Goal: Task Accomplishment & Management: Use online tool/utility

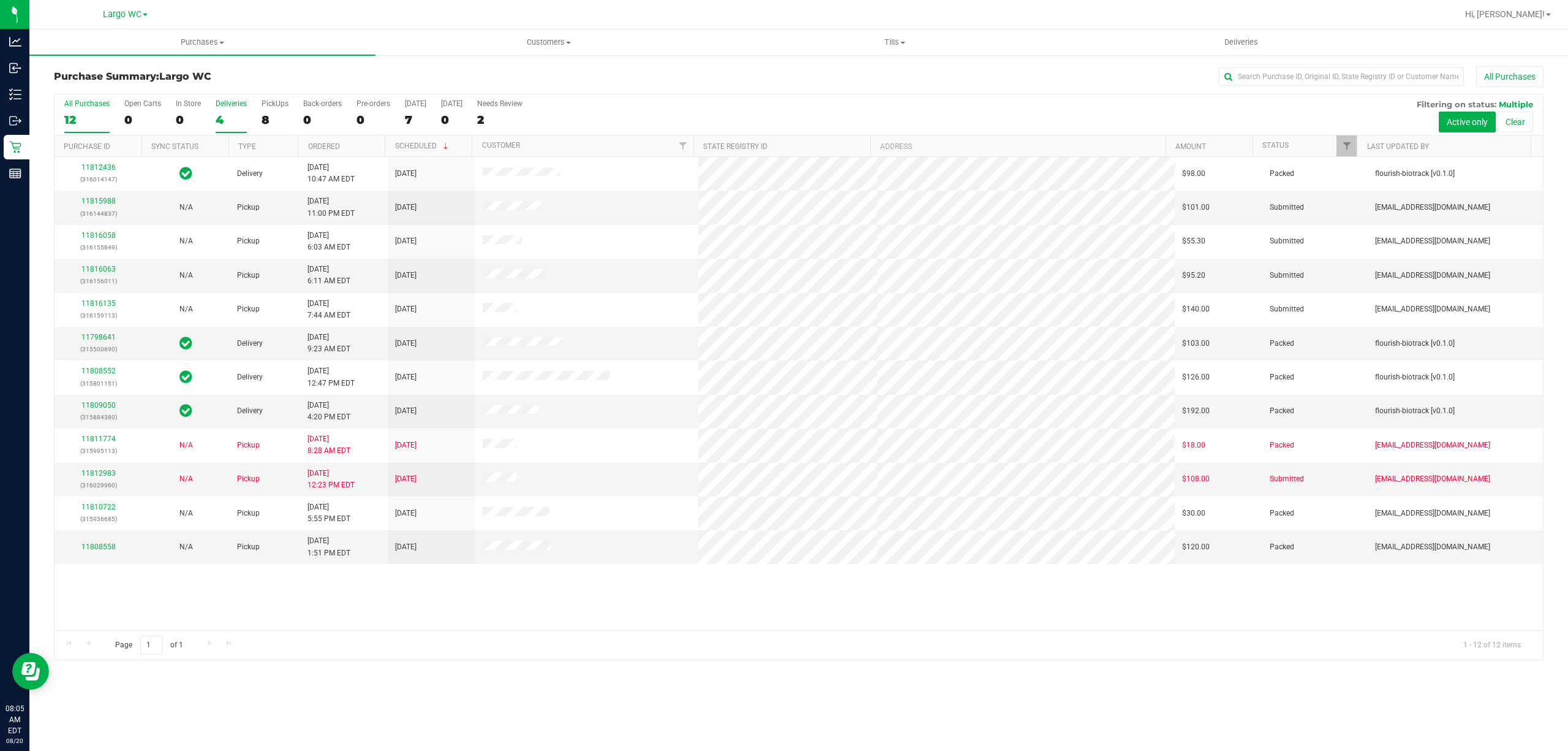
click at [229, 120] on div "4" at bounding box center [231, 120] width 31 height 14
click at [0, 0] on input "Deliveries 4" at bounding box center [0, 0] width 0 height 0
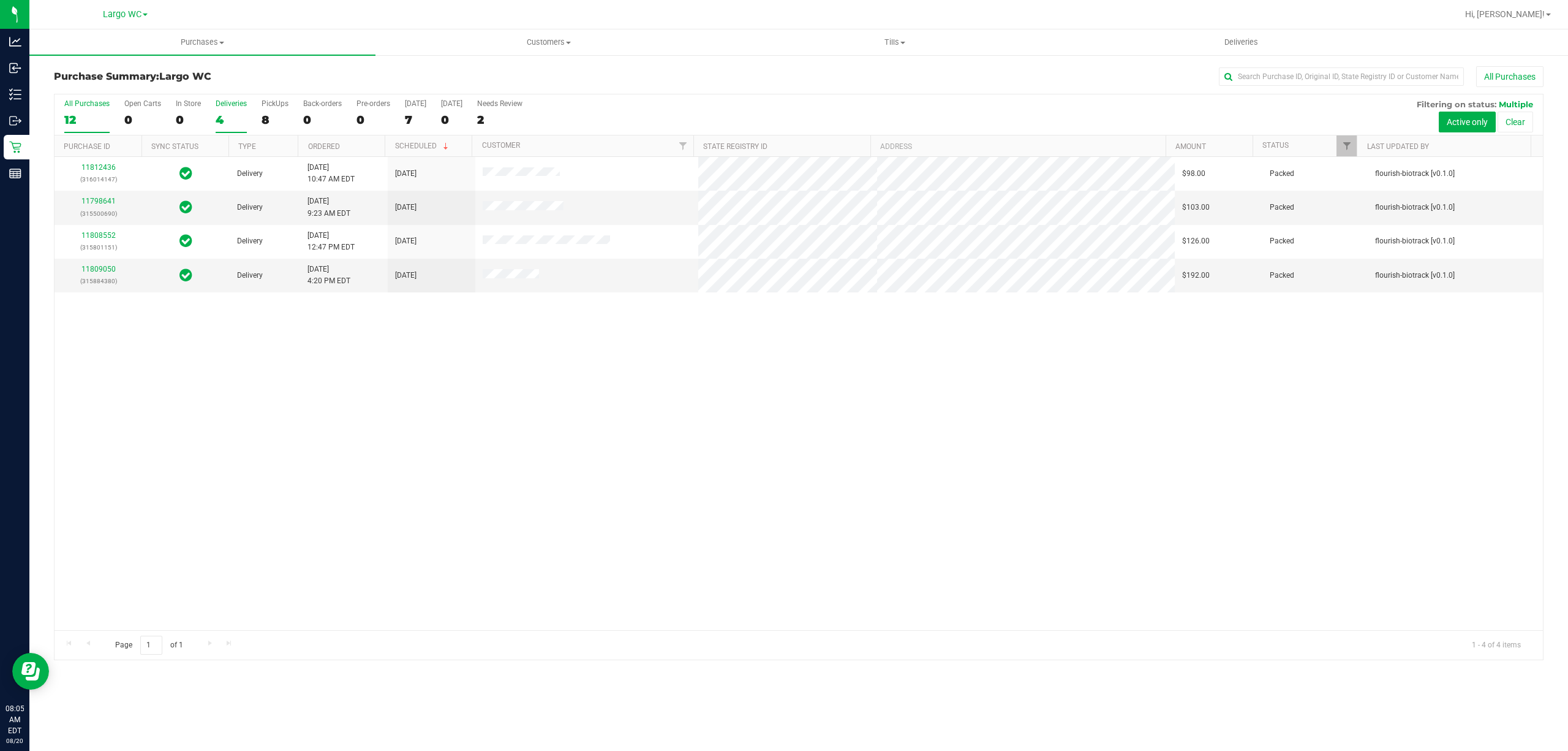
click at [78, 114] on div "12" at bounding box center [87, 120] width 46 height 14
click at [0, 0] on input "All Purchases 12" at bounding box center [0, 0] width 0 height 0
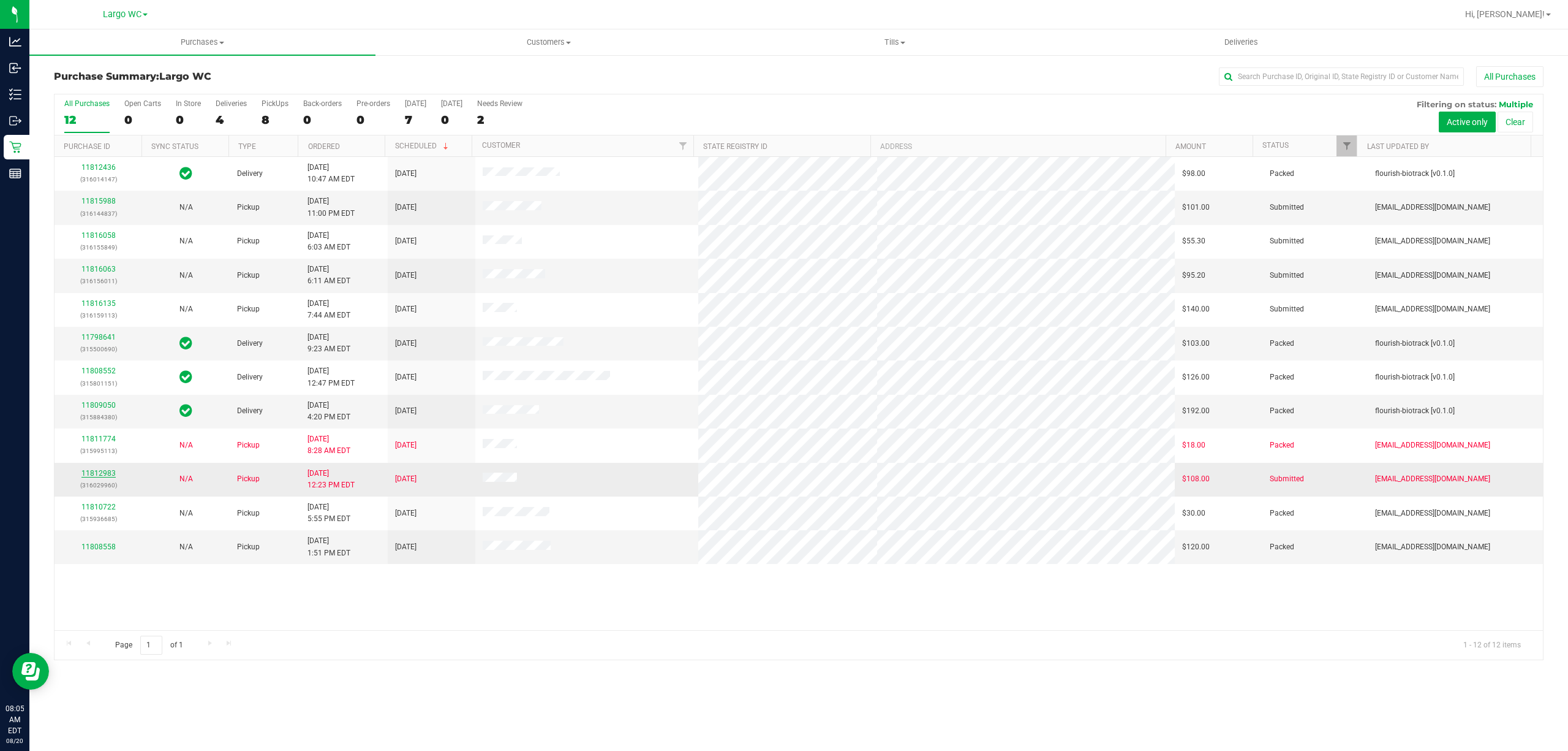
click at [95, 478] on link "11812983" at bounding box center [98, 473] width 34 height 9
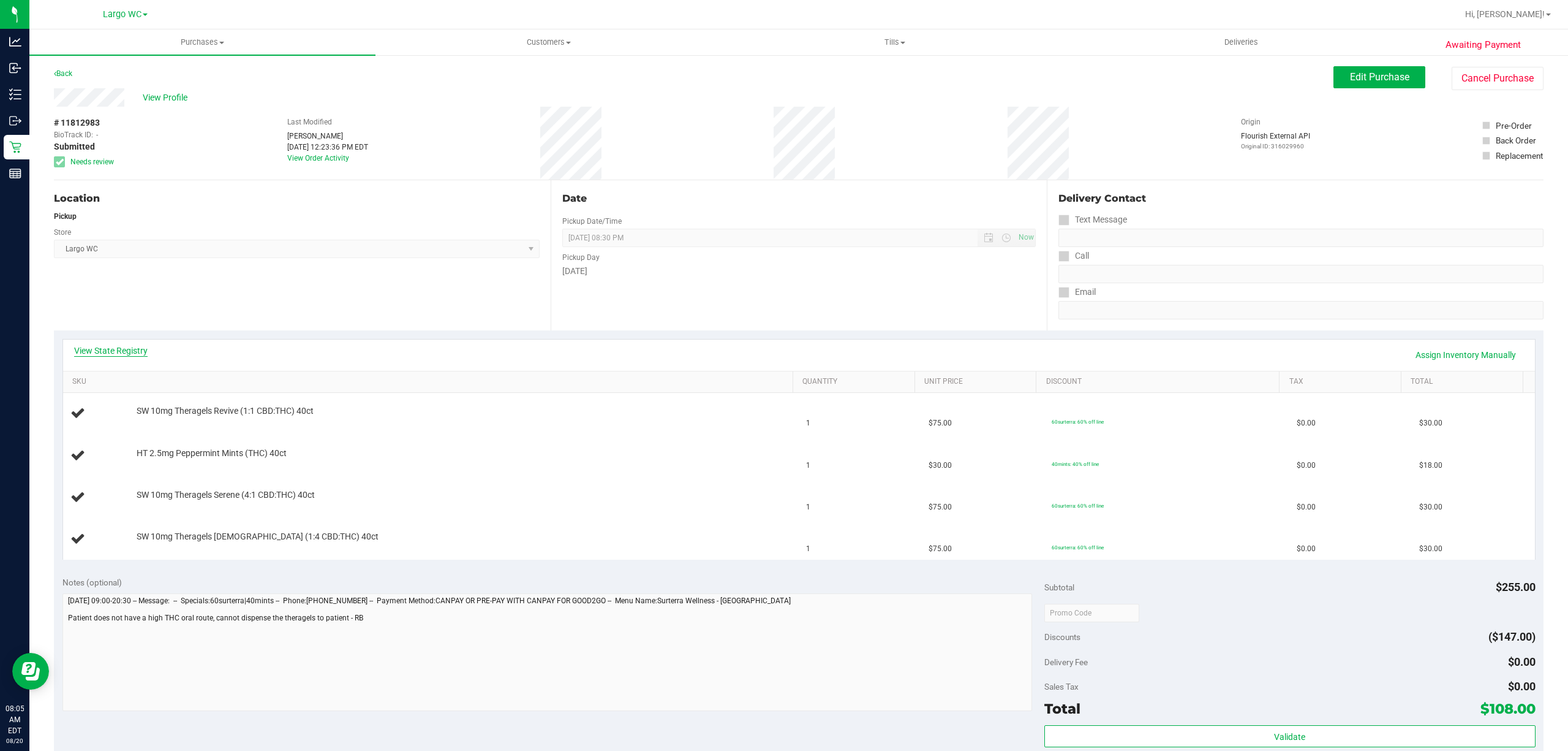
click at [93, 351] on link "View State Registry" at bounding box center [111, 350] width 73 height 12
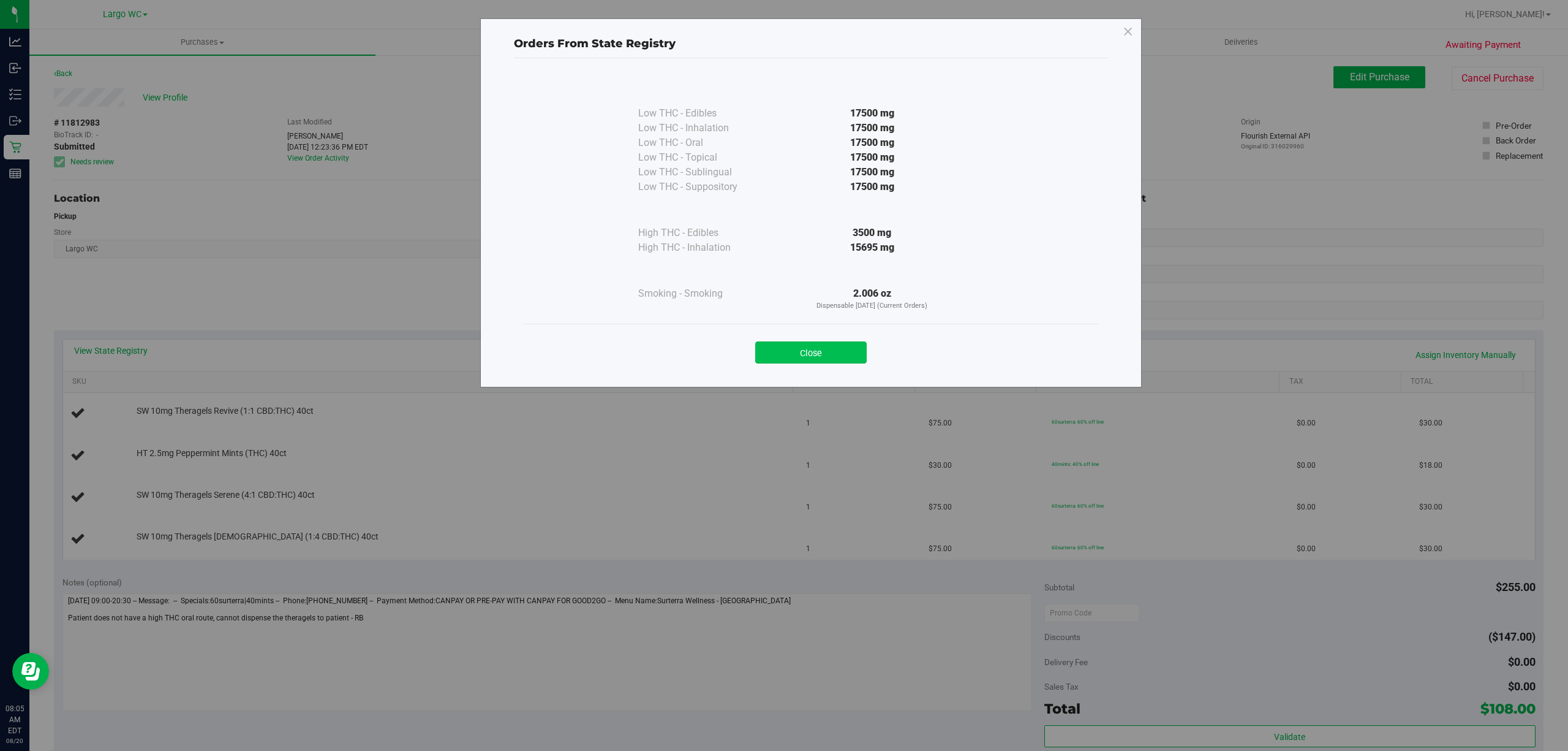
click at [802, 353] on button "Close" at bounding box center [811, 352] width 111 height 22
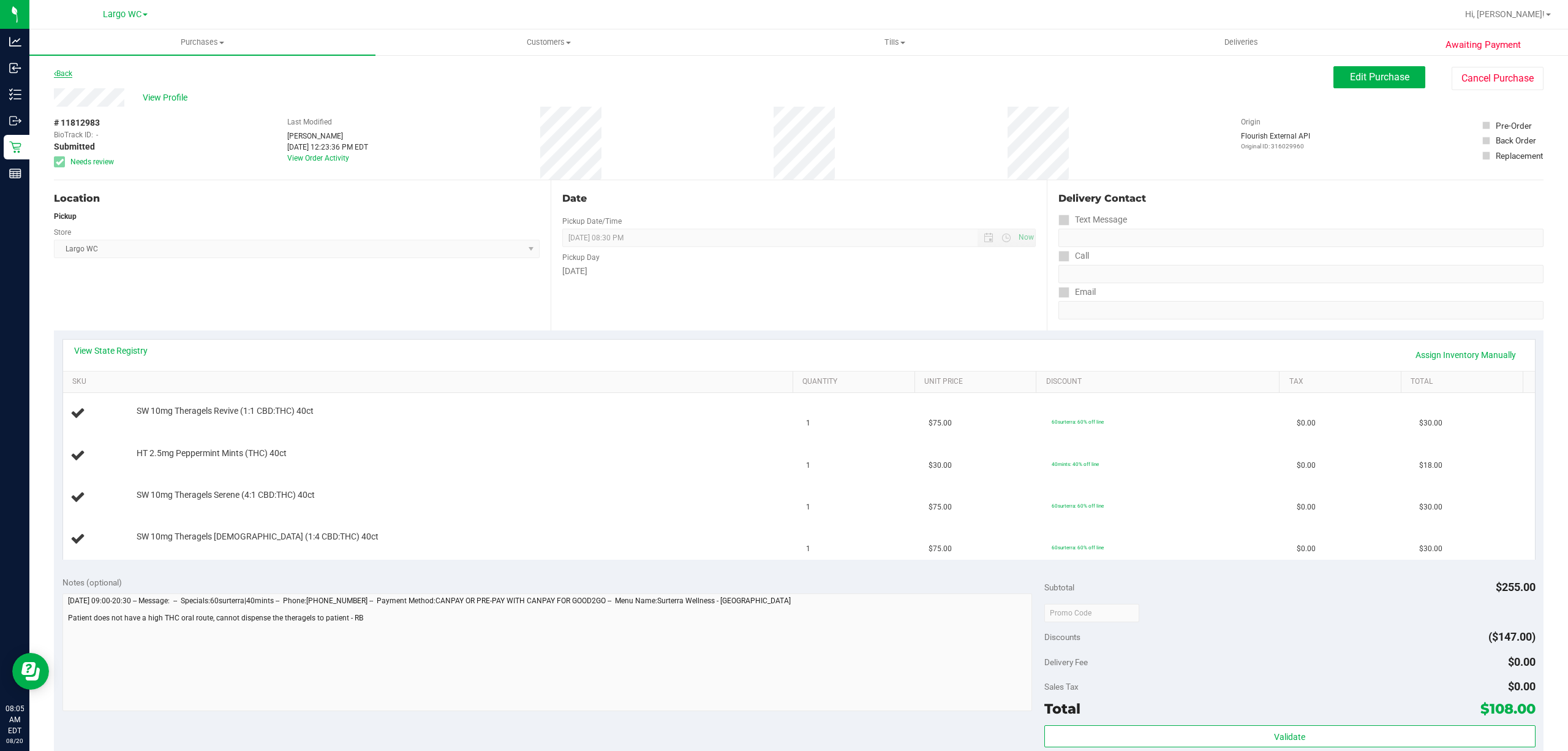
click at [55, 72] on icon at bounding box center [54, 73] width 2 height 7
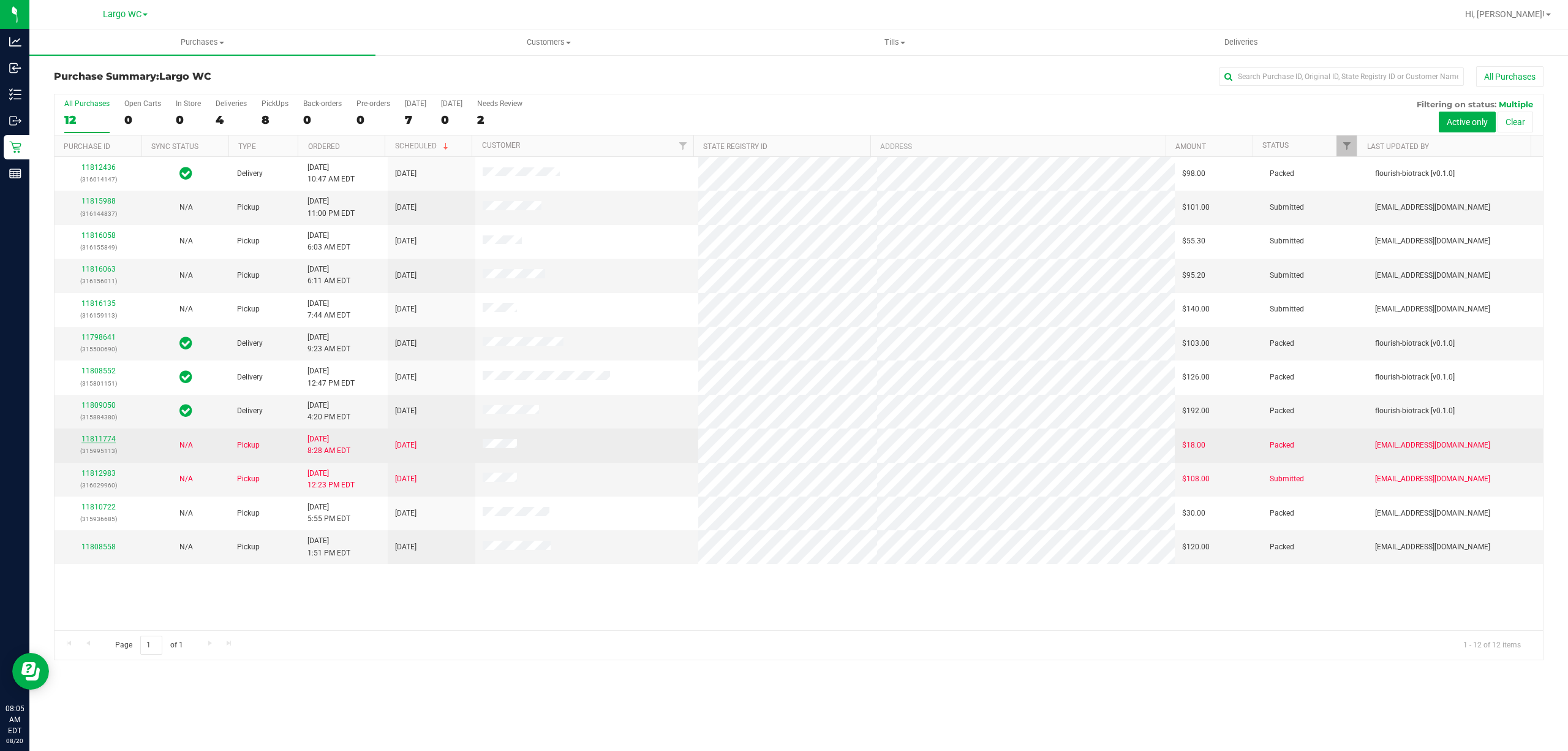
click at [98, 441] on link "11811774" at bounding box center [98, 439] width 34 height 9
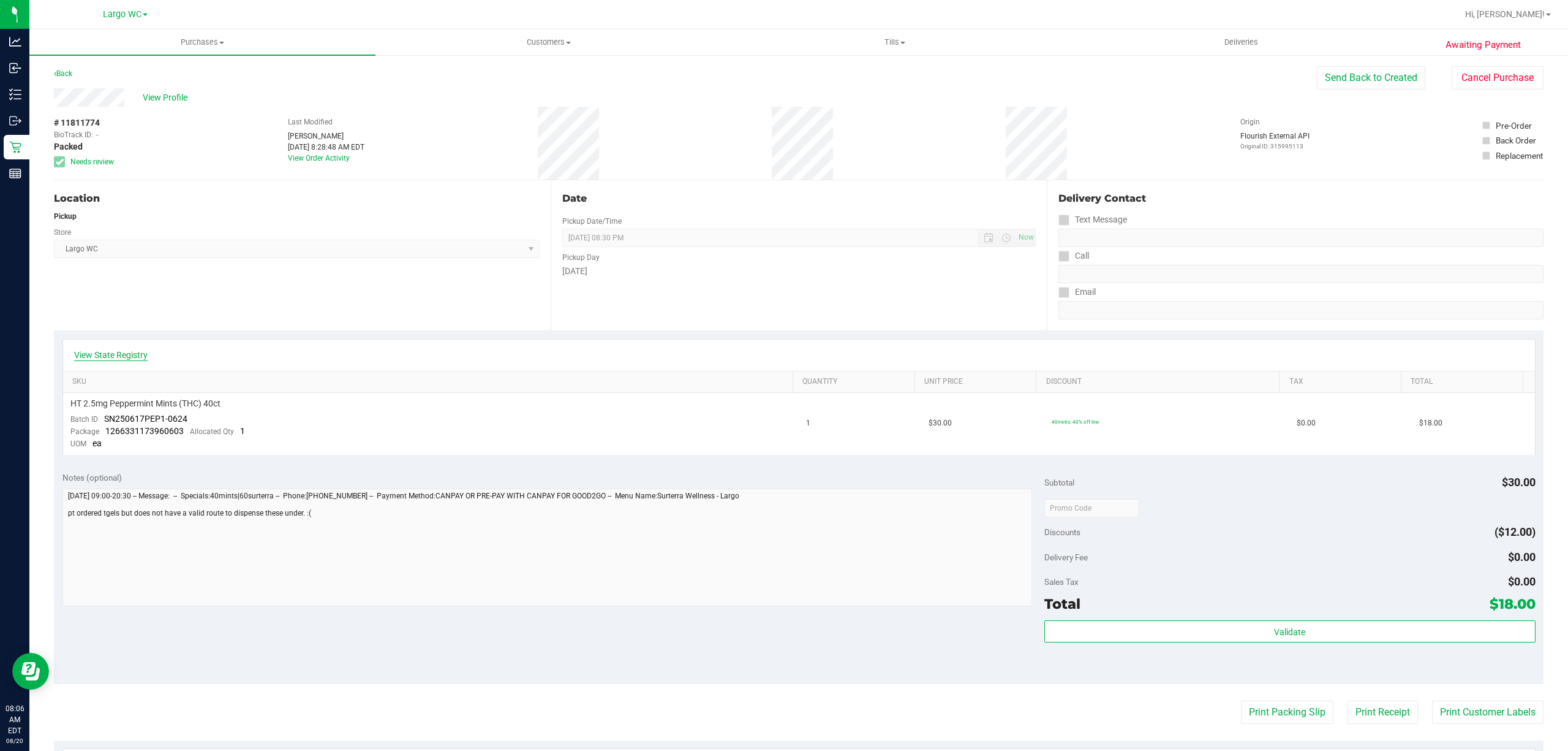
click at [121, 356] on link "View State Registry" at bounding box center [111, 355] width 73 height 12
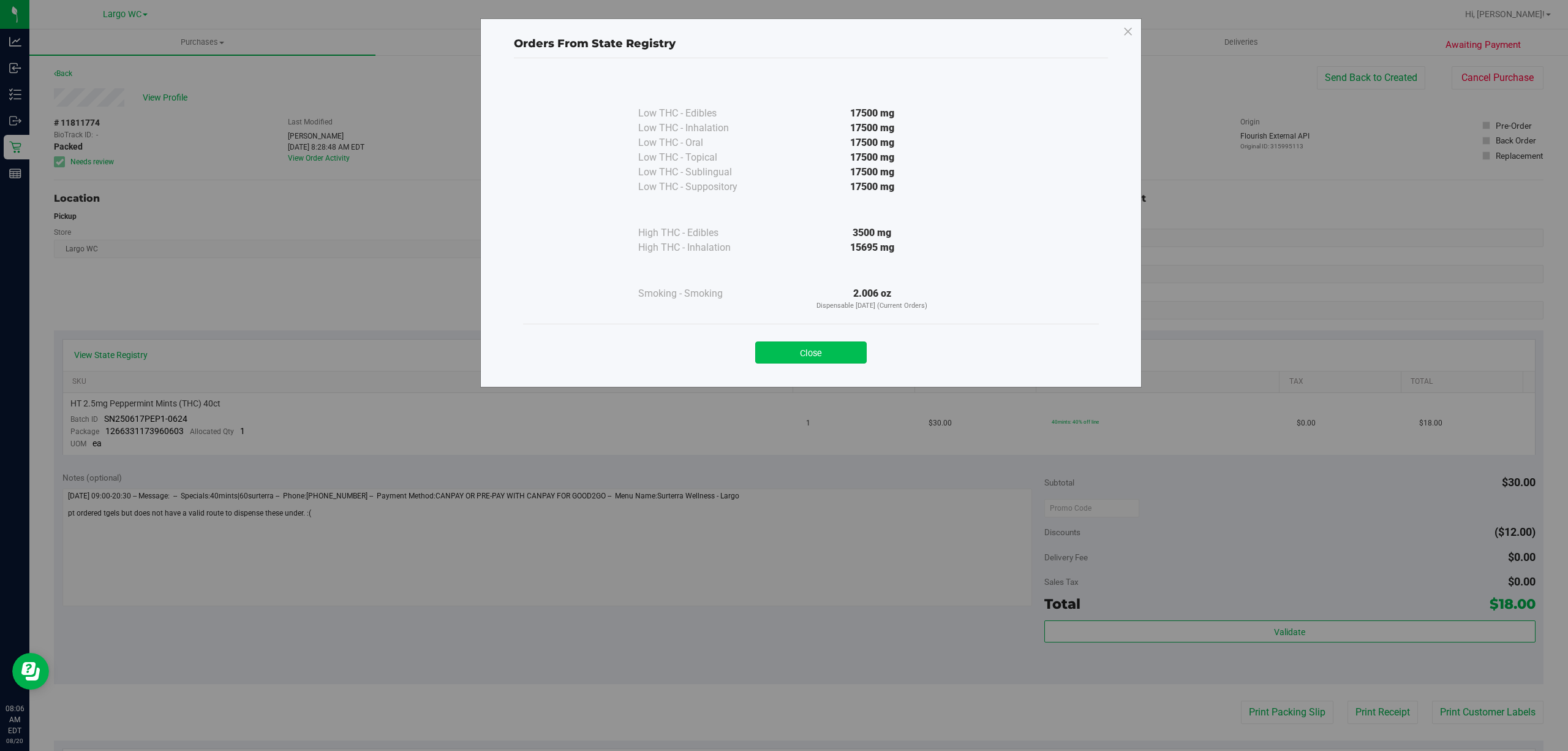
click at [825, 351] on button "Close" at bounding box center [811, 352] width 111 height 22
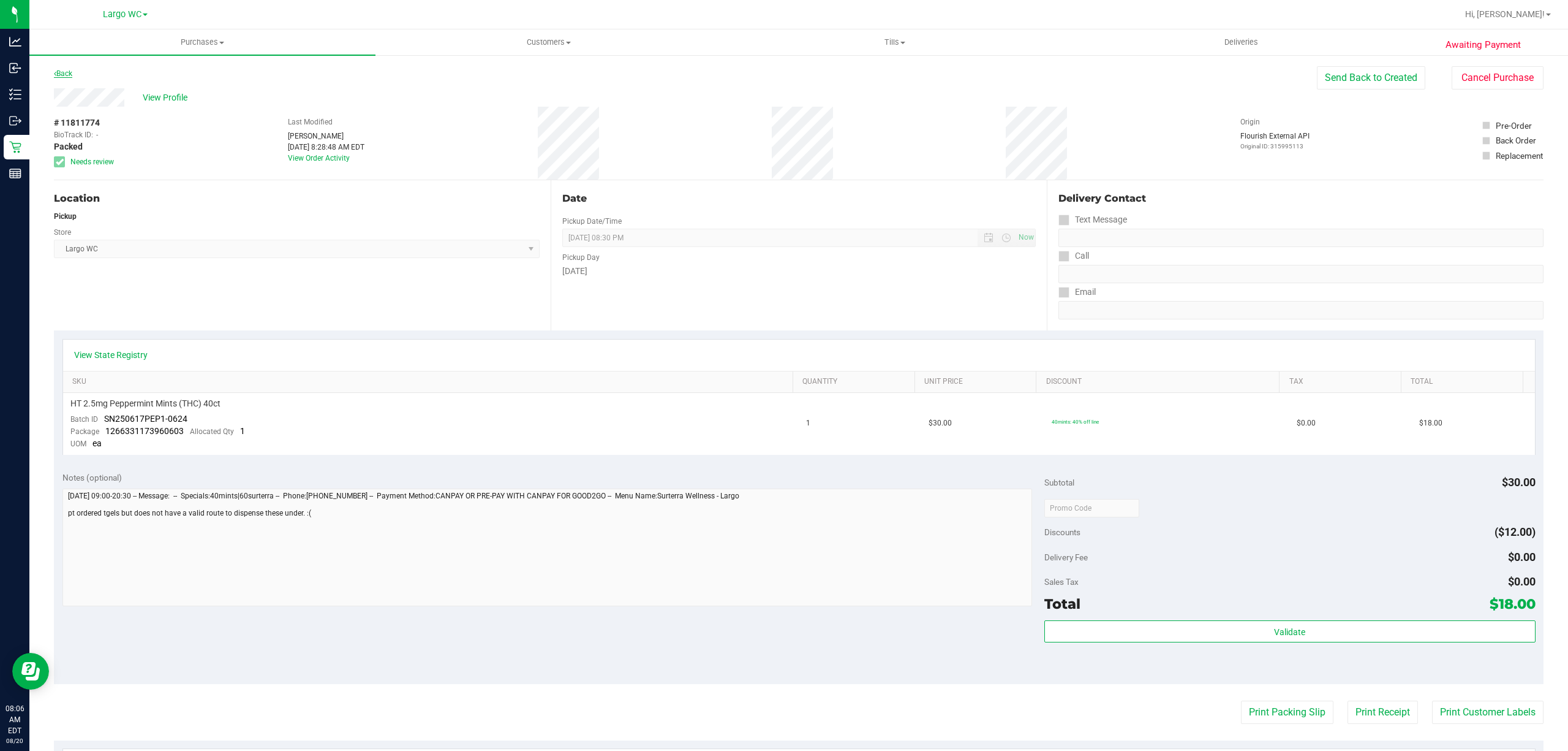
click at [67, 70] on link "Back" at bounding box center [63, 73] width 19 height 9
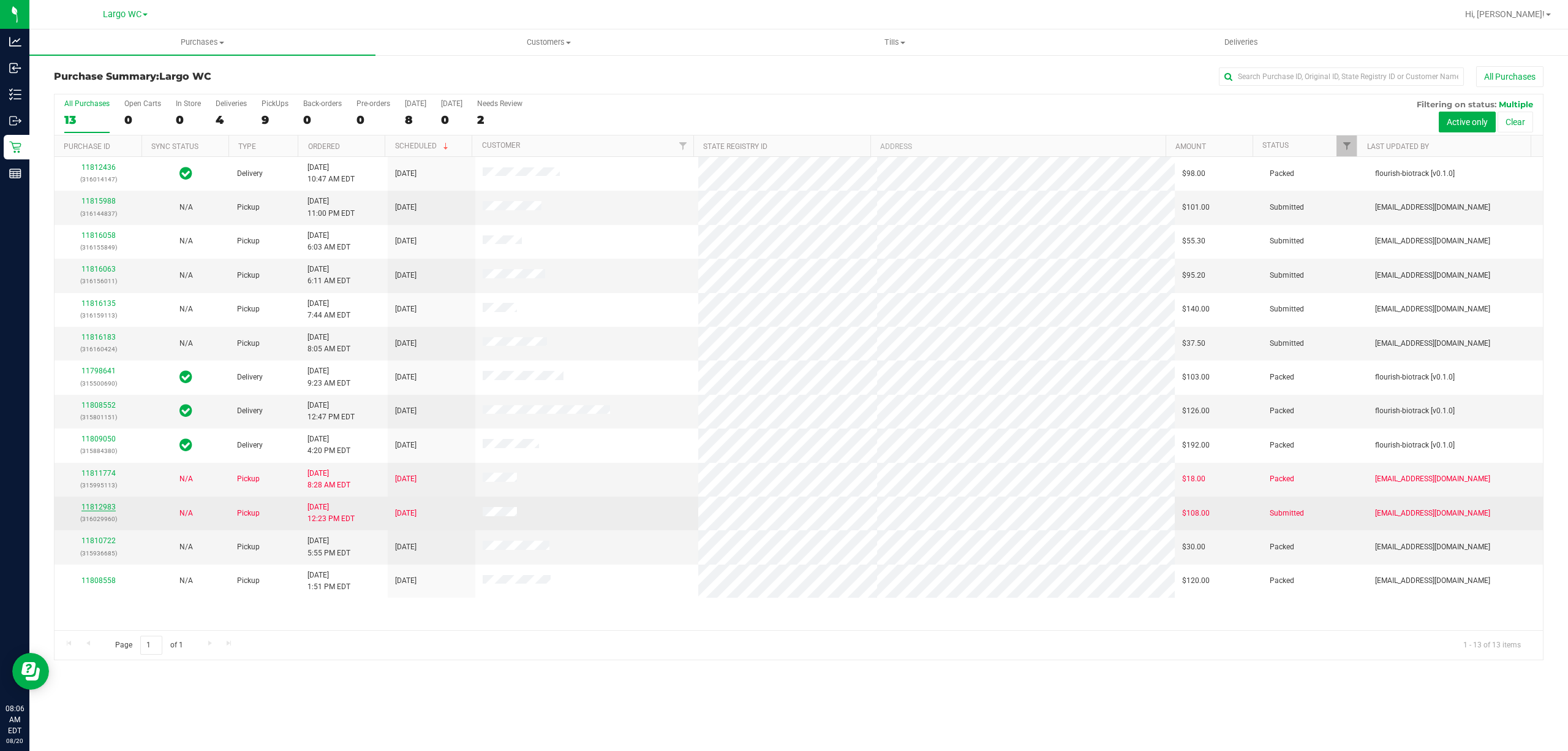
click at [89, 511] on link "11812983" at bounding box center [98, 507] width 34 height 9
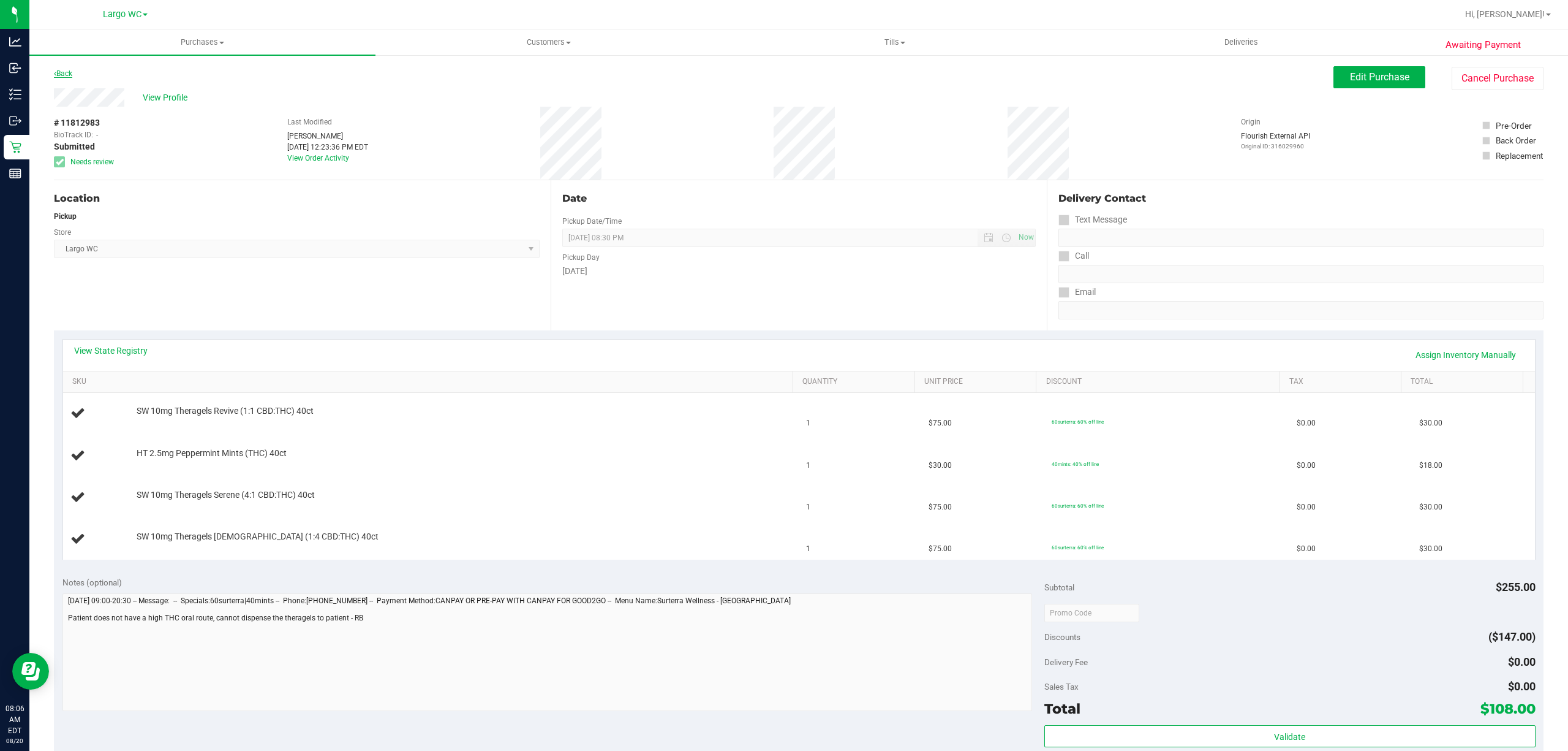
click at [55, 72] on icon at bounding box center [54, 73] width 2 height 7
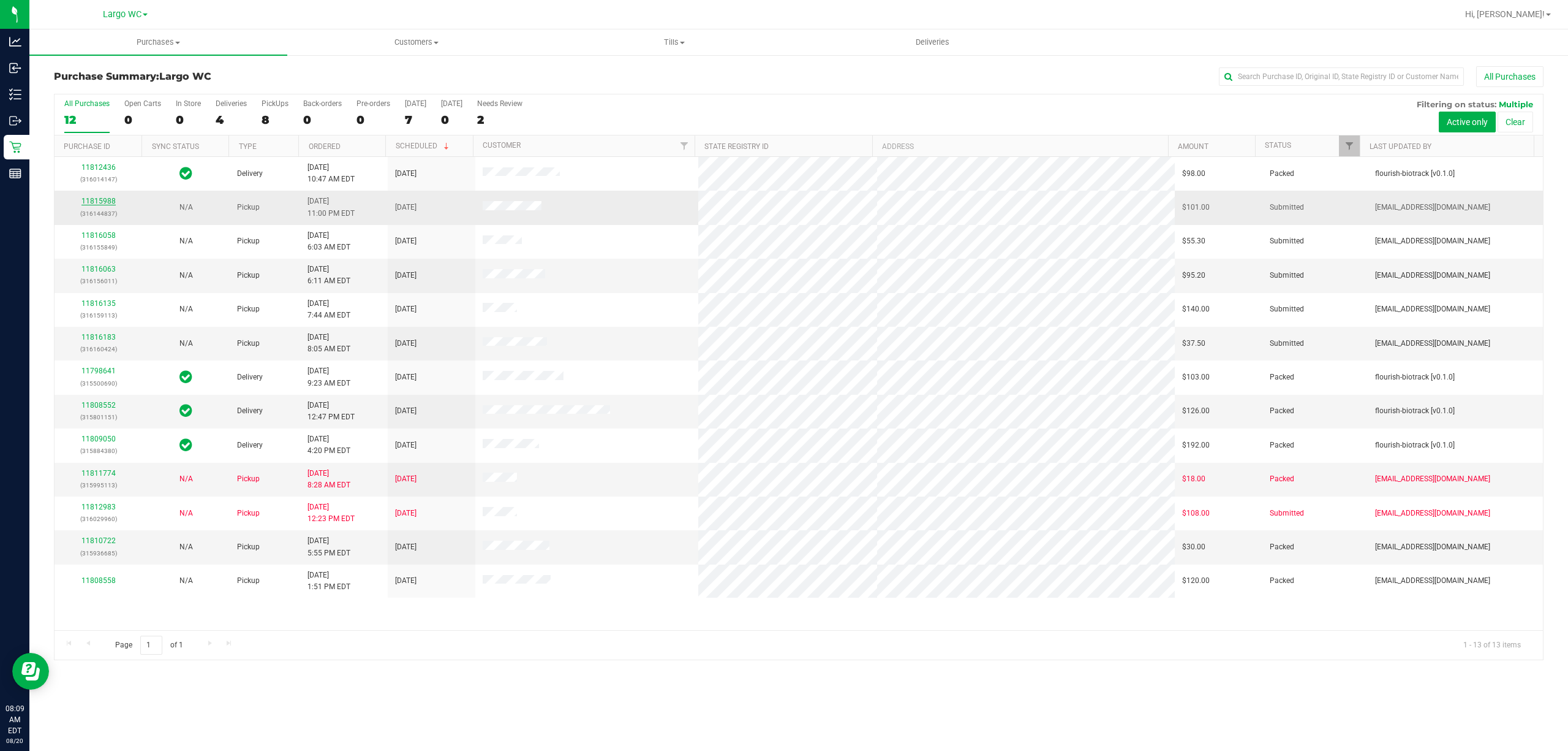
click at [98, 202] on link "11815988" at bounding box center [98, 201] width 34 height 9
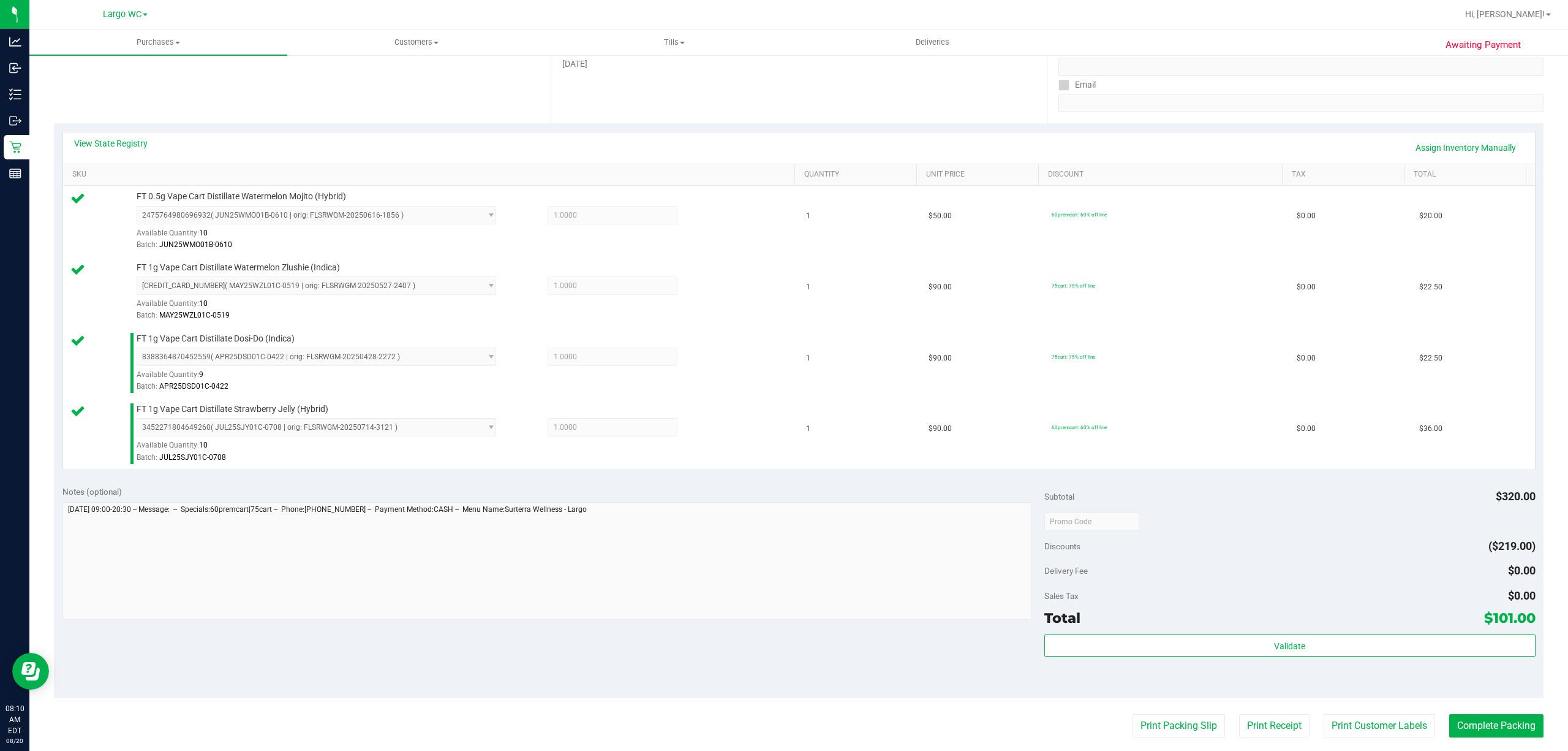
scroll to position [212, 0]
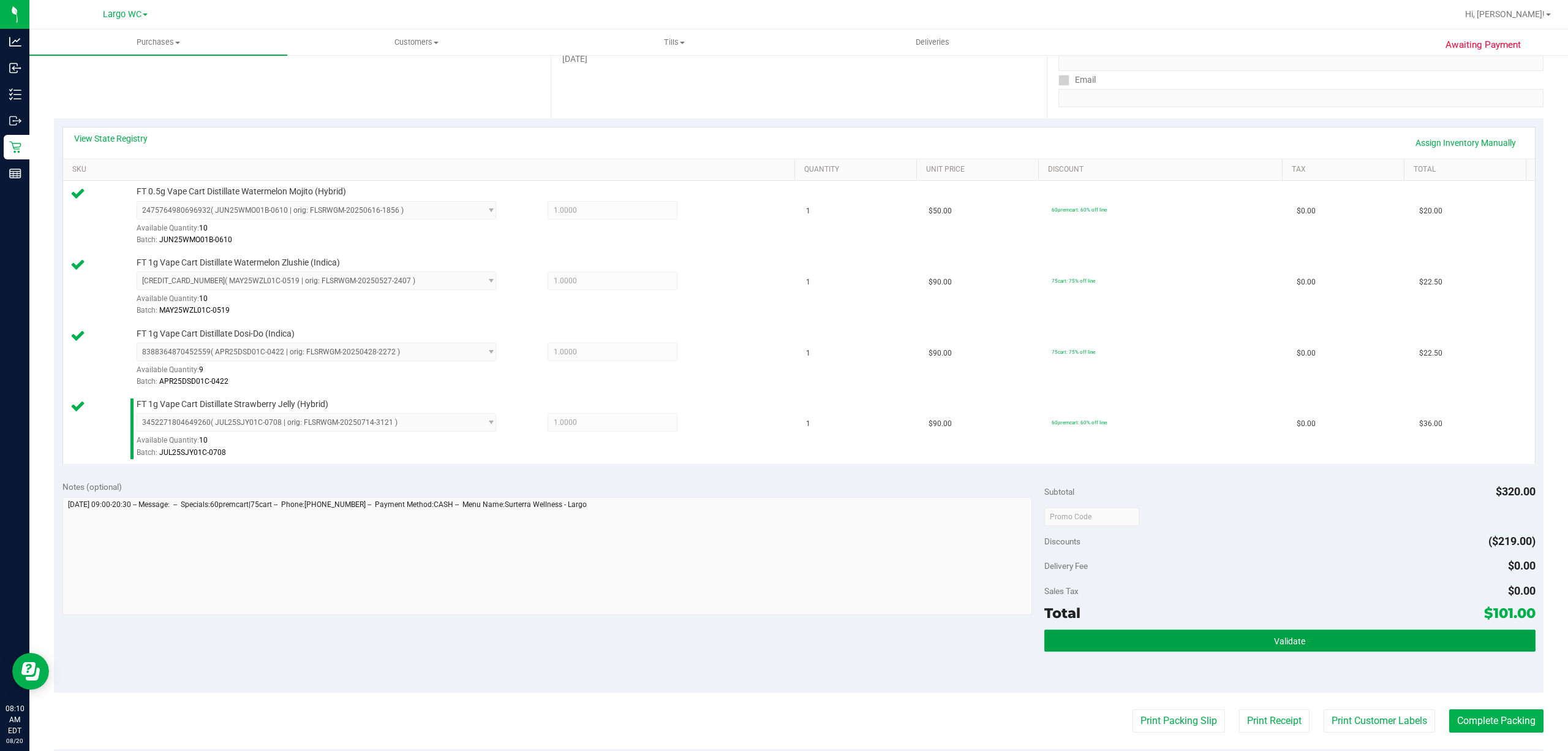
click at [1175, 562] on span "Validate" at bounding box center [1290, 641] width 31 height 10
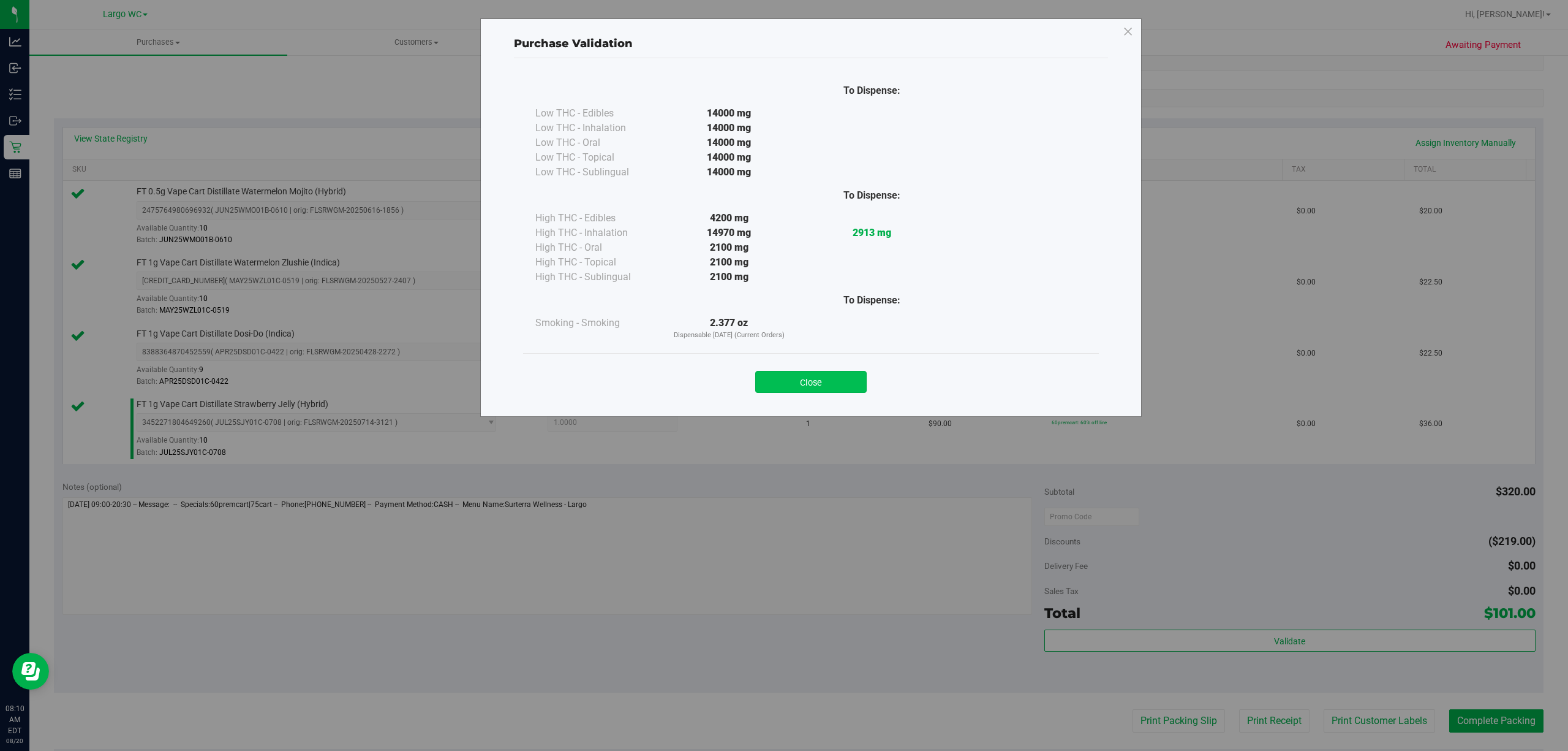
click at [843, 391] on button "Close" at bounding box center [811, 382] width 111 height 22
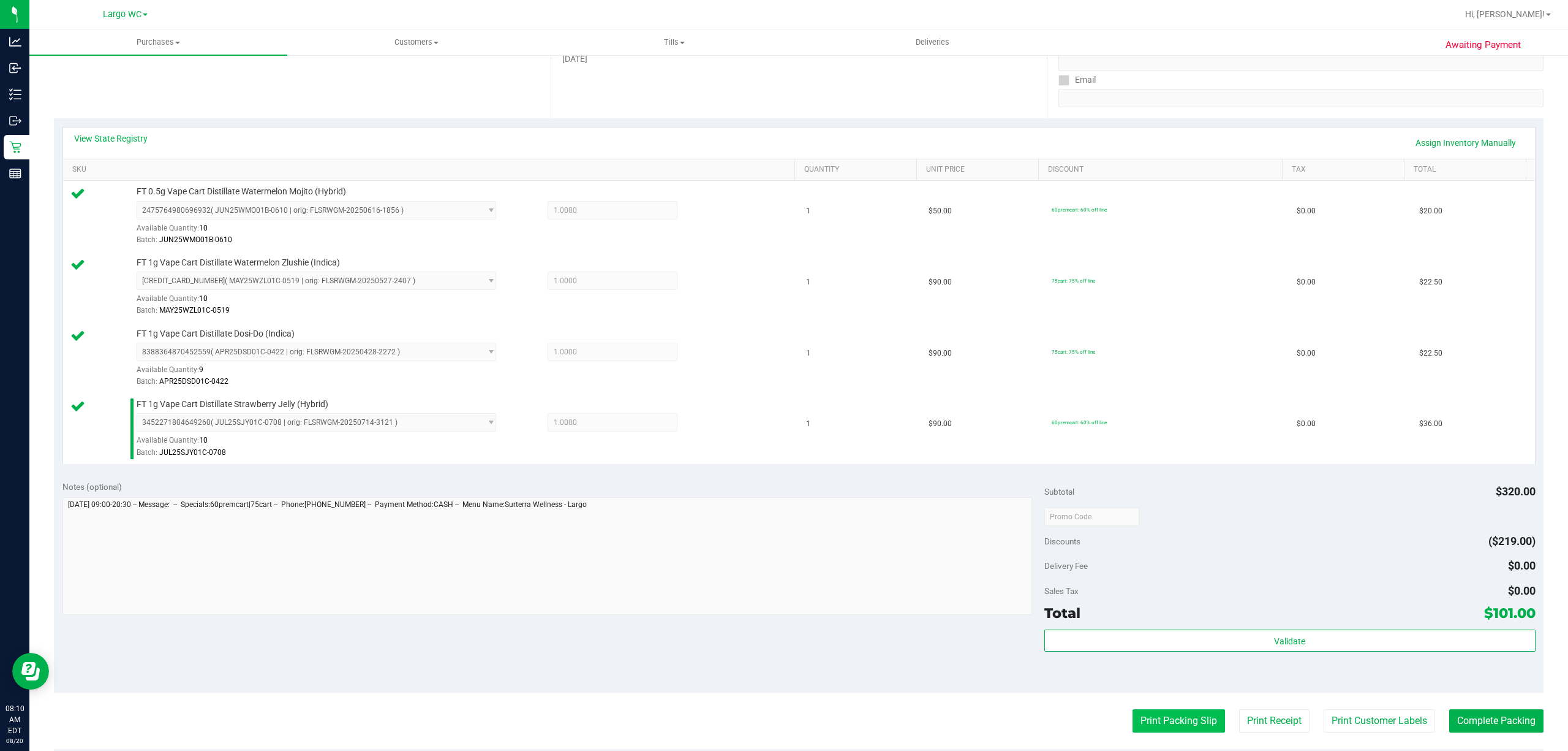
click at [1155, 562] on button "Print Packing Slip" at bounding box center [1179, 720] width 93 height 24
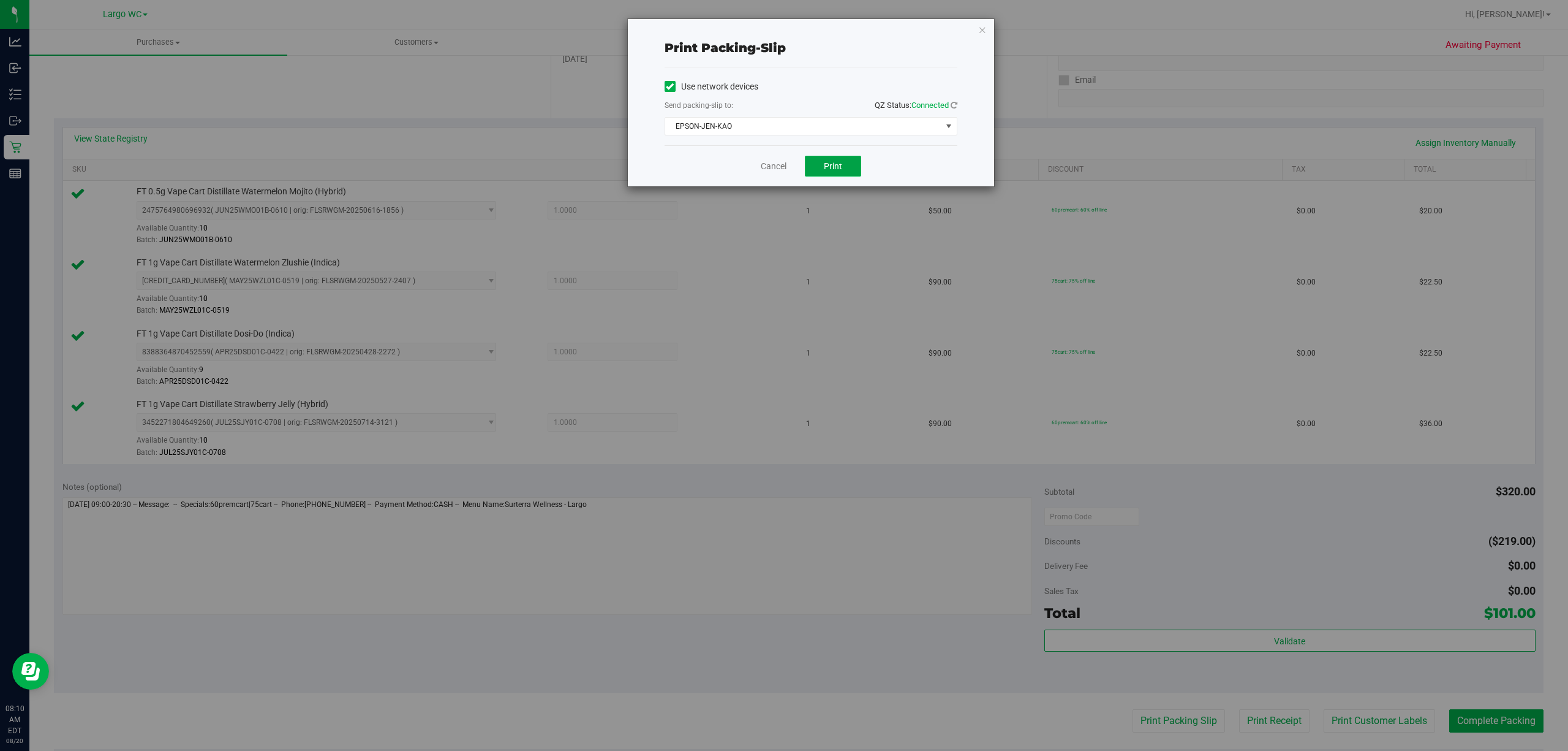
click at [857, 168] on button "Print" at bounding box center [833, 166] width 56 height 21
click at [769, 165] on link "Cancel" at bounding box center [773, 167] width 26 height 13
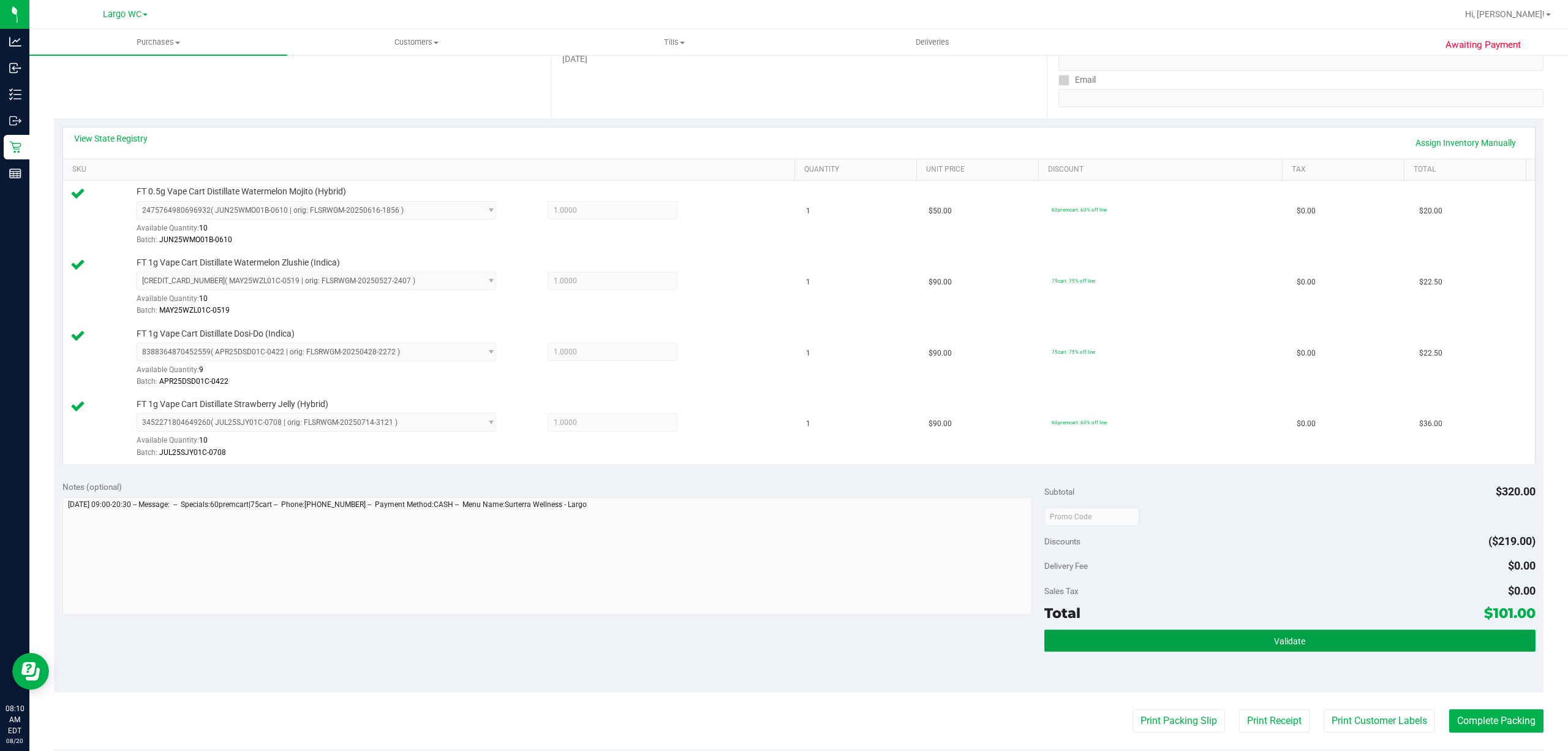
click at [1175, 562] on button "Validate" at bounding box center [1290, 640] width 491 height 22
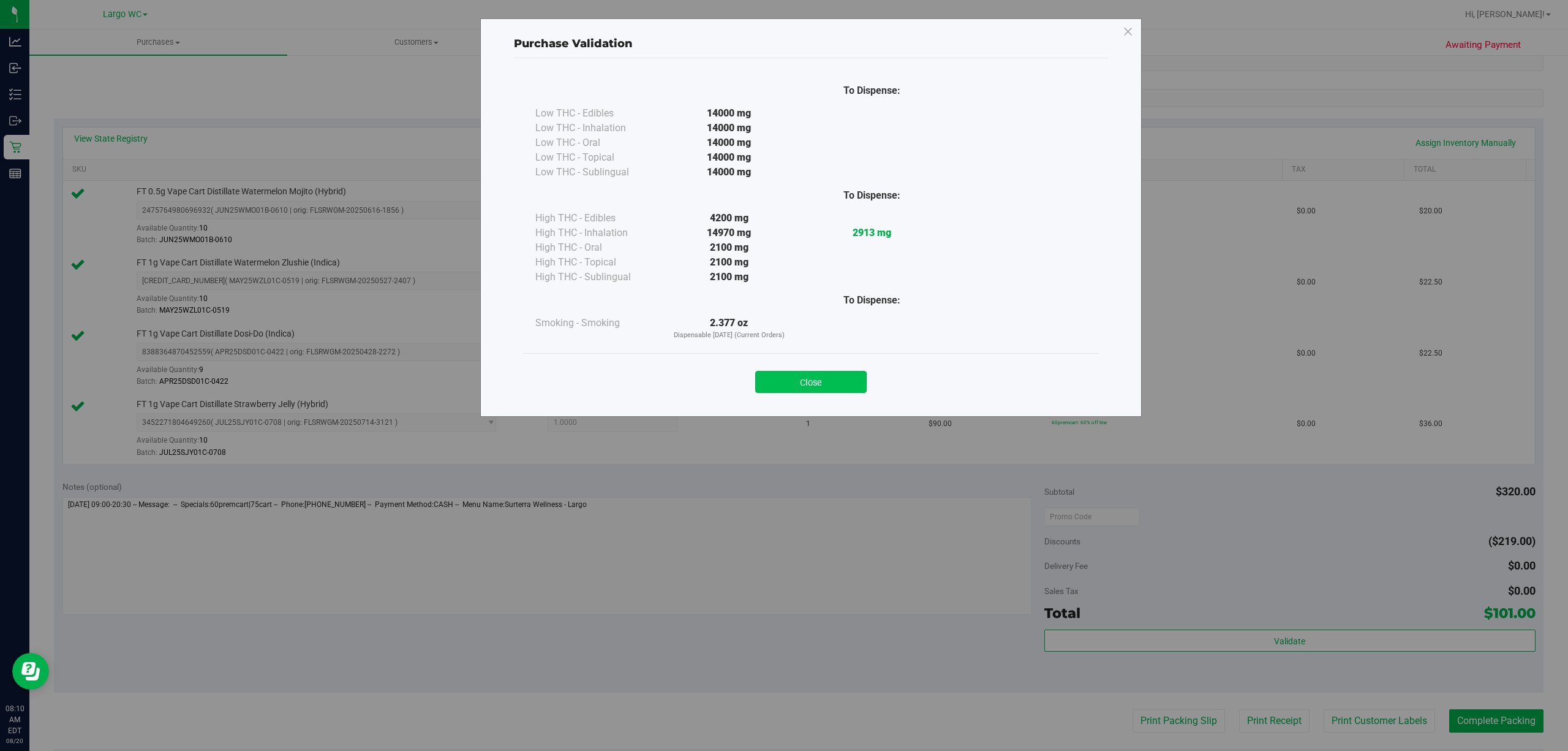
click at [821, 373] on button "Close" at bounding box center [811, 382] width 111 height 22
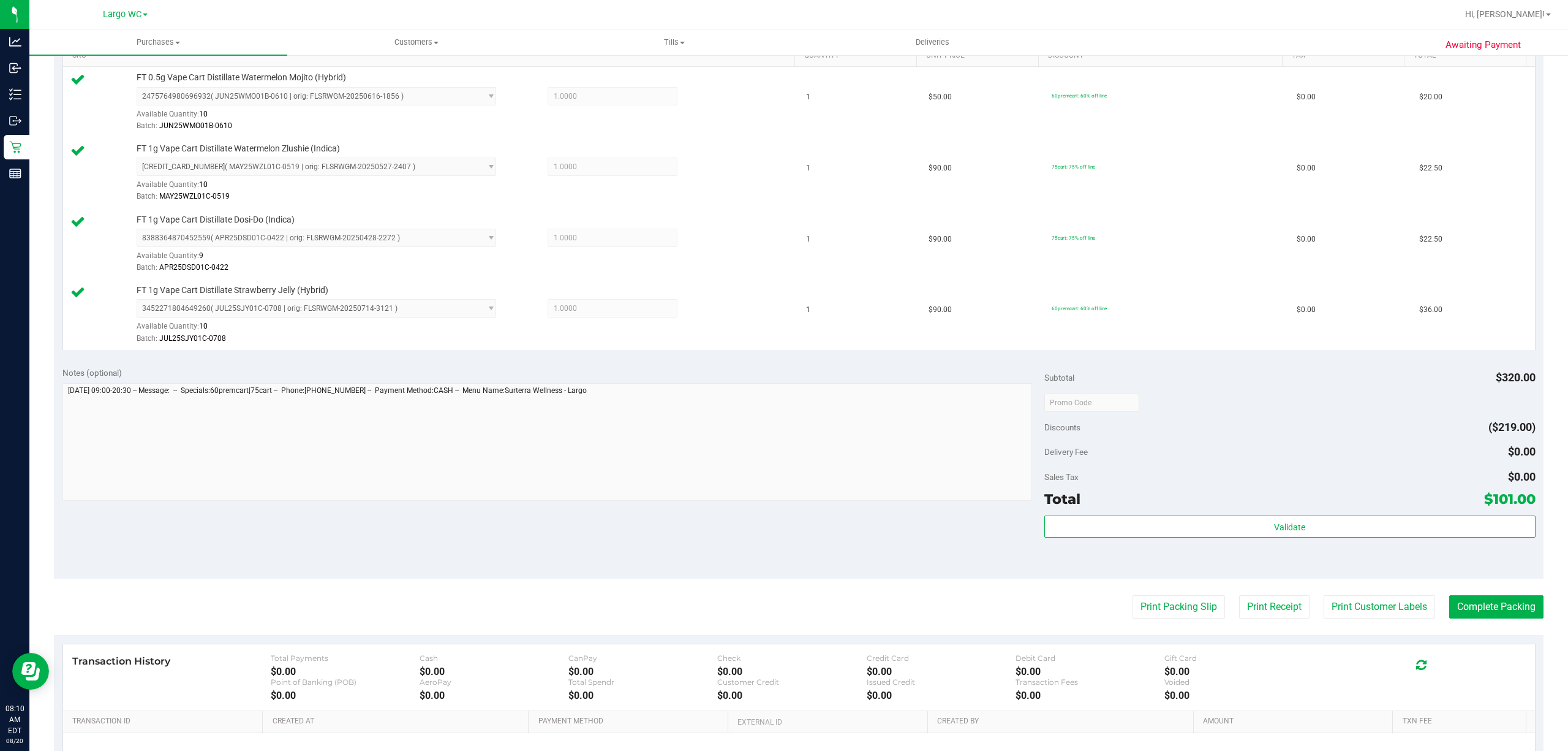
scroll to position [349, 0]
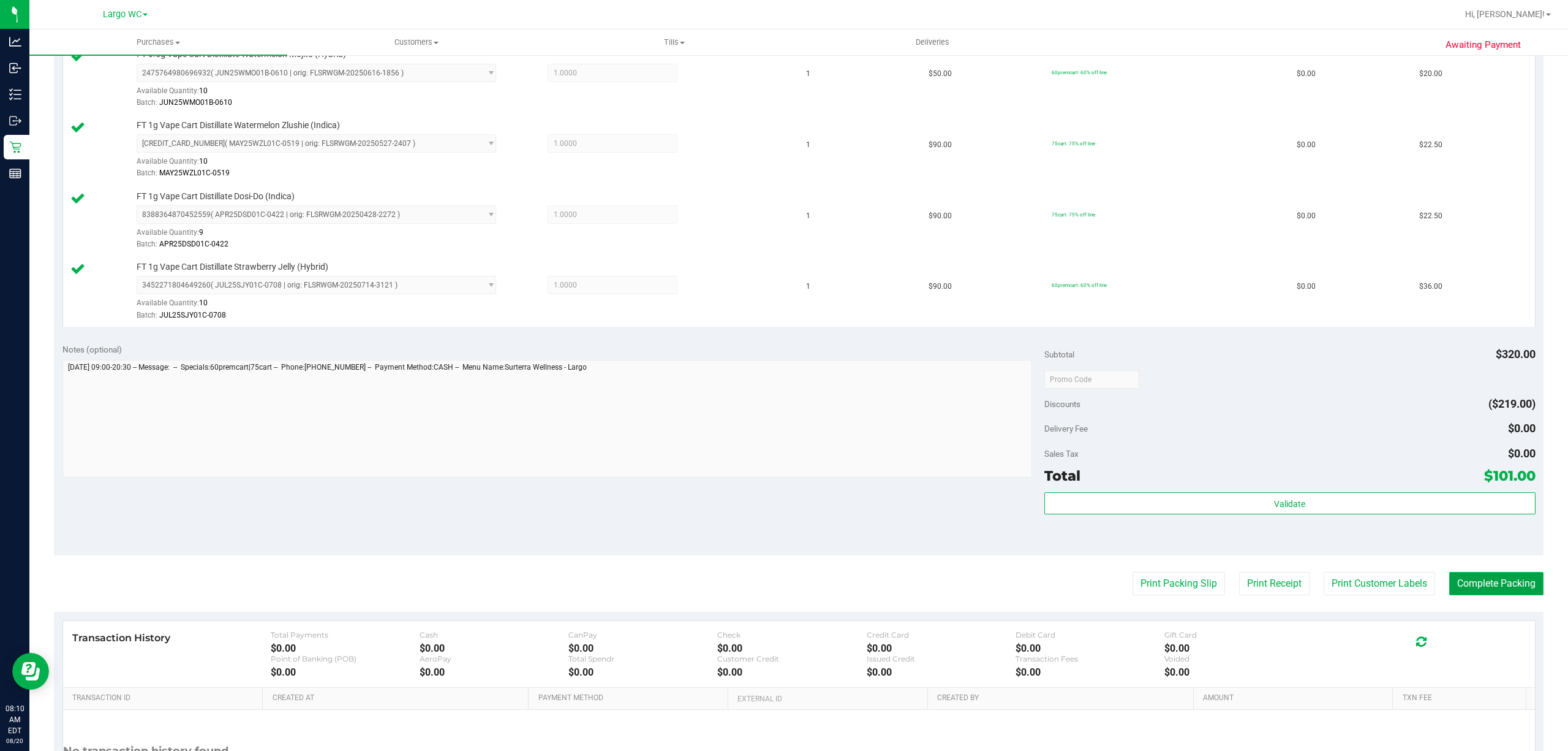
click at [1175, 562] on button "Complete Packing" at bounding box center [1496, 583] width 94 height 24
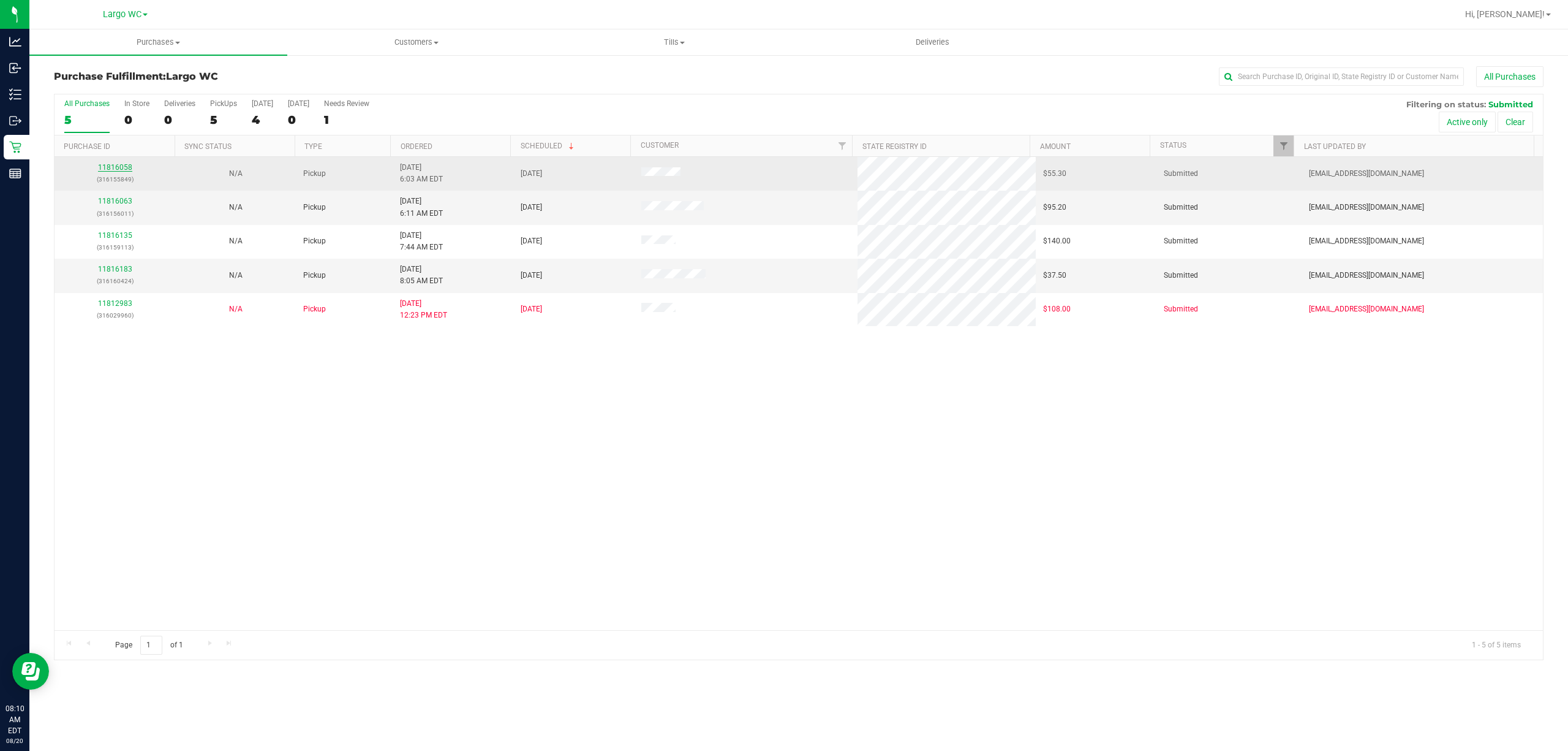
click at [113, 168] on link "11816058" at bounding box center [115, 167] width 34 height 9
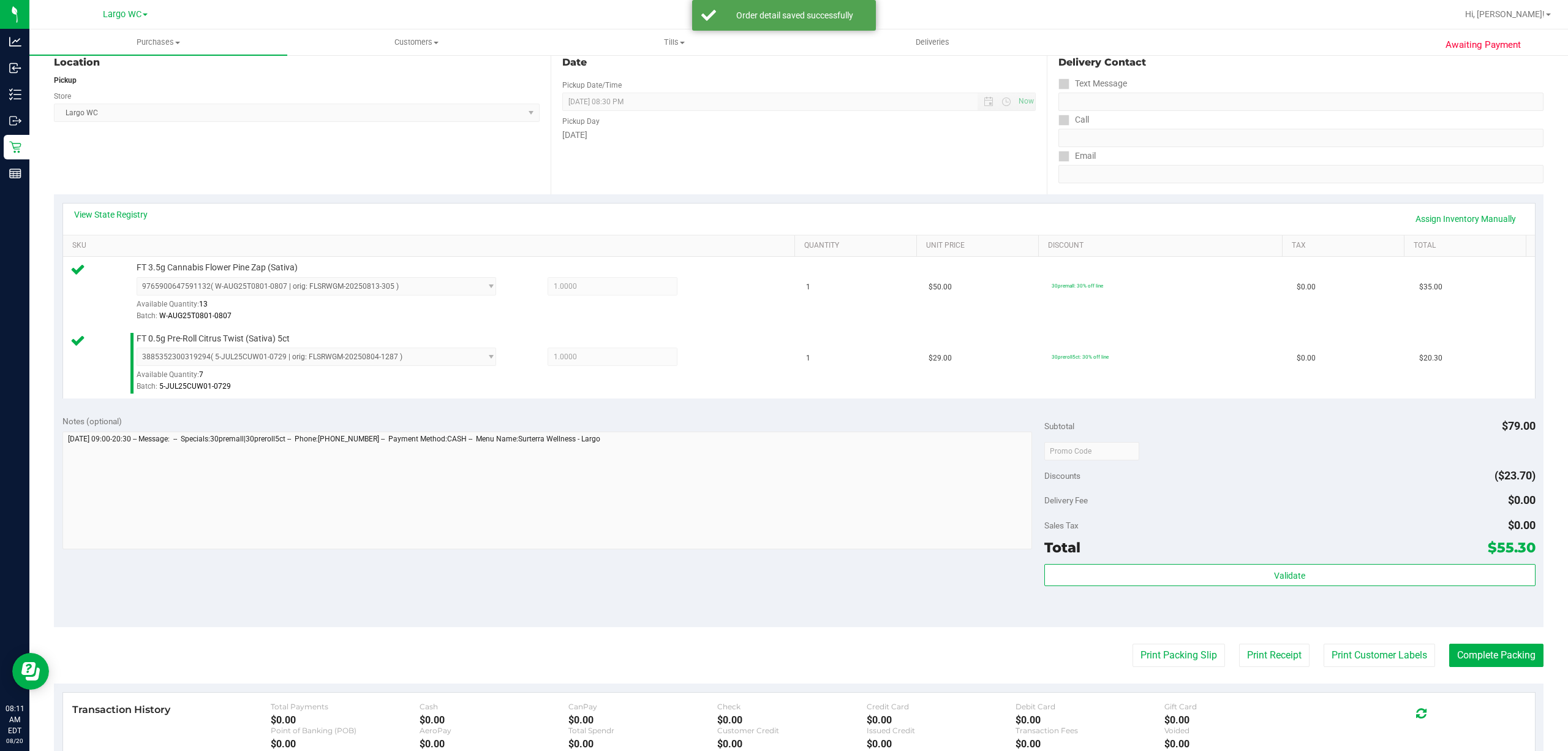
scroll to position [223, 0]
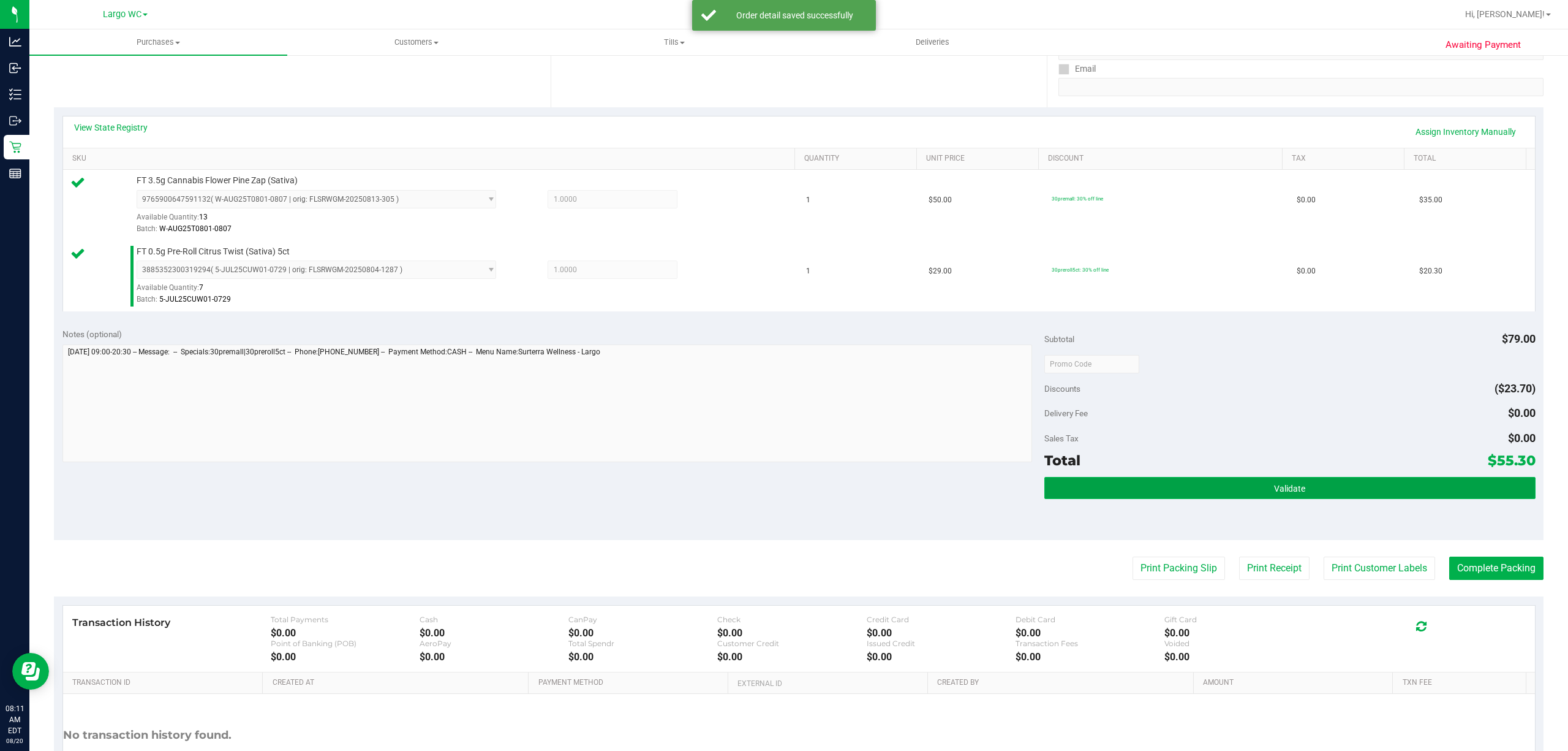
click at [1175, 493] on span "Validate" at bounding box center [1290, 488] width 31 height 10
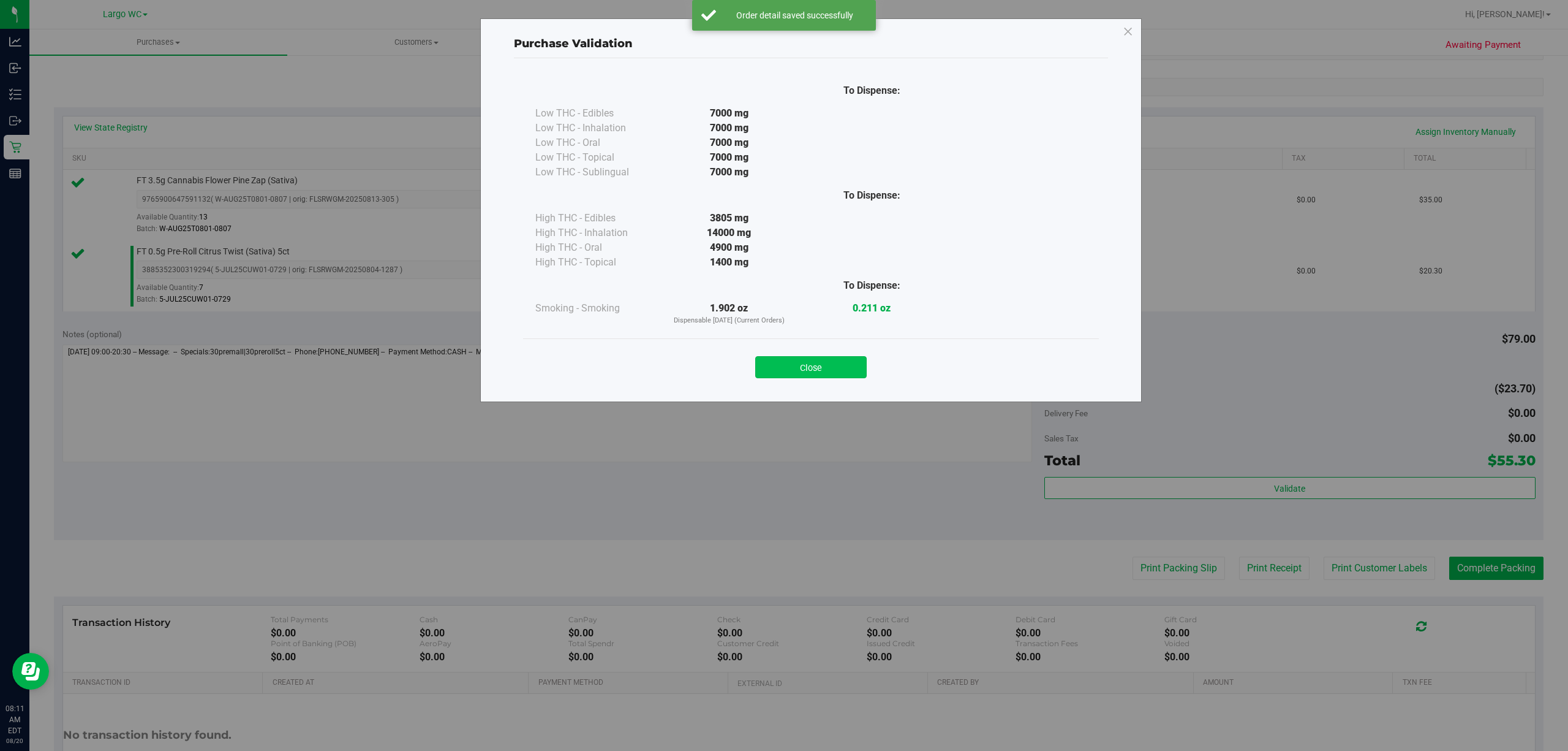
click at [825, 373] on button "Close" at bounding box center [811, 367] width 111 height 22
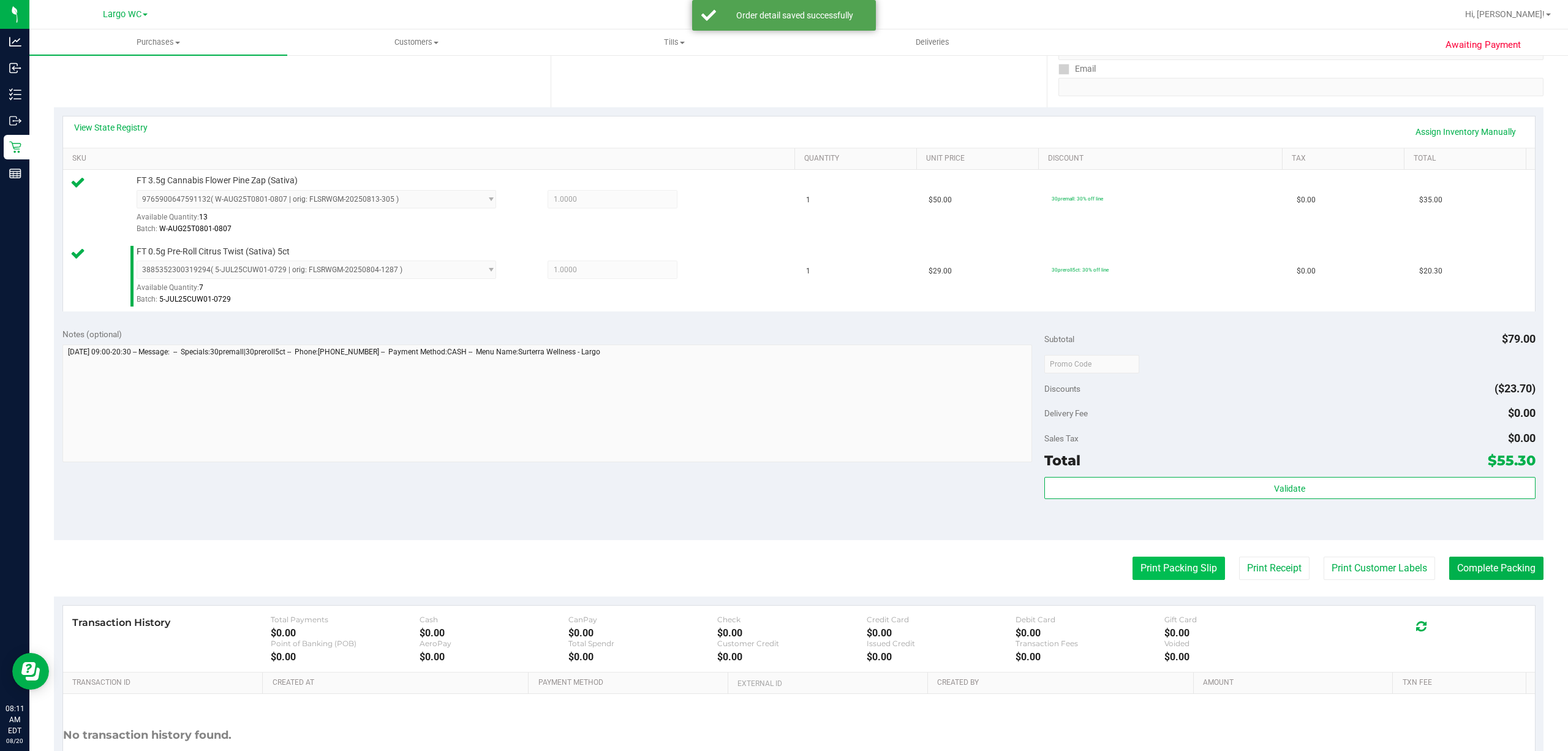
click at [1160, 562] on button "Print Packing Slip" at bounding box center [1179, 568] width 93 height 24
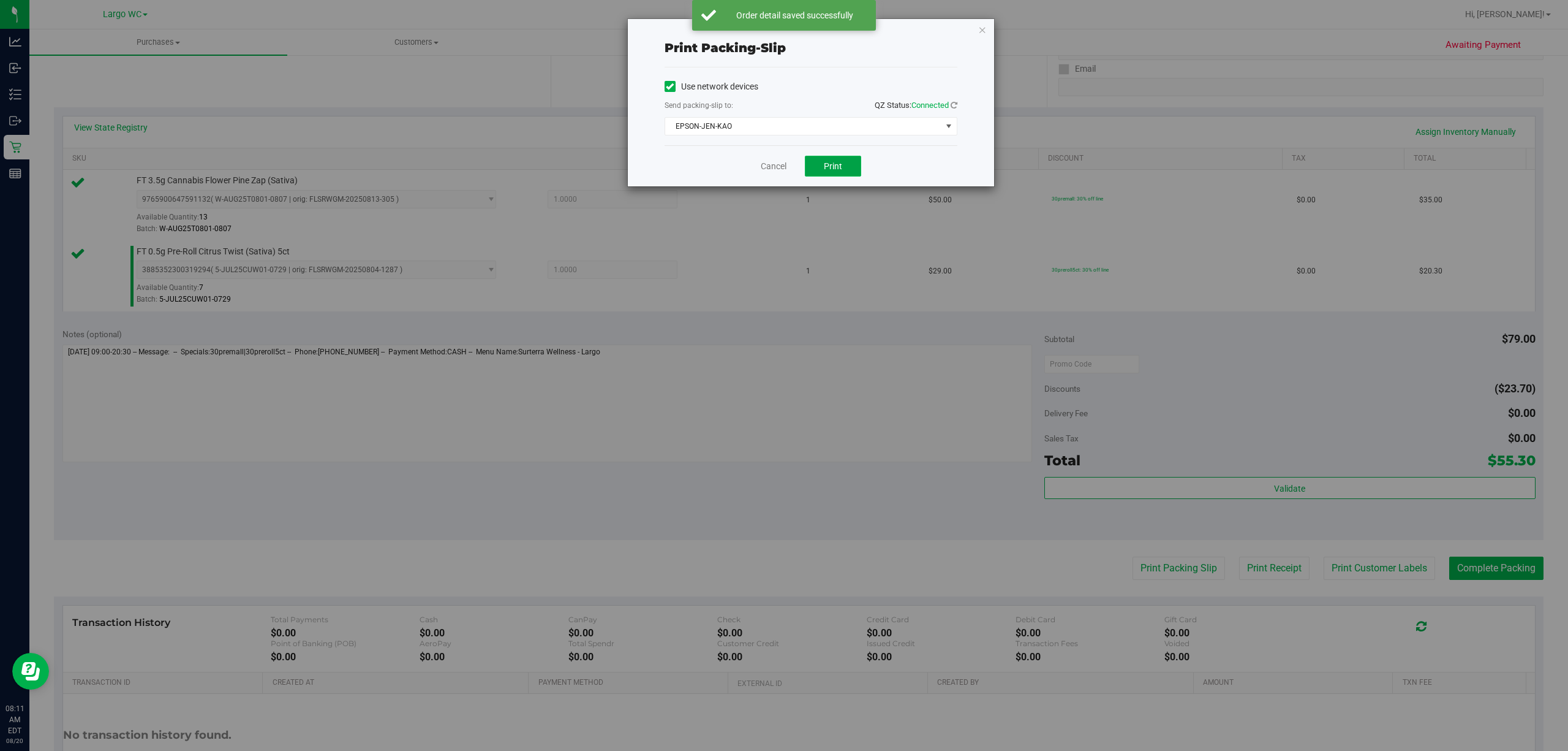
click at [852, 170] on button "Print" at bounding box center [833, 166] width 56 height 21
click at [777, 172] on link "Cancel" at bounding box center [773, 167] width 26 height 13
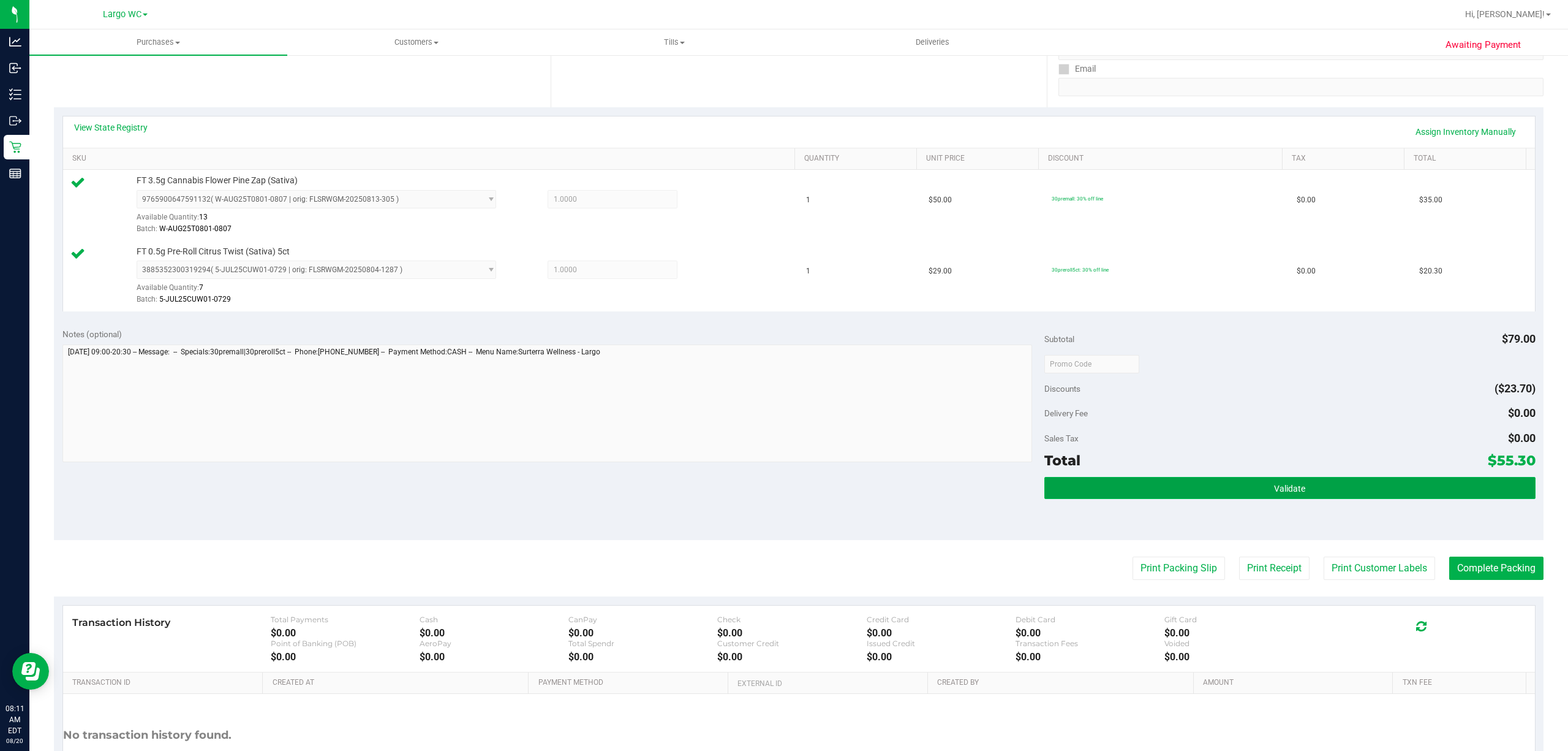
click at [1175, 483] on button "Validate" at bounding box center [1290, 487] width 491 height 22
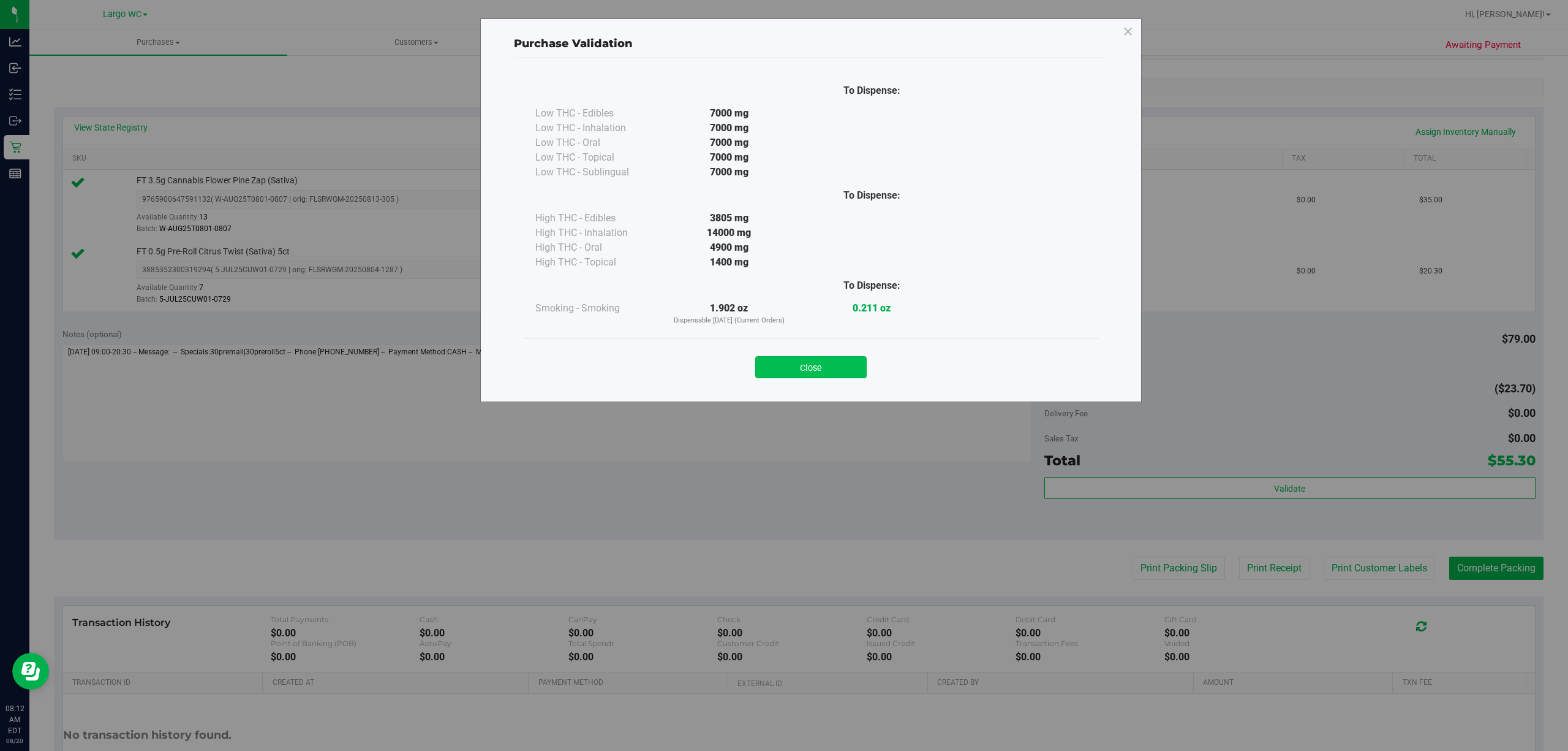
click at [834, 373] on button "Close" at bounding box center [811, 367] width 111 height 22
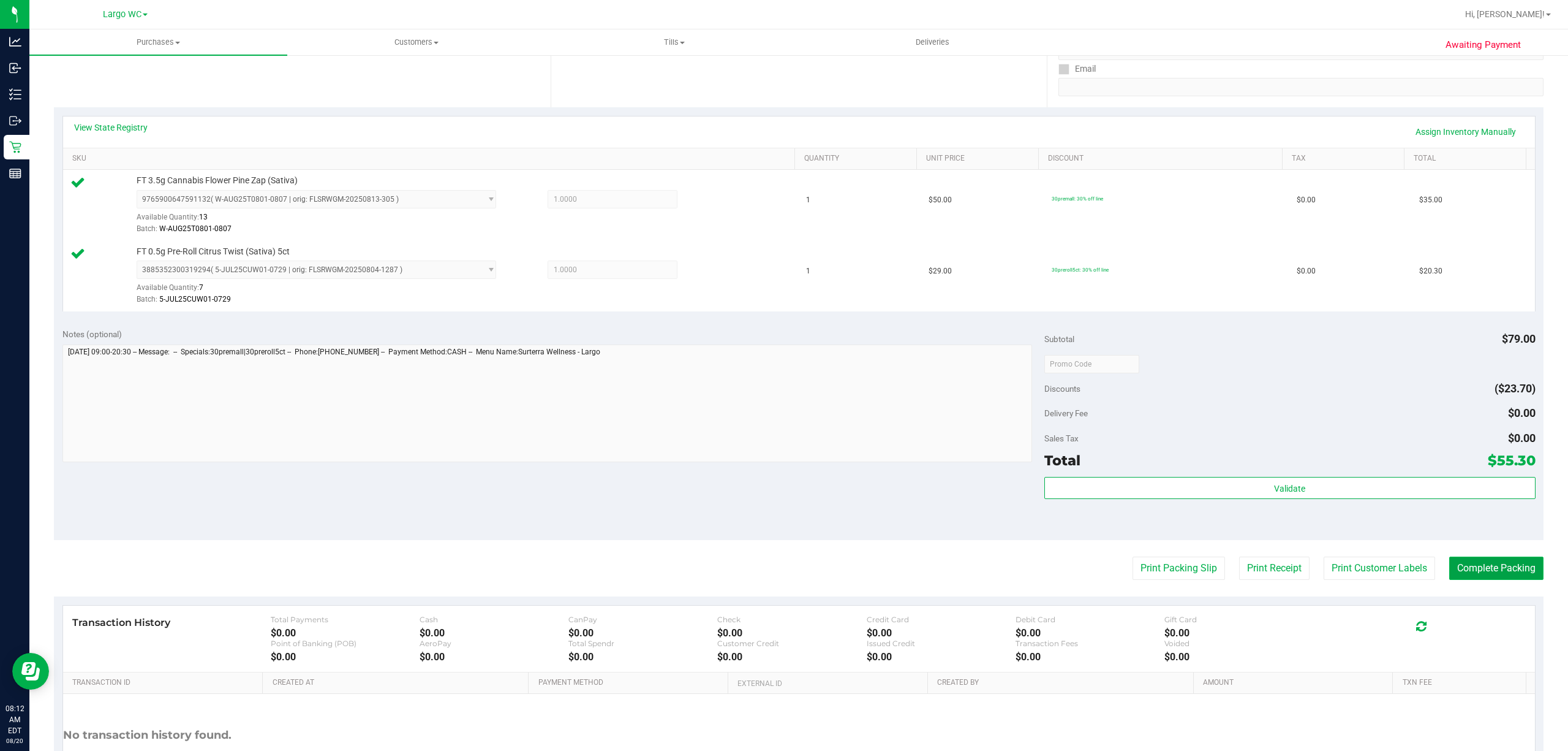
click at [1175, 562] on button "Complete Packing" at bounding box center [1496, 568] width 94 height 24
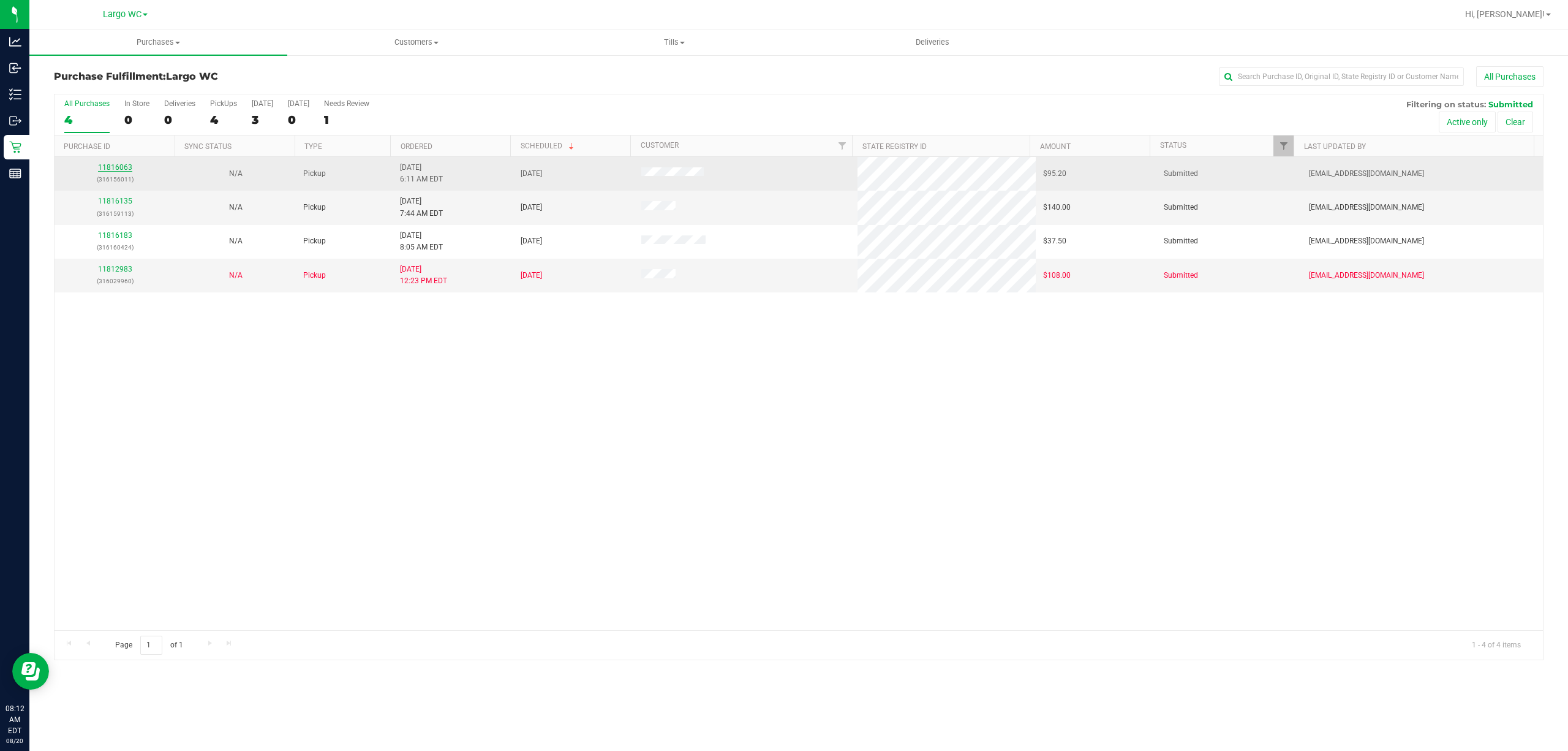
click at [113, 168] on link "11816063" at bounding box center [115, 167] width 34 height 9
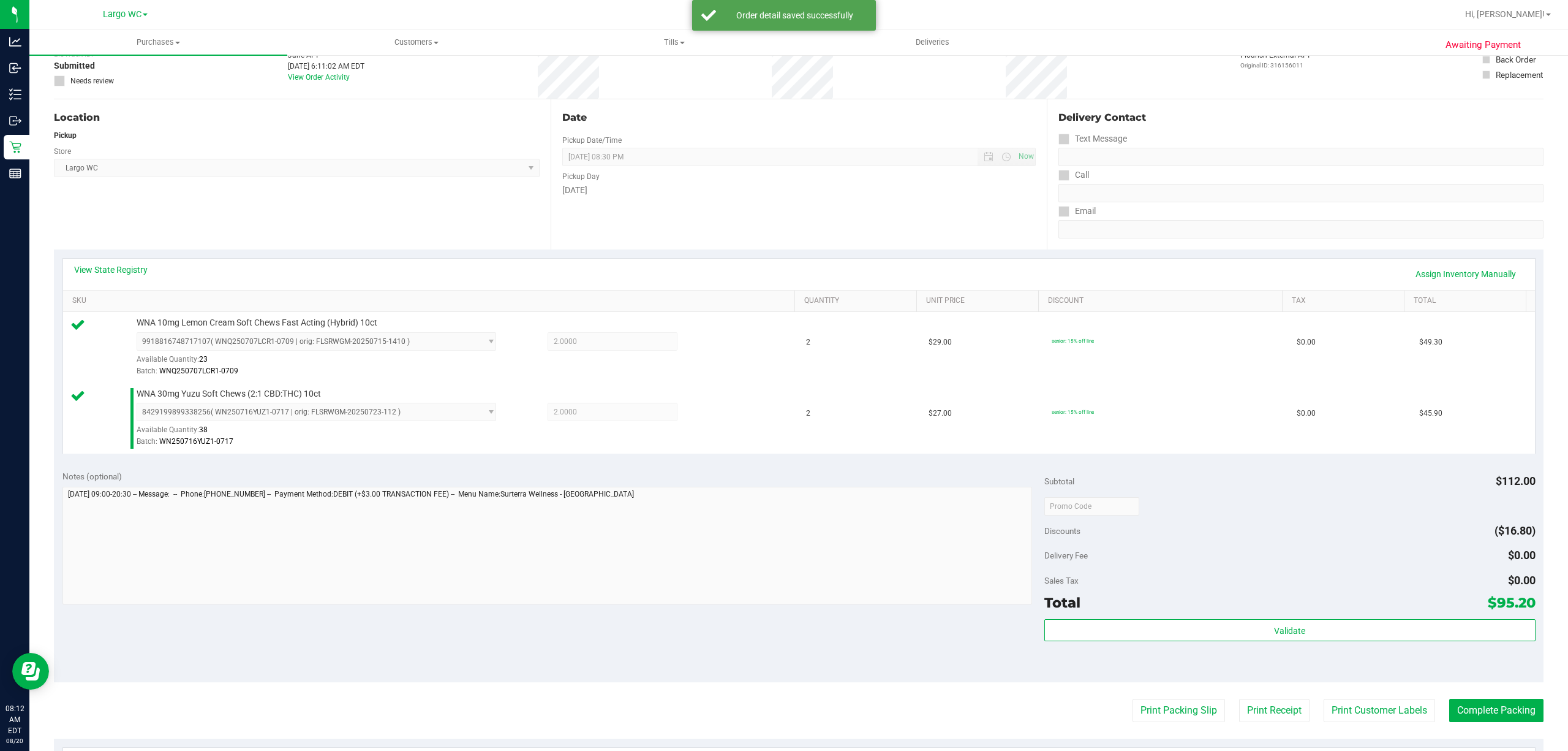
scroll to position [81, 0]
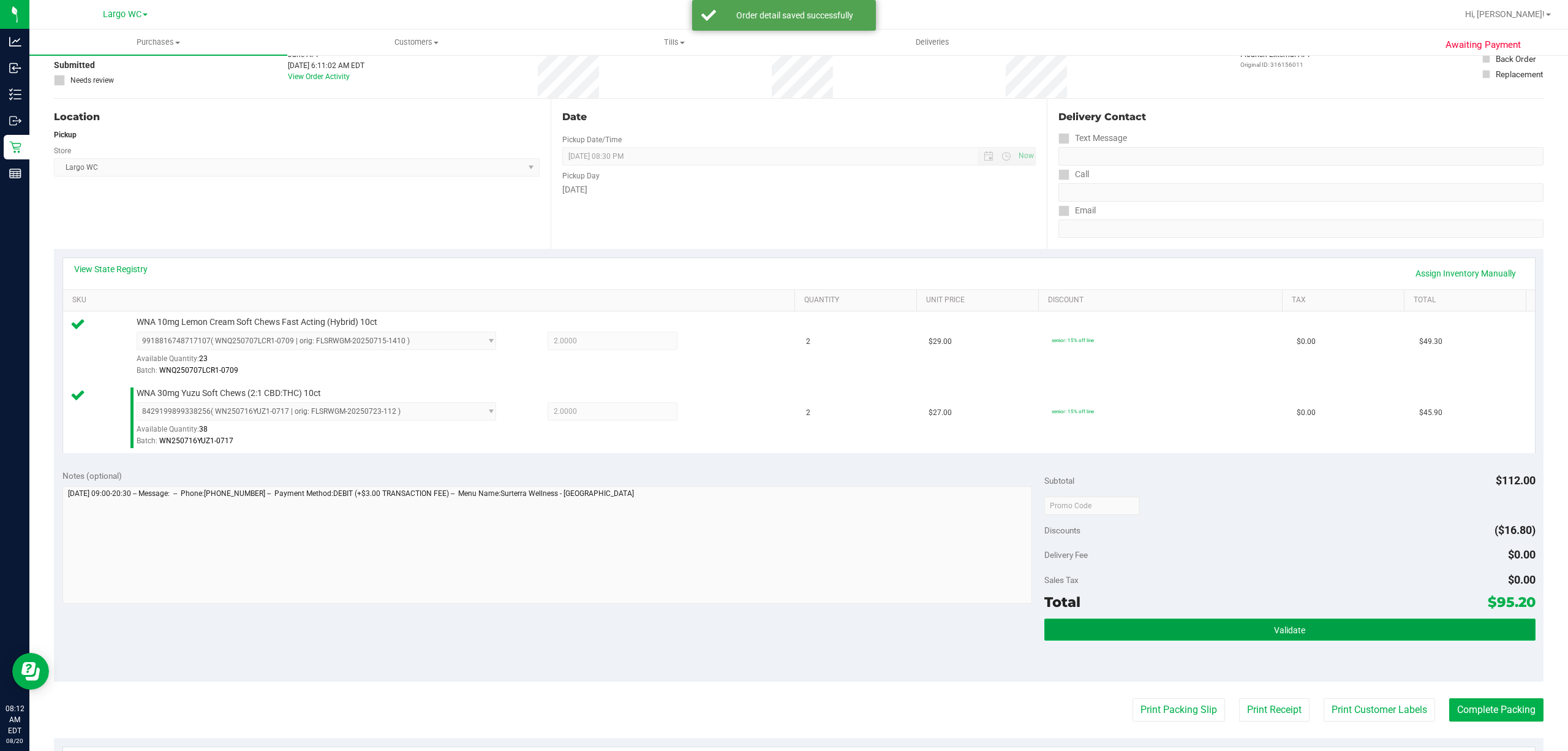
click at [1175, 562] on button "Validate" at bounding box center [1290, 629] width 491 height 22
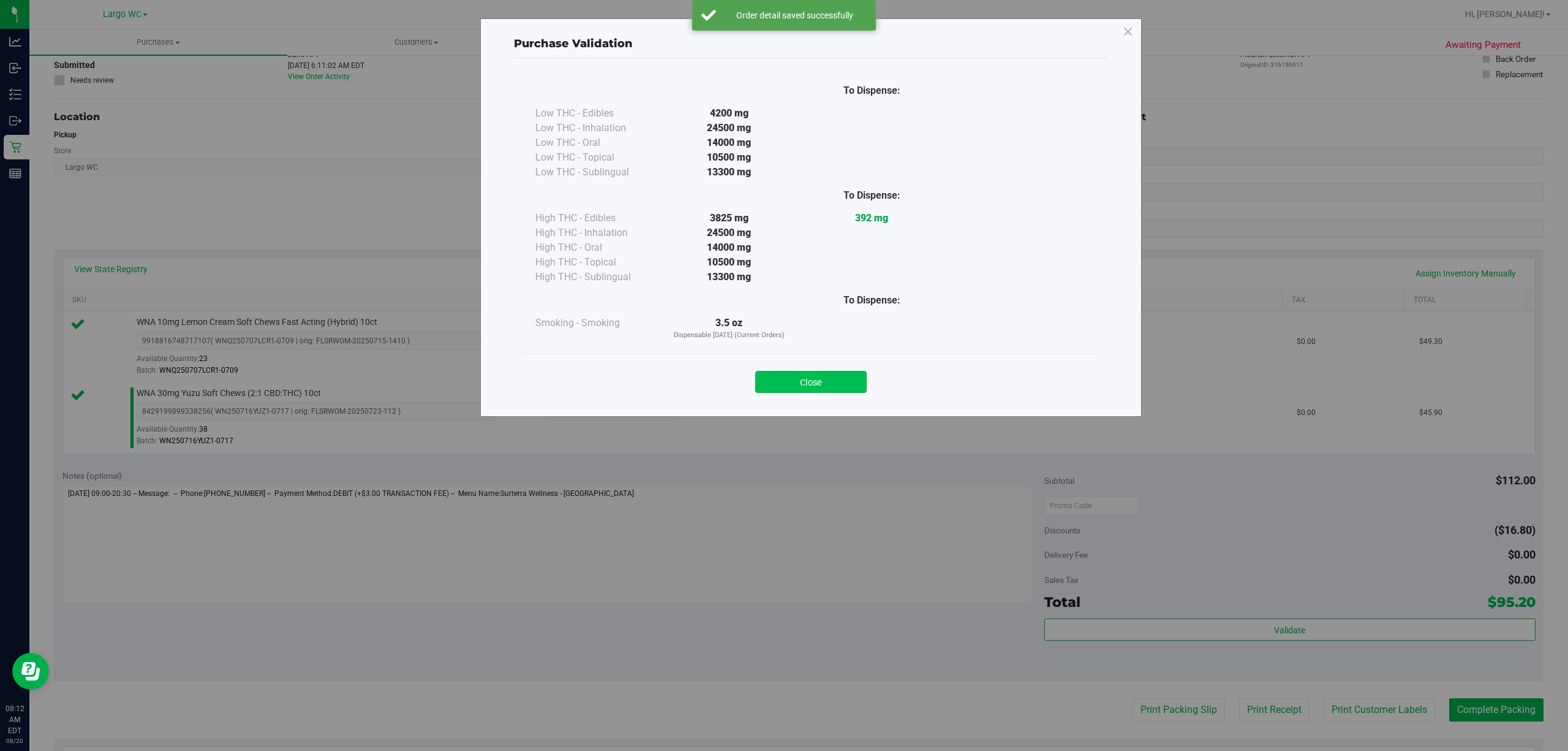
click at [860, 388] on button "Close" at bounding box center [811, 382] width 111 height 22
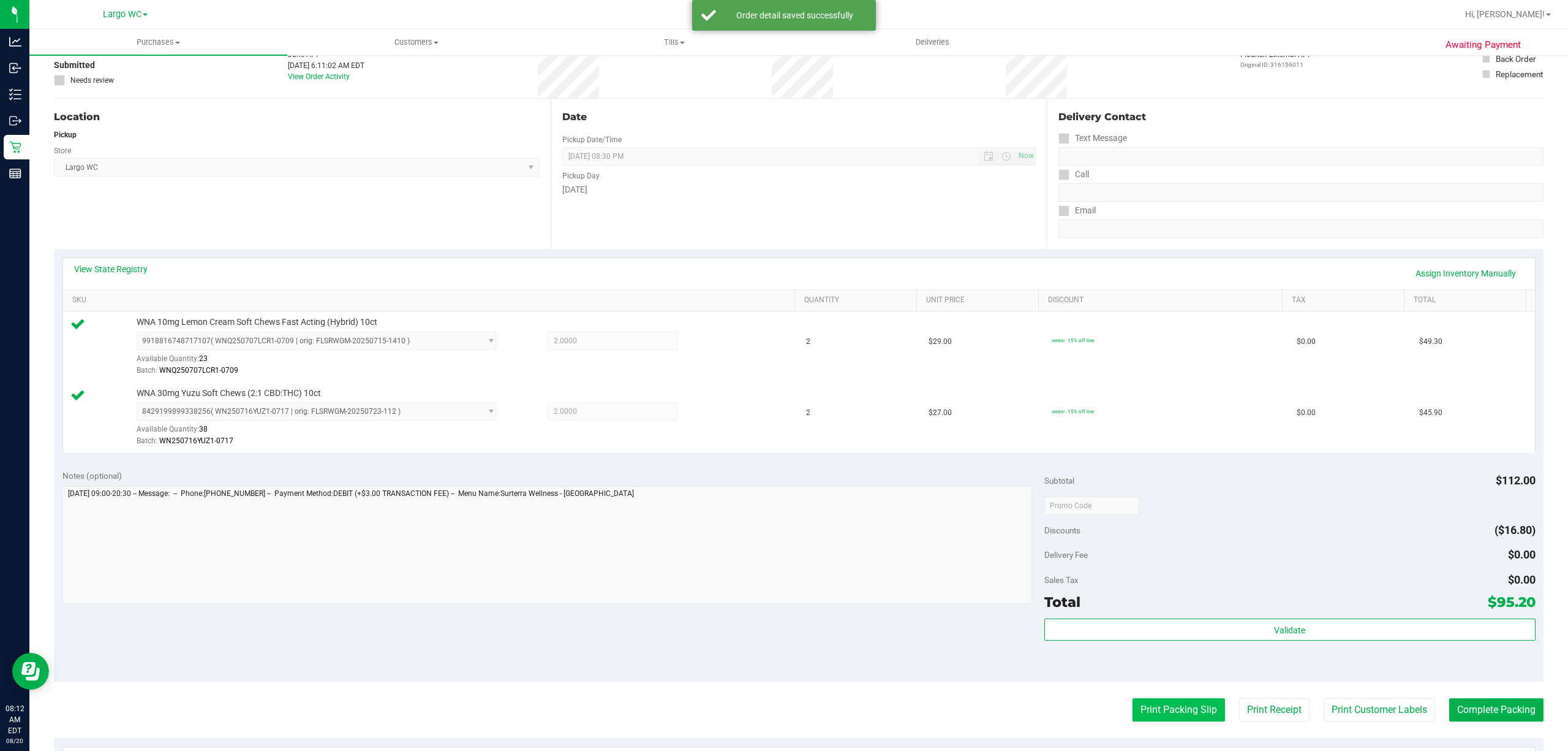
click at [1175, 562] on button "Print Packing Slip" at bounding box center [1179, 710] width 93 height 24
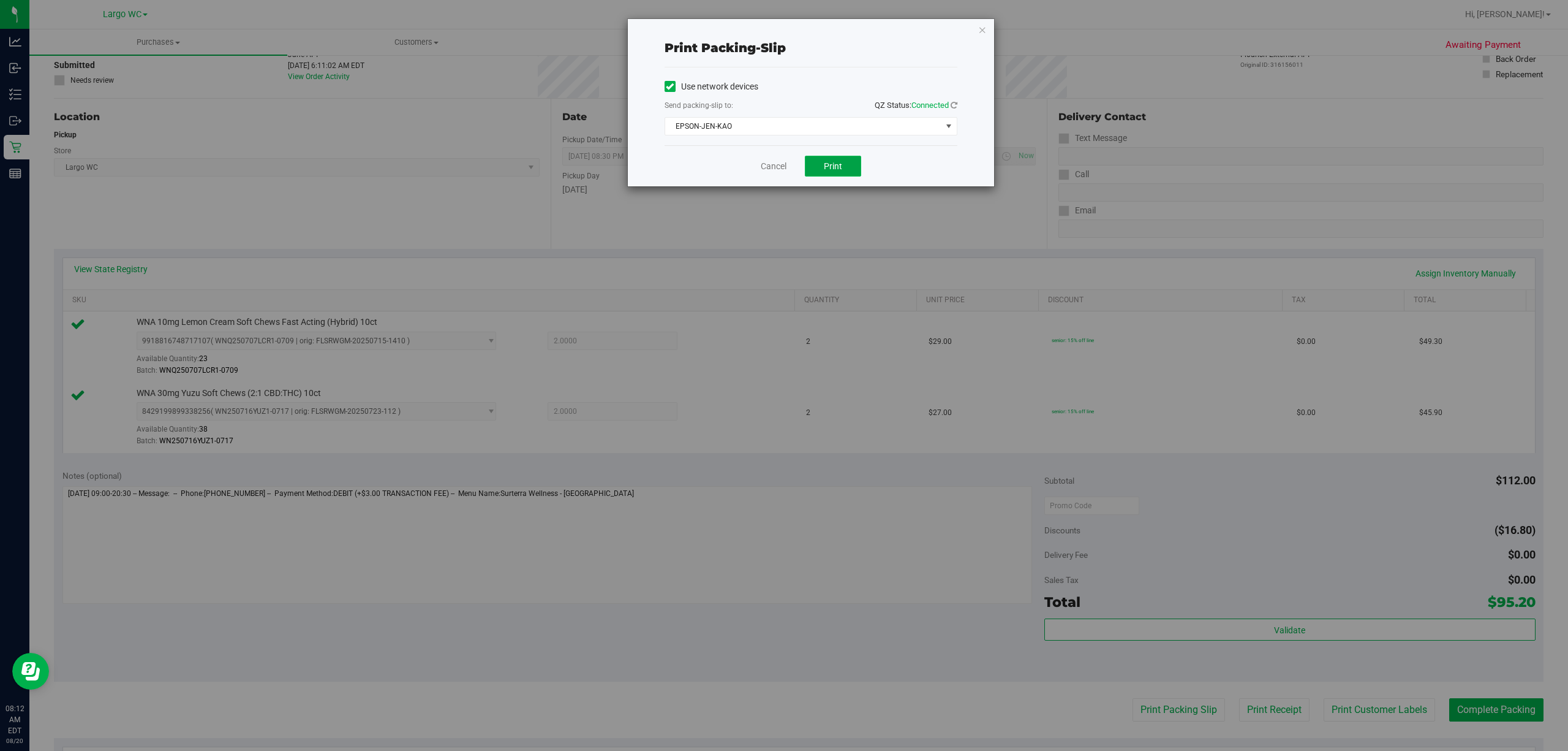
click at [837, 171] on span "Print" at bounding box center [833, 166] width 19 height 10
click at [773, 168] on link "Cancel" at bounding box center [773, 167] width 26 height 13
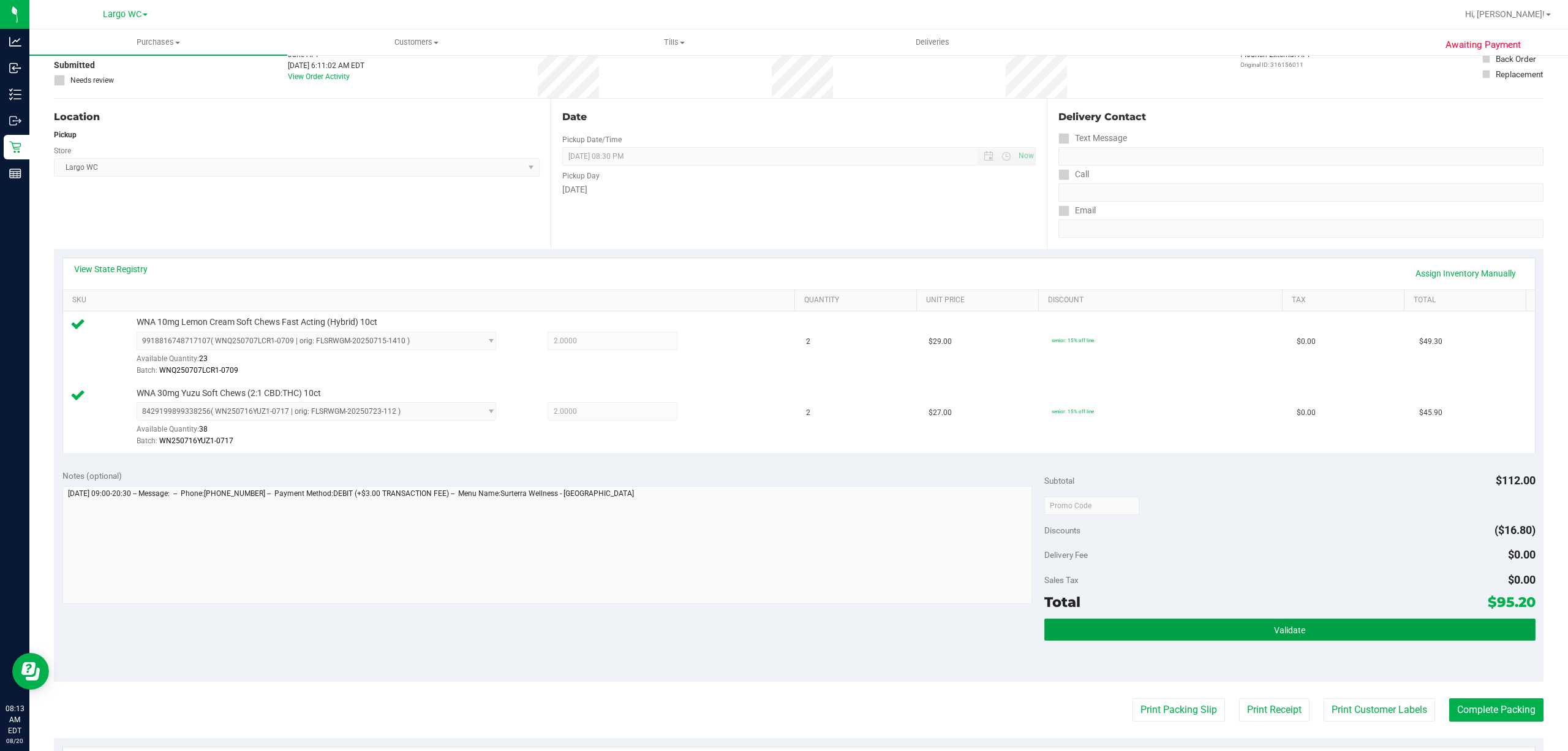
click at [1175, 562] on button "Validate" at bounding box center [1290, 629] width 491 height 22
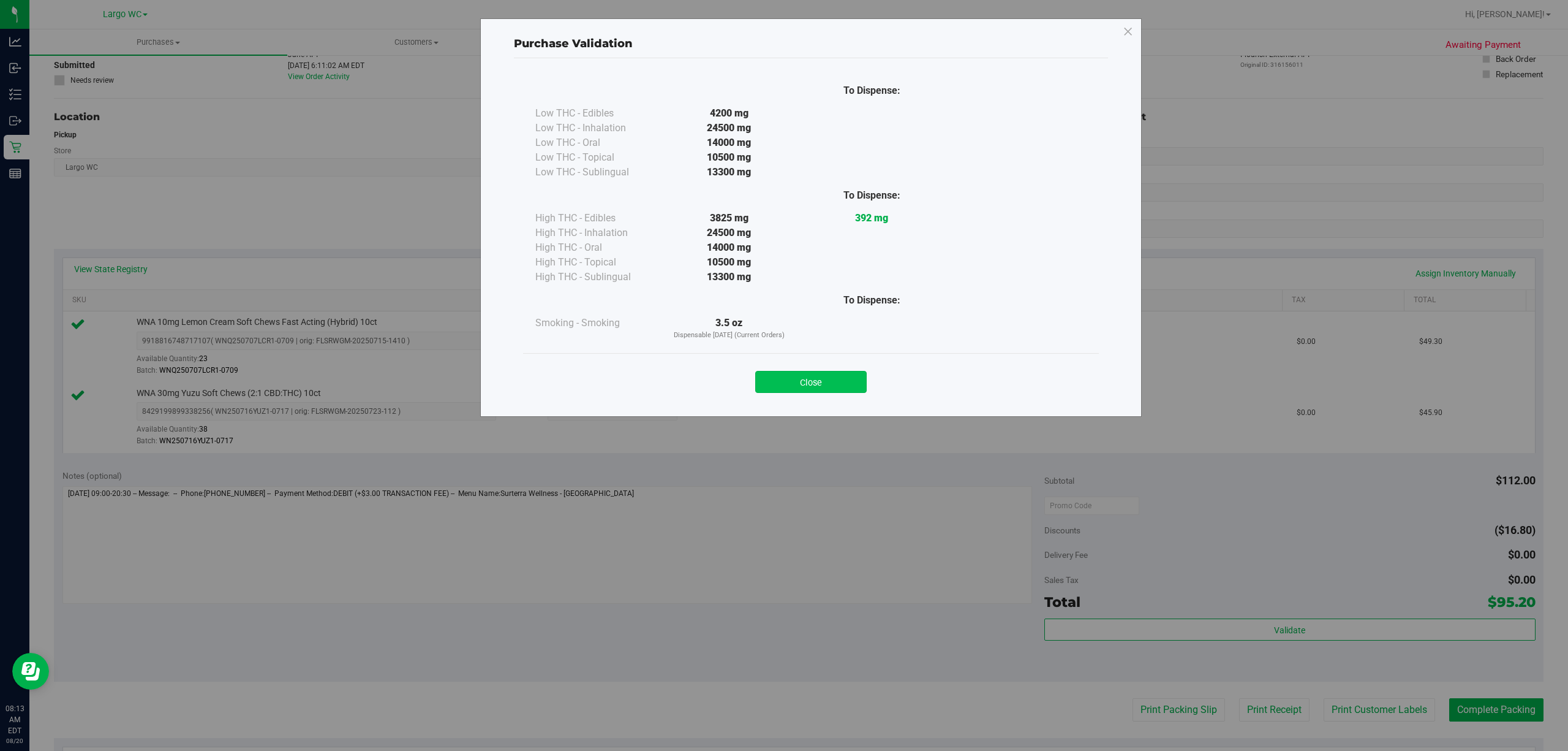
click at [835, 376] on button "Close" at bounding box center [811, 382] width 111 height 22
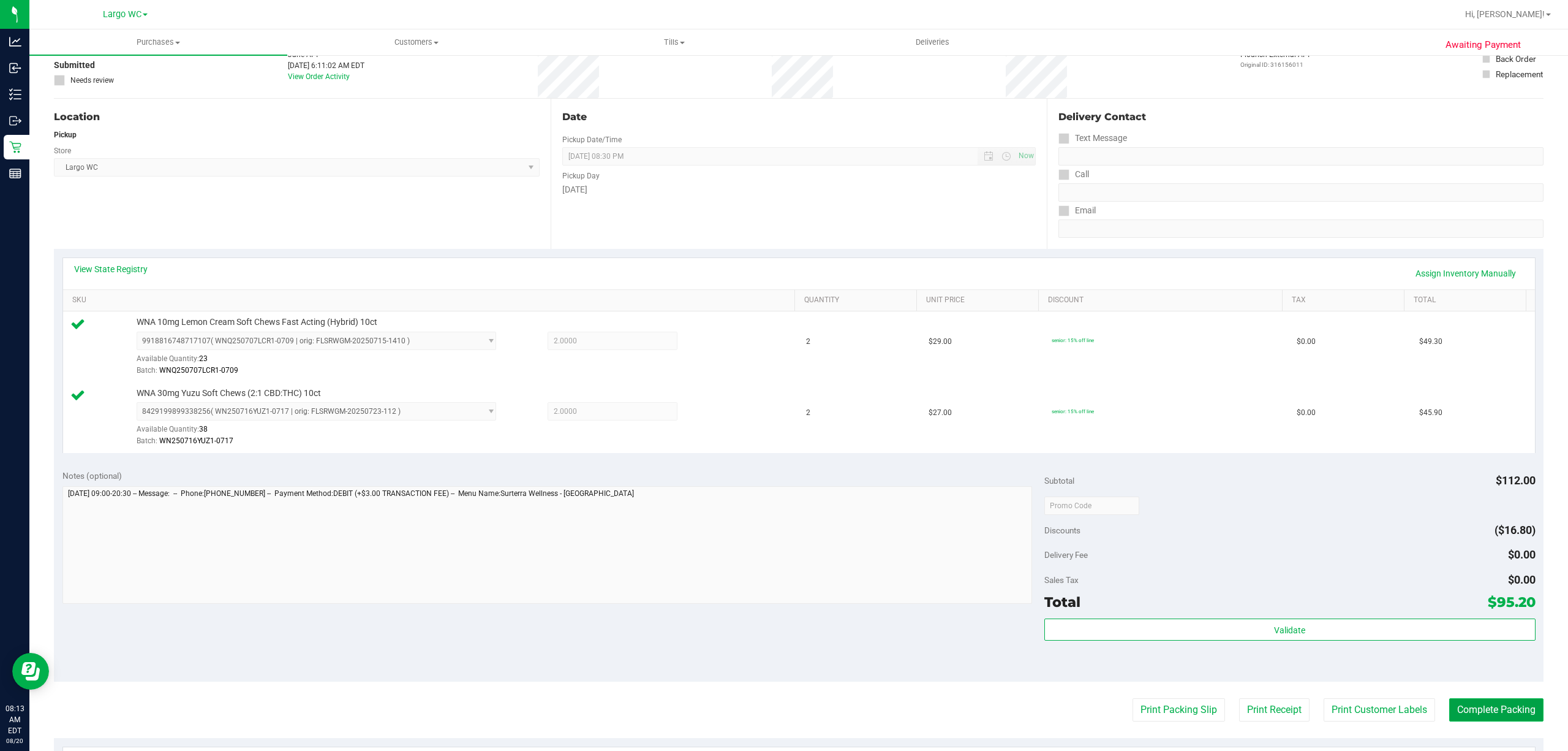
click at [1175, 562] on button "Complete Packing" at bounding box center [1496, 710] width 94 height 24
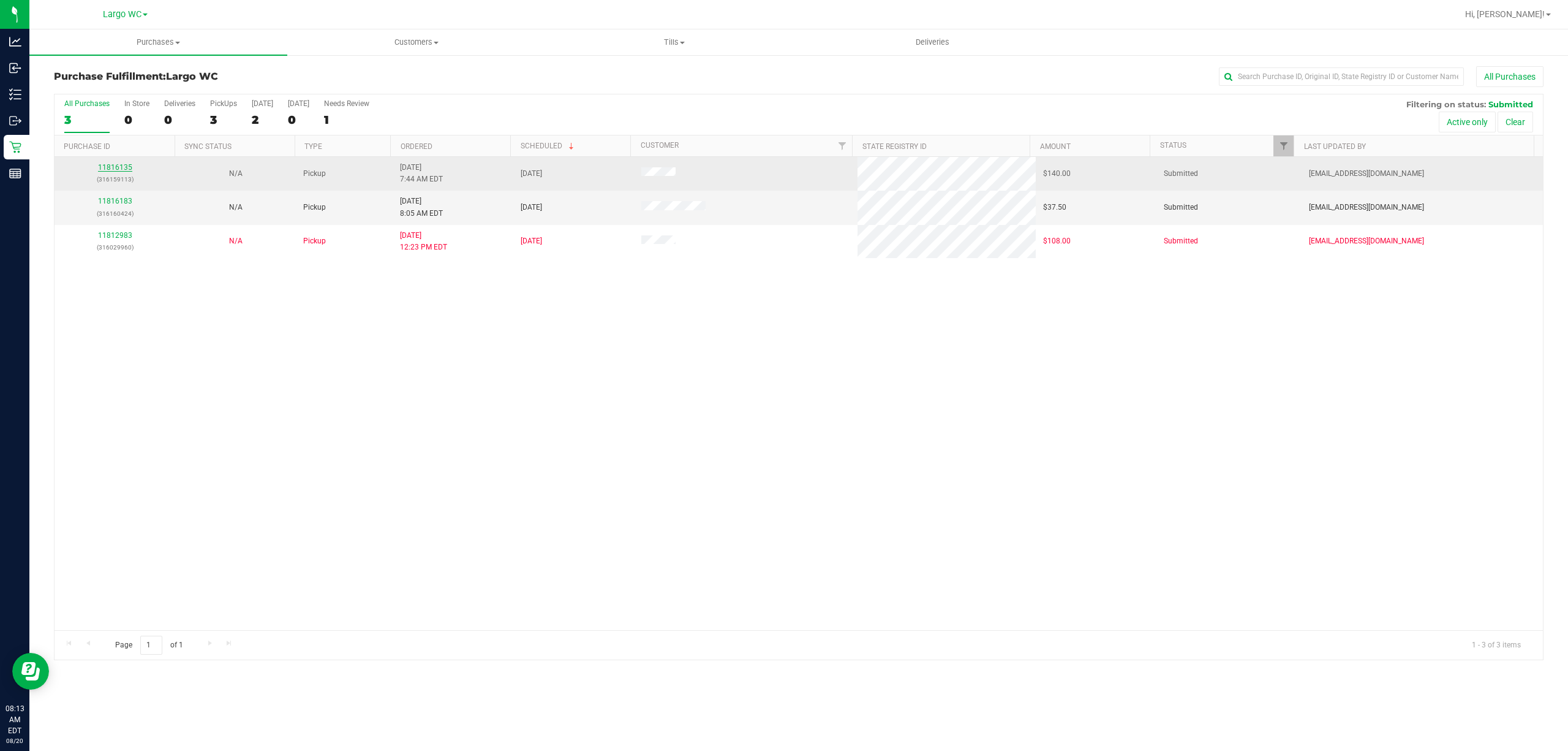
click at [115, 168] on link "11816135" at bounding box center [115, 167] width 34 height 9
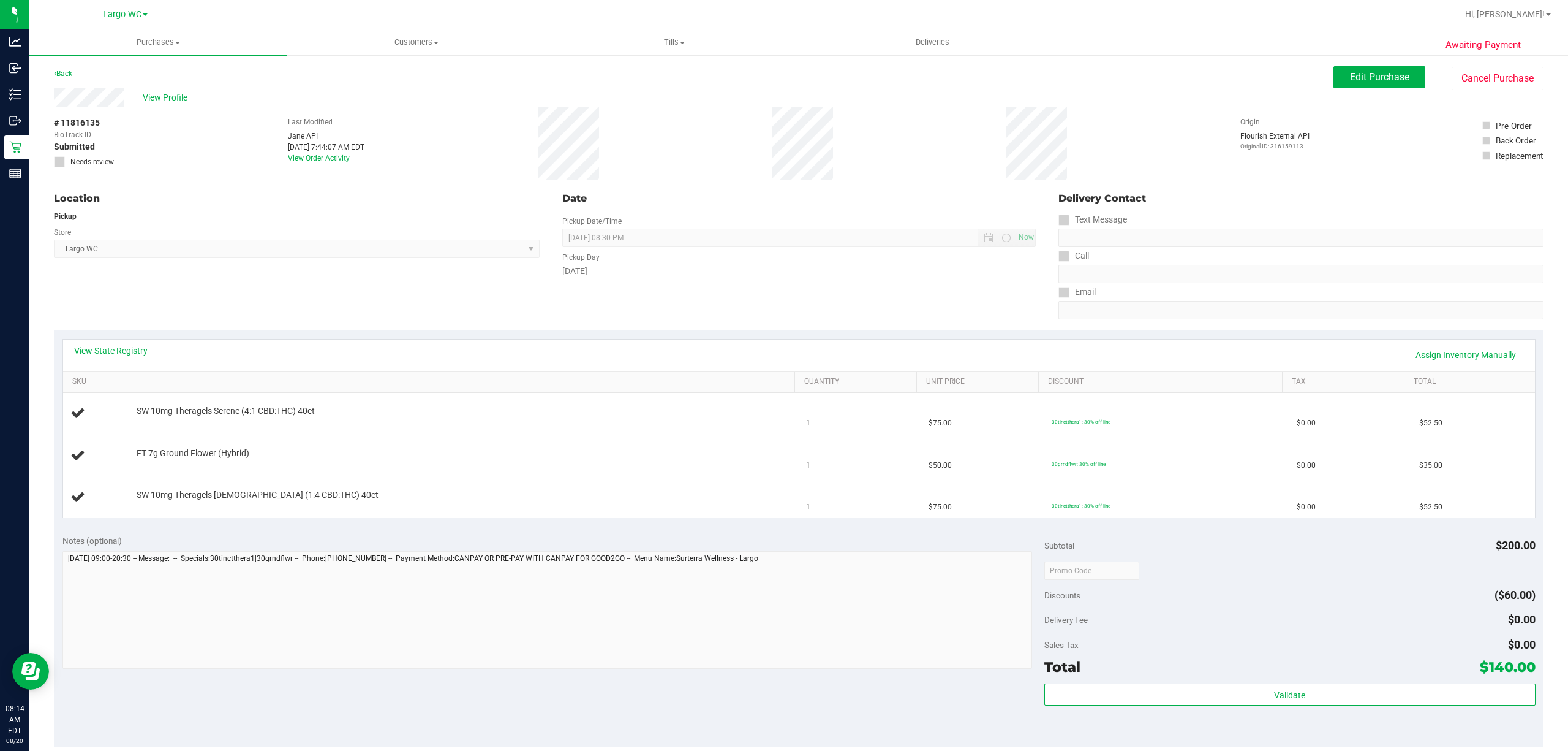
click at [98, 273] on div "Location Pickup Store Largo WC Select Store Bonita Springs WC Boynton Beach WC …" at bounding box center [302, 255] width 497 height 151
click at [95, 349] on link "View State Registry" at bounding box center [111, 350] width 73 height 12
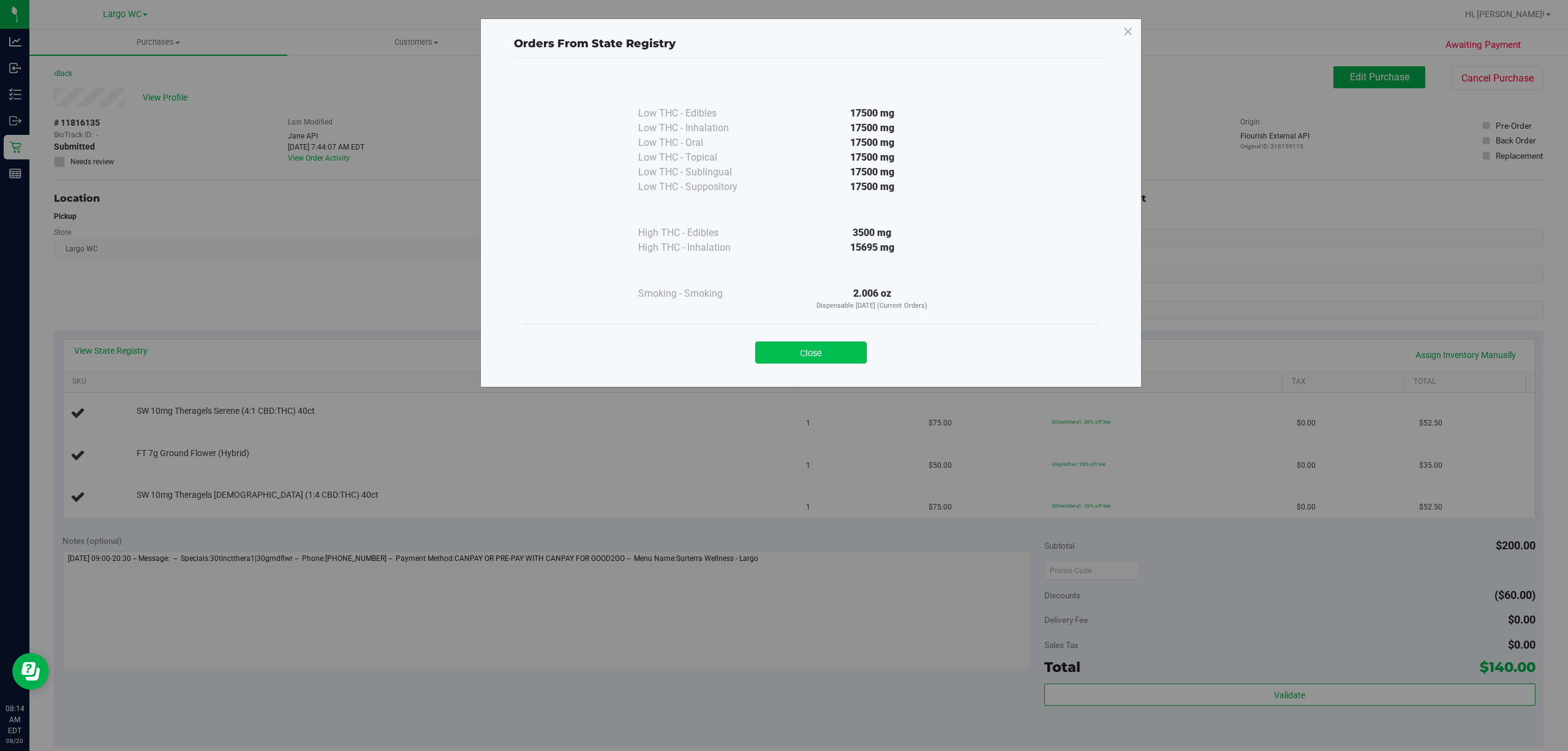
click at [781, 349] on button "Close" at bounding box center [811, 352] width 111 height 22
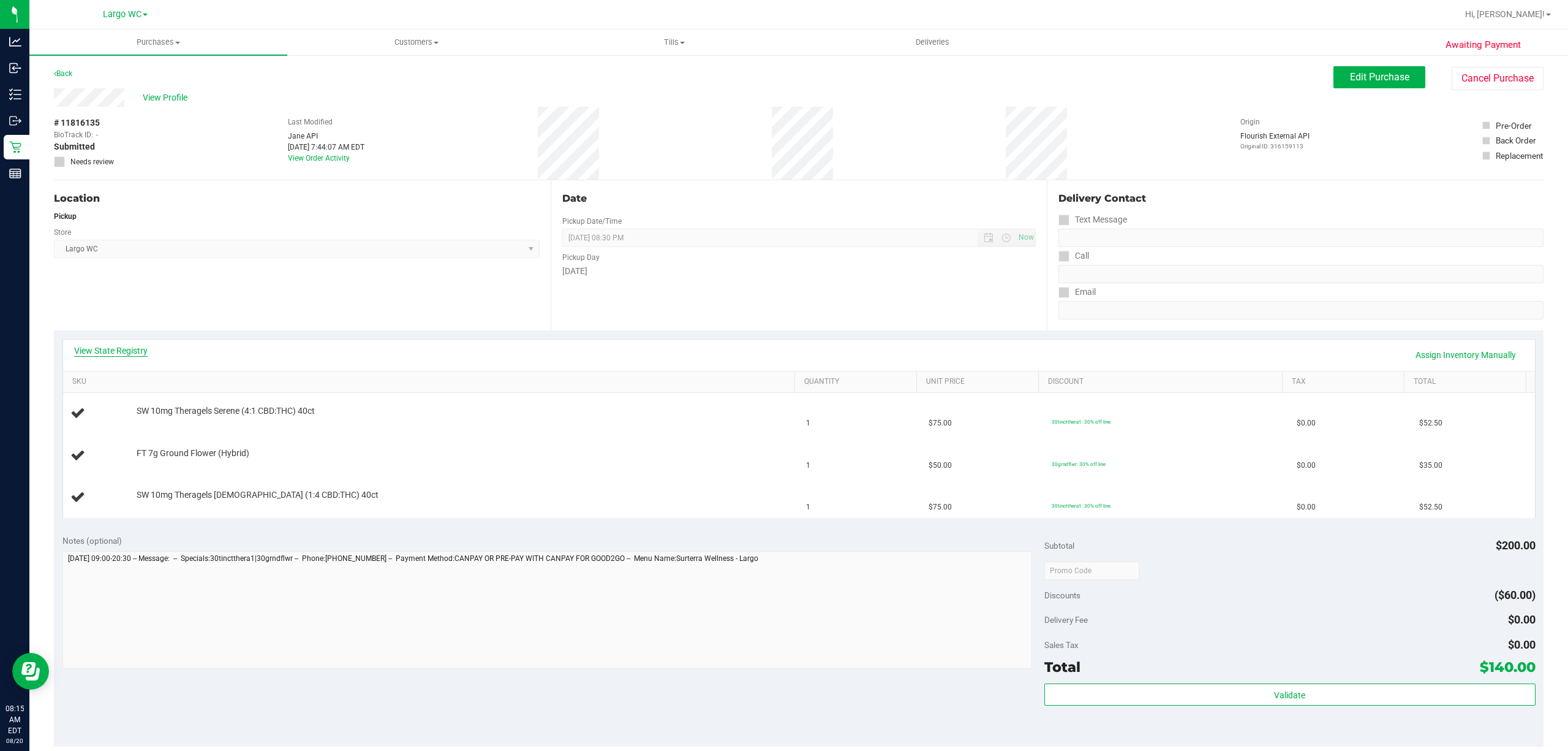
click at [98, 349] on link "View State Registry" at bounding box center [111, 350] width 73 height 12
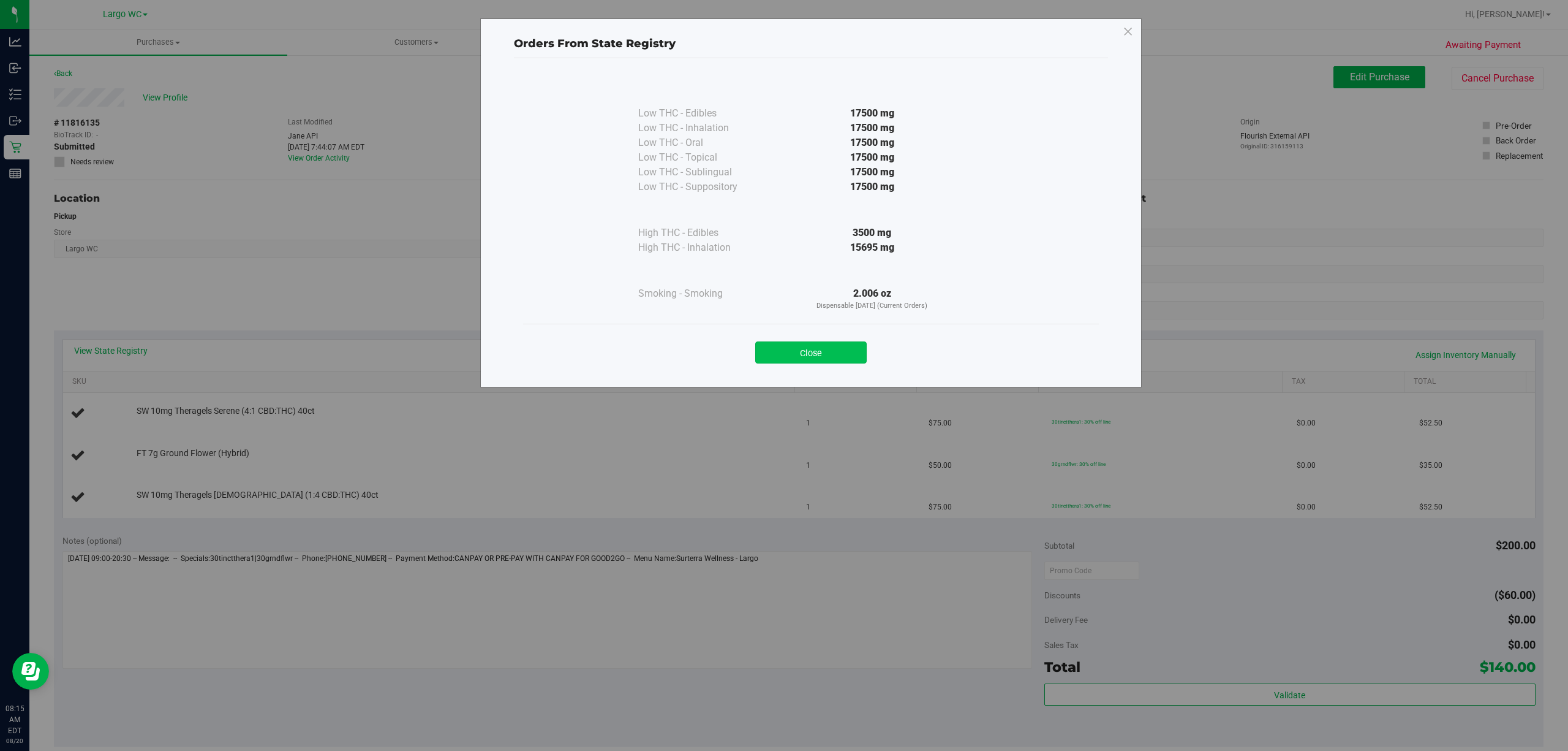
click at [843, 354] on button "Close" at bounding box center [811, 352] width 111 height 22
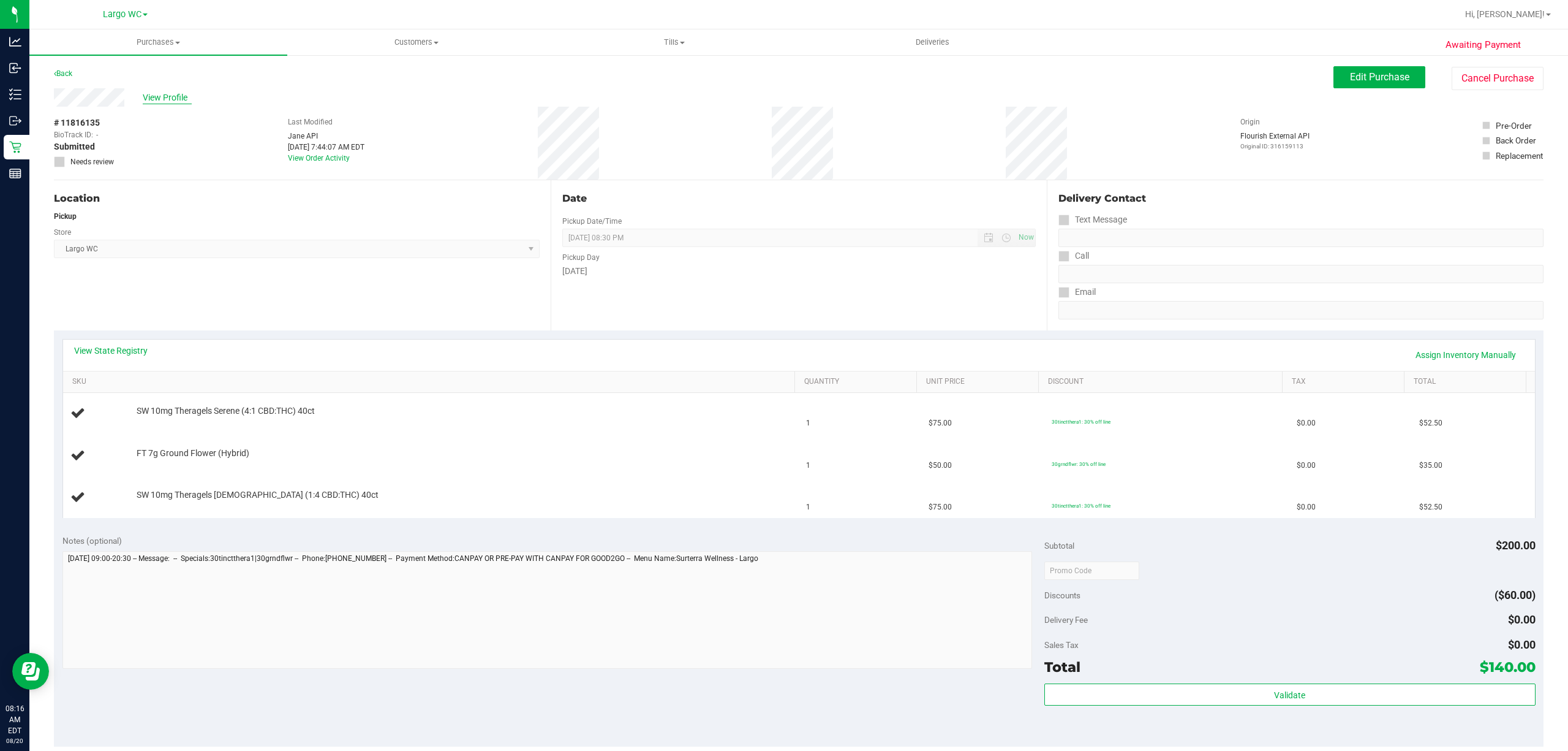
click at [165, 96] on span "View Profile" at bounding box center [167, 98] width 49 height 13
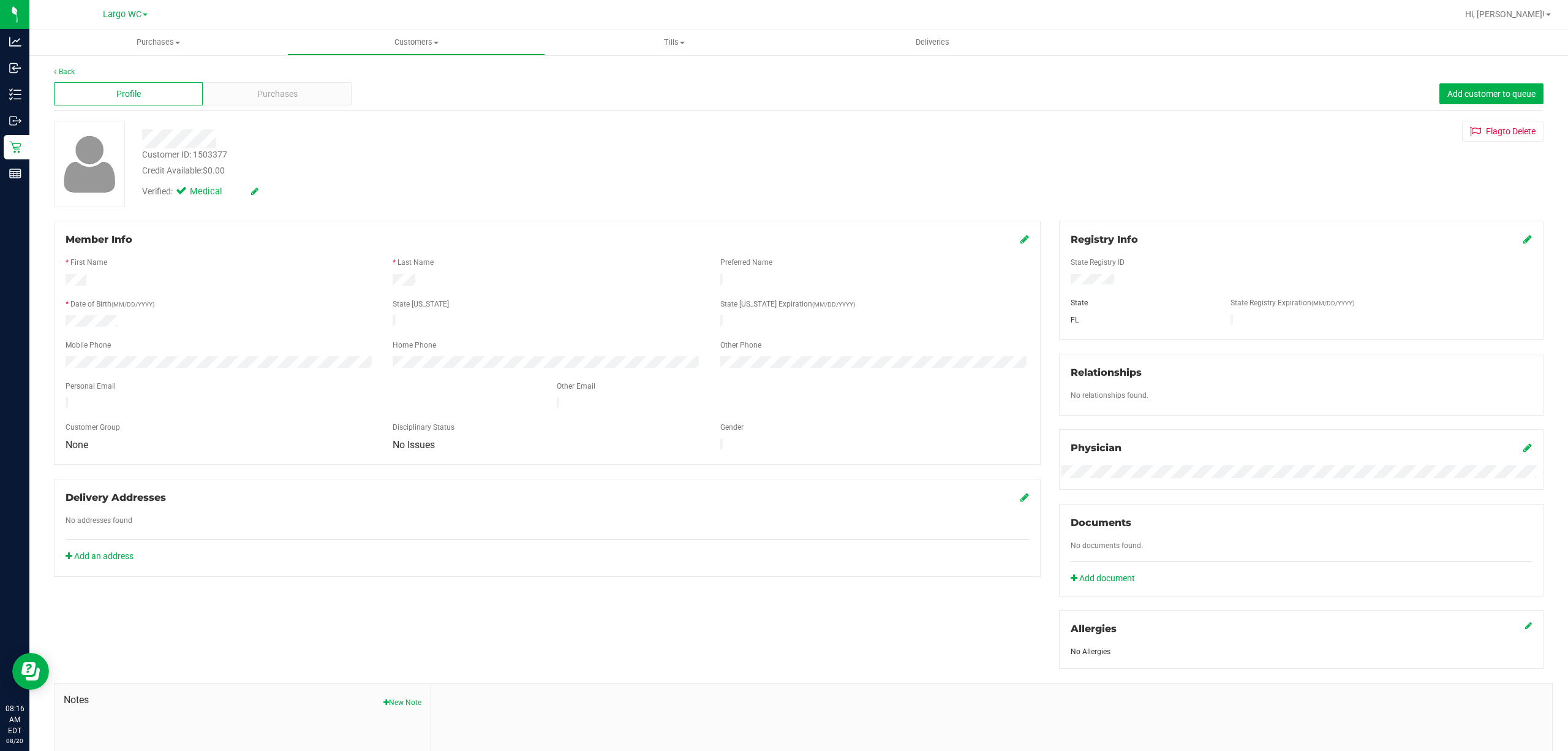
click at [68, 75] on link "Back" at bounding box center [64, 72] width 21 height 9
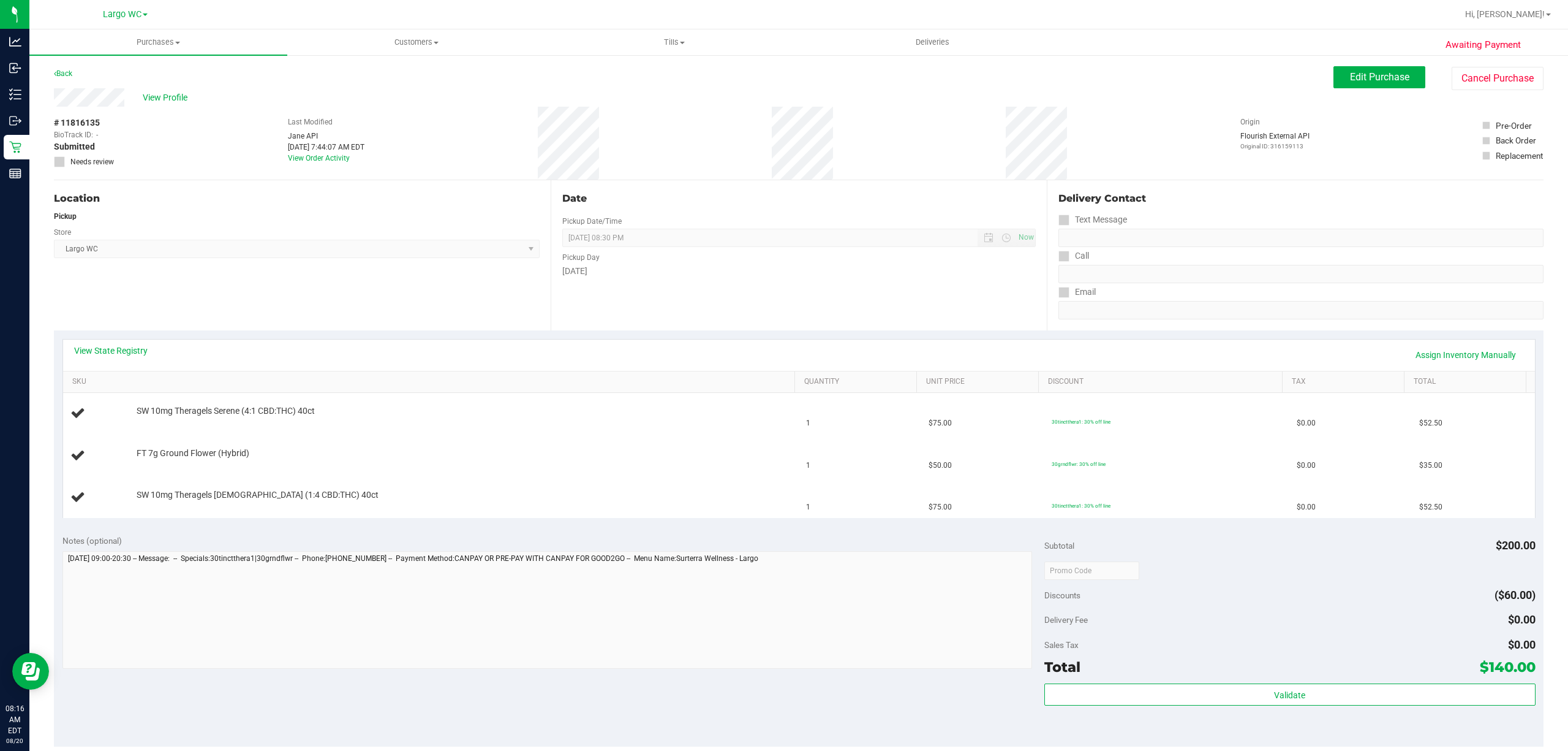
click at [85, 300] on div "Location Pickup Store Largo WC Select Store Bonita Springs WC Boynton Beach WC …" at bounding box center [302, 255] width 497 height 151
click at [168, 98] on span "View Profile" at bounding box center [167, 98] width 49 height 13
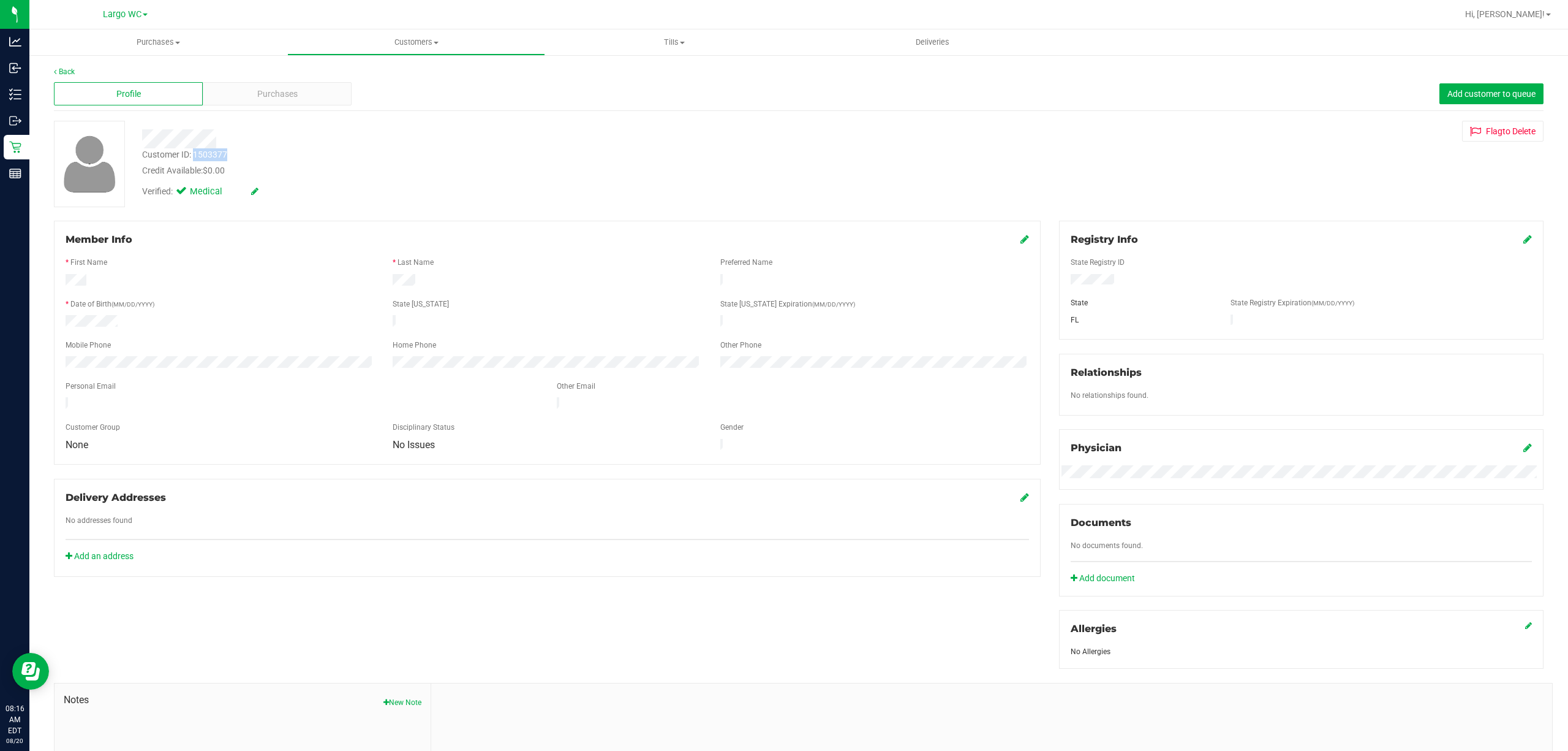
copy div "1503377"
click at [115, 452] on div "Member Info * First Name * Last Name Preferred Name * Date of Birth (MM/DD/YYYY…" at bounding box center [547, 343] width 987 height 244
click at [68, 75] on link "Back" at bounding box center [64, 72] width 21 height 9
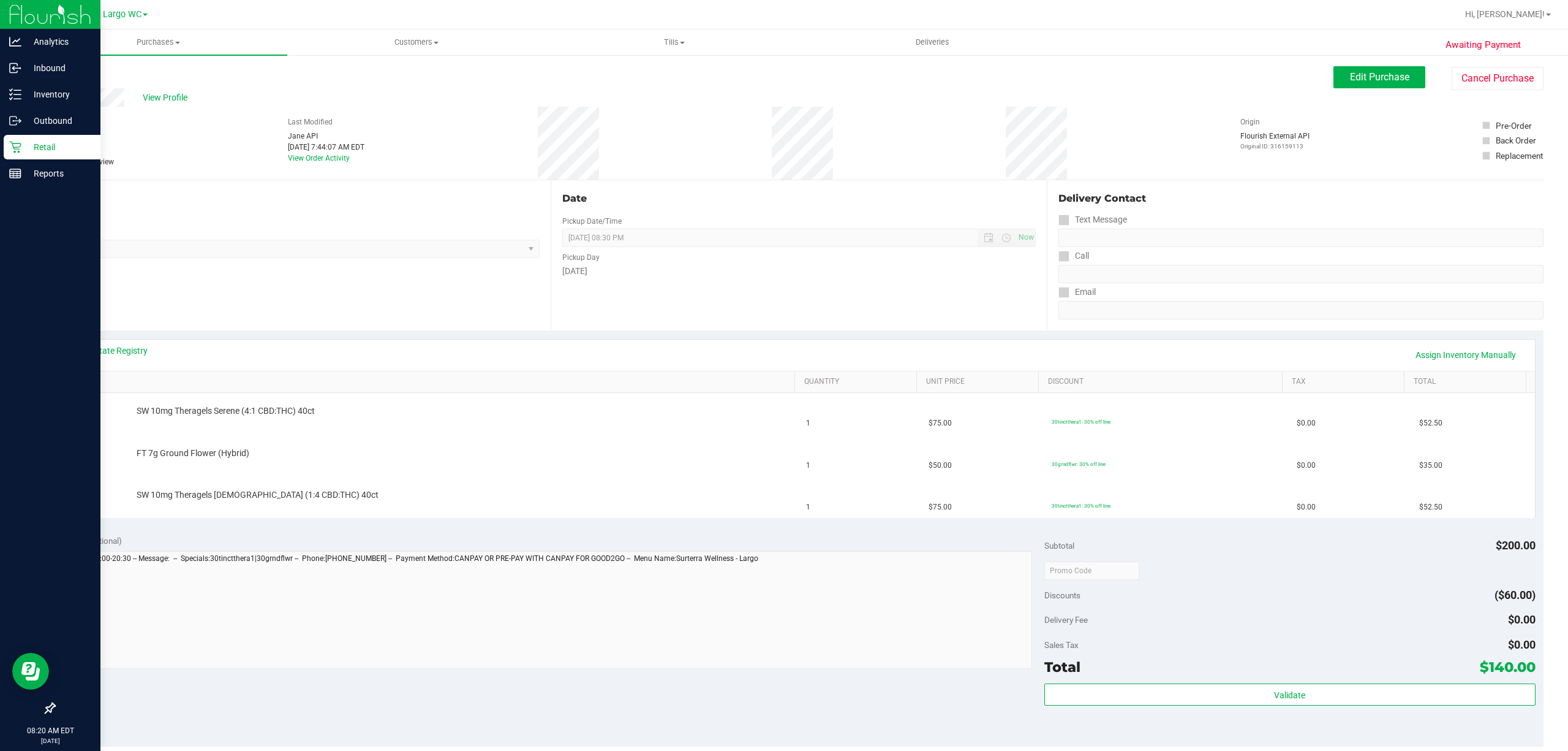
click at [9, 147] on icon at bounding box center [15, 146] width 12 height 12
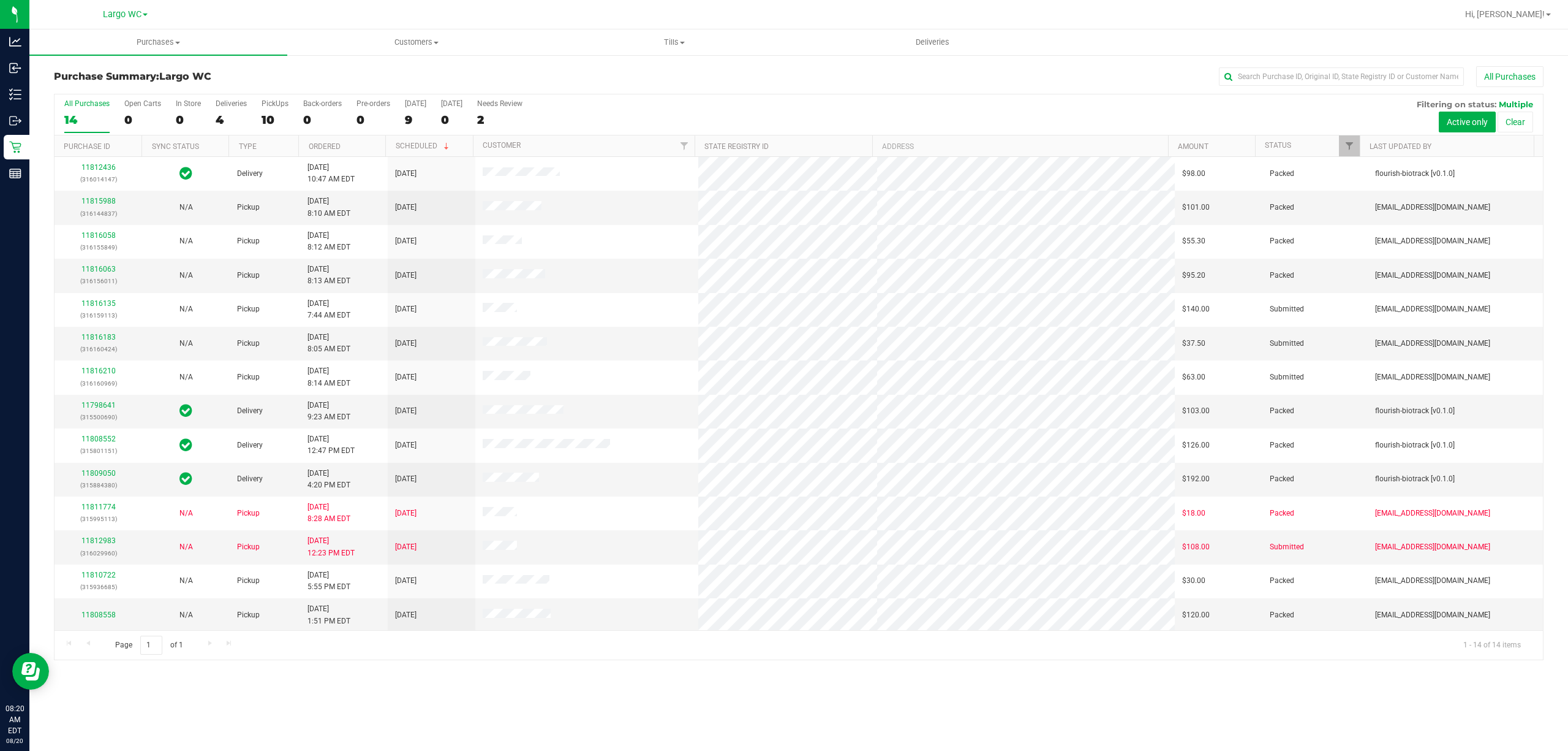
click at [760, 562] on div "Purchases Summary of purchases Fulfillment All purchases Customers All customer…" at bounding box center [799, 390] width 1539 height 721
click at [102, 339] on link "11816183" at bounding box center [98, 337] width 34 height 9
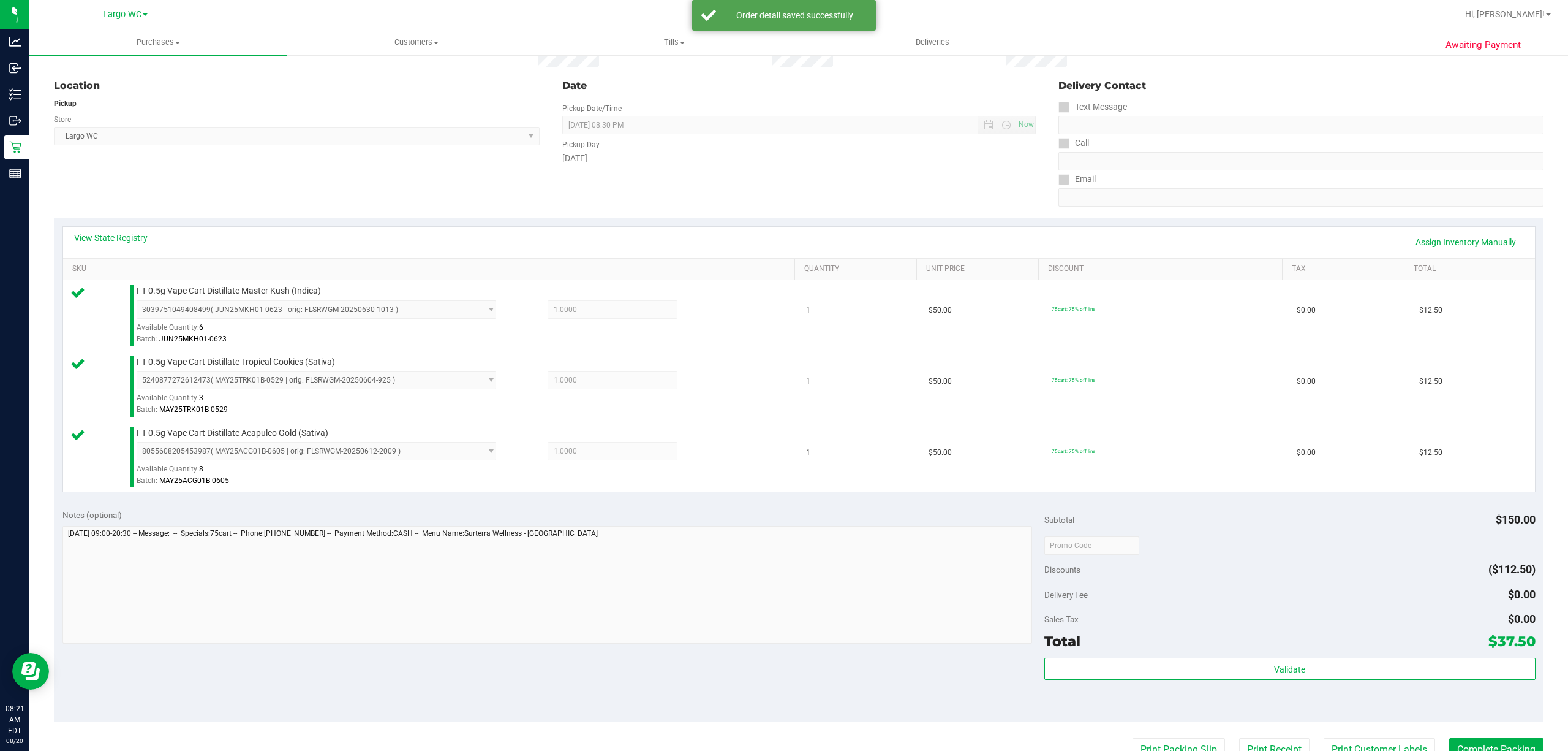
scroll to position [172, 0]
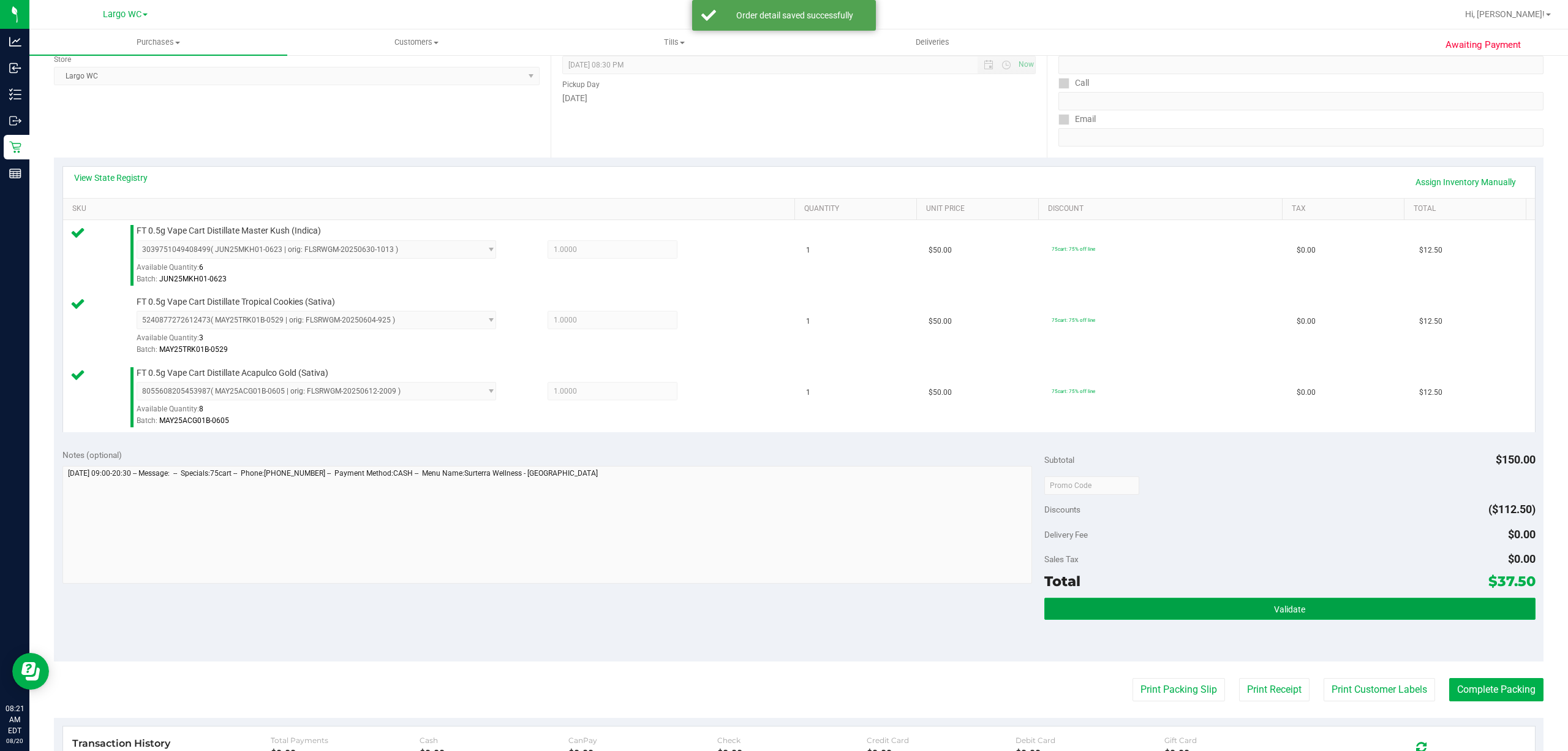
click at [1175, 562] on button "Validate" at bounding box center [1290, 608] width 491 height 22
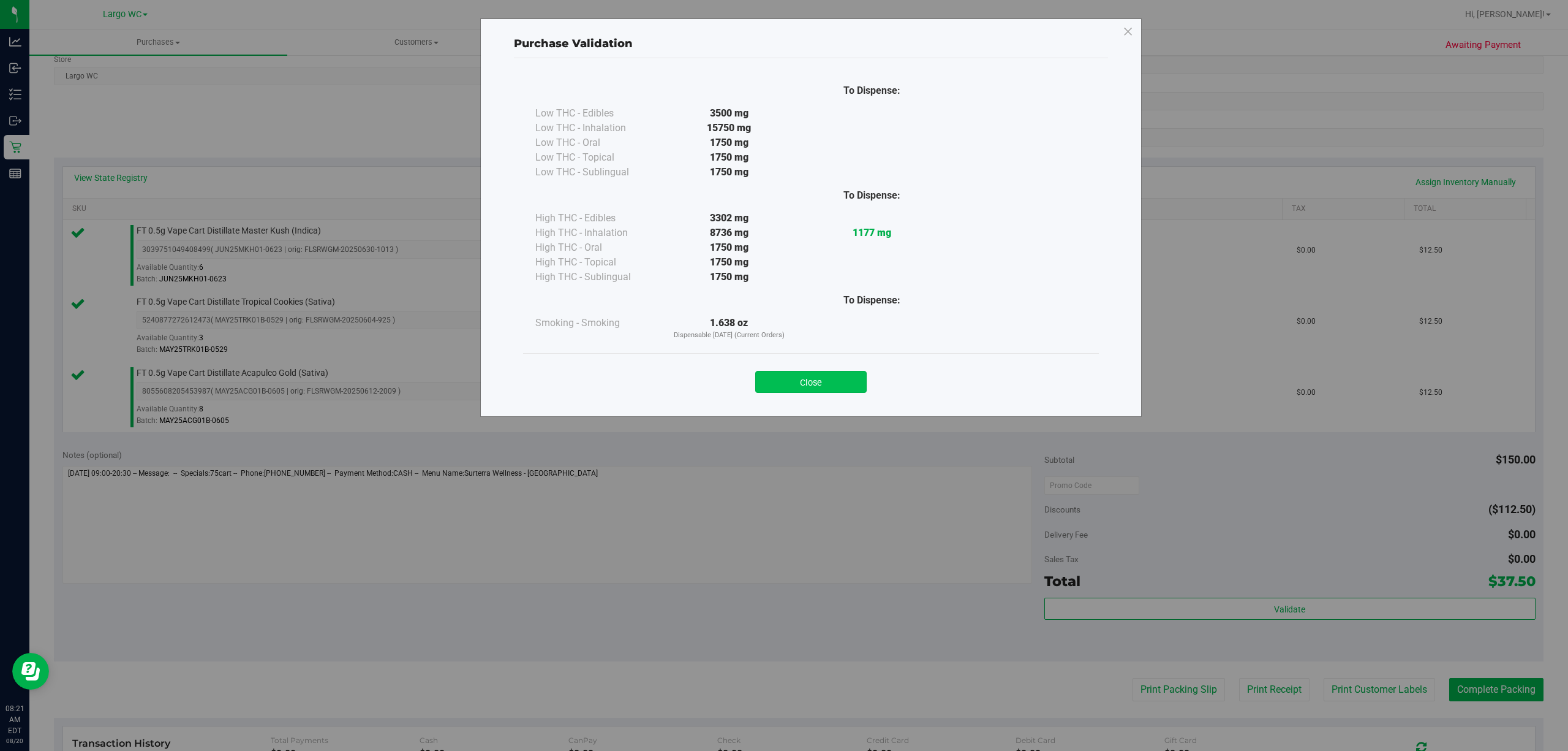
click at [843, 373] on button "Close" at bounding box center [811, 382] width 111 height 22
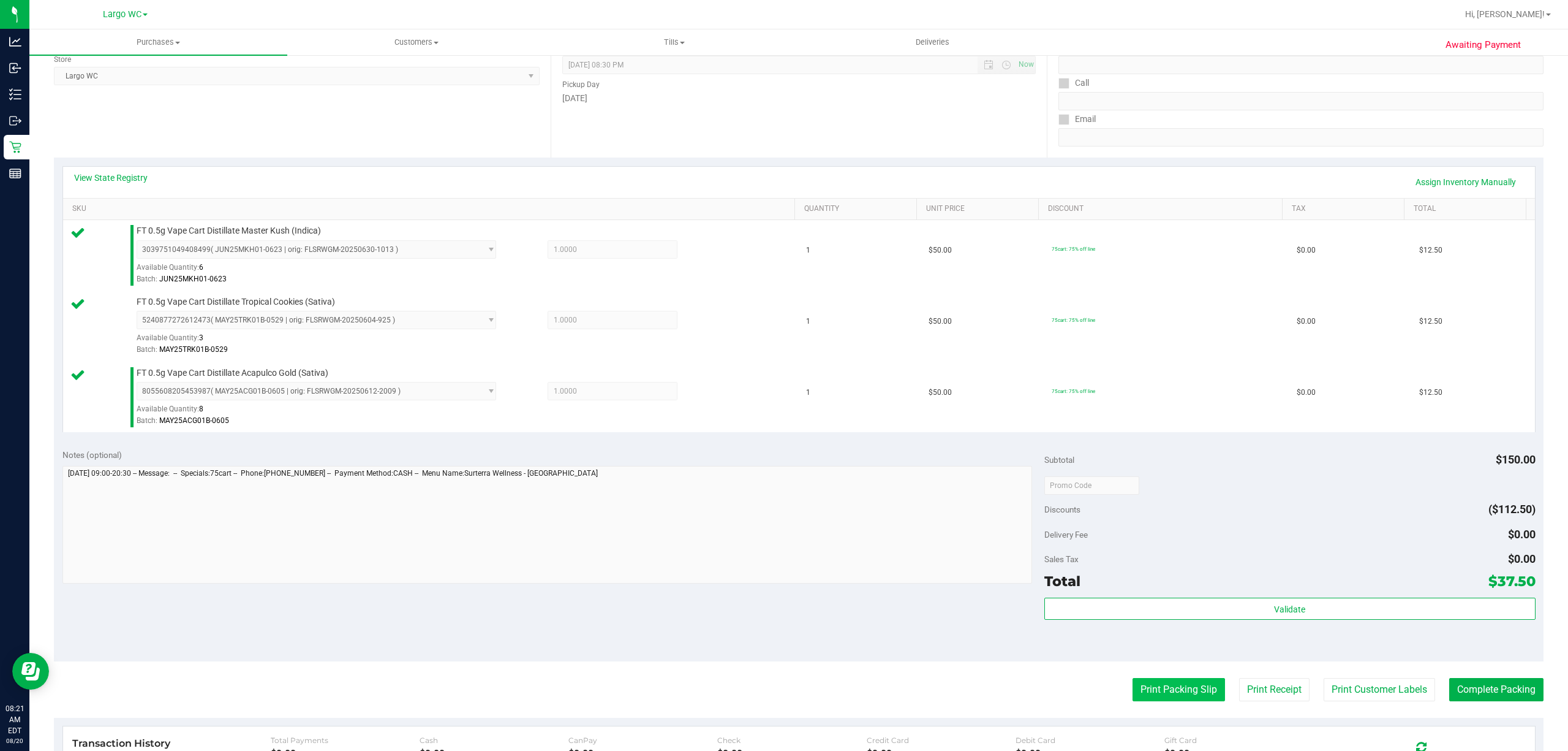
click at [1165, 562] on button "Print Packing Slip" at bounding box center [1179, 689] width 93 height 24
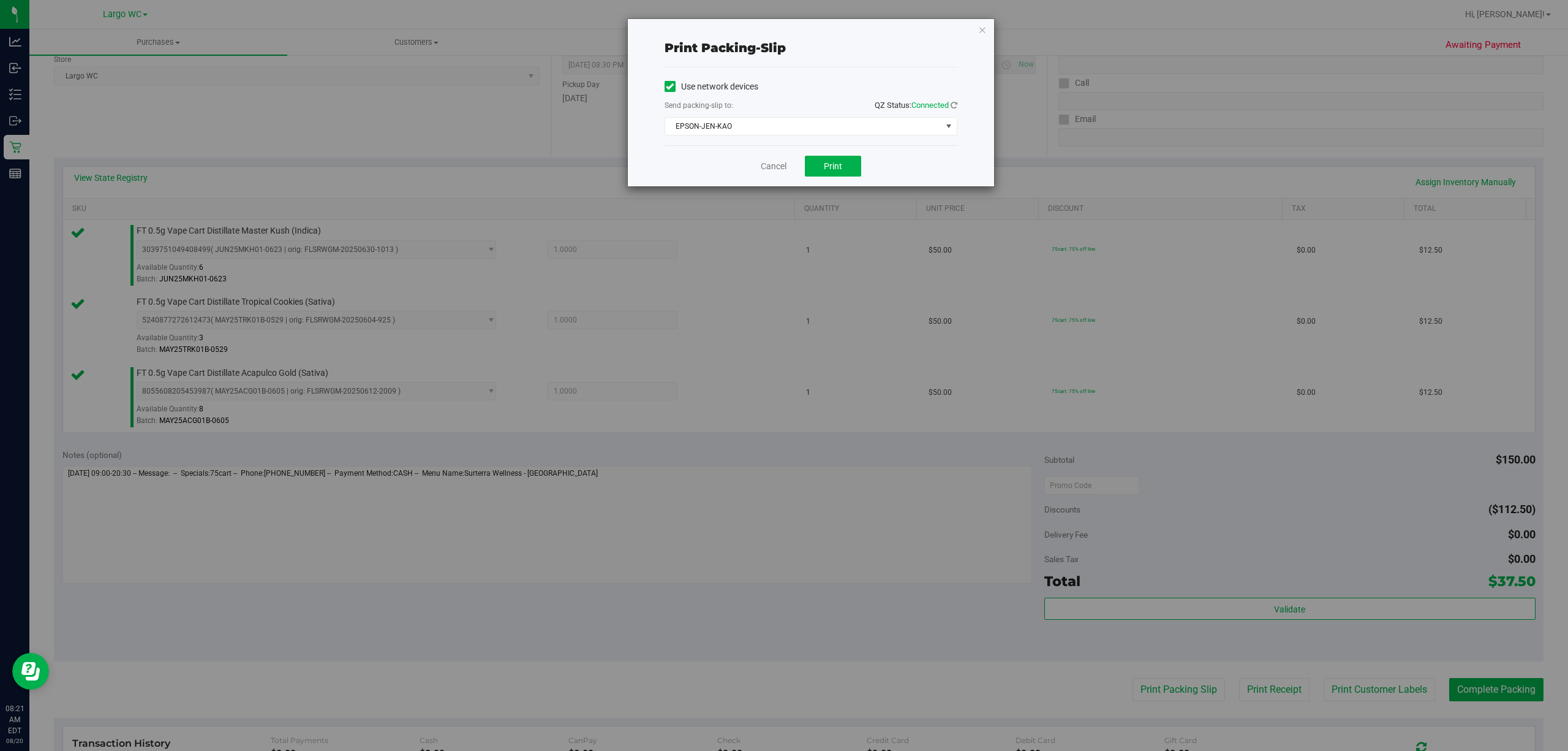
click at [843, 194] on div "Print packing-slip Use network devices Send packing-slip to: QZ Status: Connect…" at bounding box center [788, 375] width 1577 height 751
click at [836, 167] on span "Print" at bounding box center [833, 166] width 19 height 10
click at [777, 169] on link "Cancel" at bounding box center [773, 167] width 26 height 13
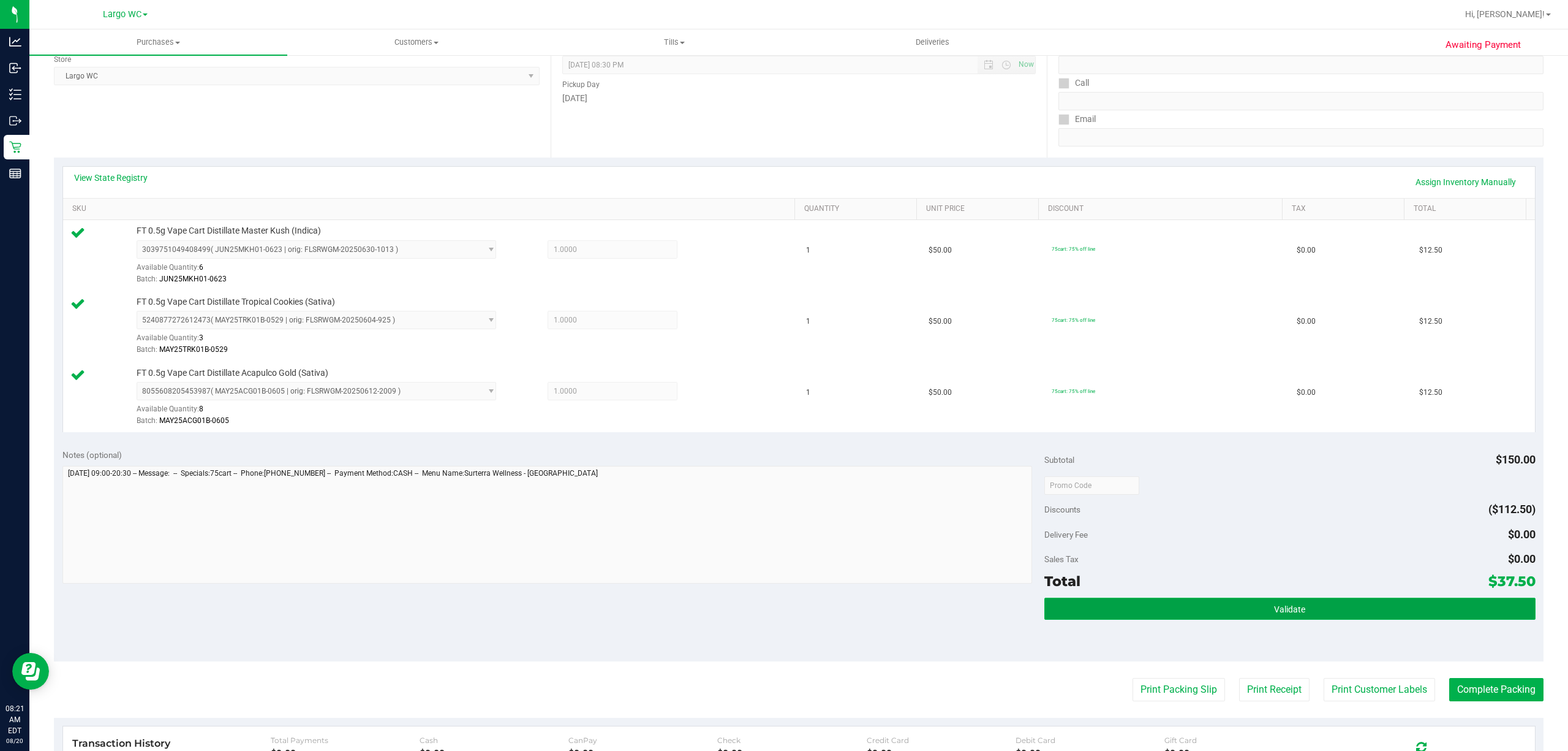
click at [1175, 562] on button "Validate" at bounding box center [1290, 608] width 491 height 22
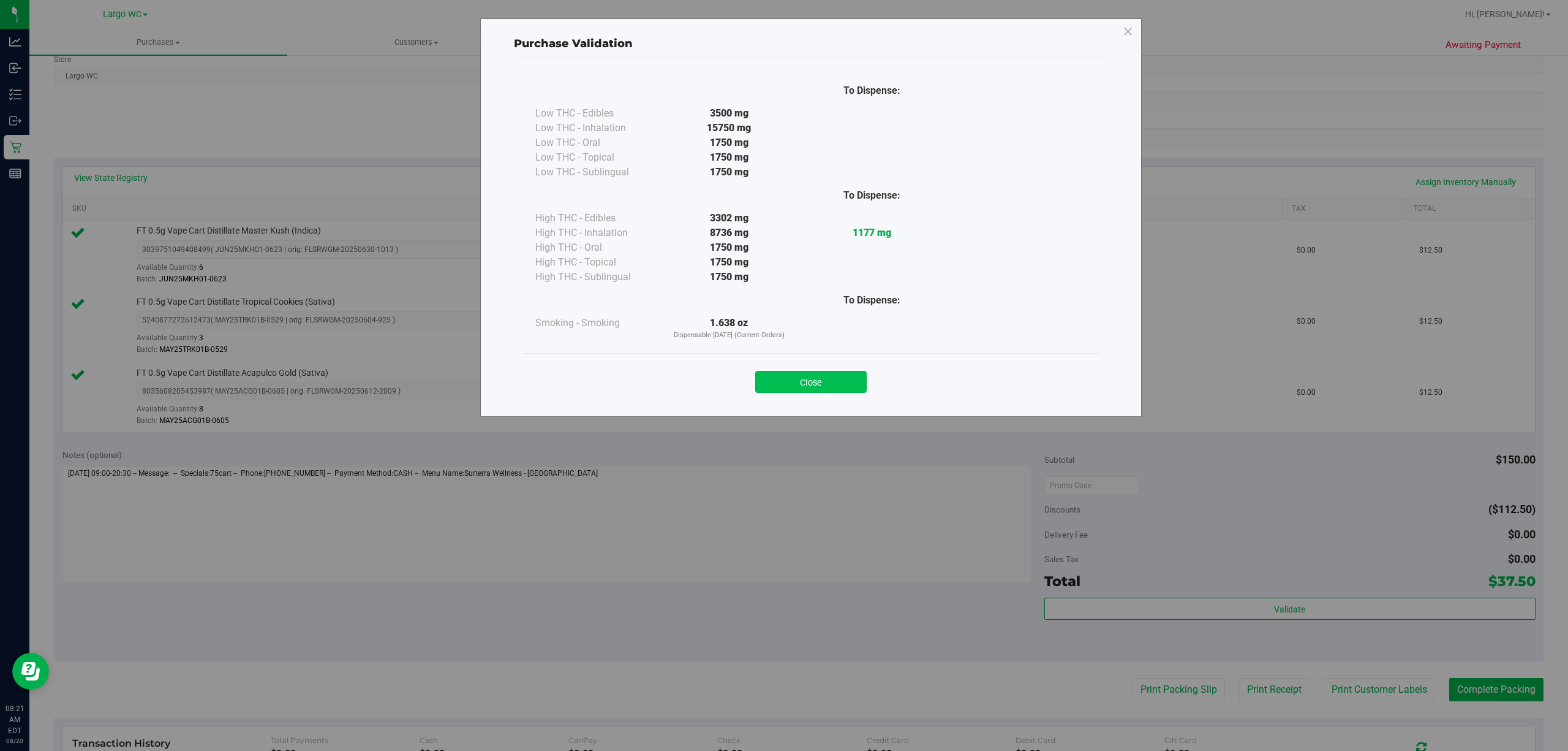
click at [830, 380] on button "Close" at bounding box center [811, 382] width 111 height 22
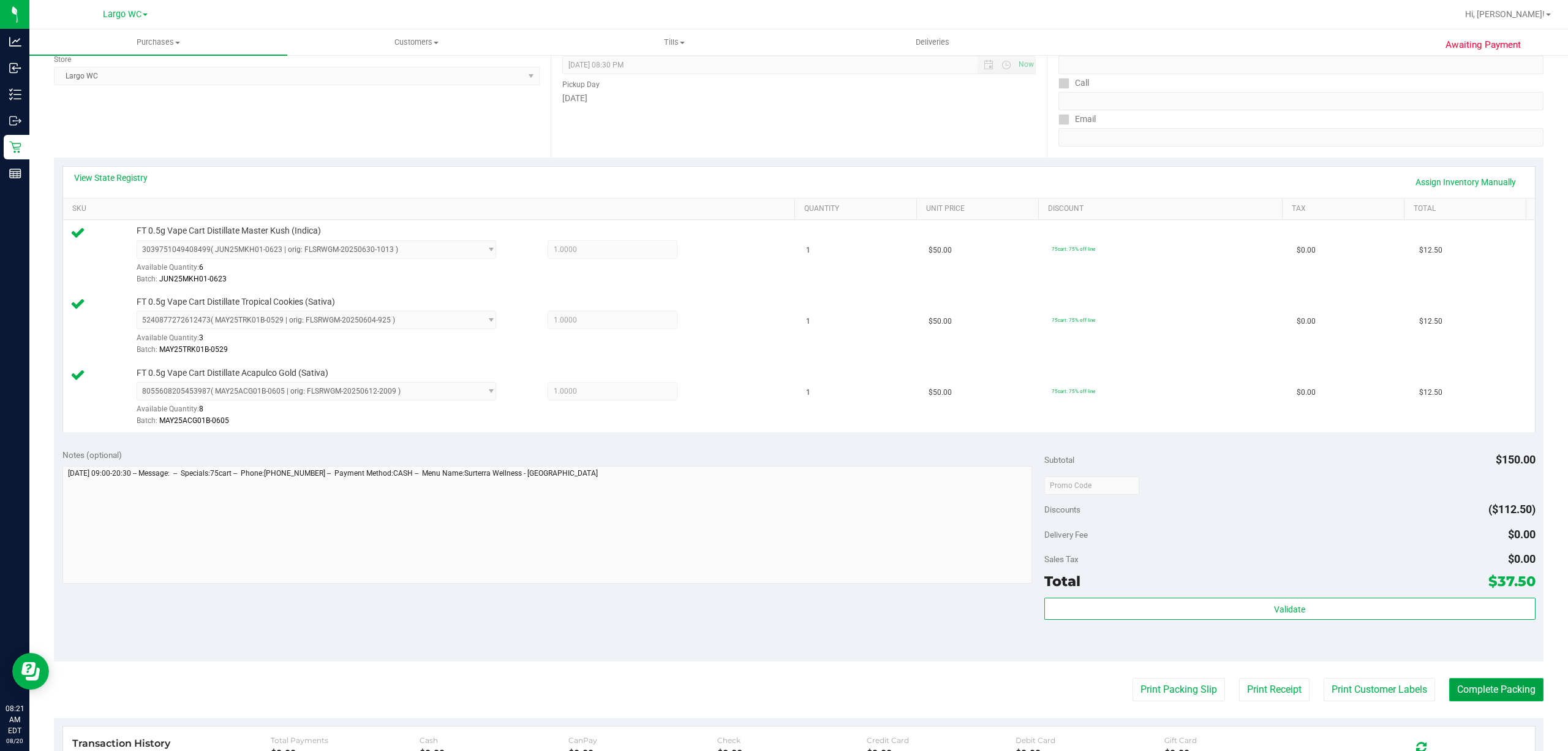
click at [1175, 562] on button "Complete Packing" at bounding box center [1496, 689] width 94 height 24
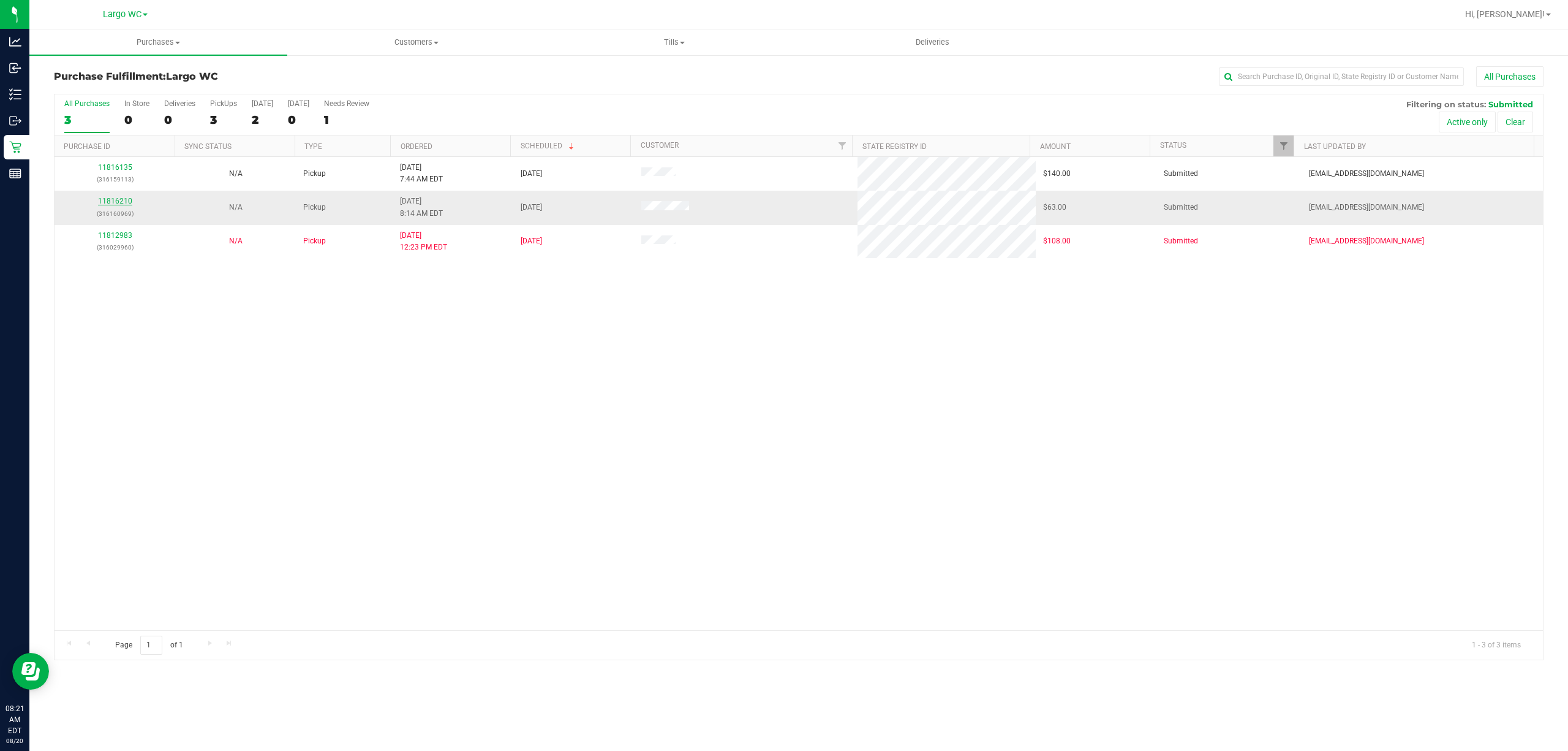
click at [121, 203] on link "11816210" at bounding box center [115, 201] width 34 height 9
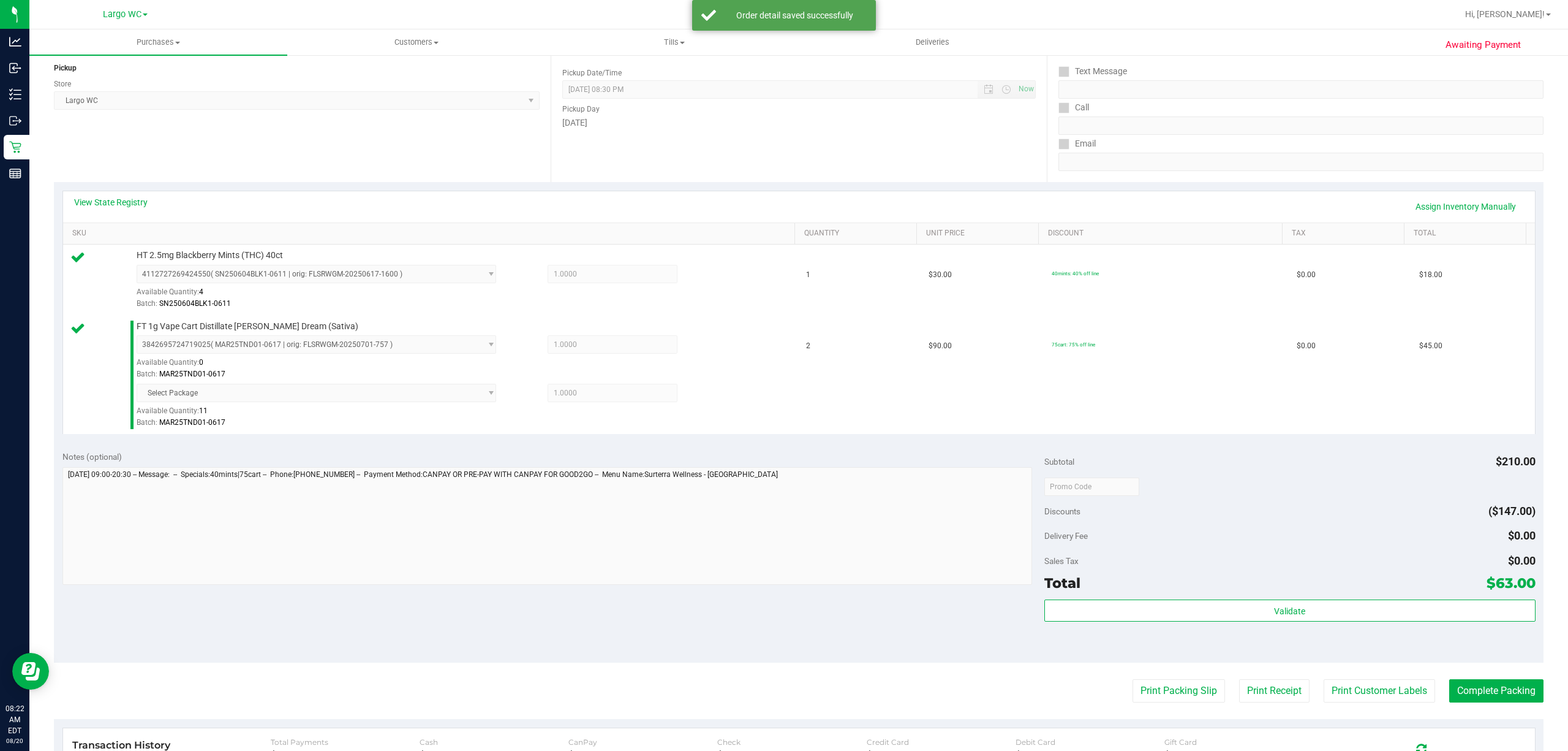
scroll to position [225, 0]
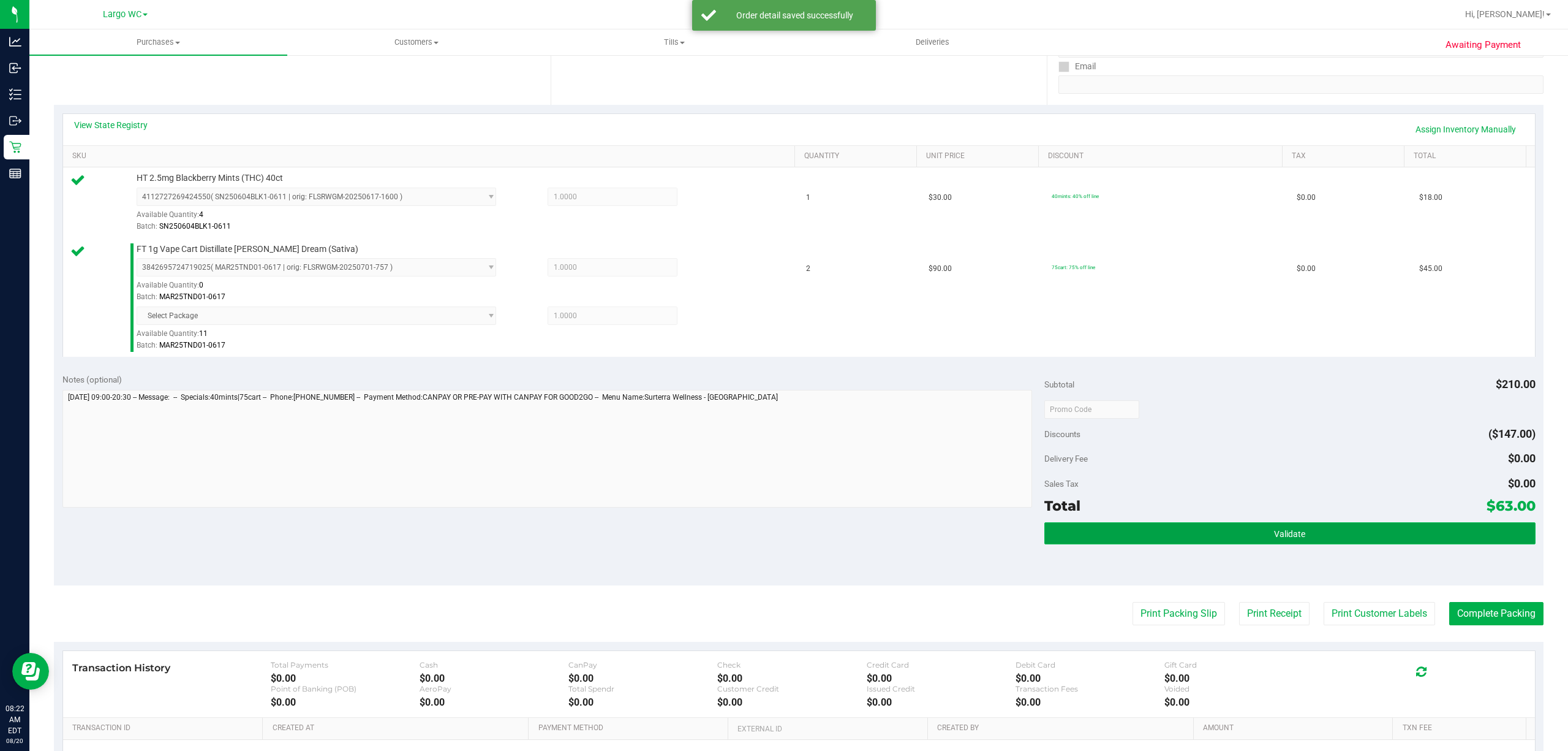
click at [1175, 528] on button "Validate" at bounding box center [1290, 533] width 491 height 22
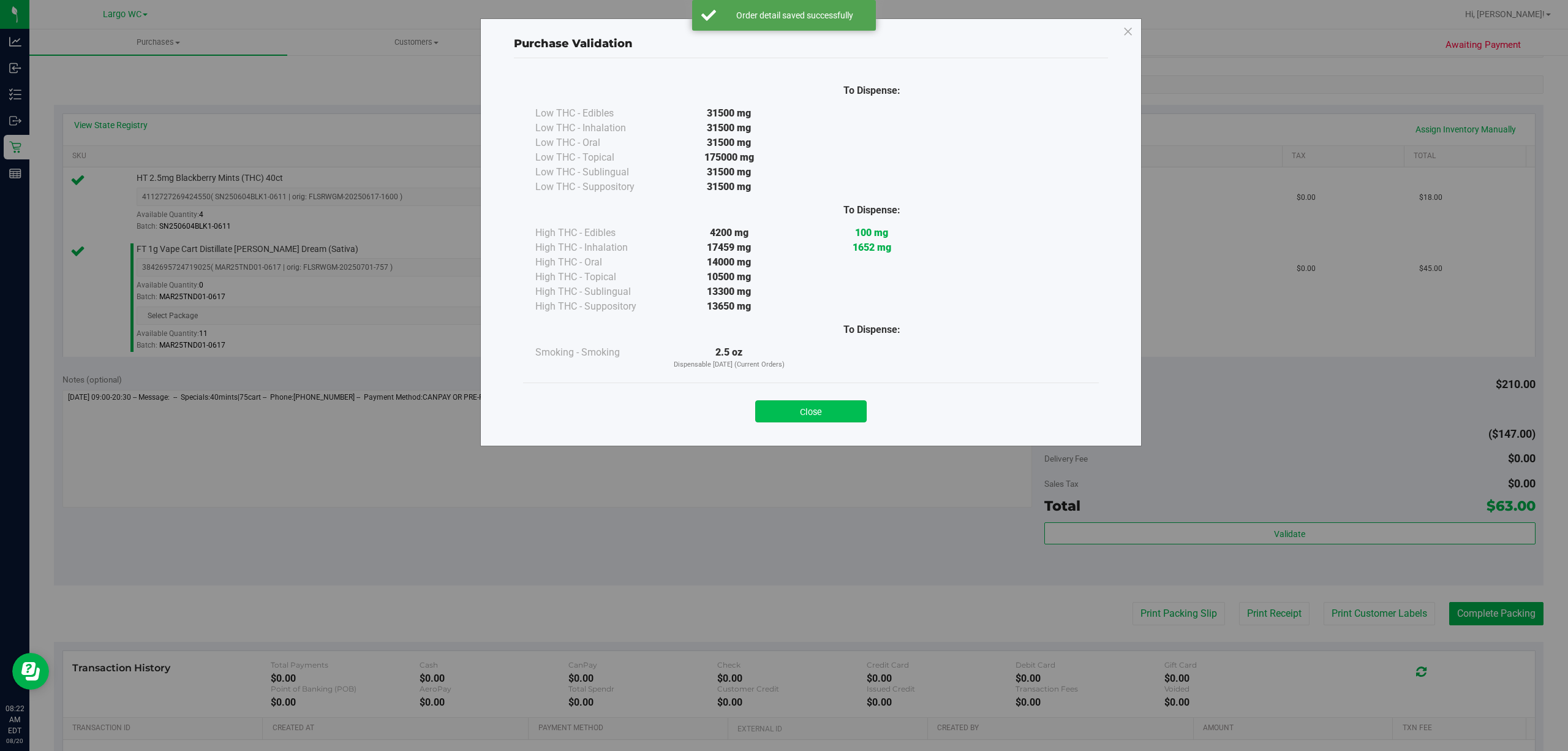
click at [819, 404] on button "Close" at bounding box center [811, 411] width 111 height 22
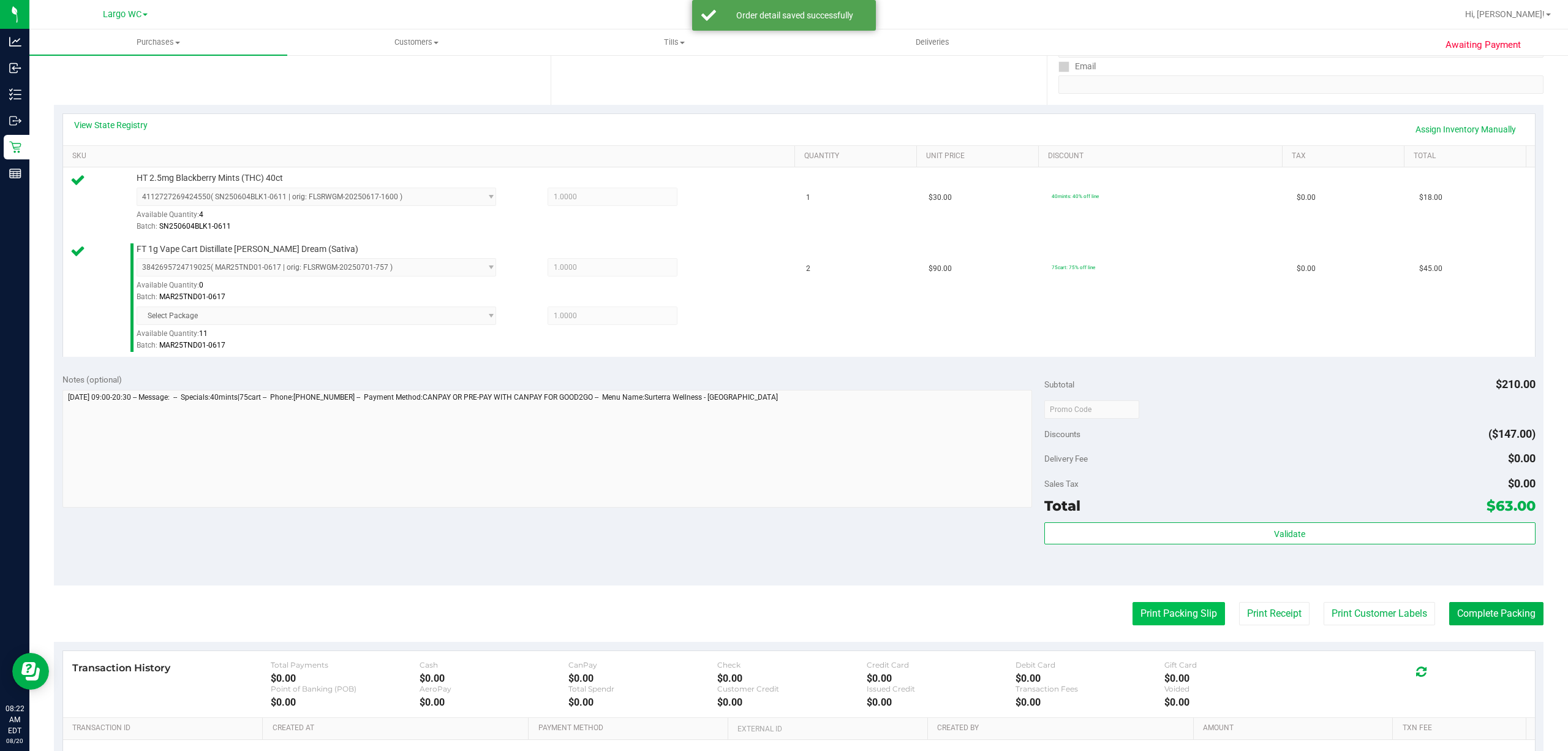
click at [1175, 562] on button "Print Packing Slip" at bounding box center [1179, 613] width 93 height 24
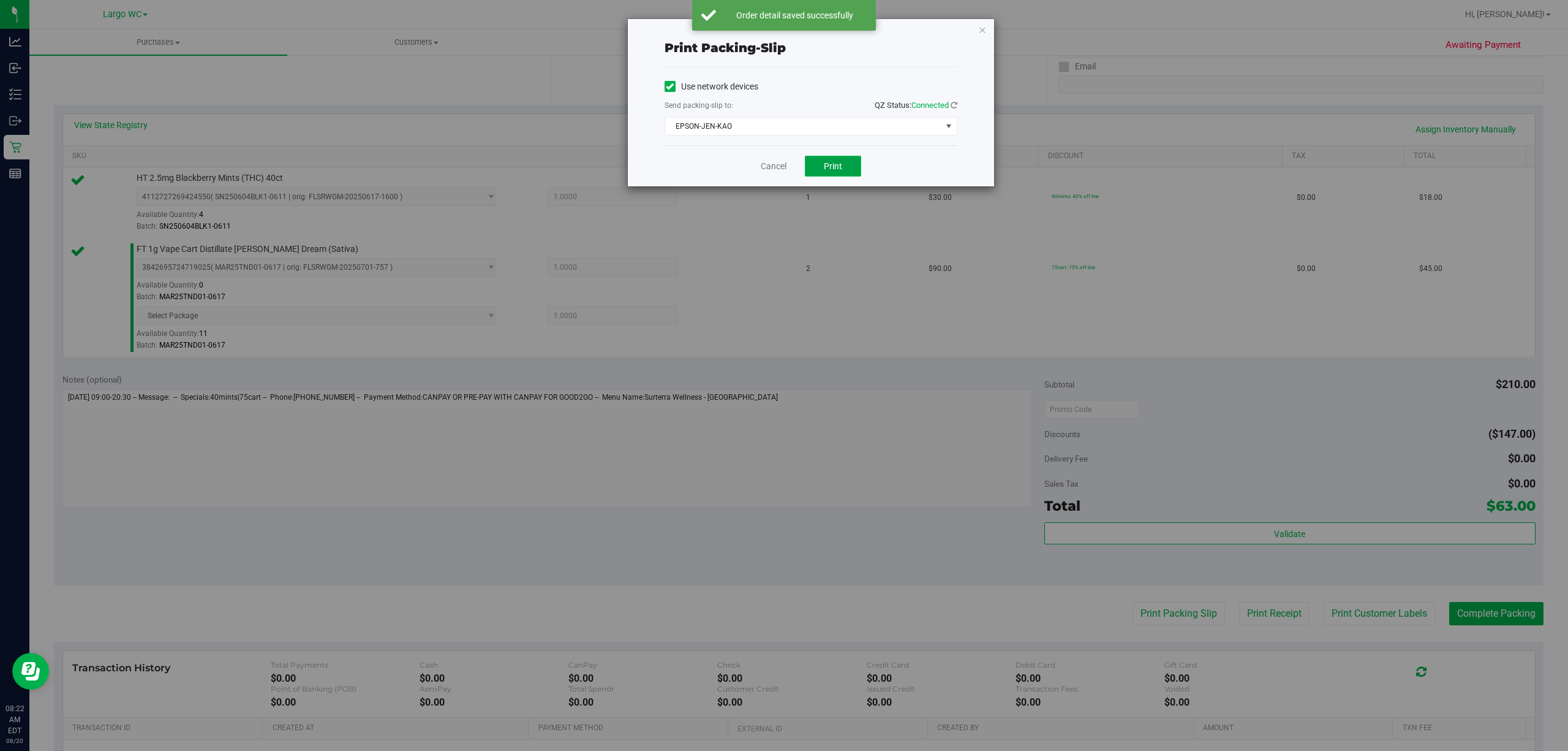
click at [824, 172] on button "Print" at bounding box center [833, 166] width 56 height 21
click at [773, 165] on link "Cancel" at bounding box center [773, 167] width 26 height 13
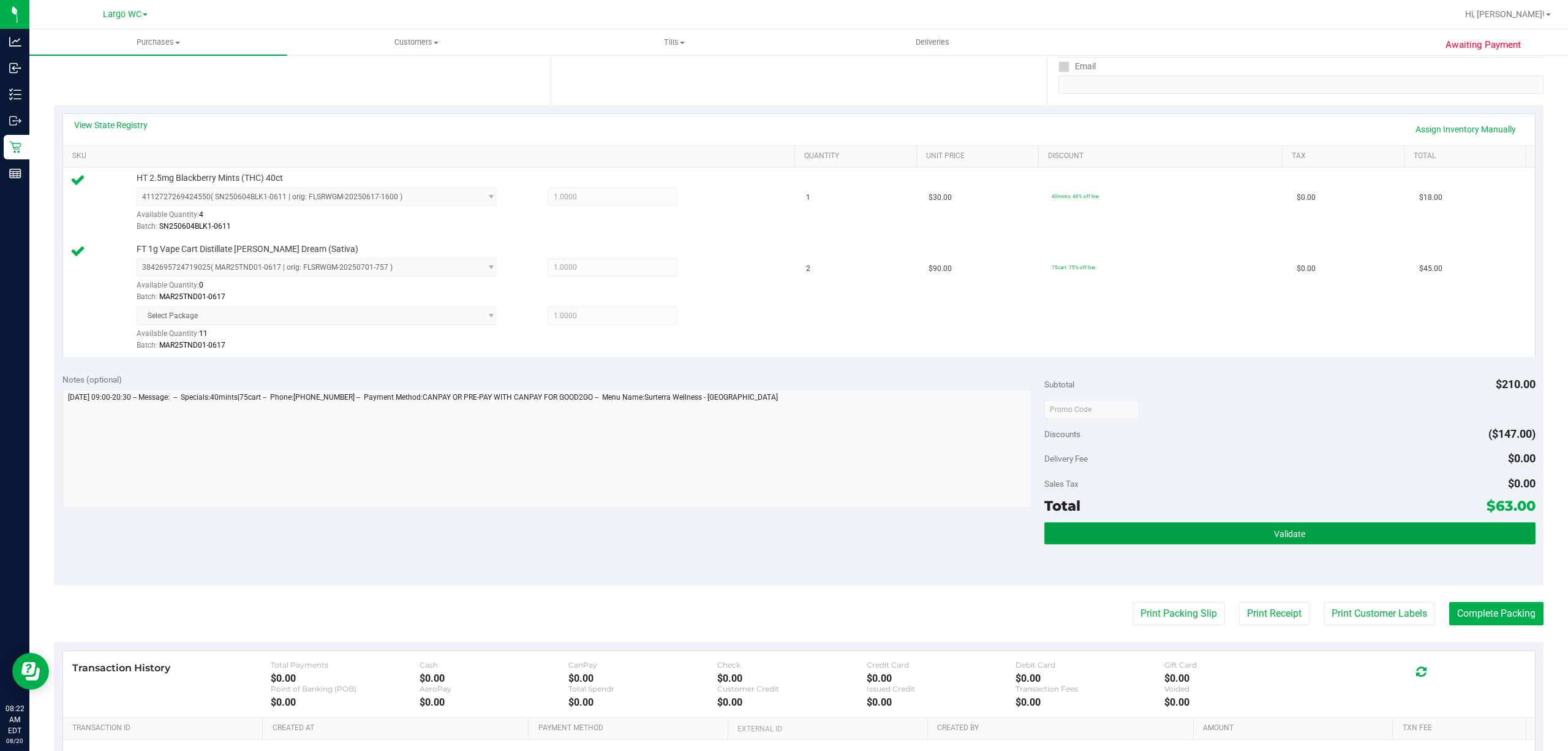
click at [1165, 530] on button "Validate" at bounding box center [1290, 533] width 491 height 22
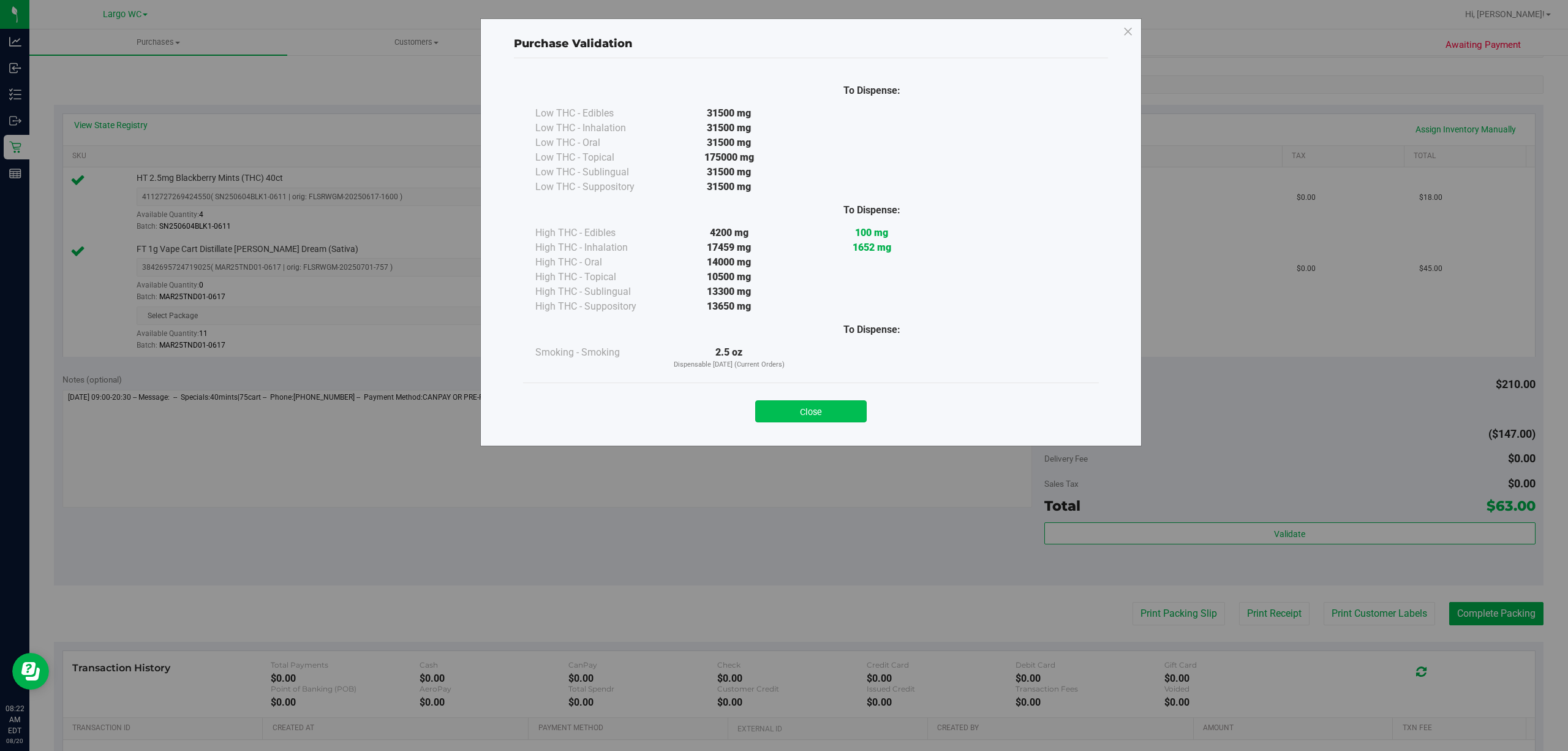
click at [813, 403] on button "Close" at bounding box center [811, 411] width 111 height 22
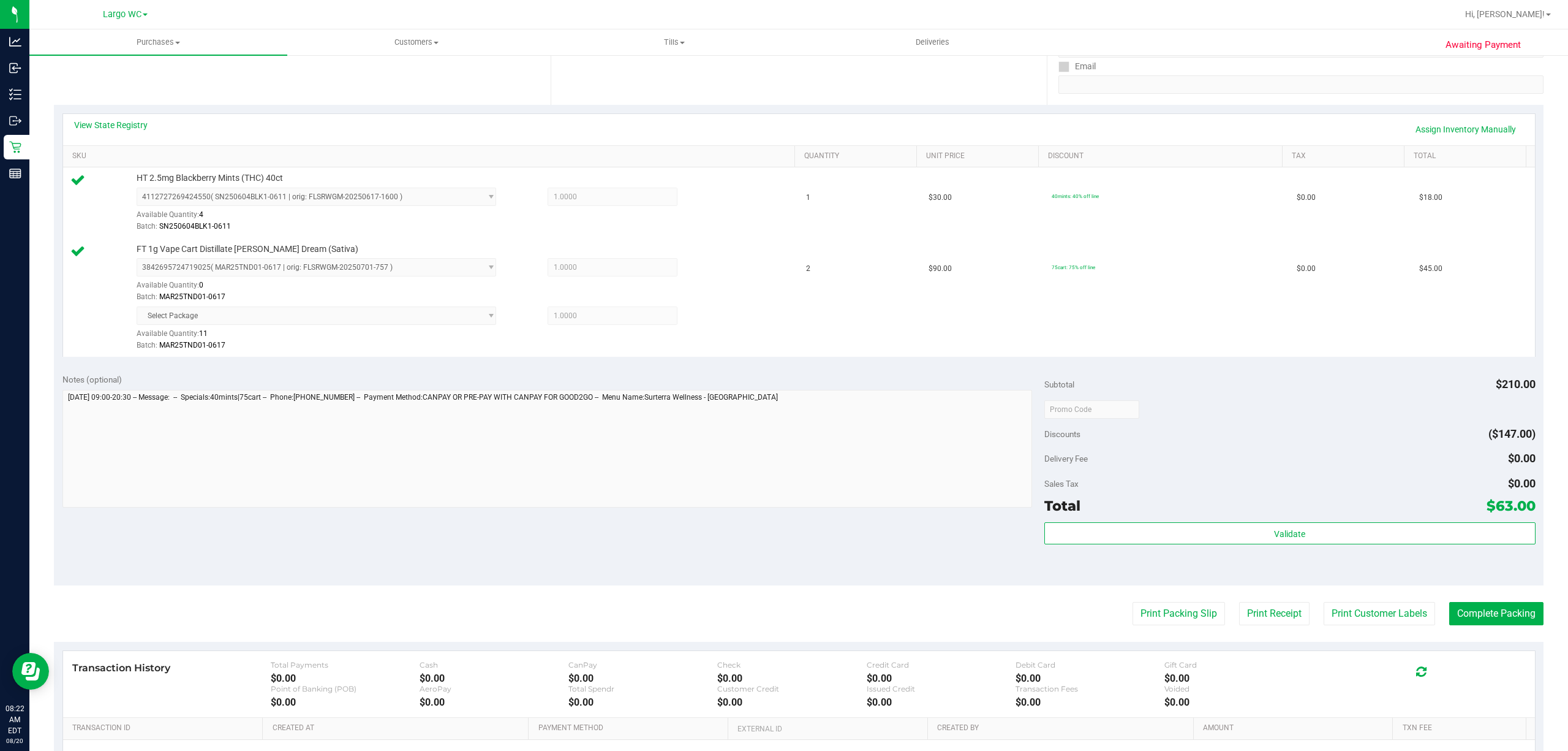
click at [1175, 562] on div "Transaction History Total Payments $0.00 Cash $0.00 CanPay $0.00 Check $0.00 Cr…" at bounding box center [799, 684] width 1472 height 67
click at [1175, 562] on button "Complete Packing" at bounding box center [1496, 613] width 94 height 24
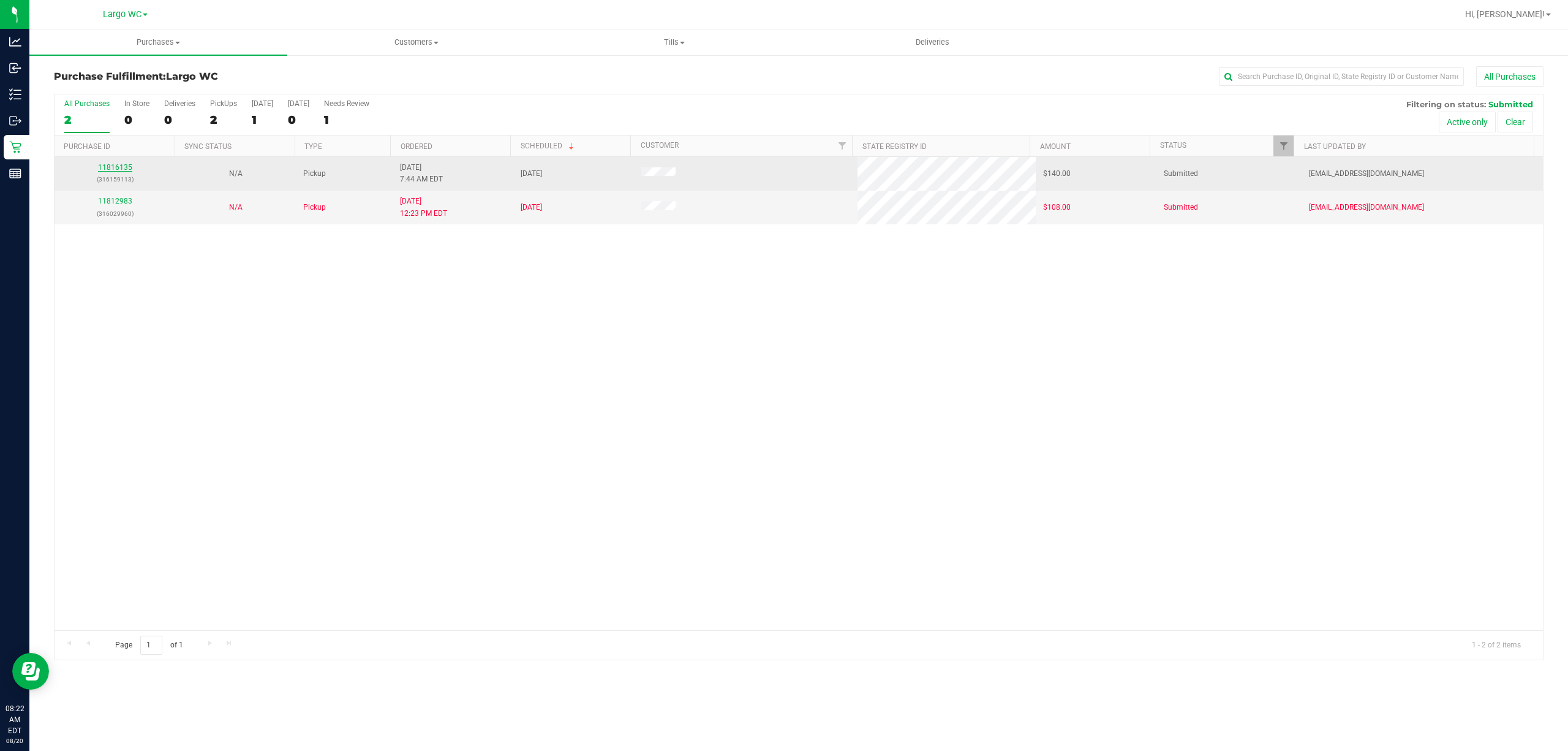
click at [115, 168] on link "11816135" at bounding box center [115, 167] width 34 height 9
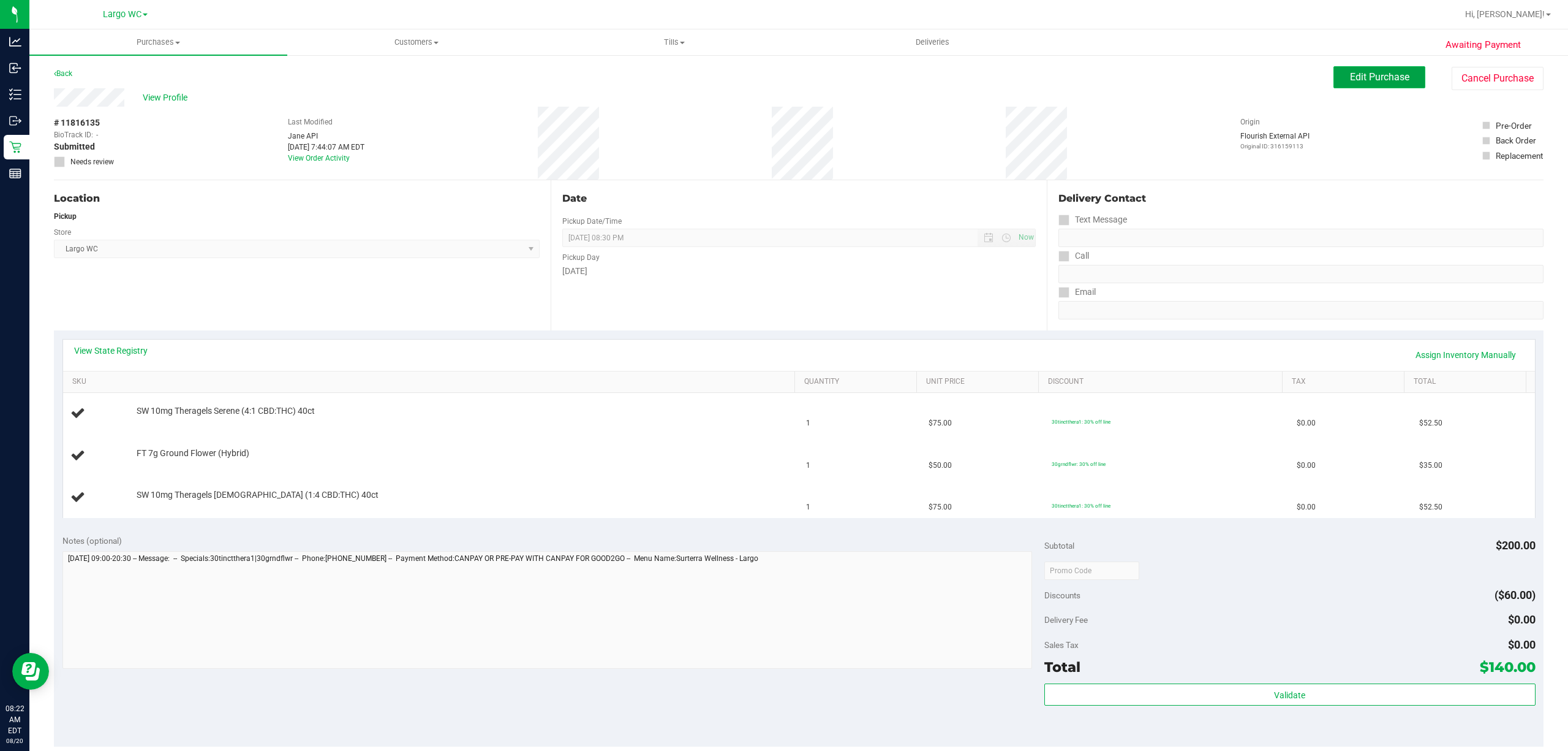
click at [1175, 75] on span "Edit Purchase" at bounding box center [1379, 76] width 59 height 11
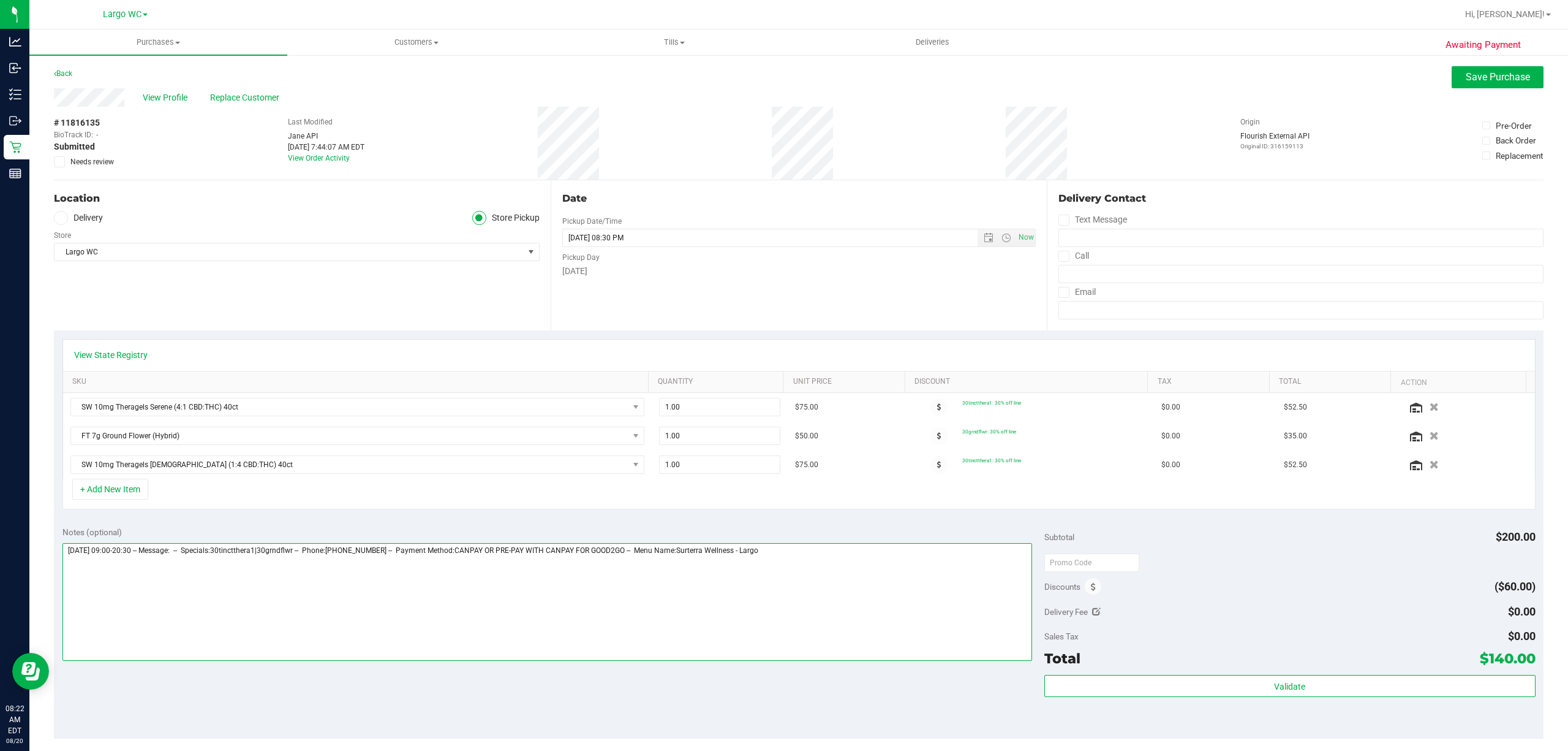
click at [882, 562] on textarea at bounding box center [547, 601] width 969 height 118
type textarea "Wednesday 08/20/2025 09:00-20:30 -- Message: -- Specials:30tinctthera1|30grndfl…"
click at [1175, 424] on td at bounding box center [1466, 435] width 136 height 28
click at [1175, 408] on icon "button" at bounding box center [1434, 407] width 11 height 9
click at [1175, 465] on icon "button" at bounding box center [1434, 465] width 11 height 9
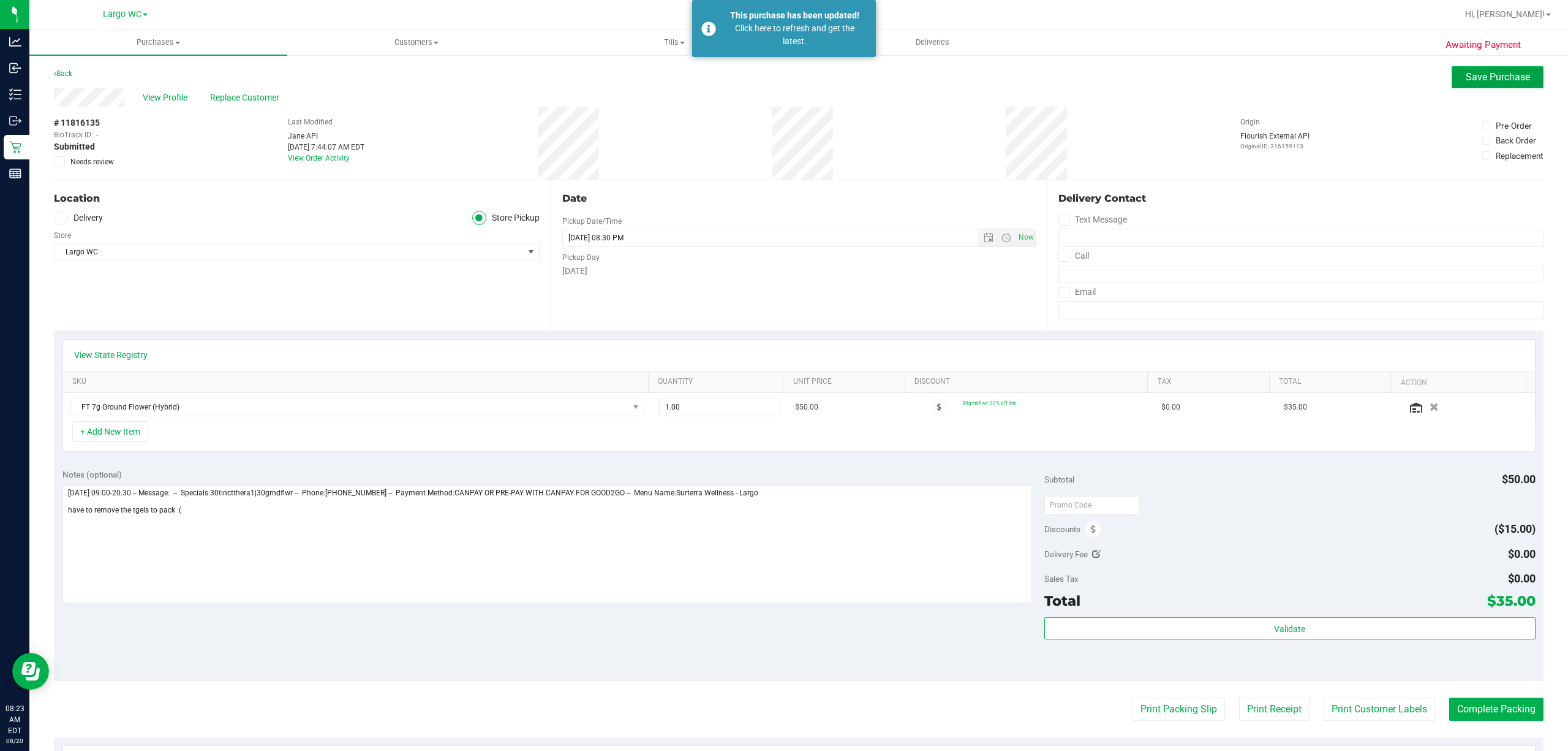
click at [1175, 75] on span "Save Purchase" at bounding box center [1497, 76] width 64 height 11
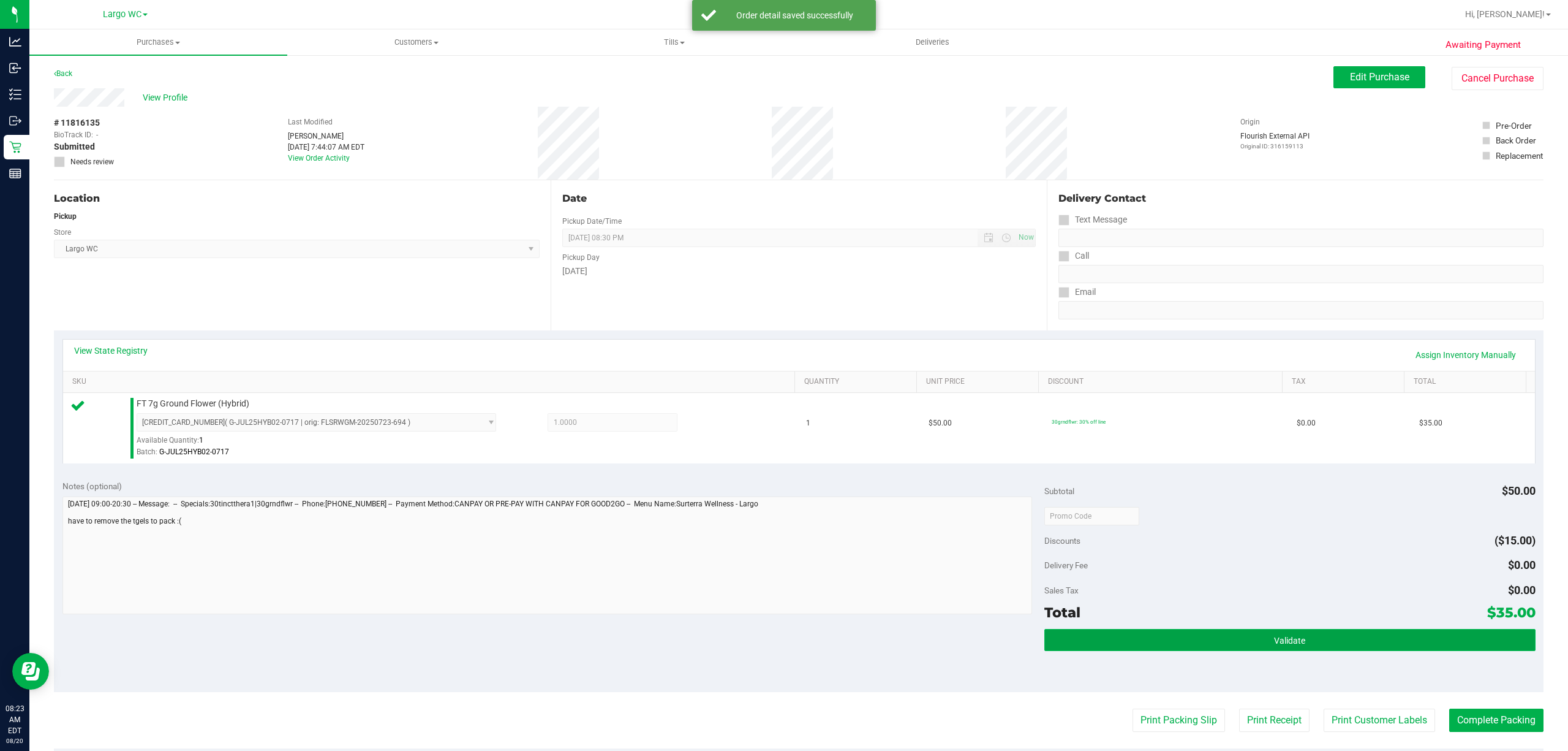
click at [1175, 562] on button "Validate" at bounding box center [1290, 640] width 491 height 22
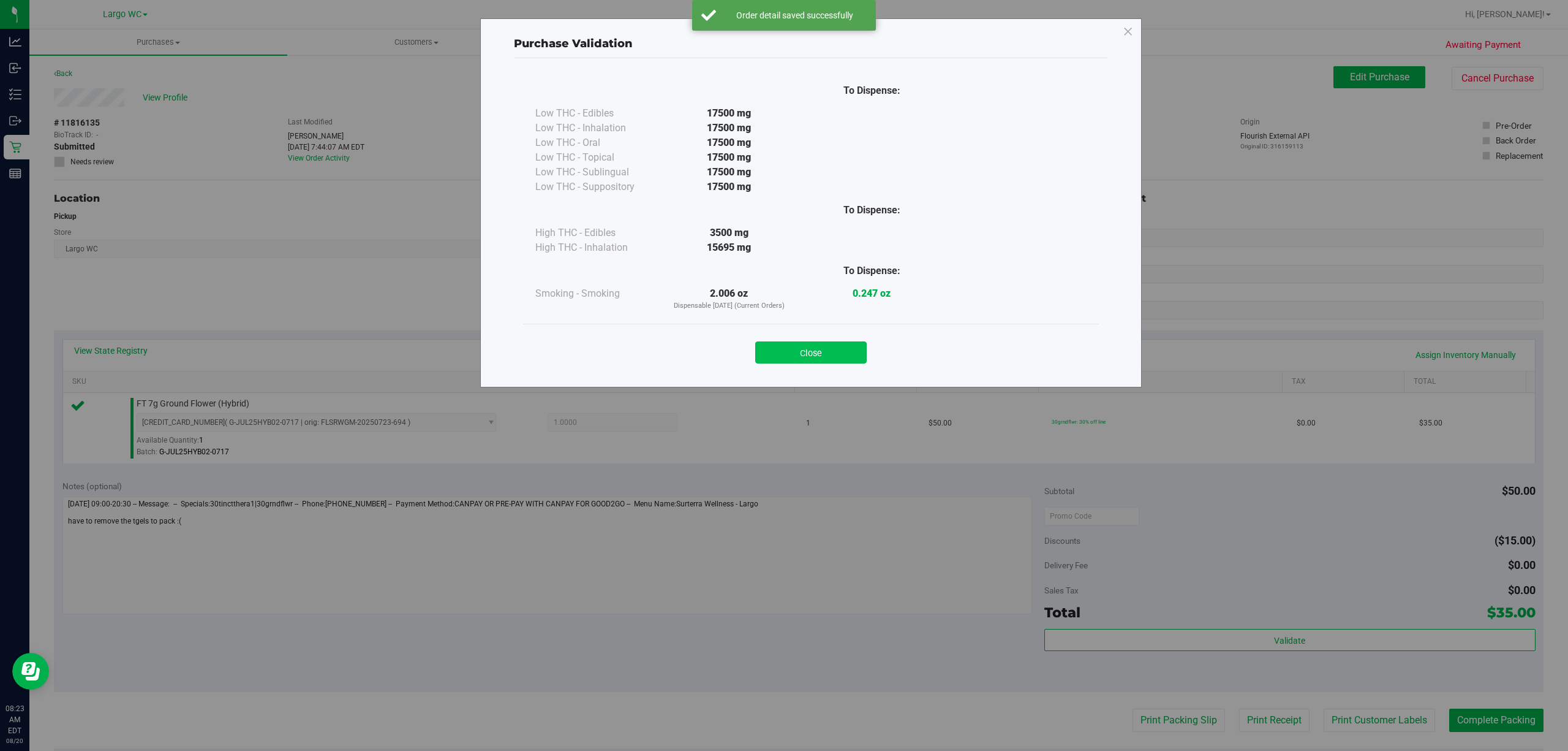
click at [829, 361] on button "Close" at bounding box center [811, 352] width 111 height 22
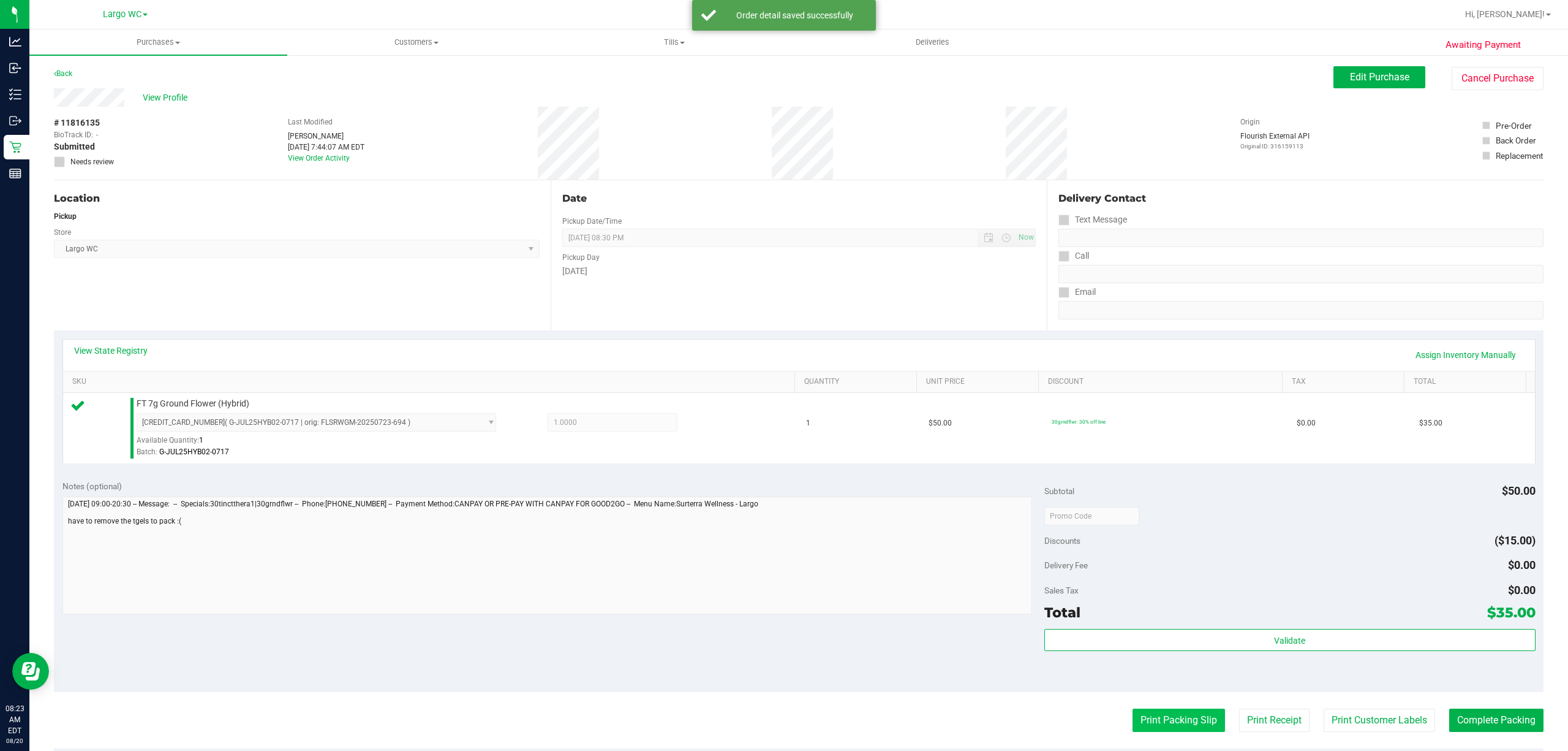
click at [1175, 562] on button "Print Packing Slip" at bounding box center [1179, 720] width 93 height 24
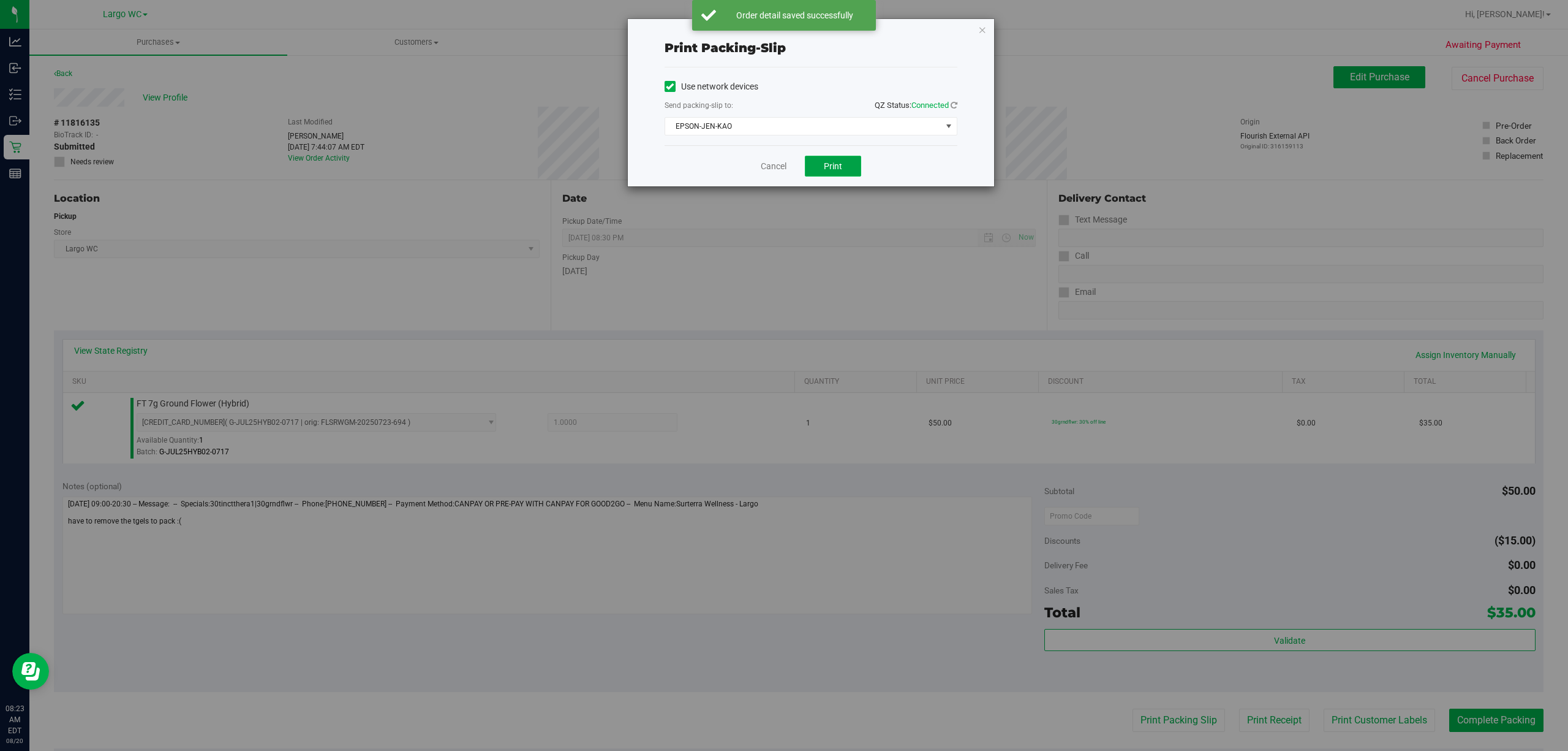
click at [852, 172] on button "Print" at bounding box center [833, 166] width 56 height 21
click at [834, 163] on span "Print" at bounding box center [833, 166] width 19 height 10
click at [833, 165] on span "Print" at bounding box center [833, 166] width 19 height 10
click at [772, 163] on link "Cancel" at bounding box center [773, 167] width 26 height 13
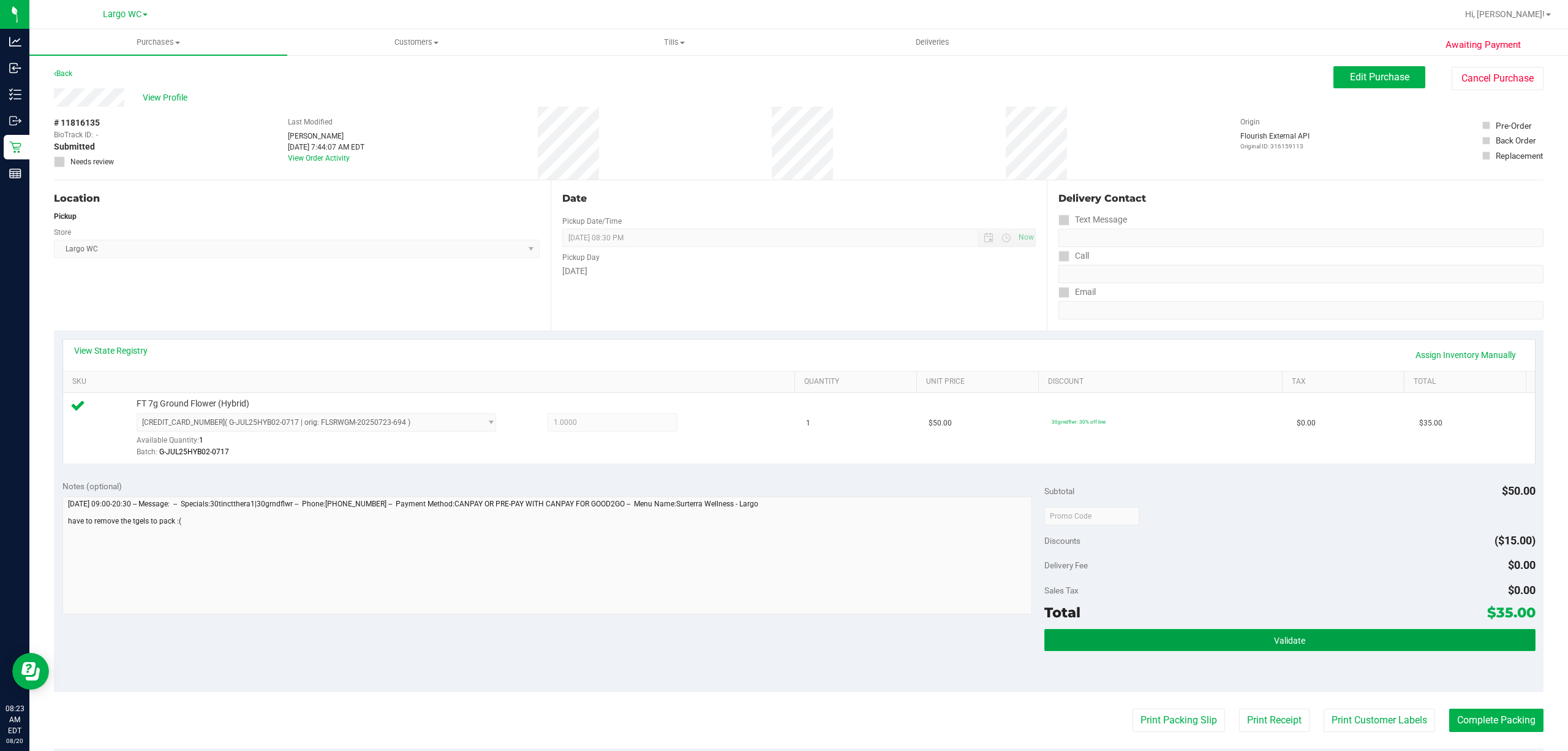
click at [1175, 562] on button "Validate" at bounding box center [1290, 640] width 491 height 22
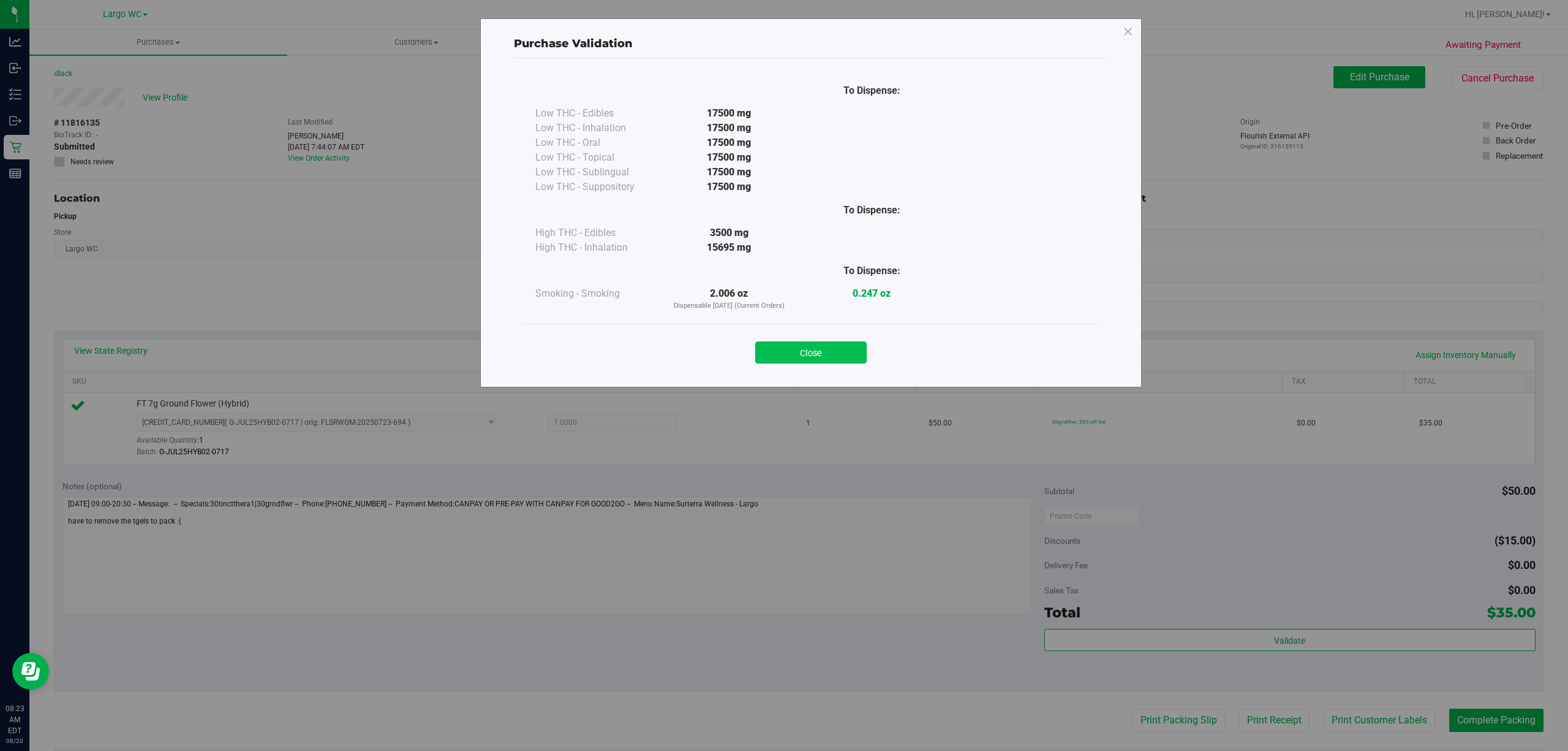
click at [834, 361] on button "Close" at bounding box center [811, 352] width 111 height 22
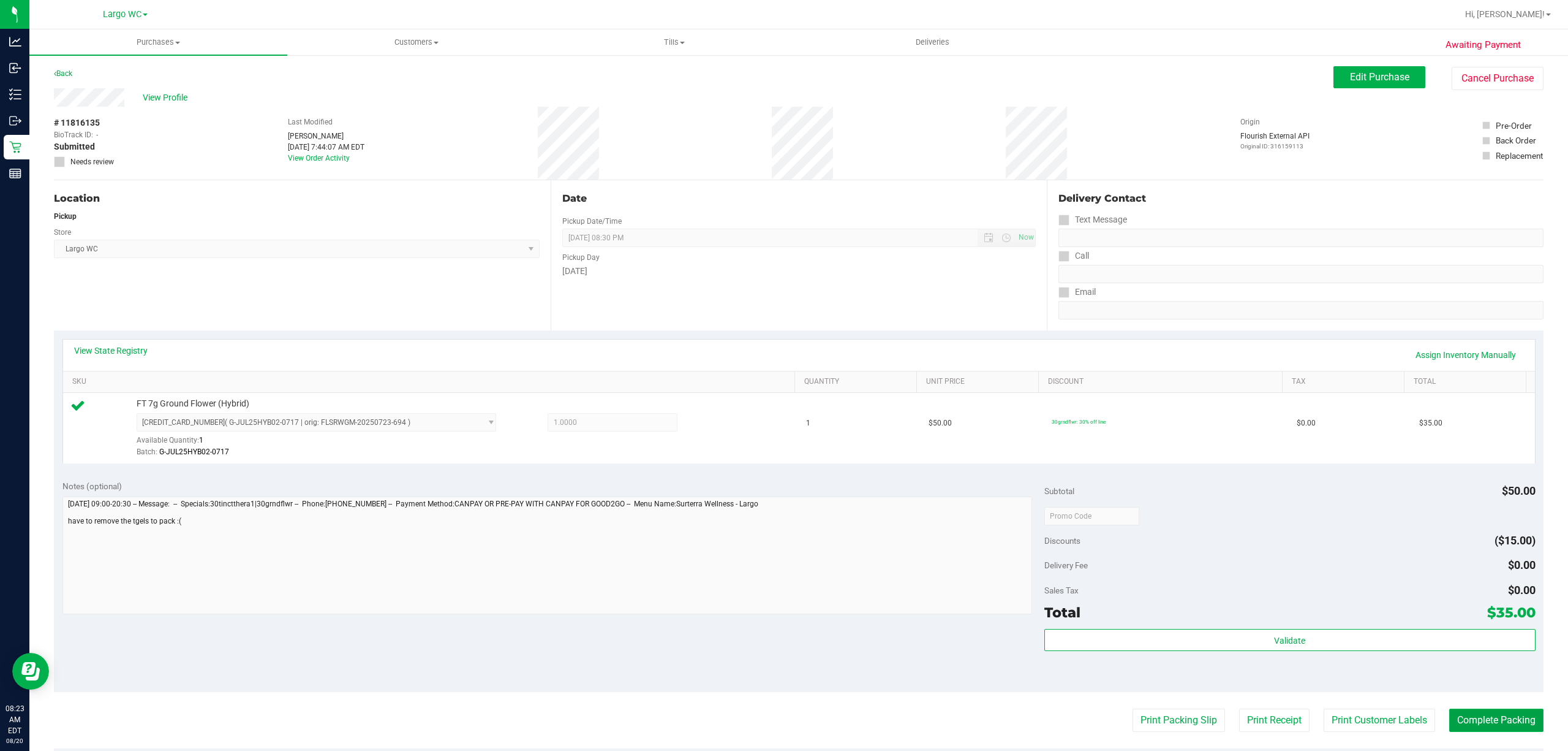
click at [1175, 562] on button "Complete Packing" at bounding box center [1496, 720] width 94 height 24
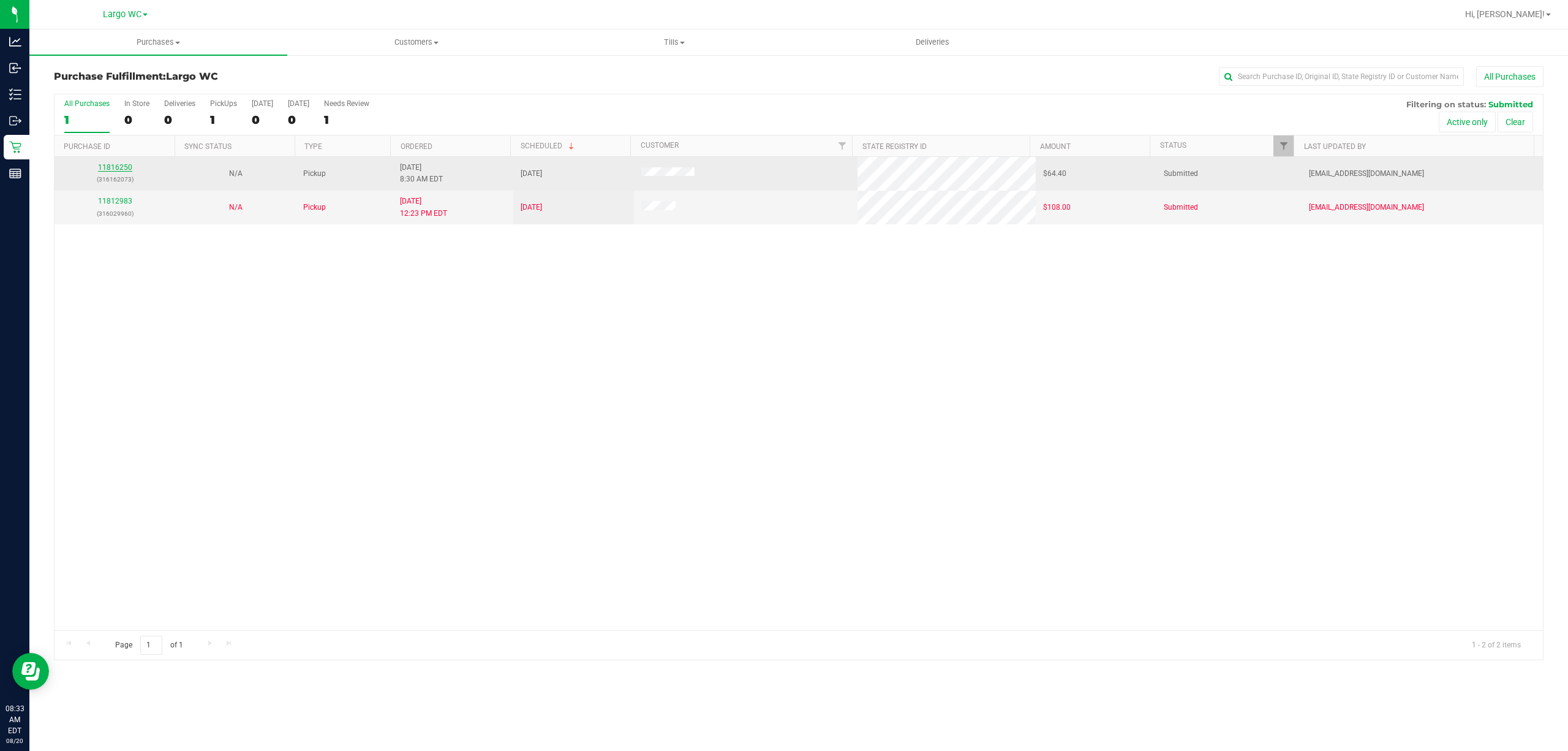
click at [107, 168] on link "11816250" at bounding box center [115, 167] width 34 height 9
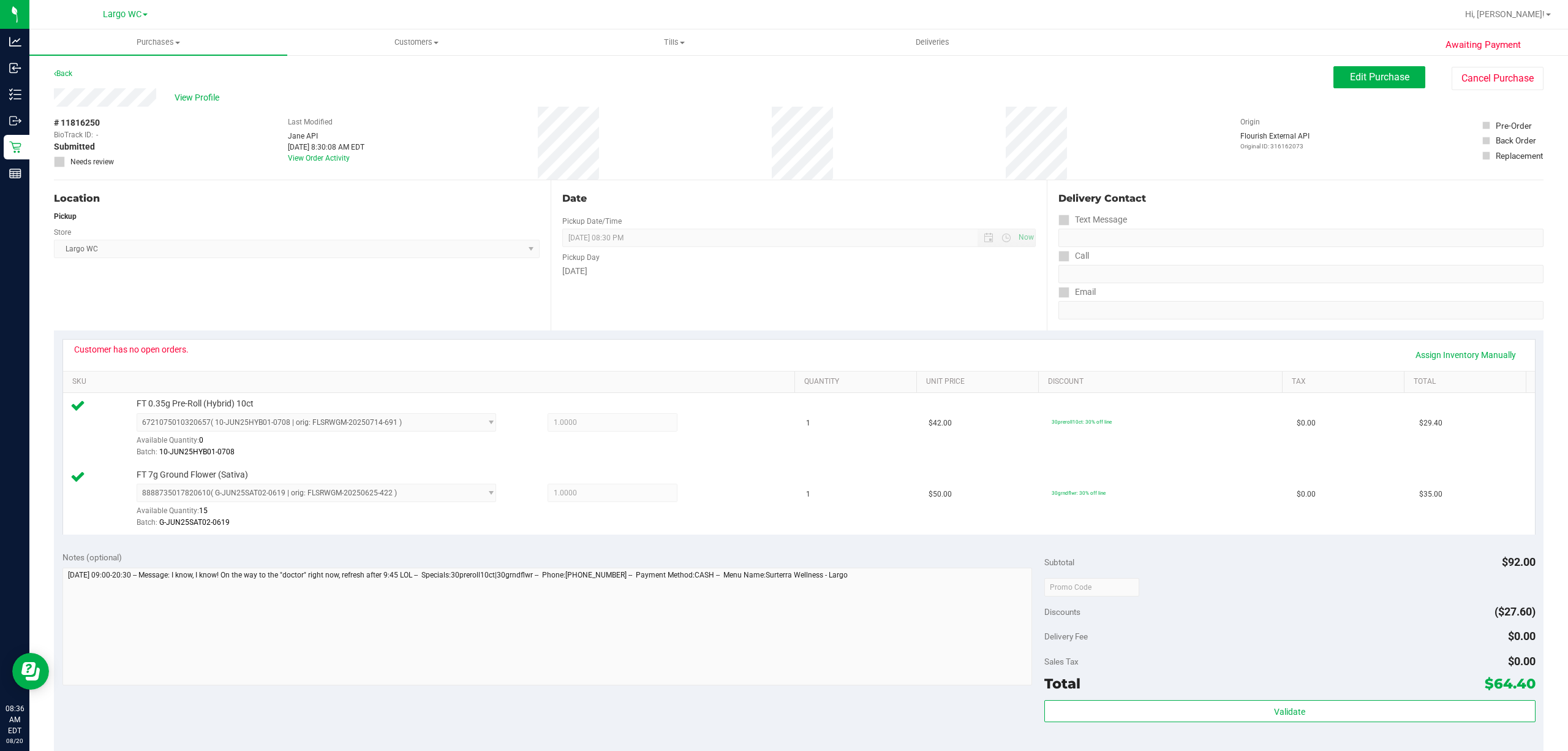
scroll to position [90, 0]
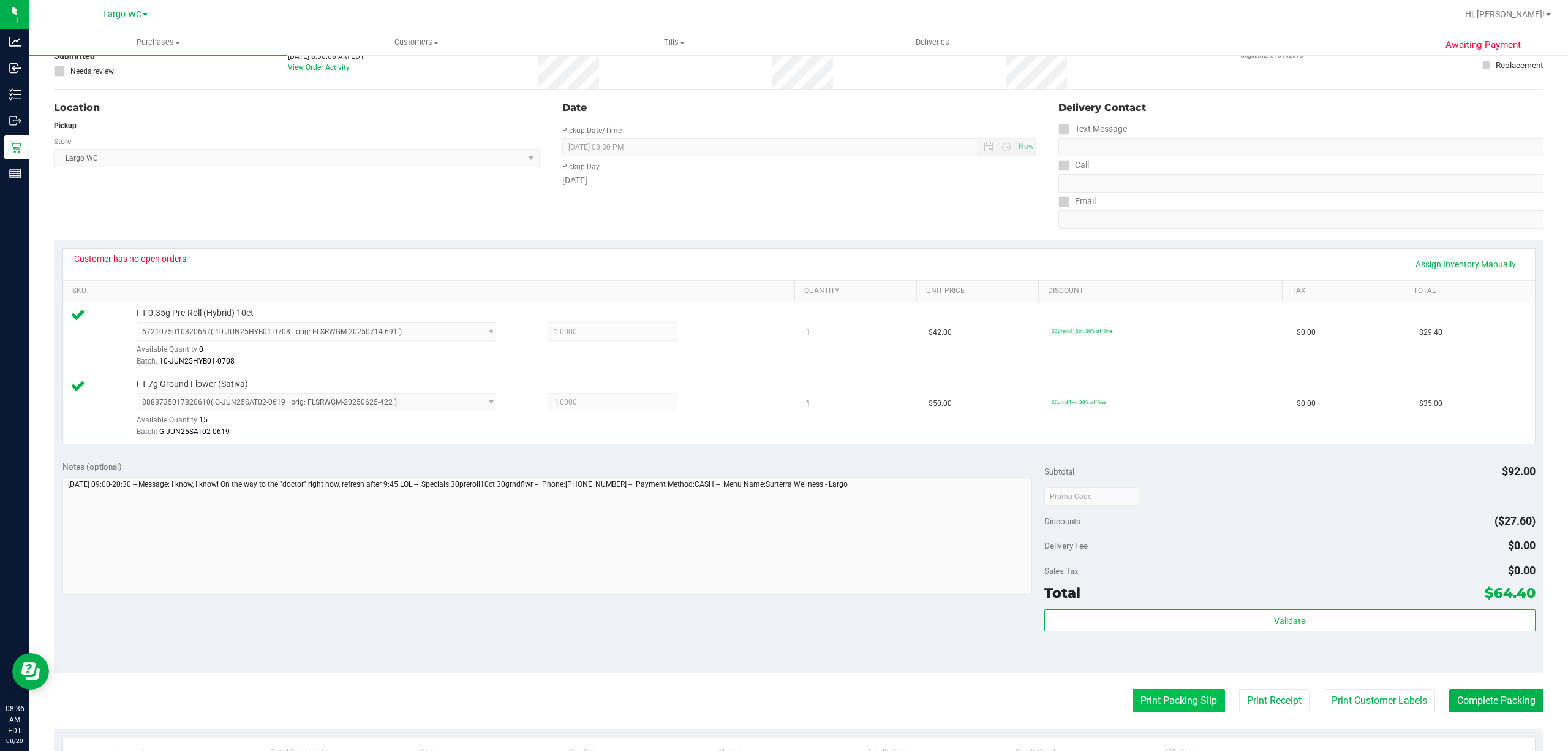
click at [1166, 562] on button "Print Packing Slip" at bounding box center [1179, 701] width 93 height 24
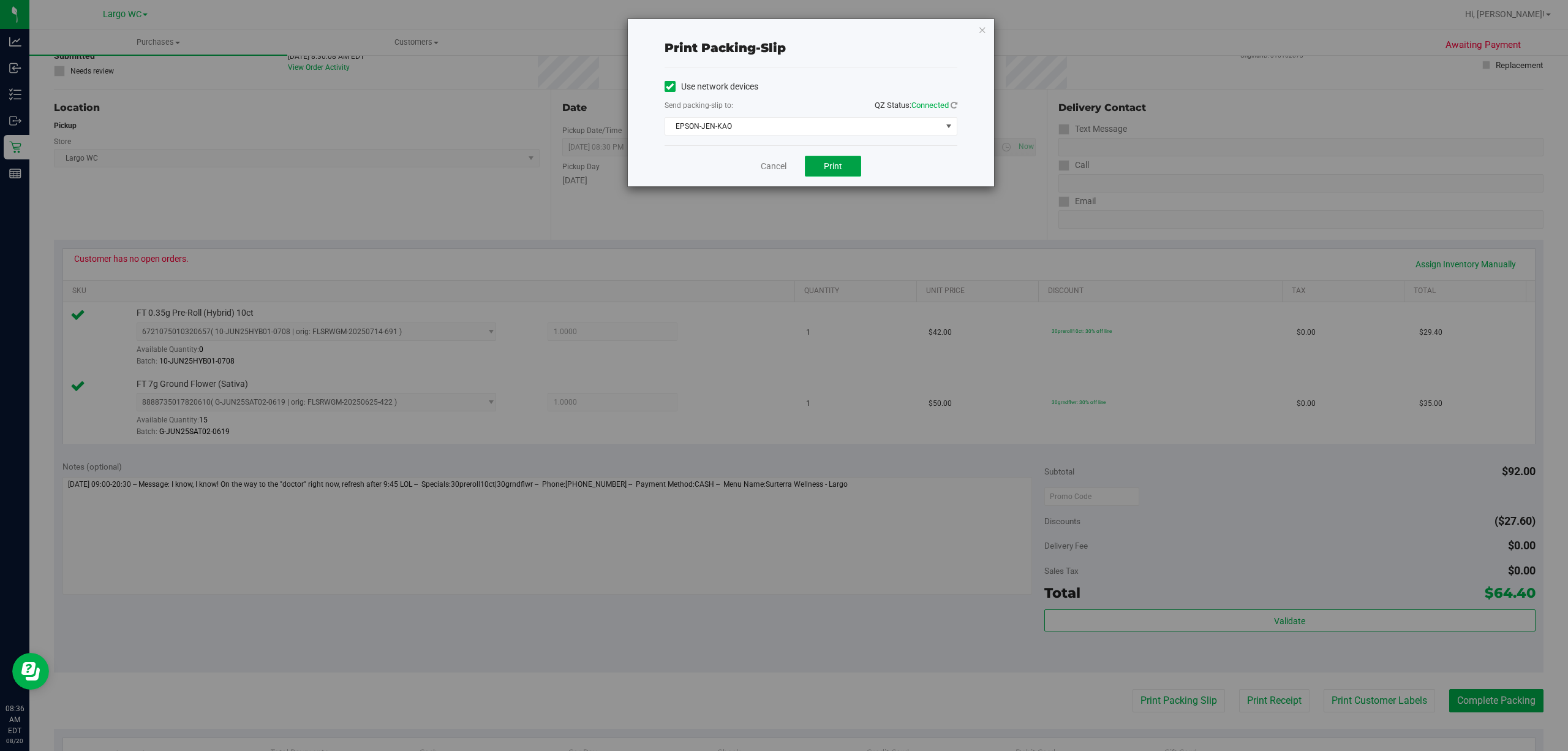
click at [822, 172] on button "Print" at bounding box center [833, 166] width 56 height 21
click at [764, 167] on link "Cancel" at bounding box center [773, 167] width 26 height 13
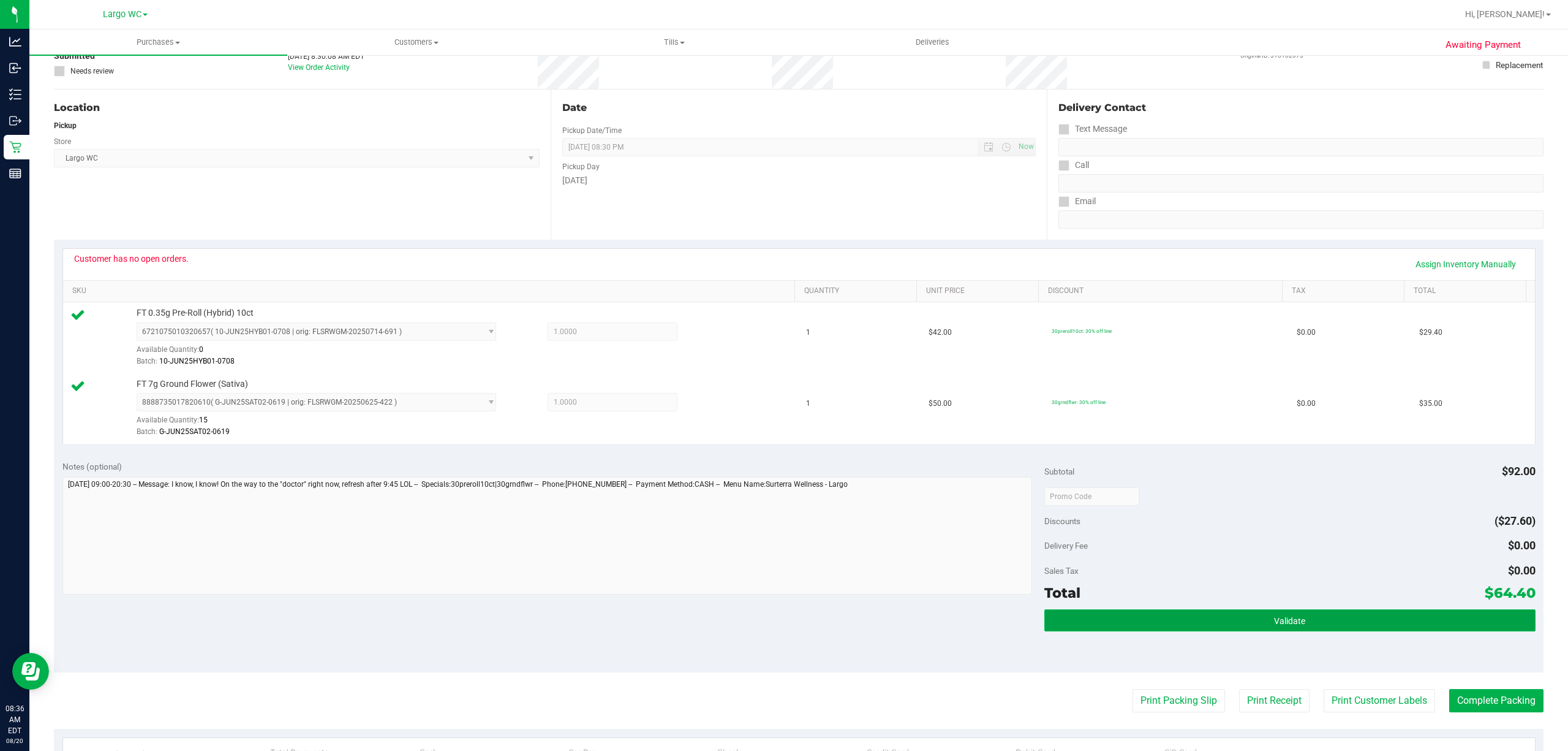
click at [1175, 562] on button "Validate" at bounding box center [1290, 620] width 491 height 22
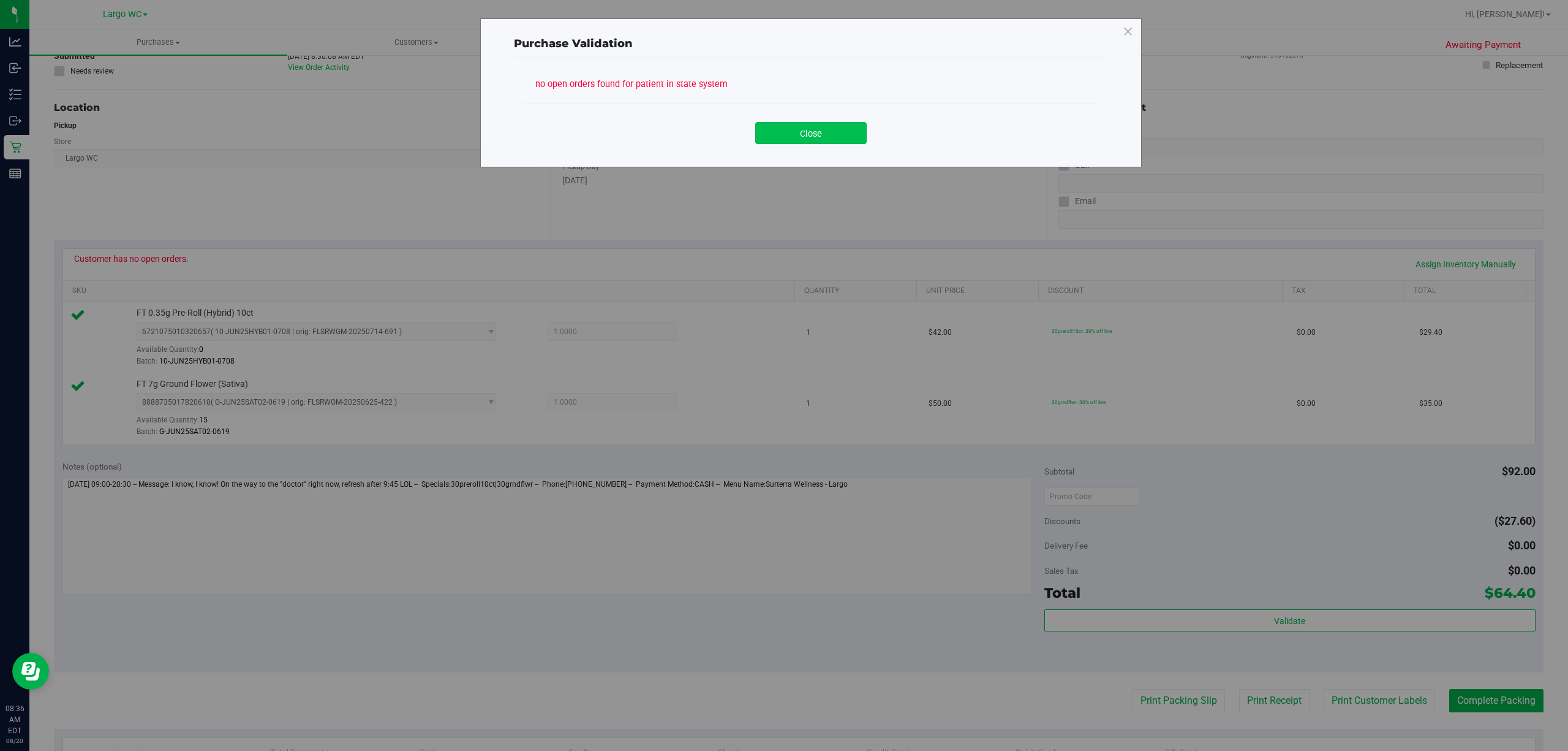
click at [825, 135] on button "Close" at bounding box center [811, 133] width 111 height 22
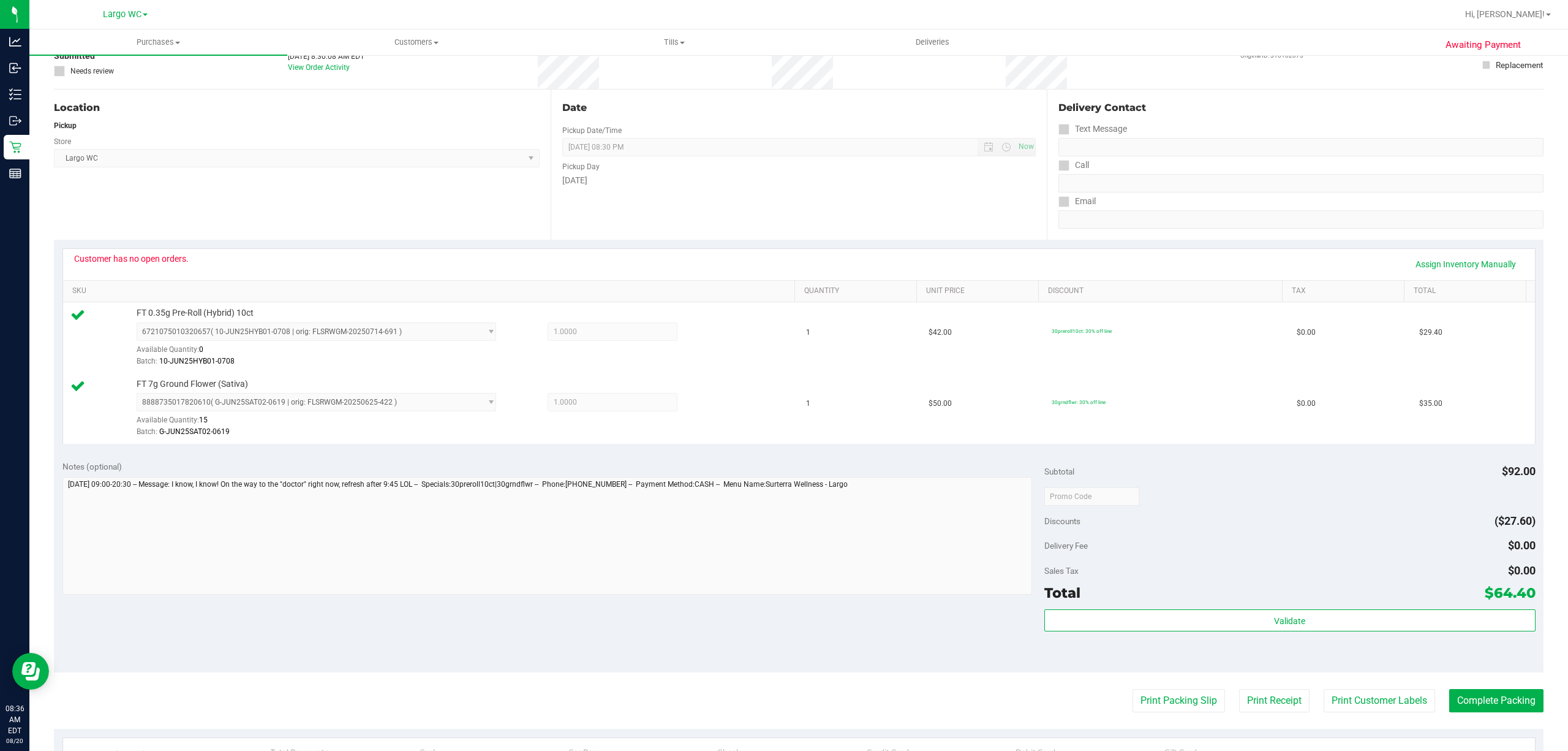
scroll to position [0, 0]
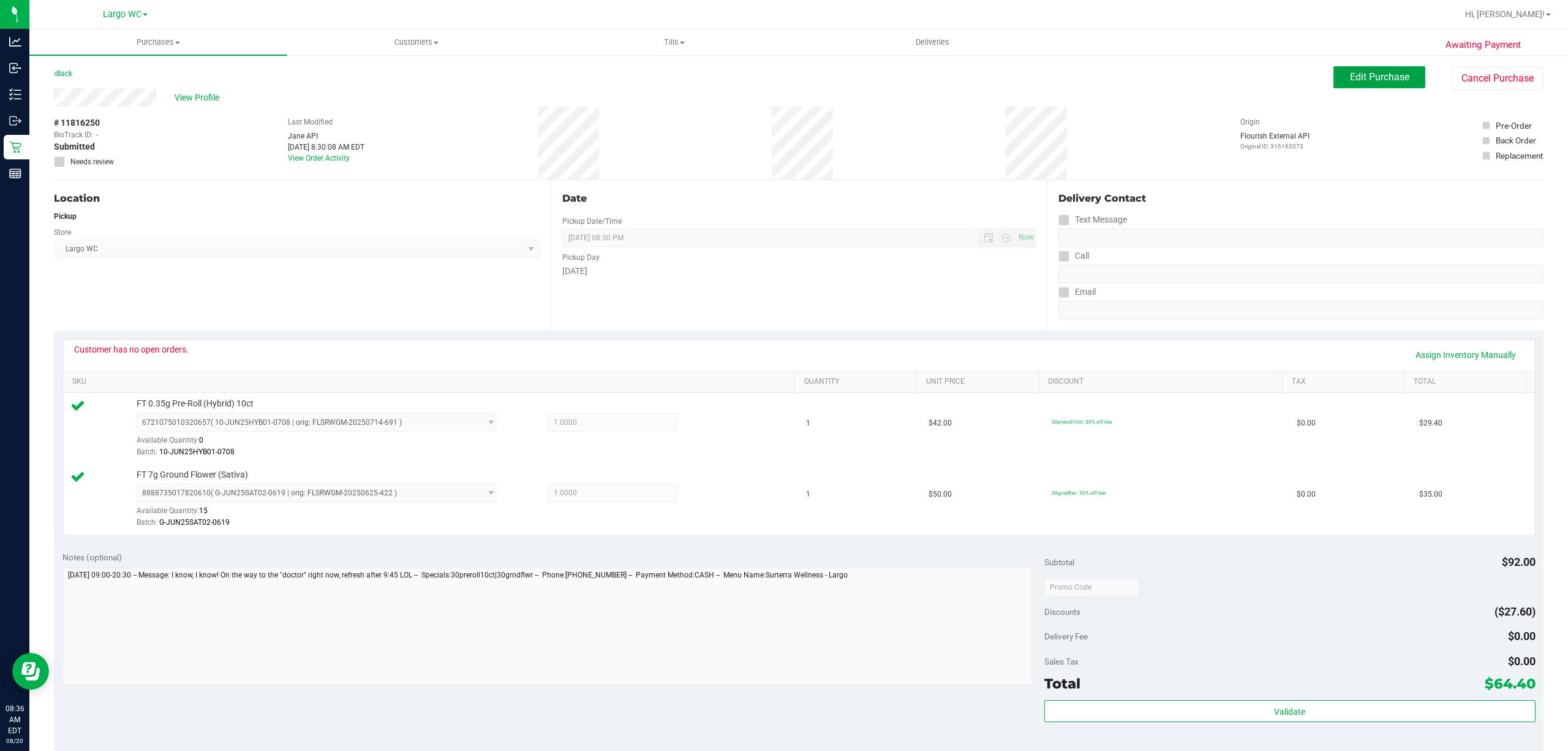
click at [1175, 77] on span "Edit Purchase" at bounding box center [1379, 76] width 59 height 11
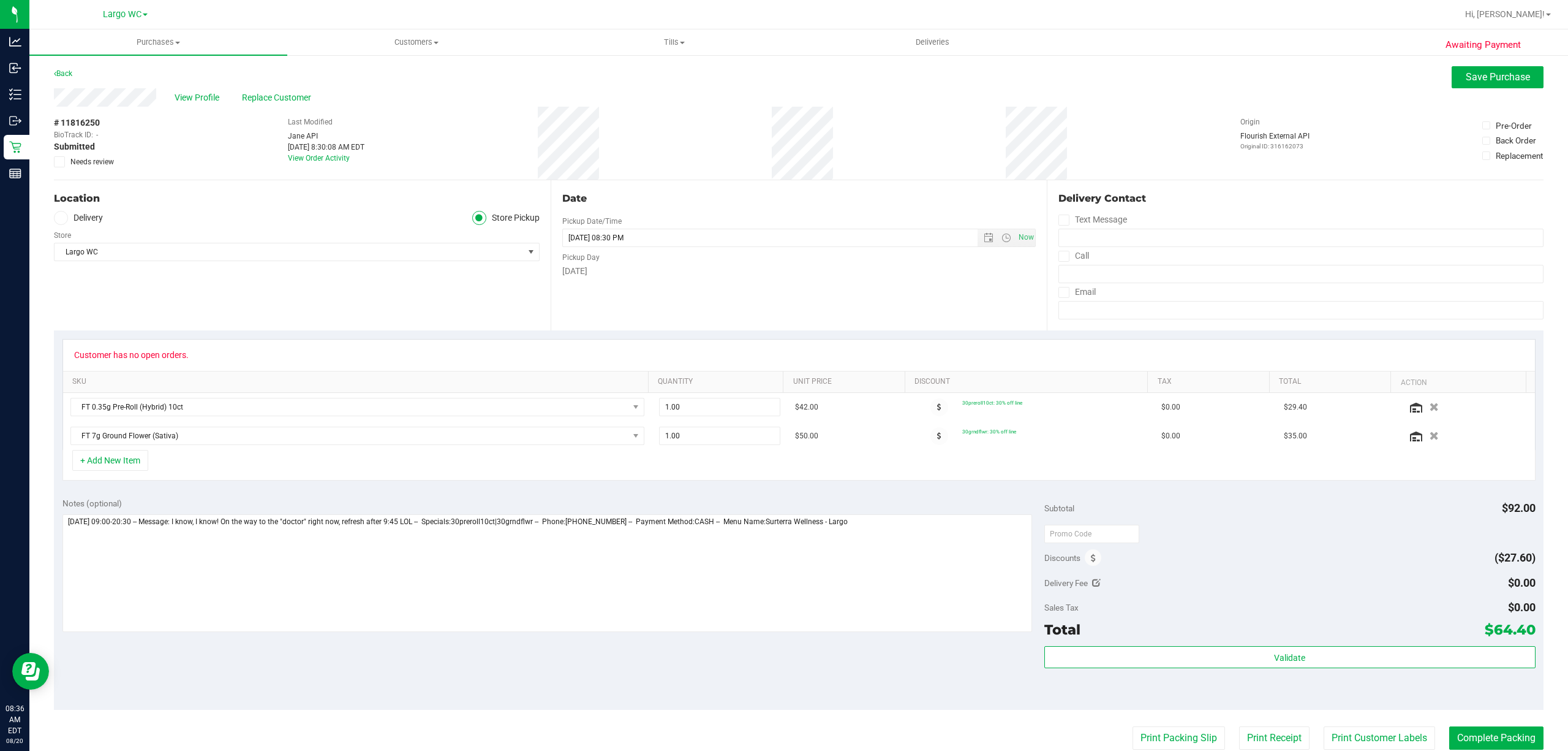
click at [72, 167] on span "Needs review" at bounding box center [92, 162] width 43 height 11
click at [0, 0] on input "Needs review" at bounding box center [0, 0] width 0 height 0
click at [895, 562] on textarea at bounding box center [547, 573] width 969 height 118
type textarea "Wednesday 08/20/2025 09:00-20:30 -- Message: I know, I know! On the way to the …"
click at [1175, 79] on span "Save Purchase" at bounding box center [1497, 76] width 64 height 11
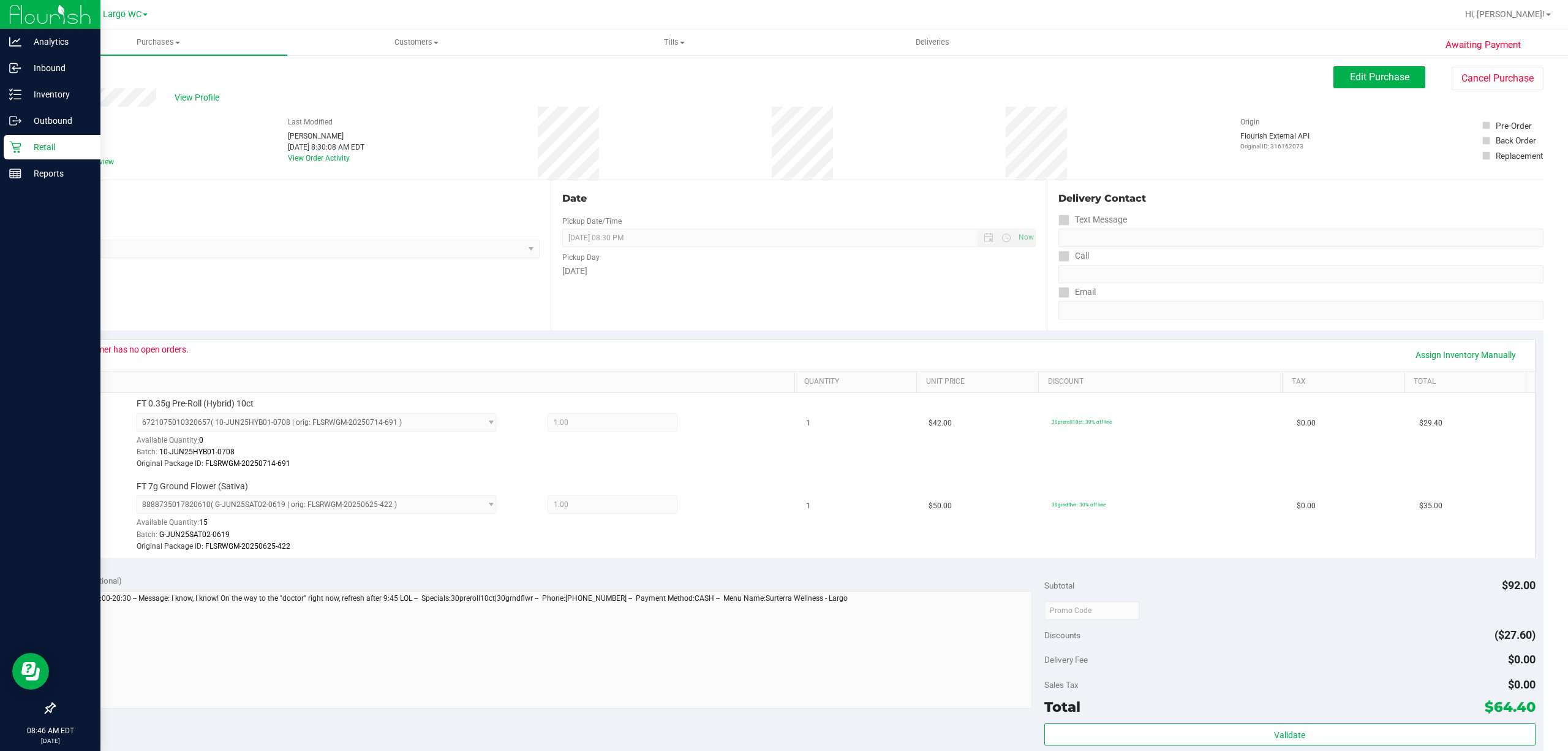
click at [15, 148] on icon at bounding box center [15, 147] width 11 height 11
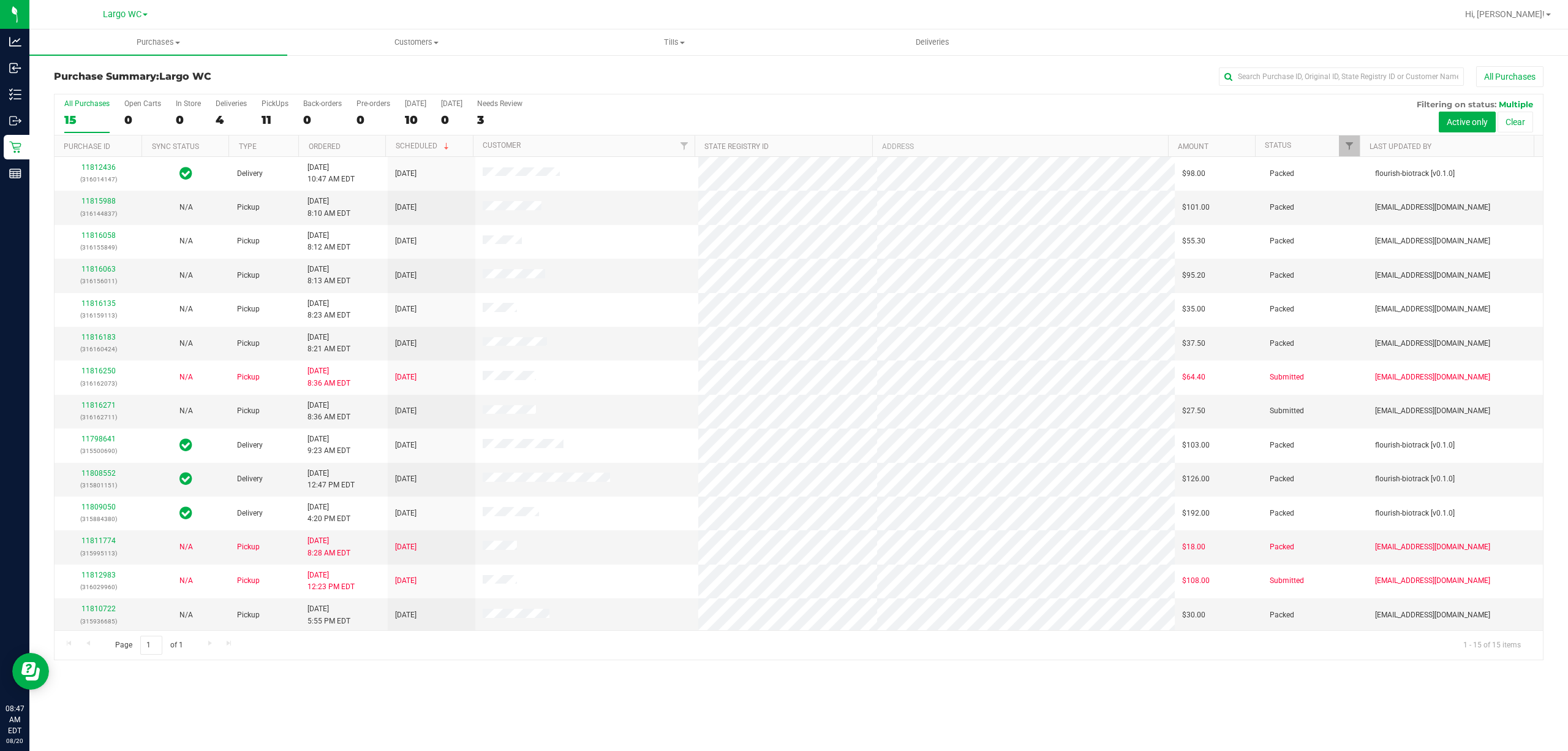
click at [881, 562] on div "Purchases Summary of purchases Fulfillment All purchases Customers All customer…" at bounding box center [799, 390] width 1539 height 721
click at [99, 409] on link "11816271" at bounding box center [98, 405] width 34 height 9
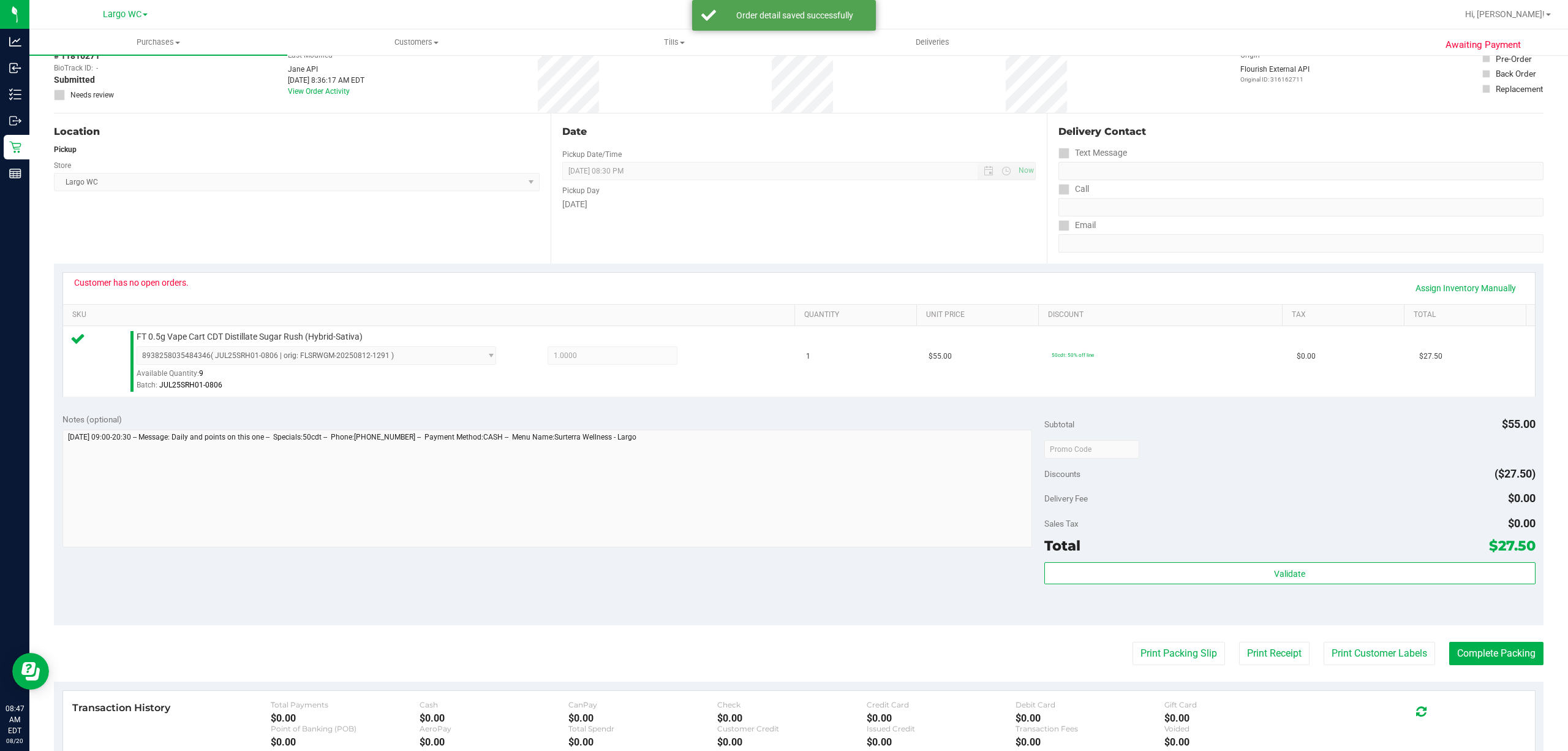
scroll to position [66, 0]
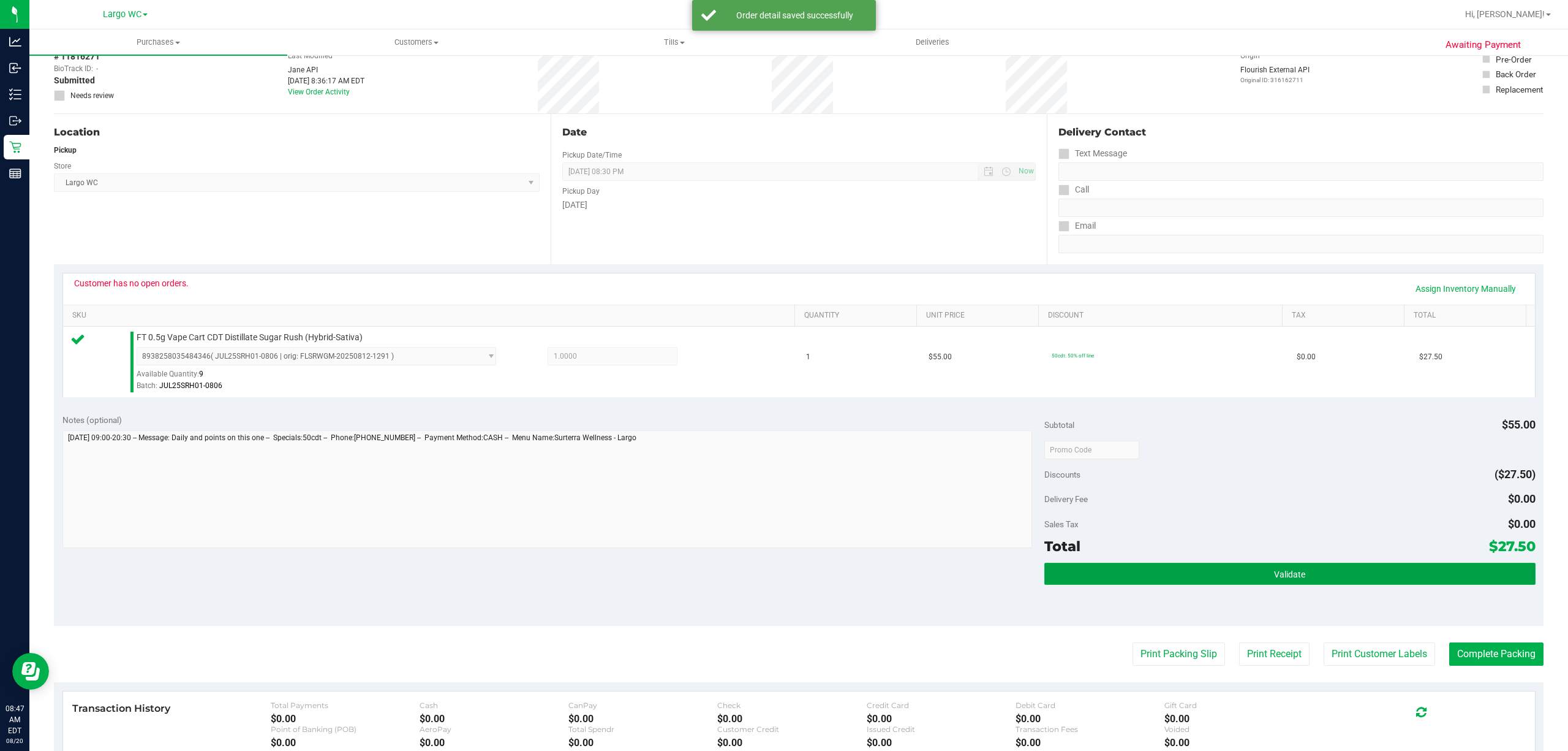
click at [1133, 562] on button "Validate" at bounding box center [1290, 573] width 491 height 22
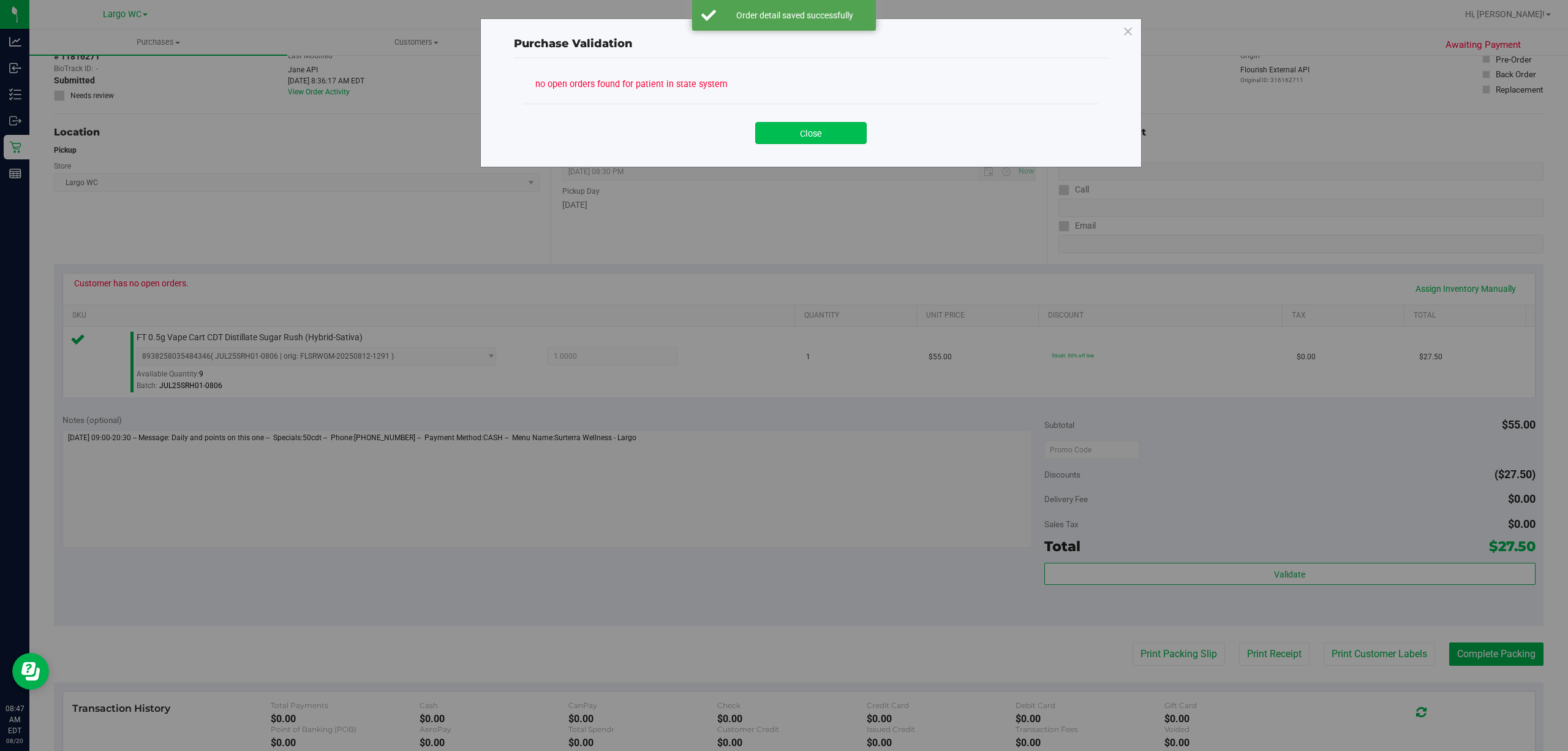
click at [830, 142] on button "Close" at bounding box center [811, 133] width 111 height 22
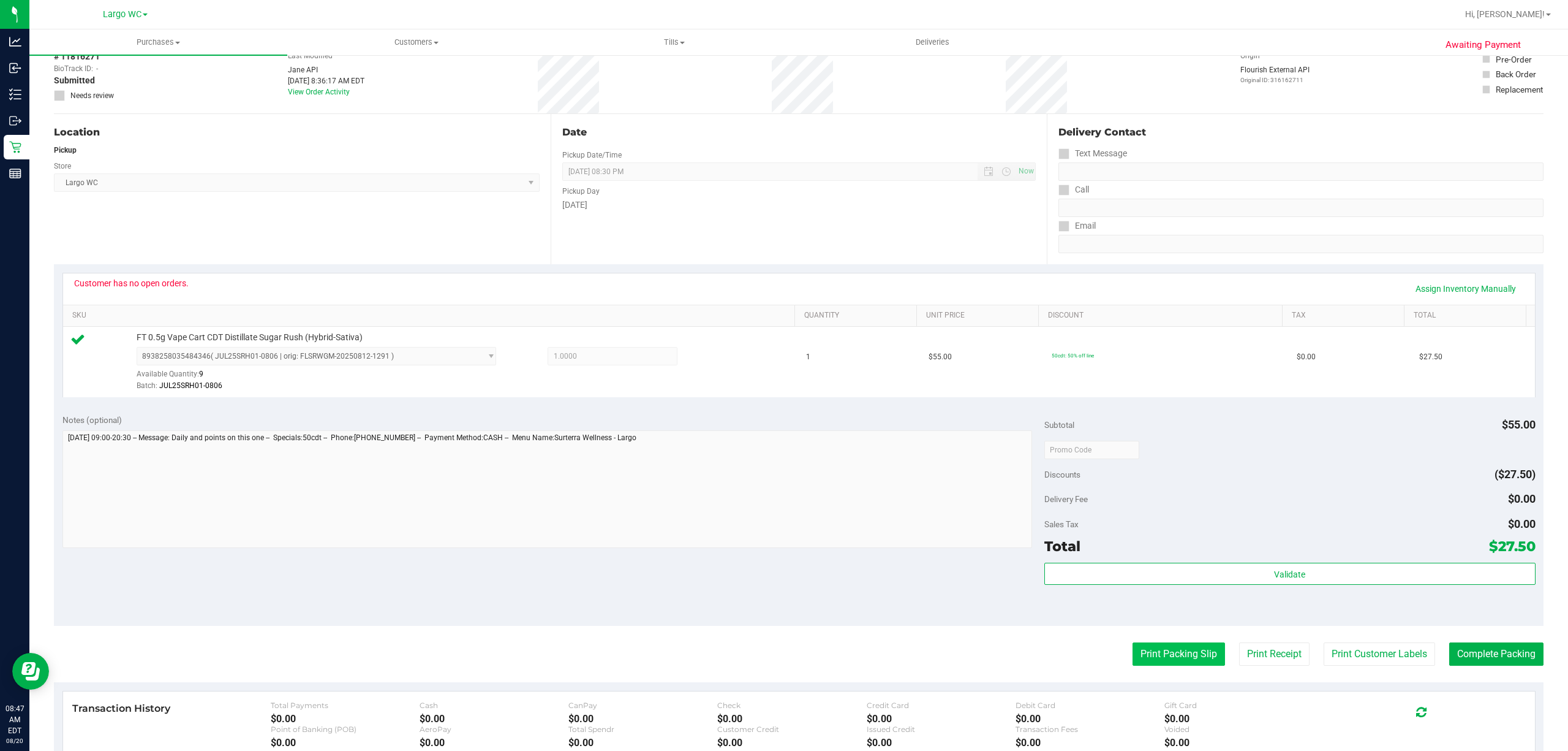
click at [1155, 562] on button "Print Packing Slip" at bounding box center [1179, 653] width 93 height 24
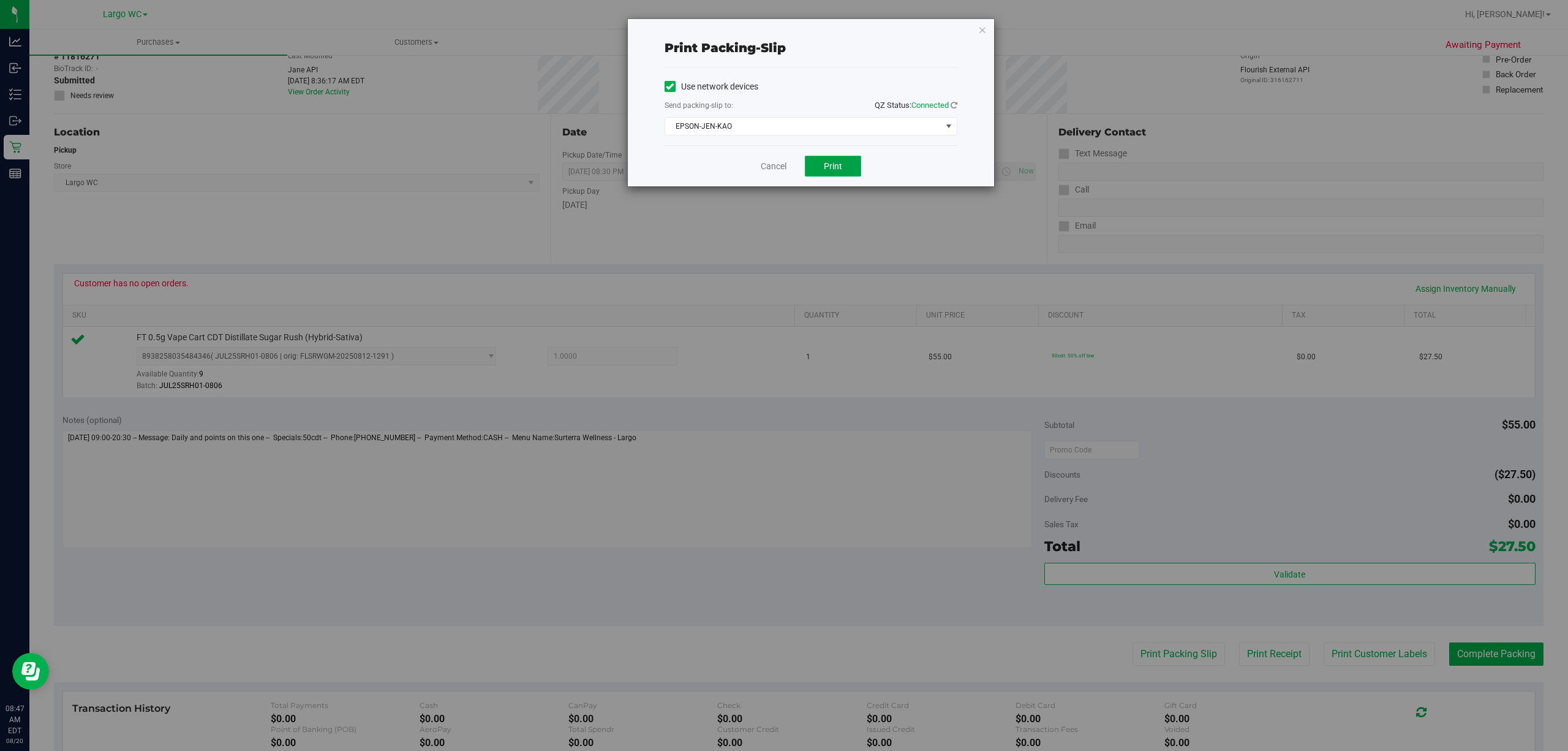
click at [824, 168] on span "Print" at bounding box center [833, 166] width 19 height 10
click at [769, 168] on link "Cancel" at bounding box center [773, 167] width 26 height 13
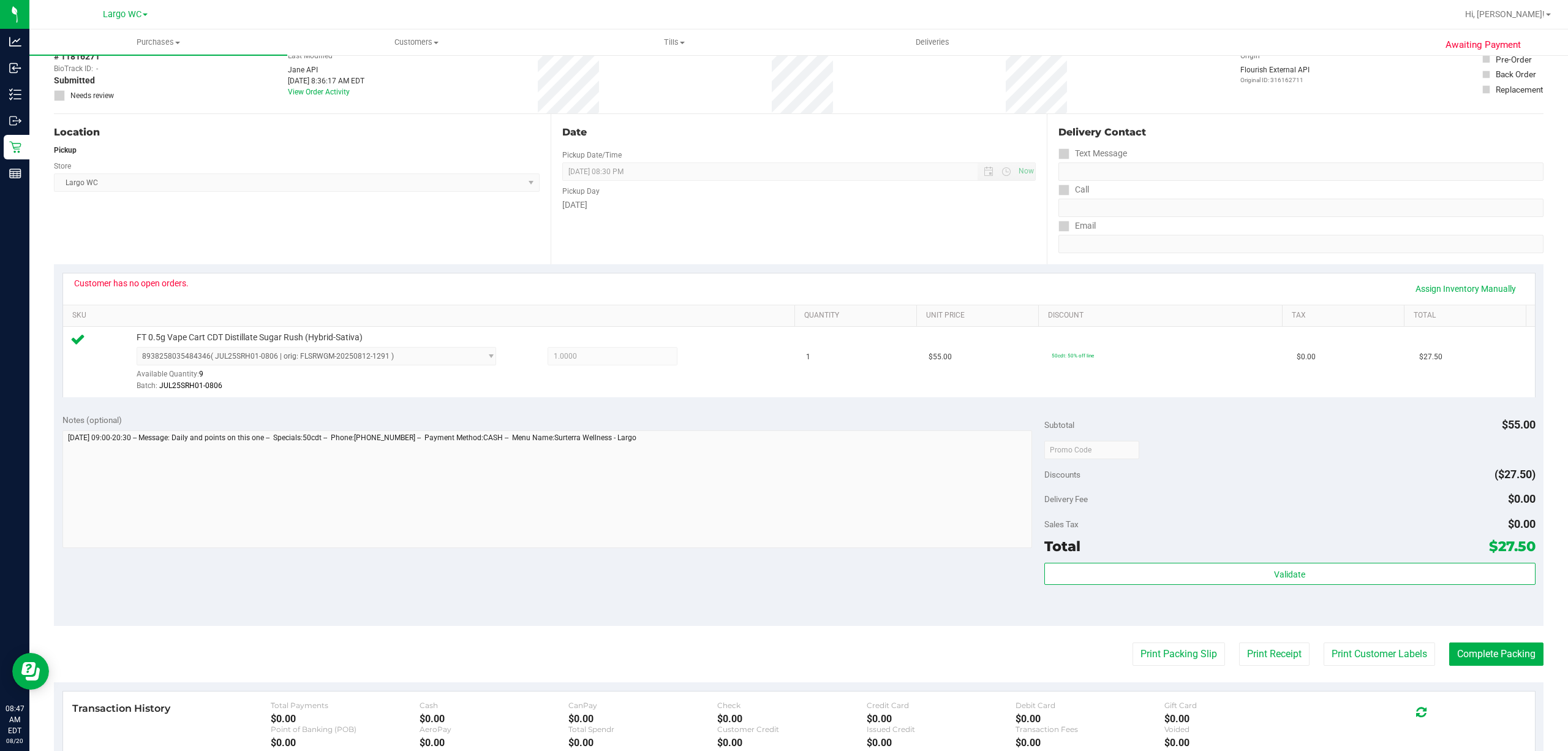
scroll to position [49, 0]
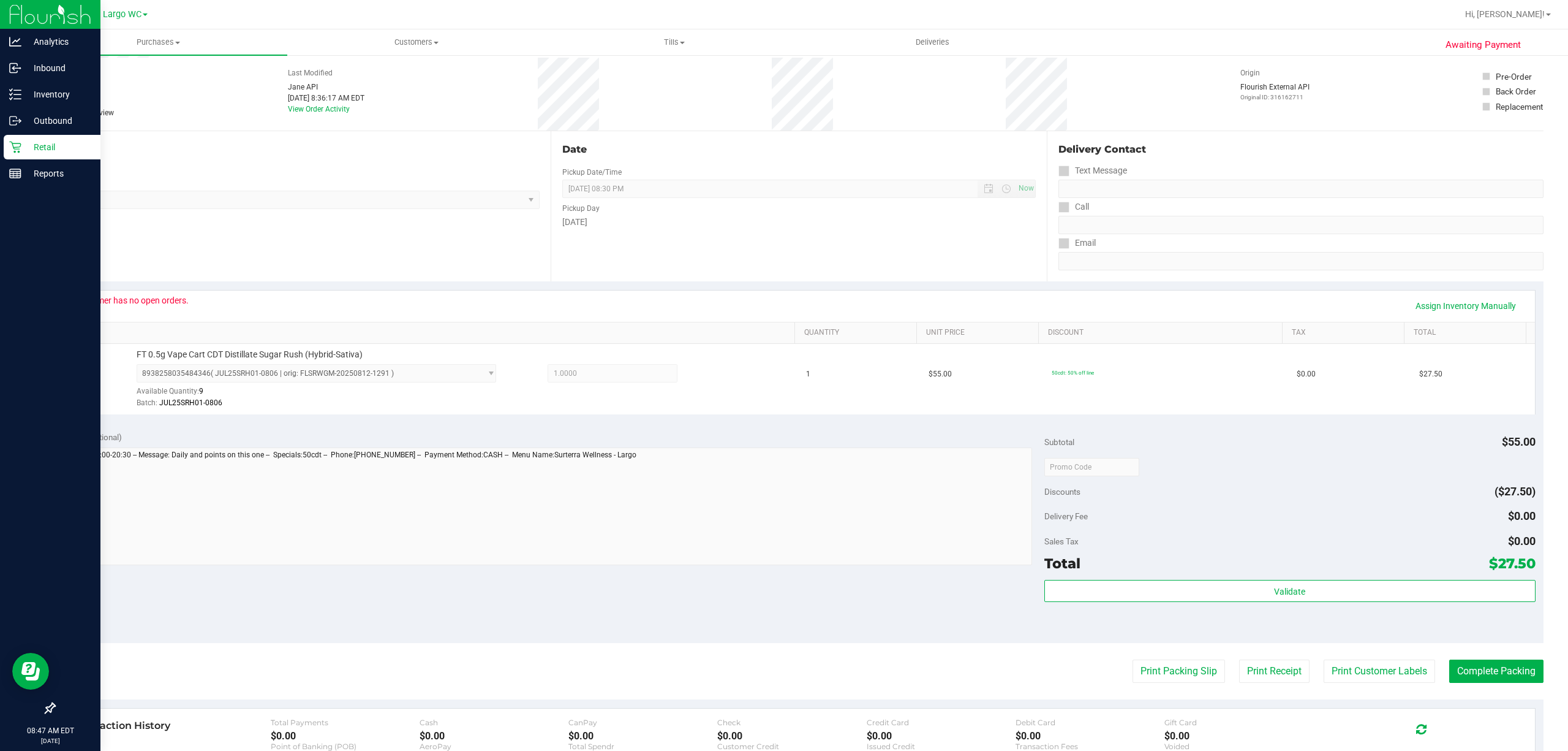
click at [17, 147] on icon at bounding box center [15, 147] width 11 height 11
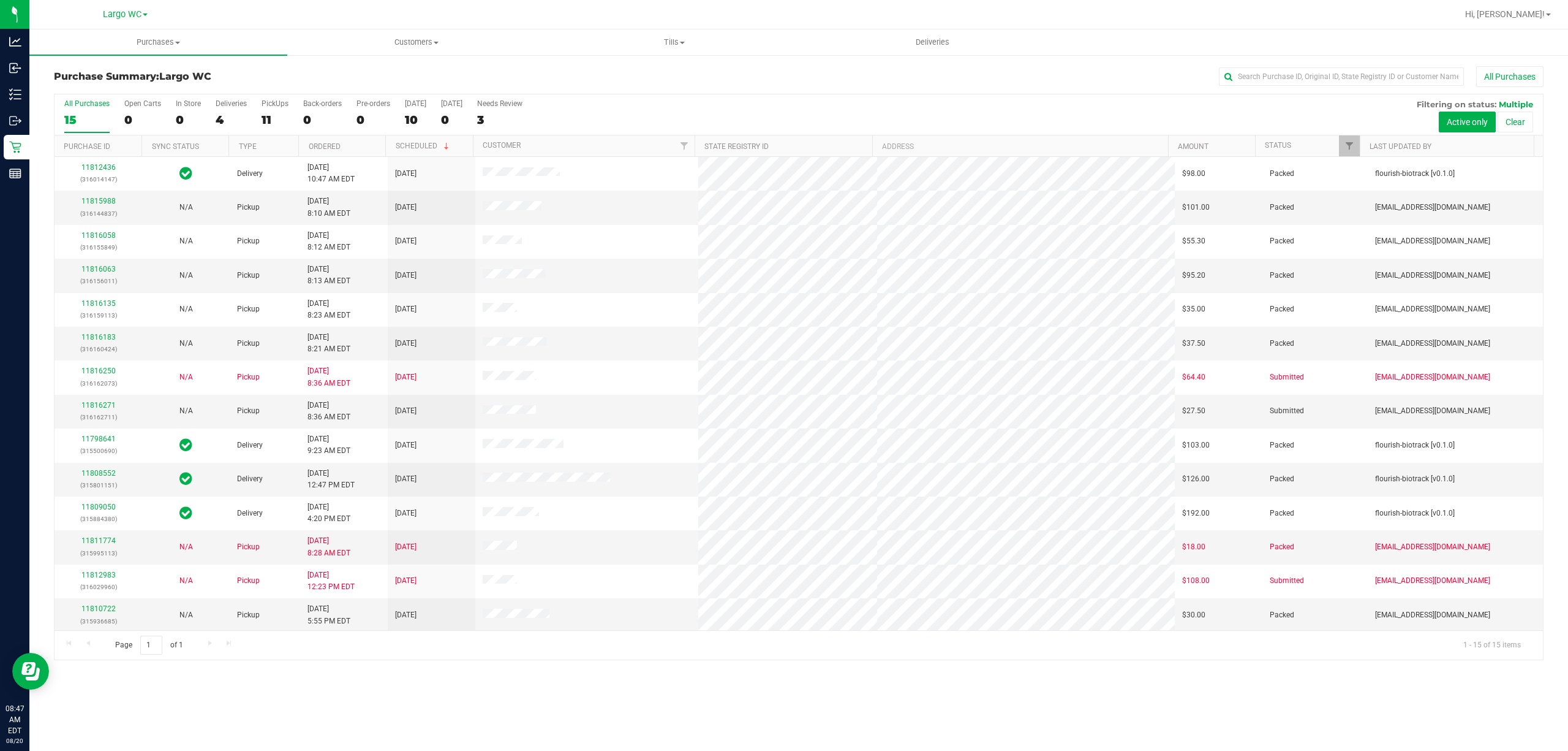
click at [471, 562] on div "Purchases Summary of purchases Fulfillment All purchases Customers All customer…" at bounding box center [799, 390] width 1539 height 721
click at [93, 407] on link "11816271" at bounding box center [98, 405] width 34 height 9
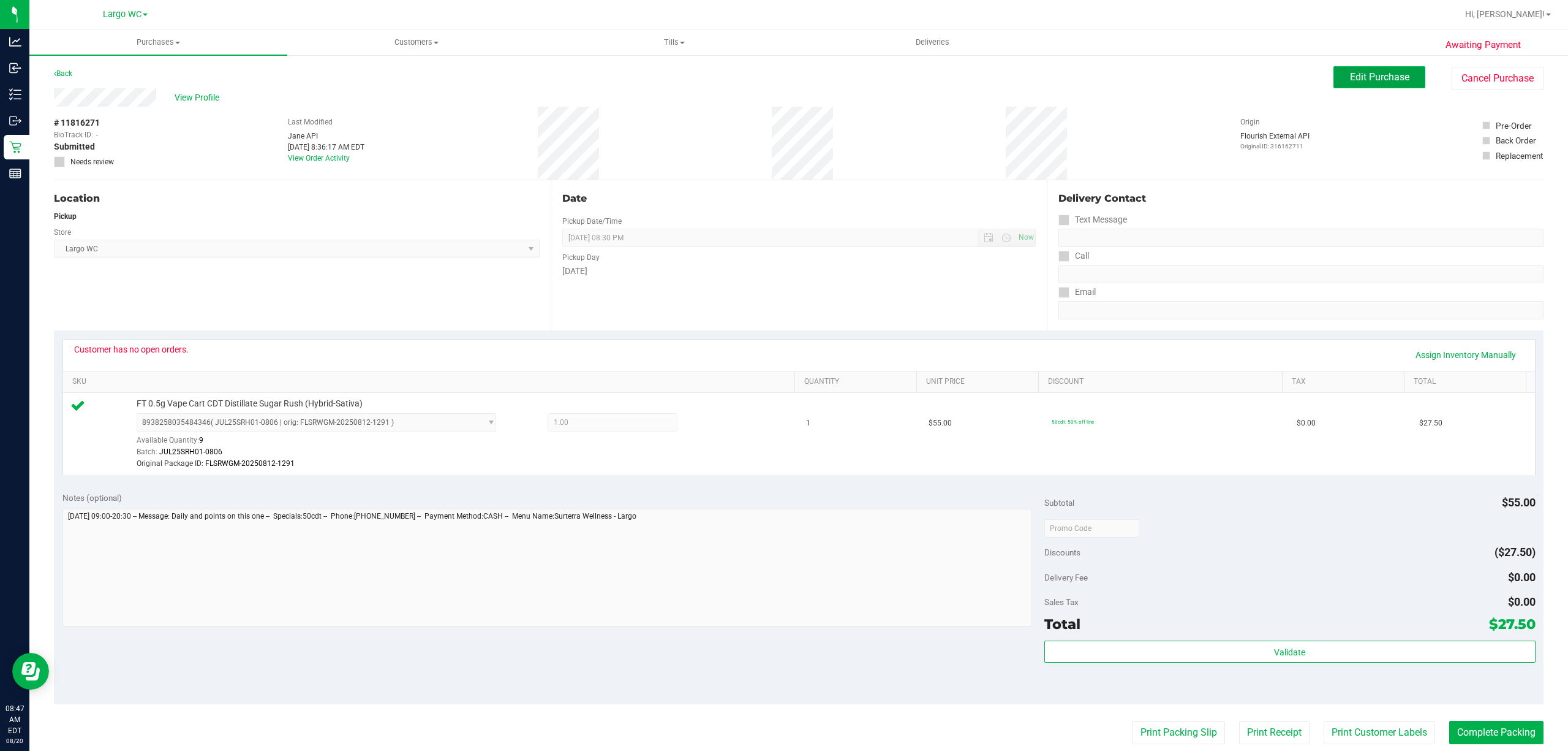
click at [1175, 72] on span "Edit Purchase" at bounding box center [1379, 76] width 59 height 11
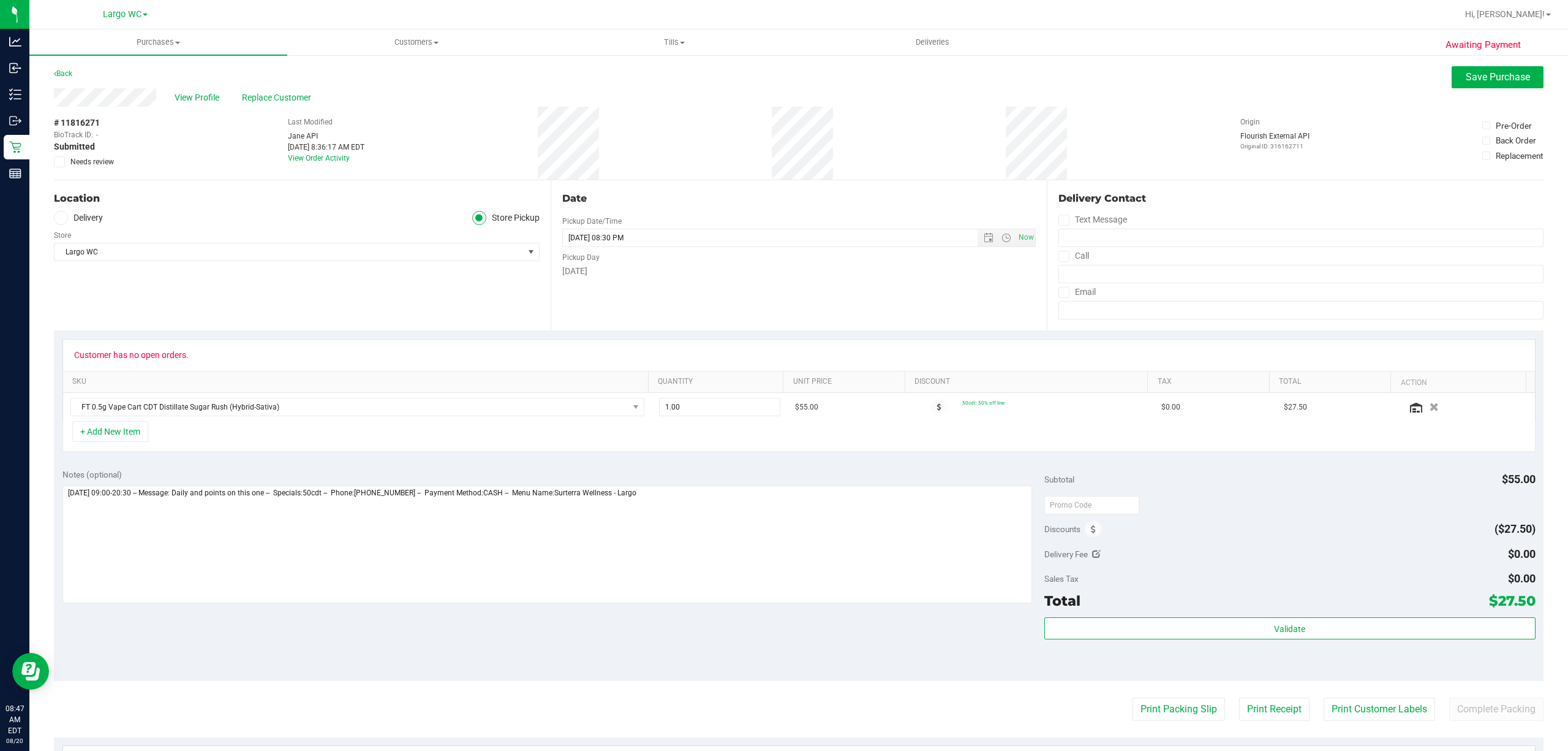
click at [67, 164] on label "Needs review" at bounding box center [84, 162] width 61 height 11
click at [0, 0] on input "Needs review" at bounding box center [0, 0] width 0 height 0
click at [1175, 76] on span "Save Purchase" at bounding box center [1497, 76] width 64 height 11
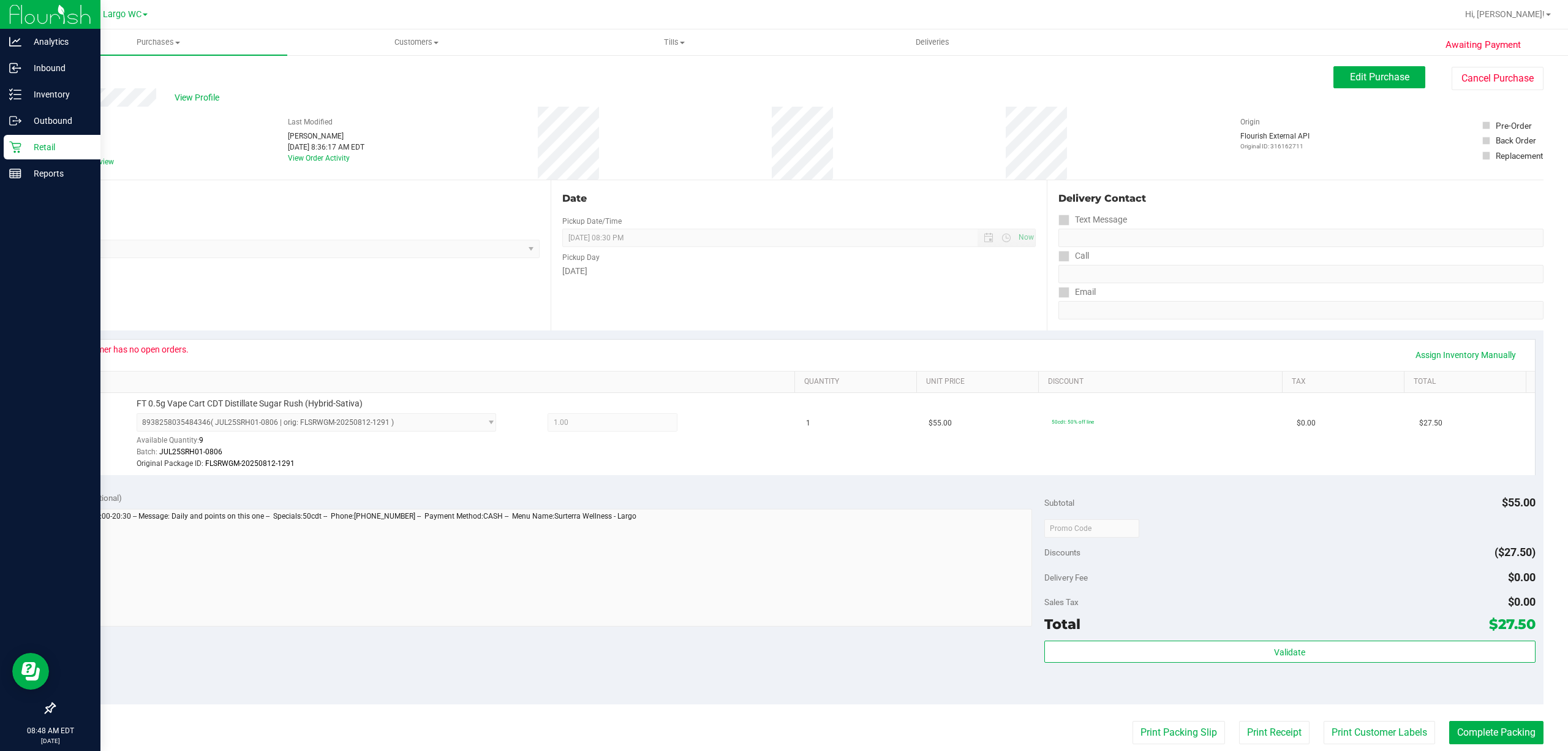
click at [15, 147] on icon at bounding box center [15, 147] width 11 height 11
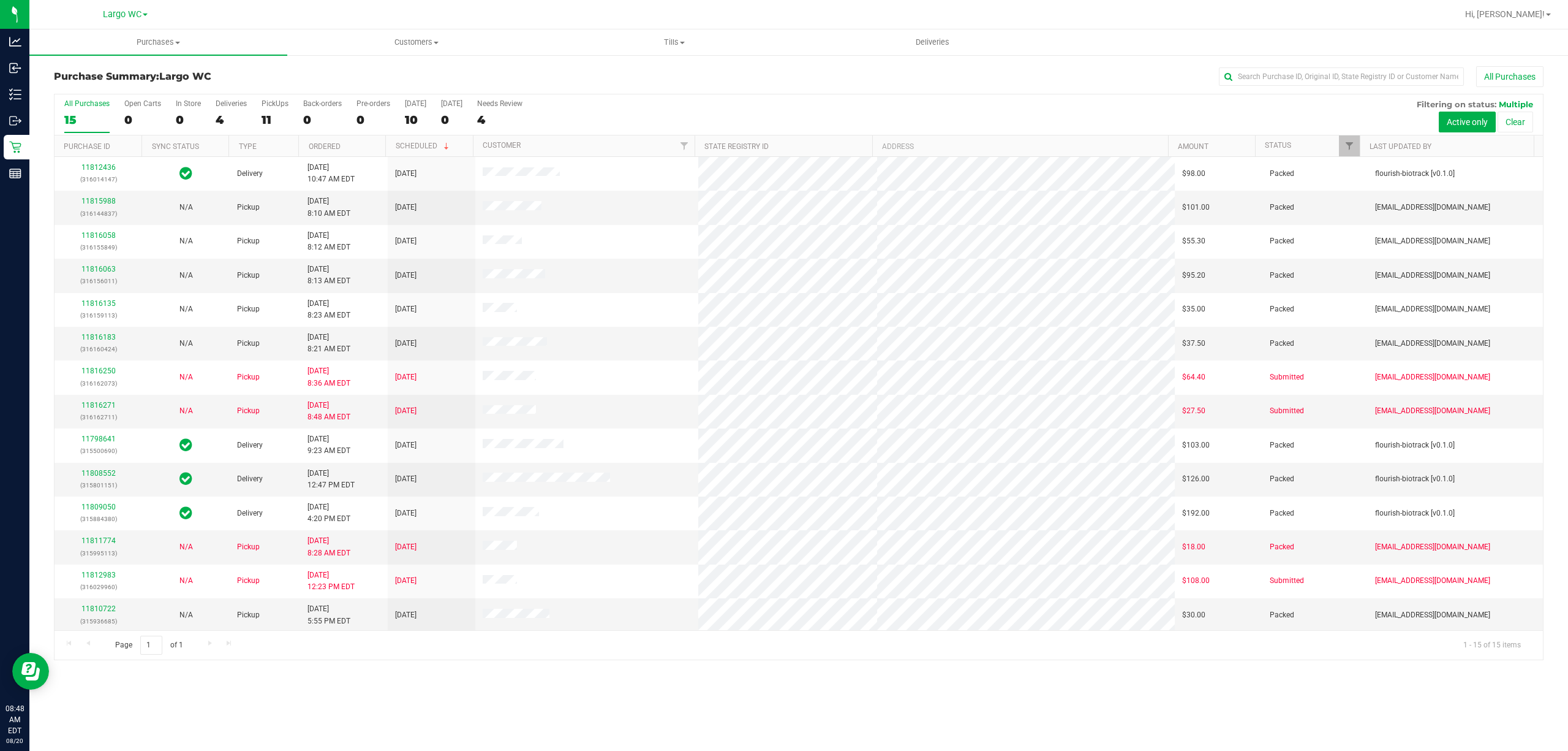
click at [912, 562] on div "Purchases Summary of purchases Fulfillment All purchases Customers All customer…" at bounding box center [799, 390] width 1539 height 721
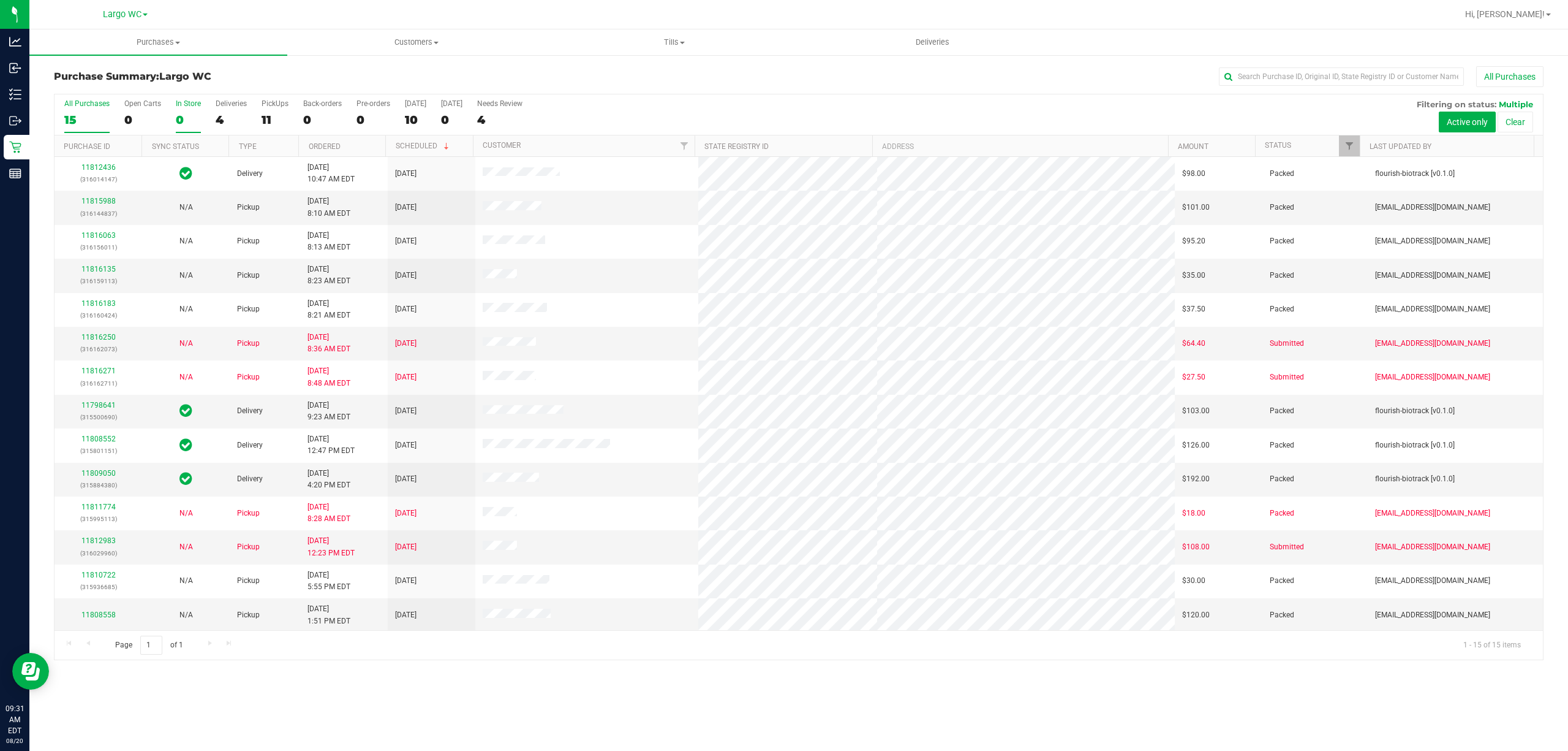
click at [192, 109] on label "In Store 0" at bounding box center [188, 116] width 25 height 33
click at [0, 0] on input "In Store 0" at bounding box center [0, 0] width 0 height 0
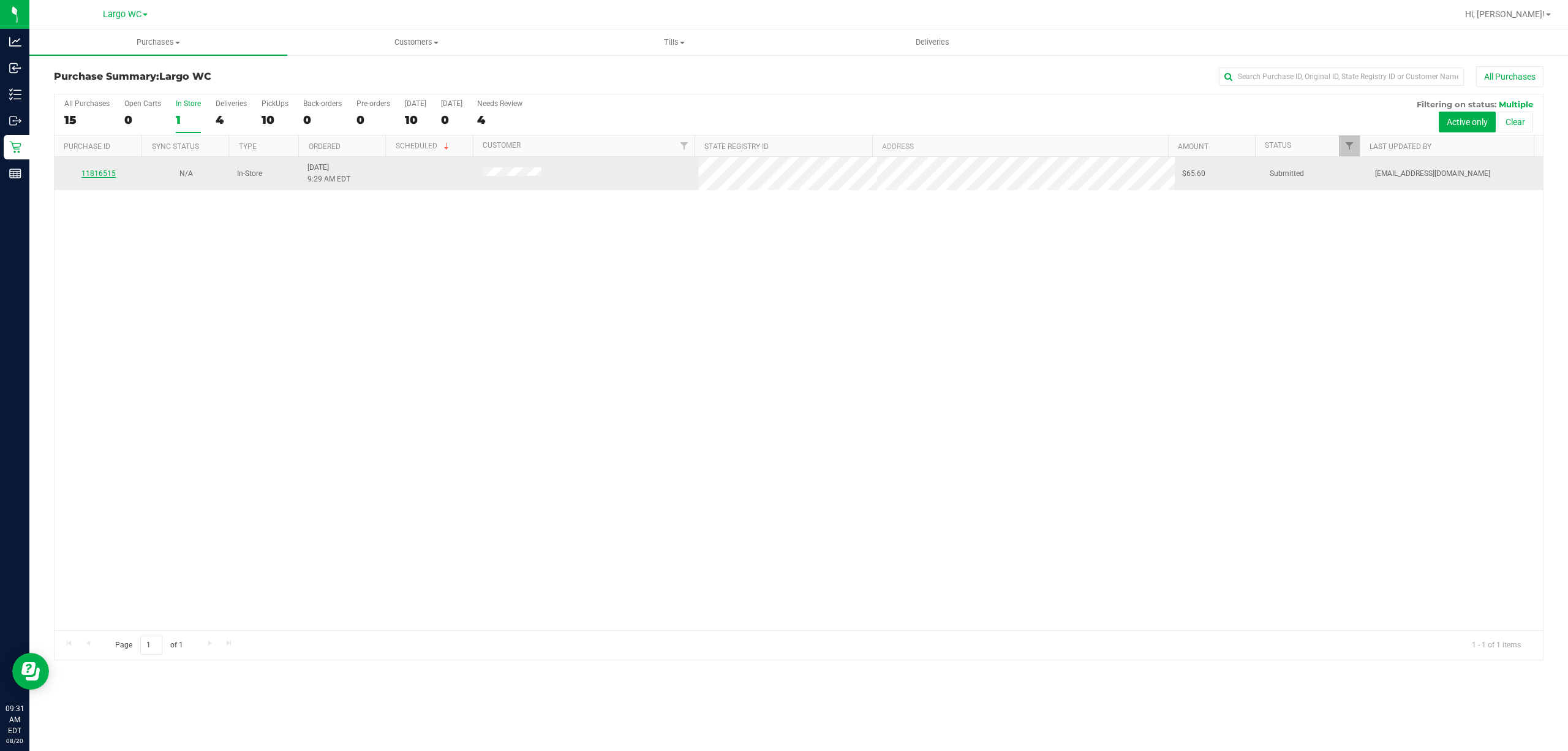
click at [84, 172] on link "11816515" at bounding box center [98, 173] width 34 height 9
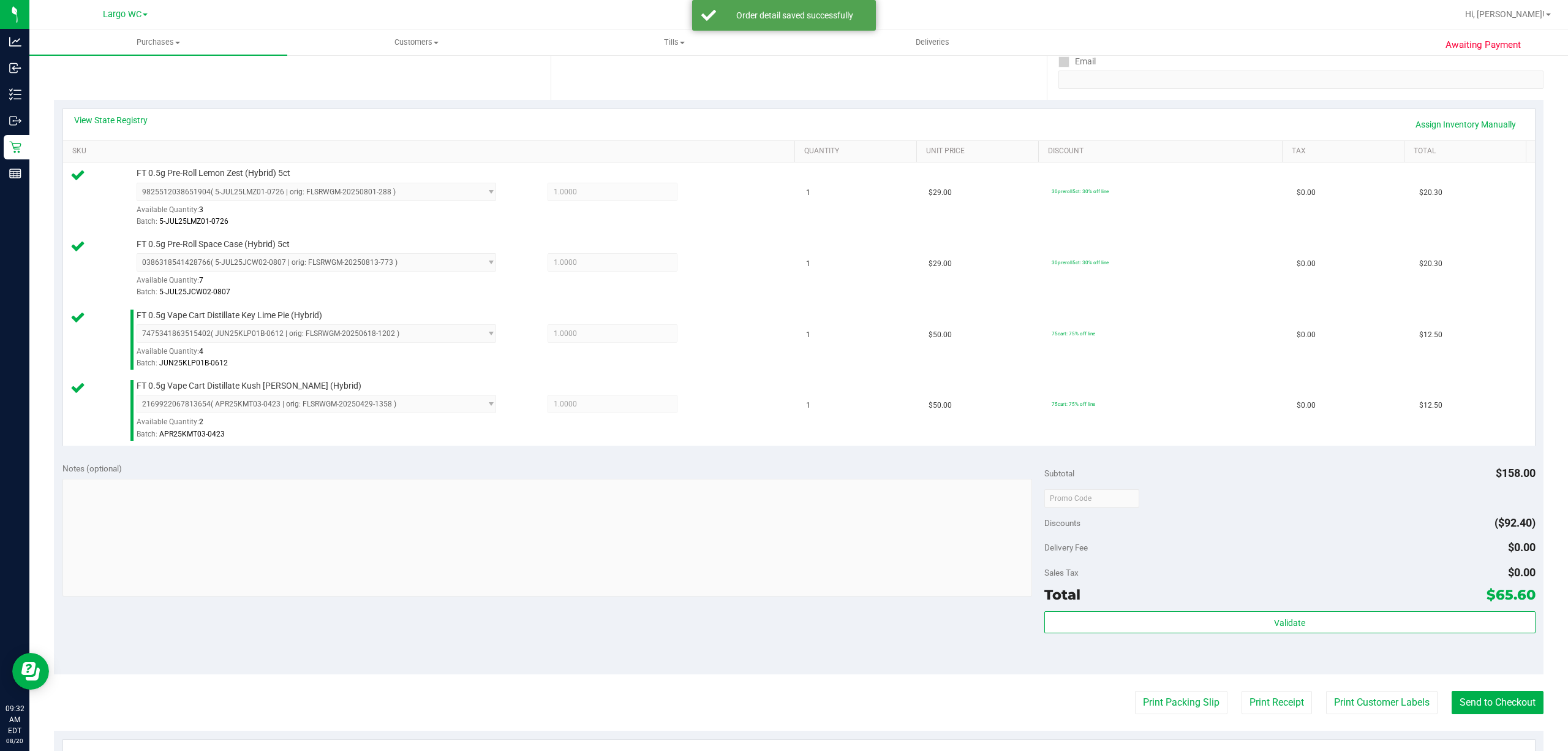
scroll to position [467, 0]
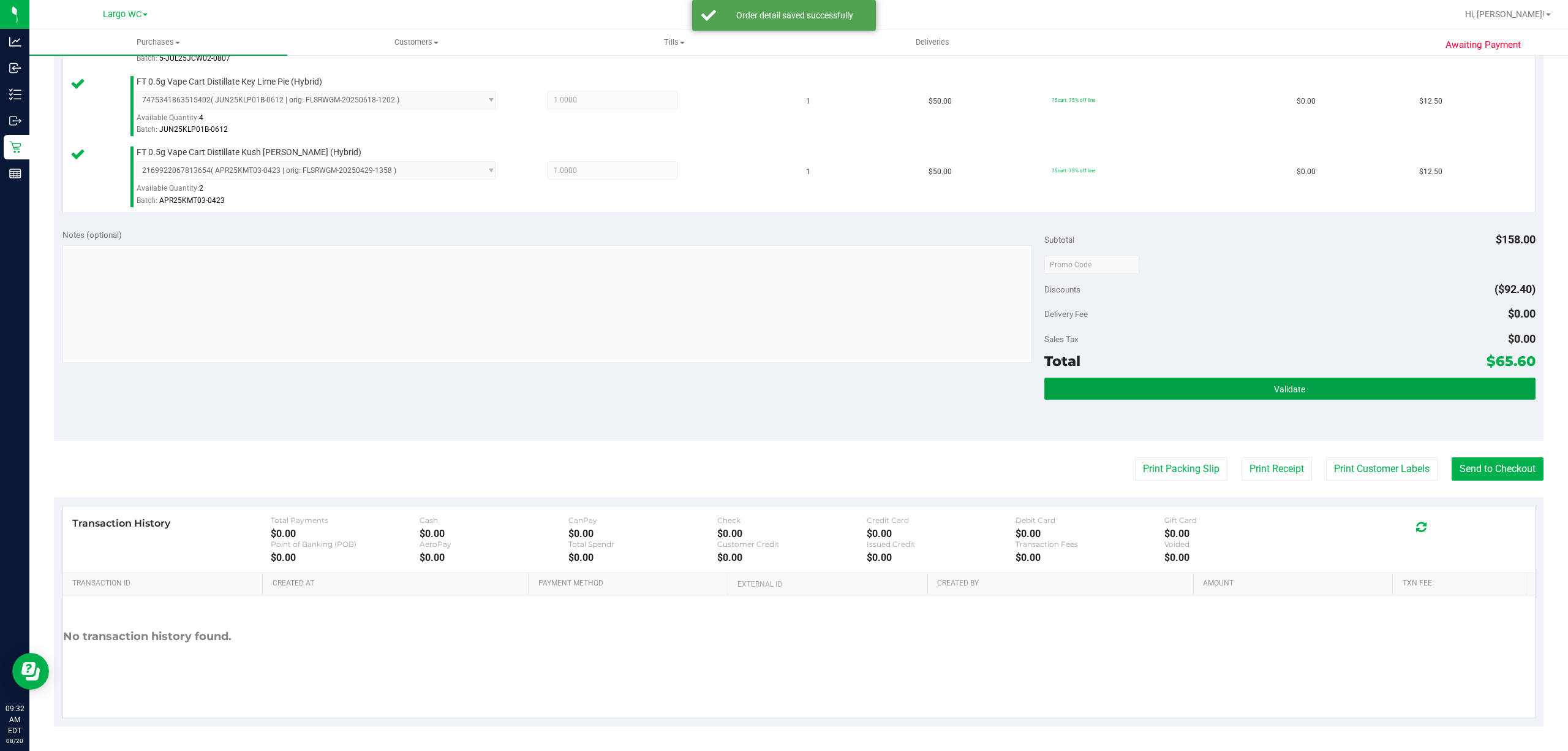
click at [1175, 395] on button "Validate" at bounding box center [1290, 388] width 491 height 22
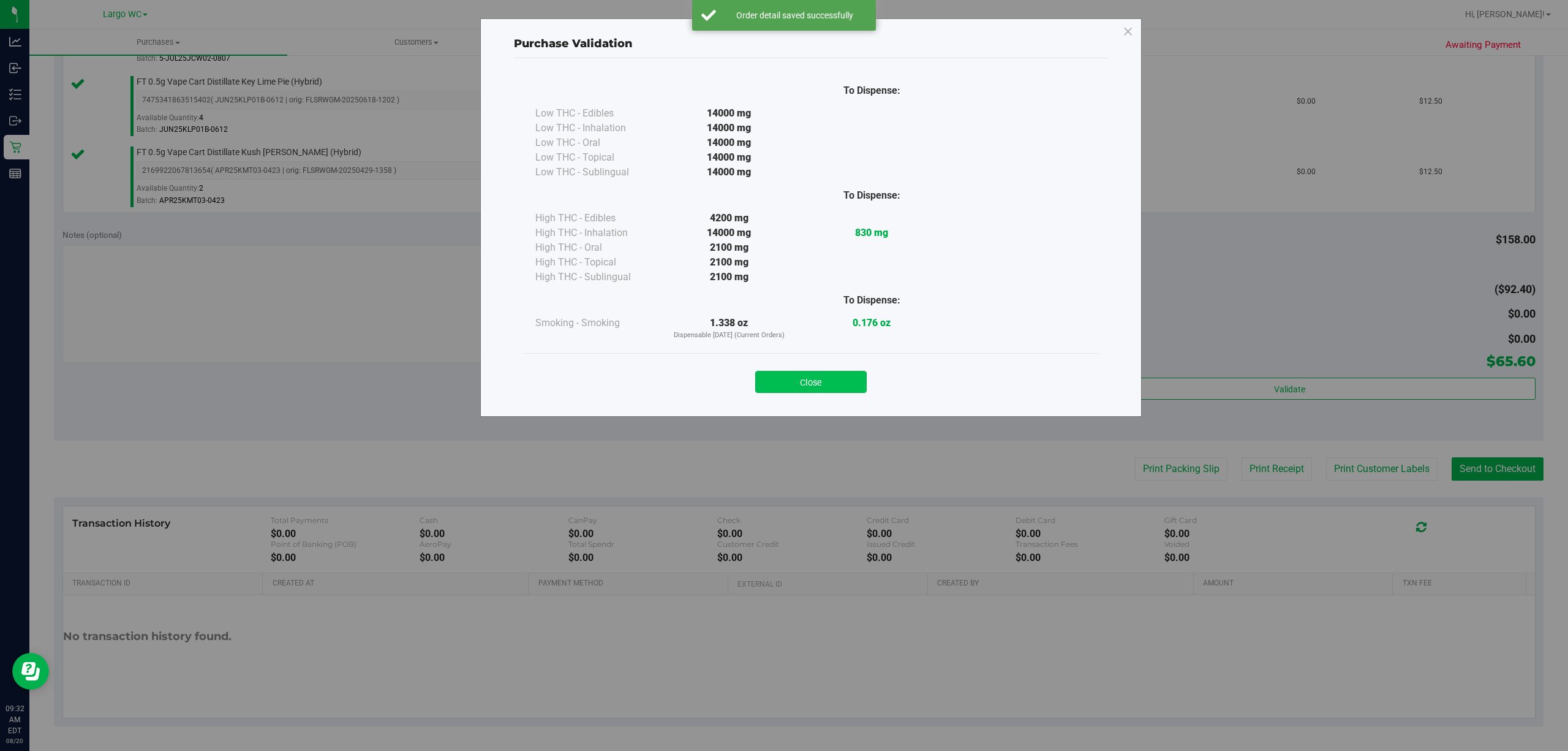
click at [831, 391] on button "Close" at bounding box center [811, 382] width 111 height 22
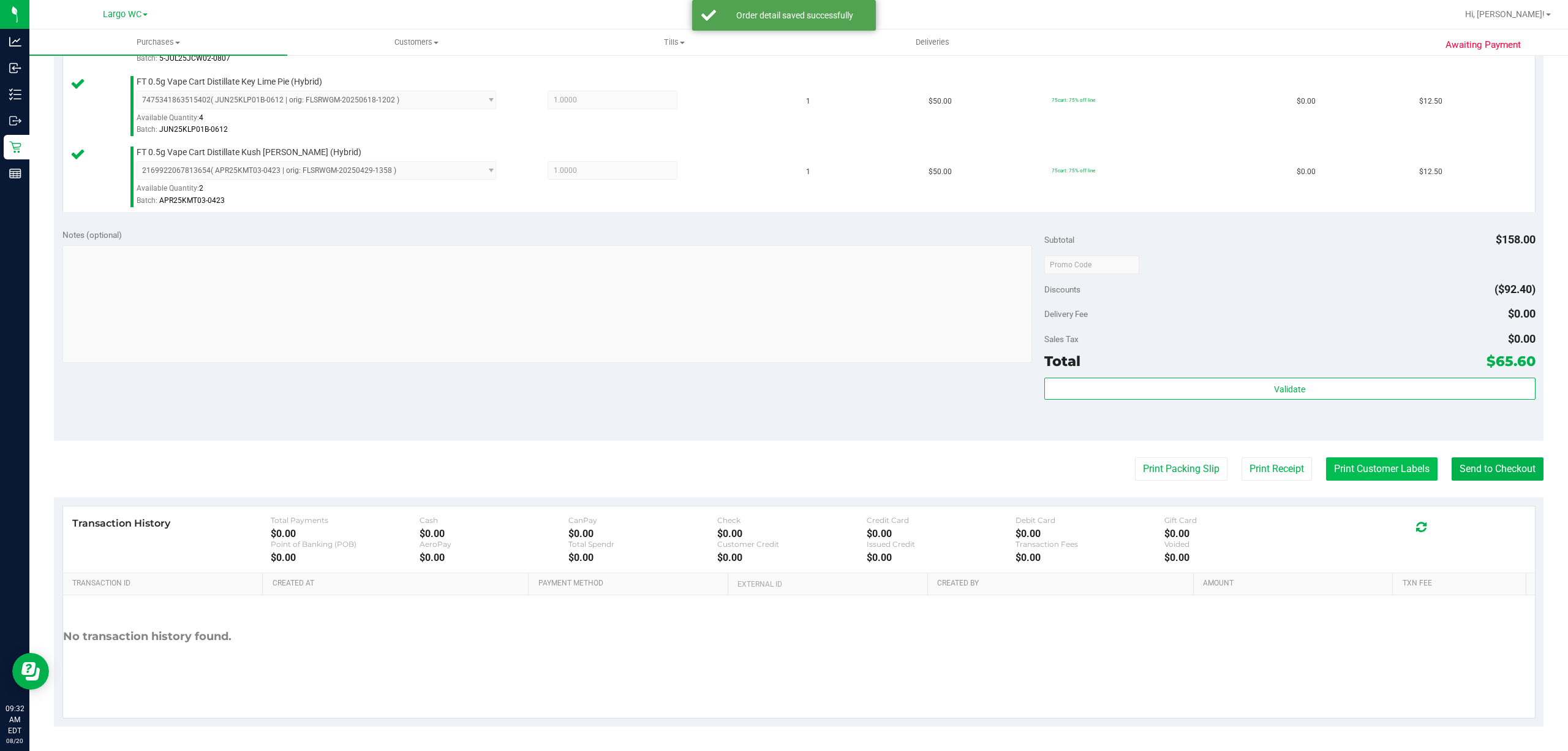
click at [1175, 472] on button "Print Customer Labels" at bounding box center [1382, 469] width 111 height 24
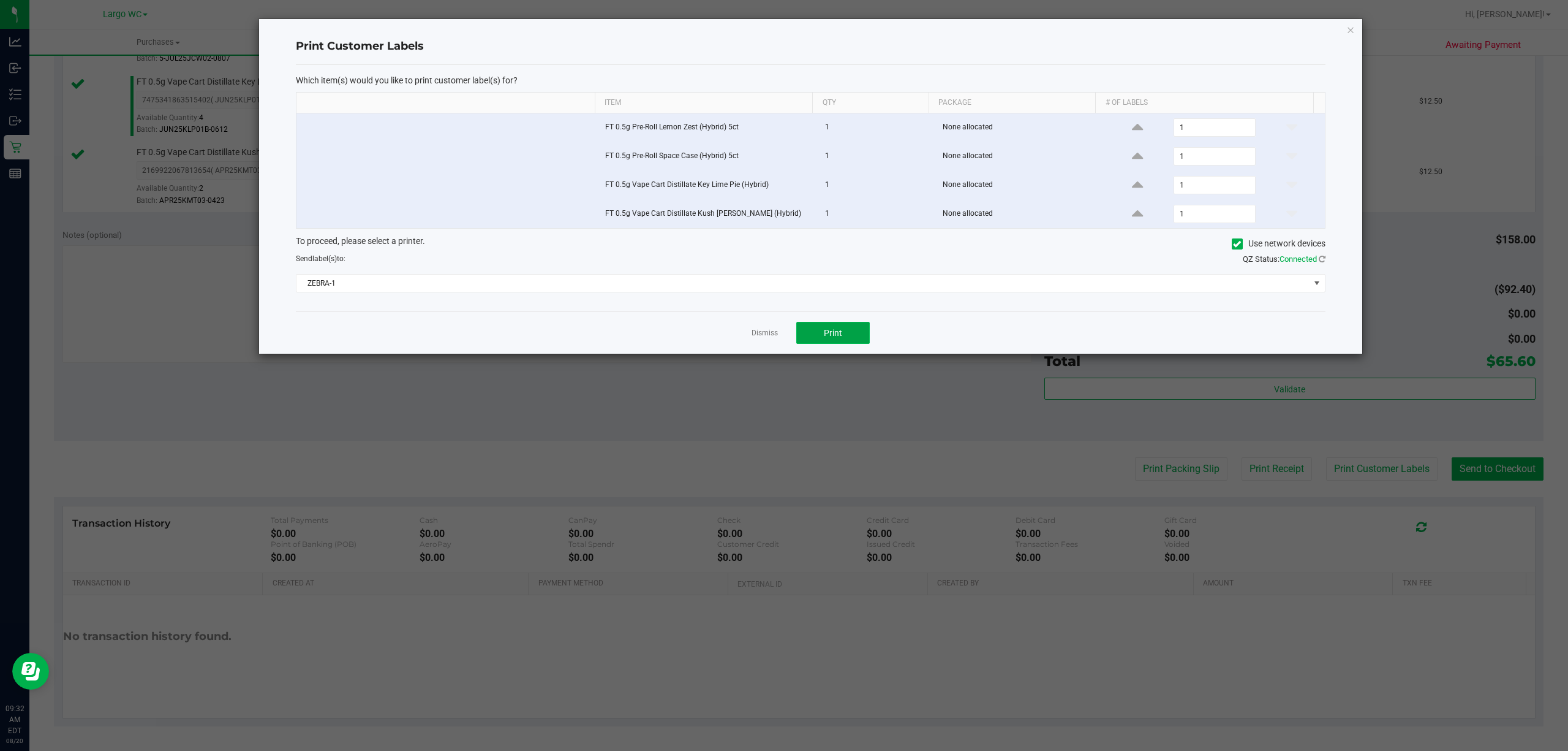
click at [834, 336] on span "Print" at bounding box center [833, 333] width 19 height 10
click at [1175, 27] on icon "button" at bounding box center [1350, 29] width 9 height 15
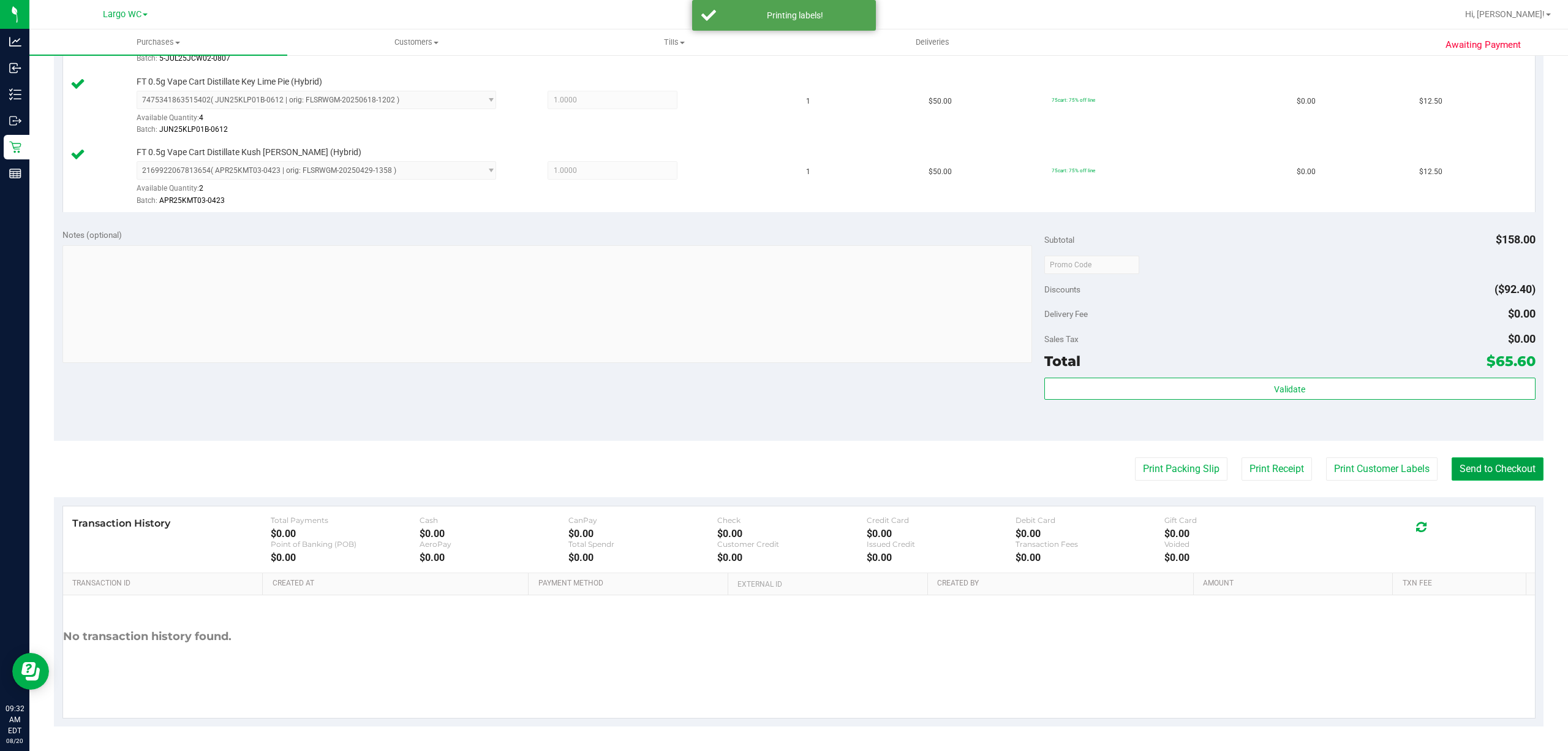
click at [1175, 457] on button "Send to Checkout" at bounding box center [1497, 469] width 92 height 24
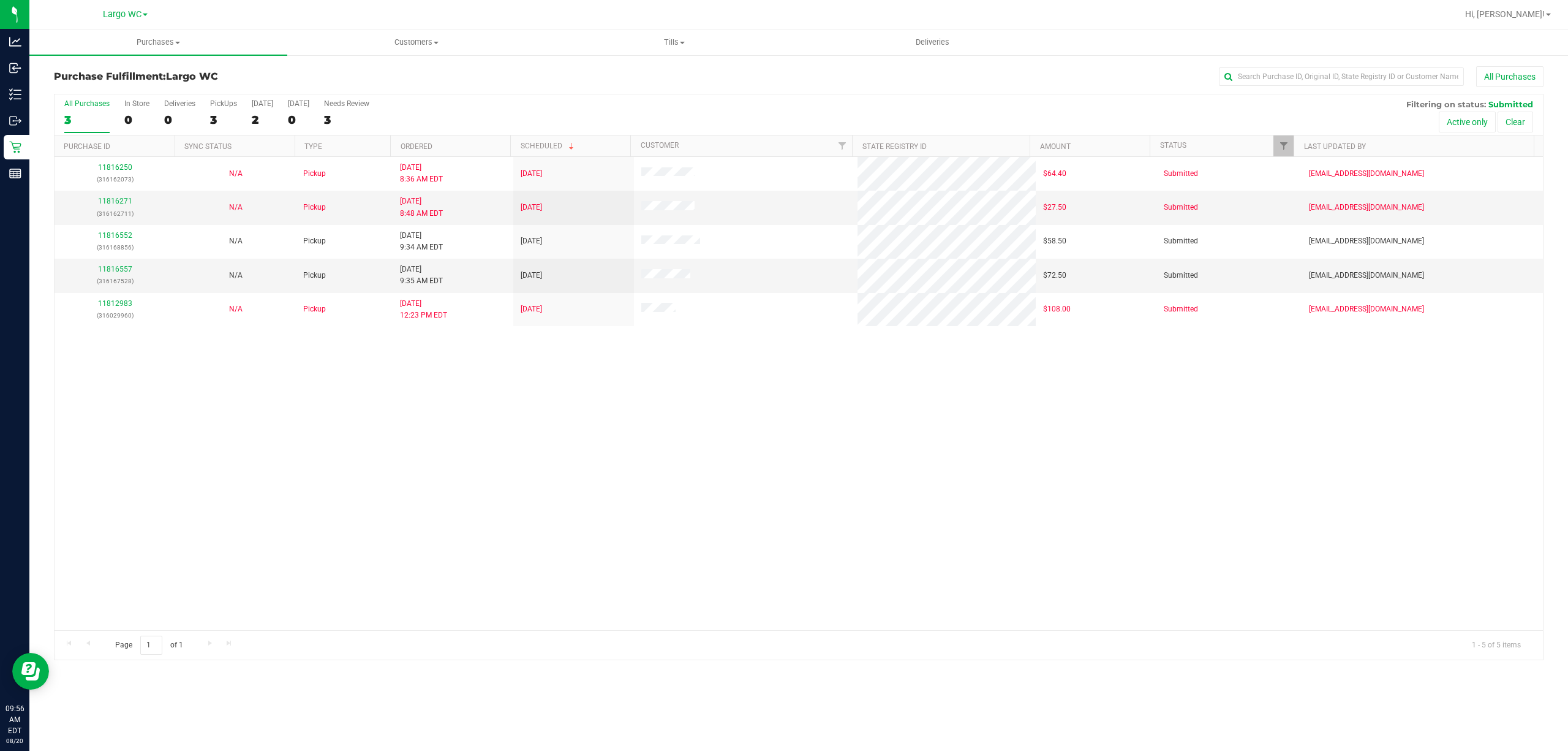
click at [108, 381] on div "11816250 (316162073) N/A Pickup 8/20/2025 8:36 AM EDT 8/20/2025 $64.40 Submitte…" at bounding box center [799, 393] width 1488 height 473
click at [120, 270] on link "11816557" at bounding box center [115, 269] width 34 height 9
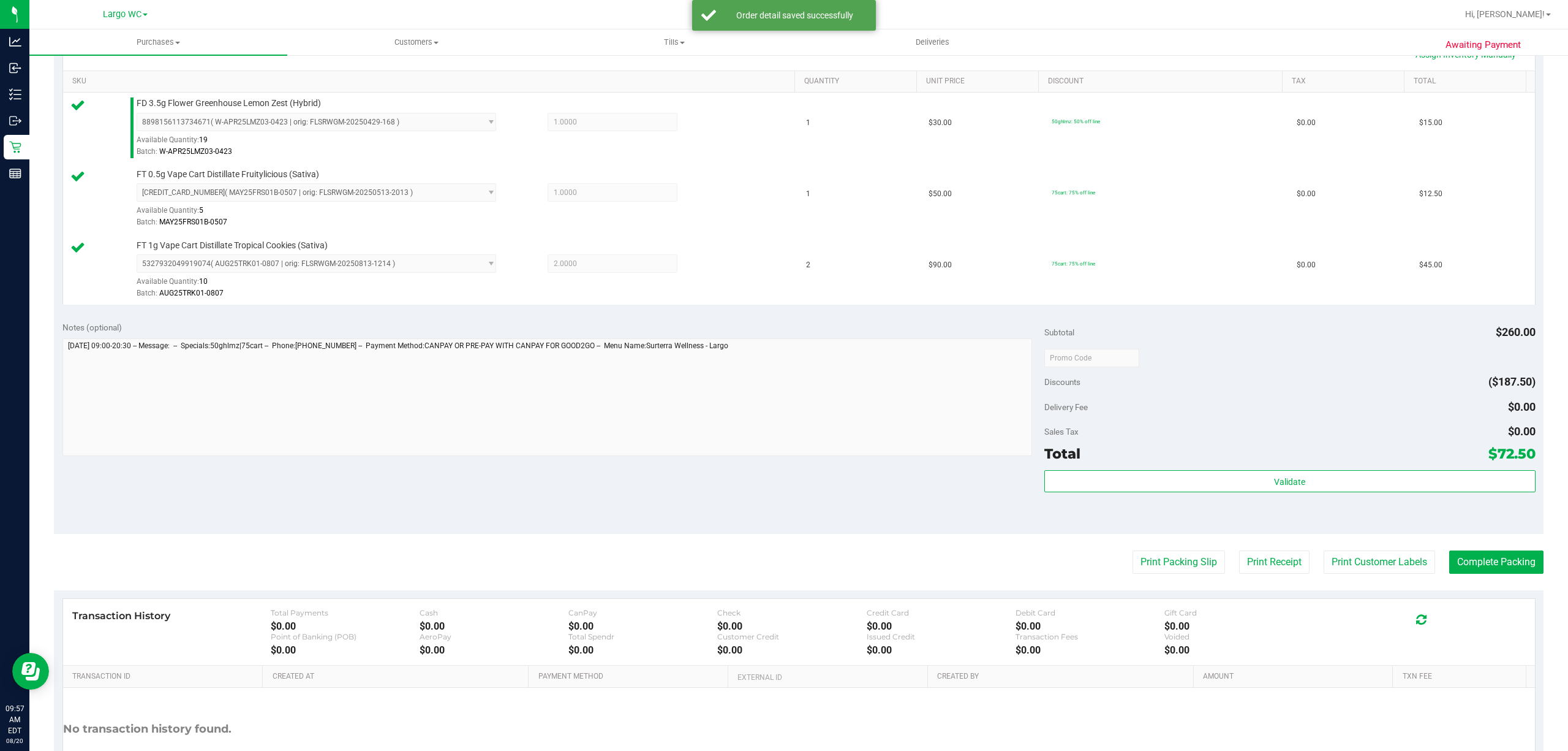
scroll to position [396, 0]
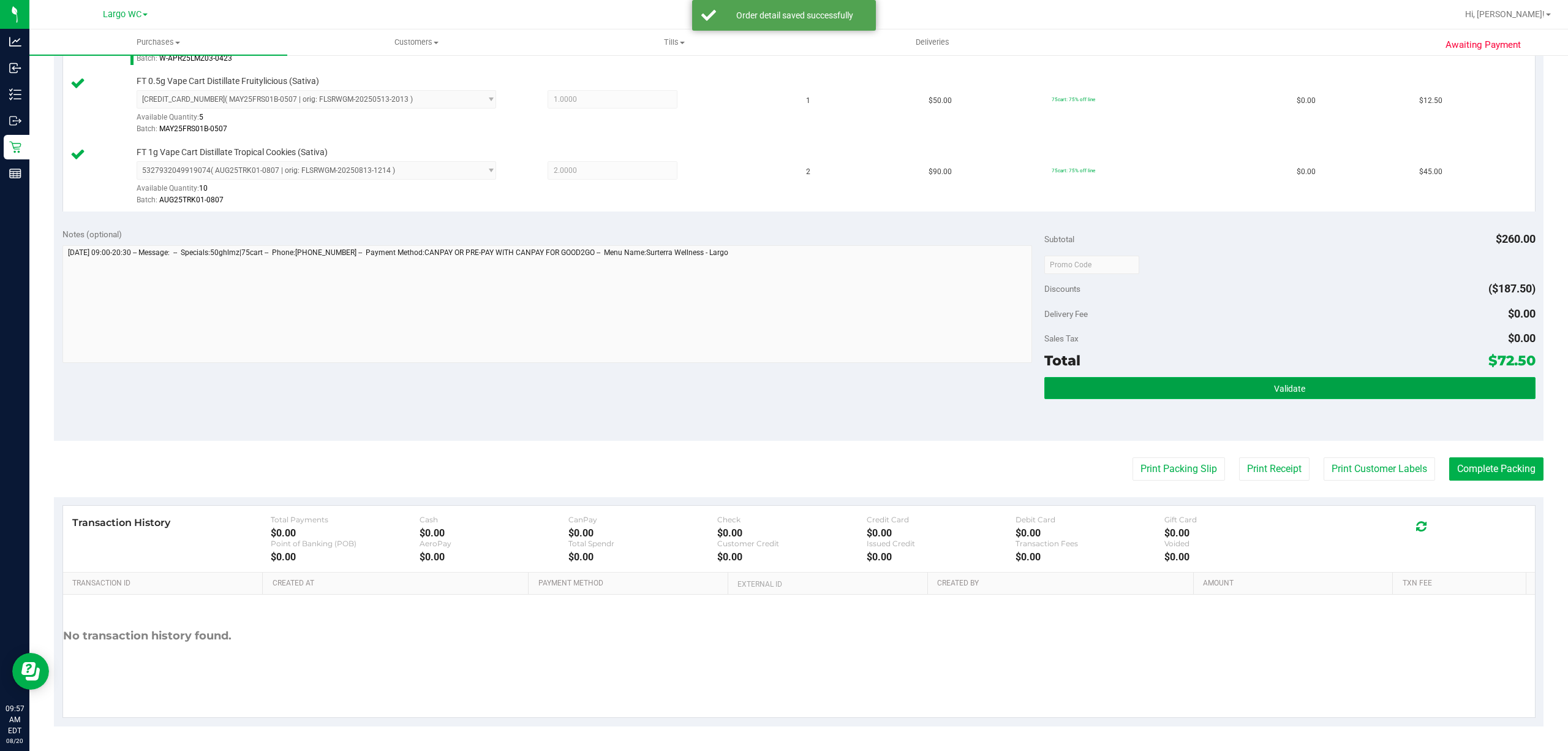
click at [1175, 377] on button "Validate" at bounding box center [1290, 387] width 491 height 22
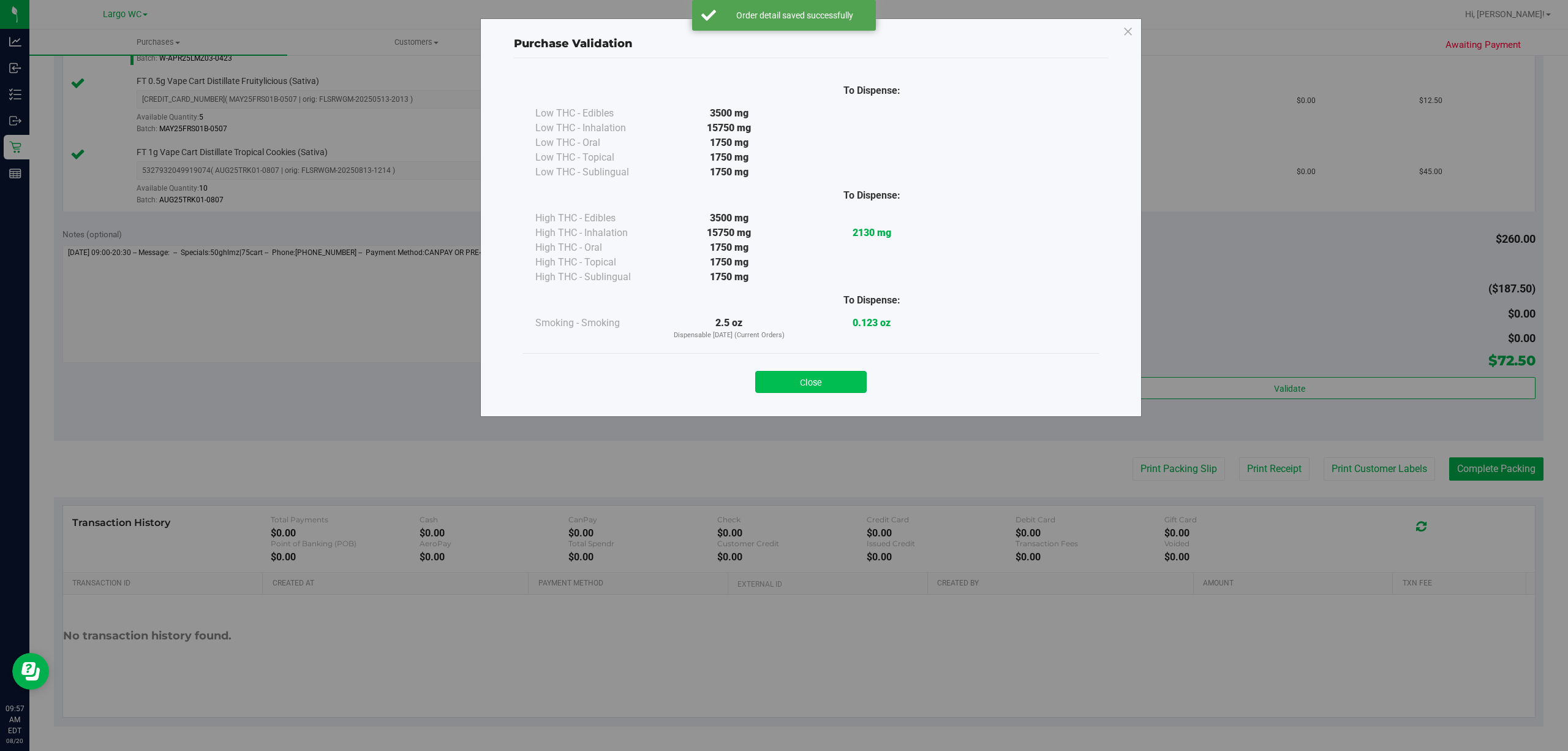
click at [817, 378] on button "Close" at bounding box center [811, 382] width 111 height 22
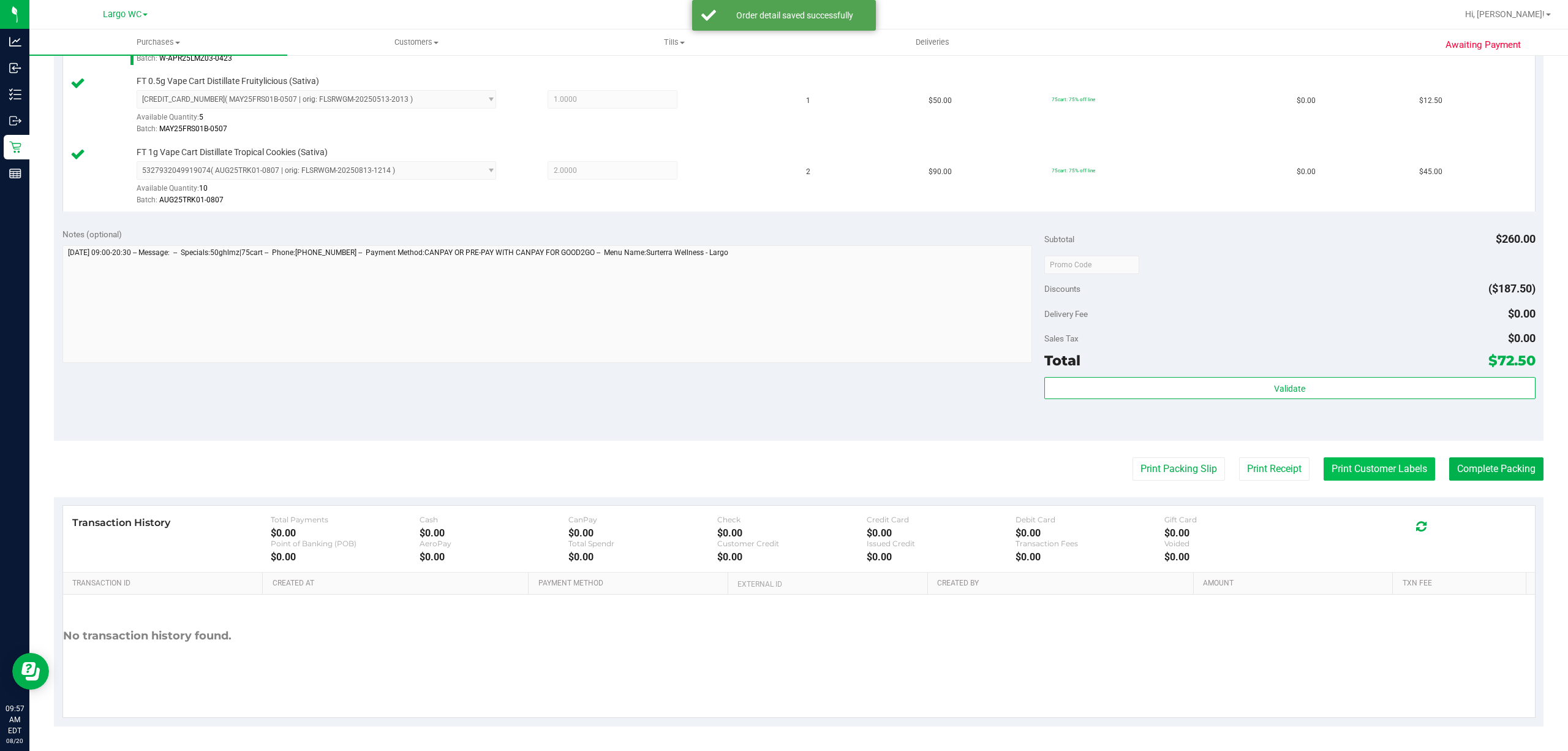
click at [1175, 475] on button "Print Customer Labels" at bounding box center [1379, 469] width 111 height 24
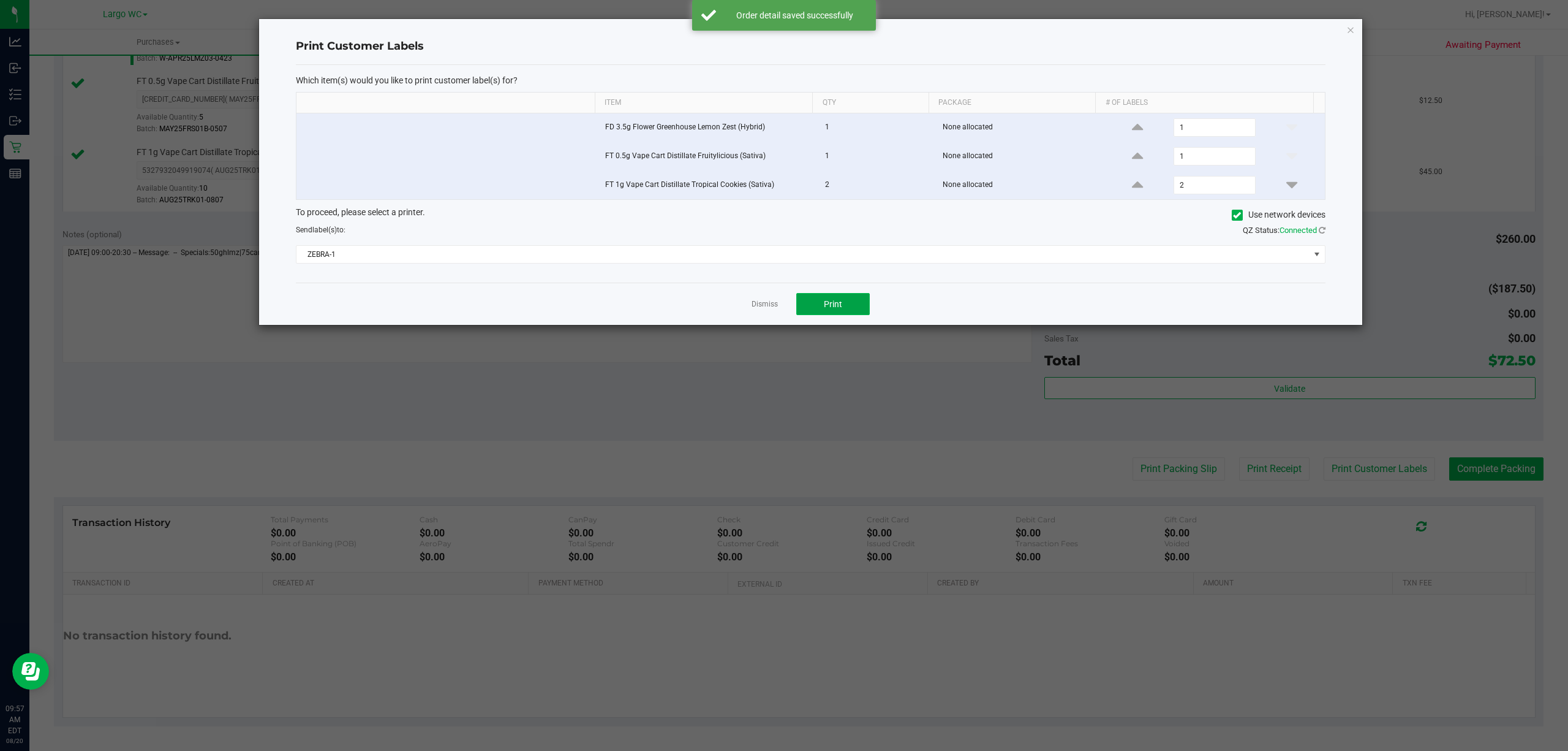
click at [847, 314] on button "Print" at bounding box center [833, 303] width 73 height 22
click at [1175, 28] on icon "button" at bounding box center [1350, 29] width 9 height 15
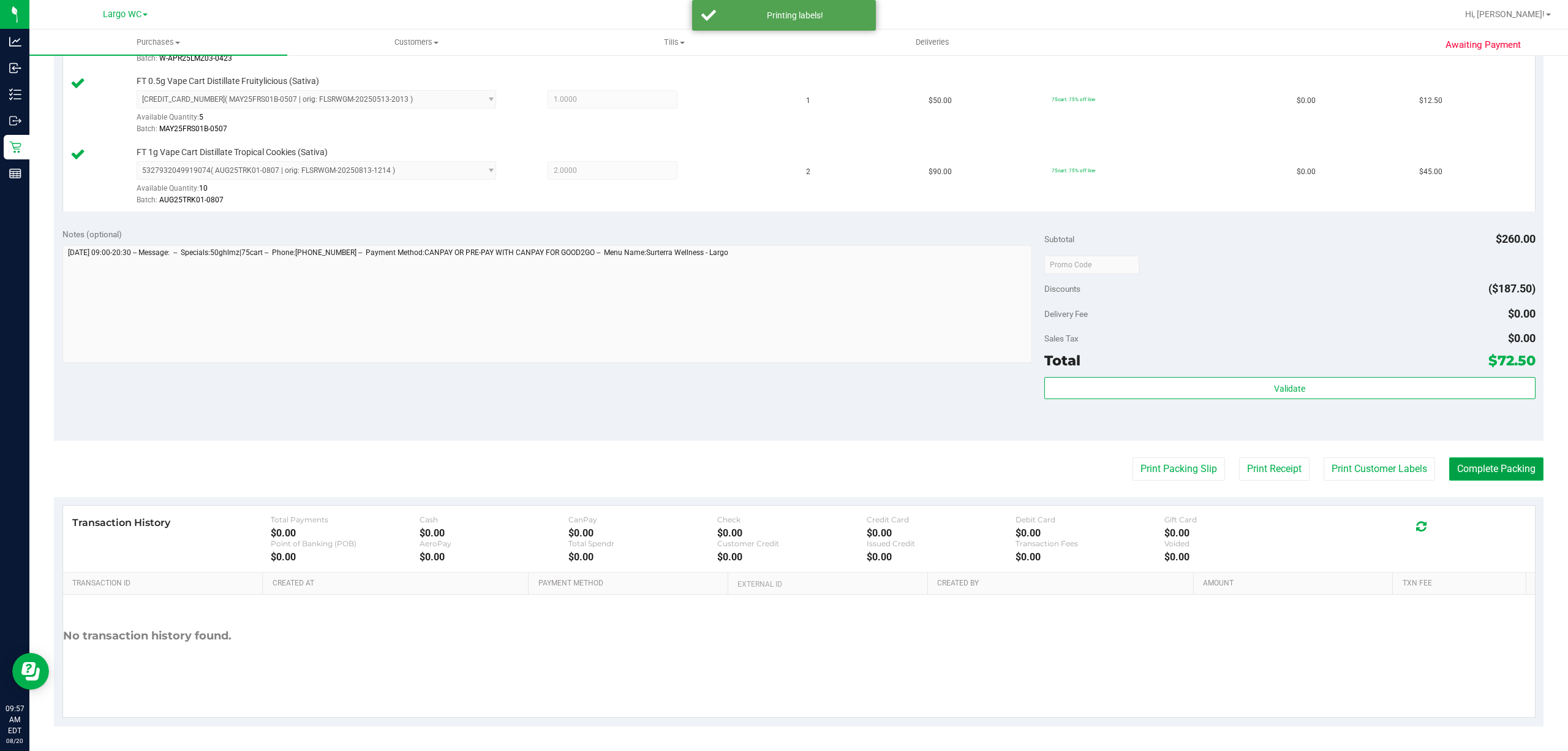
click at [1175, 467] on button "Complete Packing" at bounding box center [1496, 469] width 94 height 24
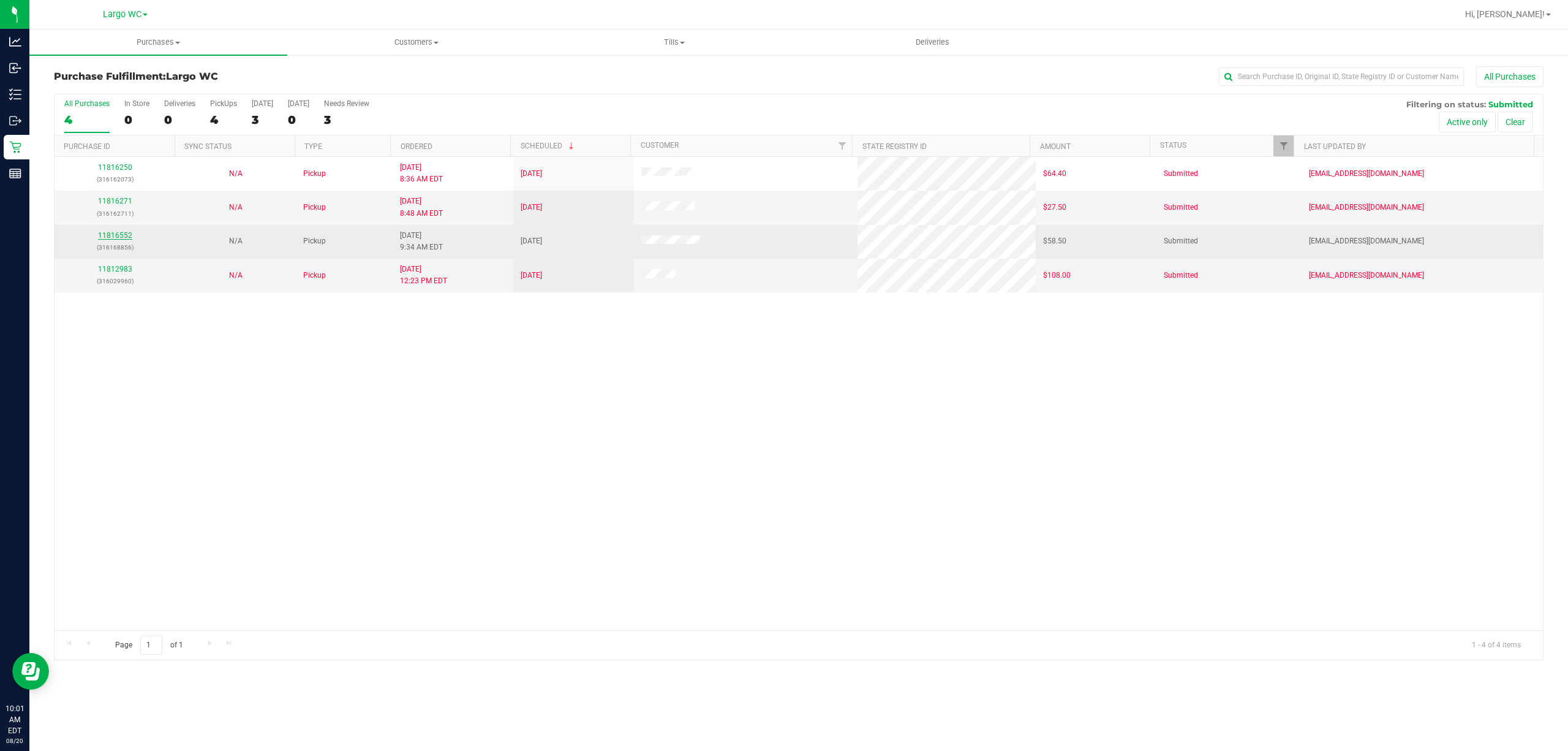
click at [111, 234] on link "11816552" at bounding box center [115, 235] width 34 height 9
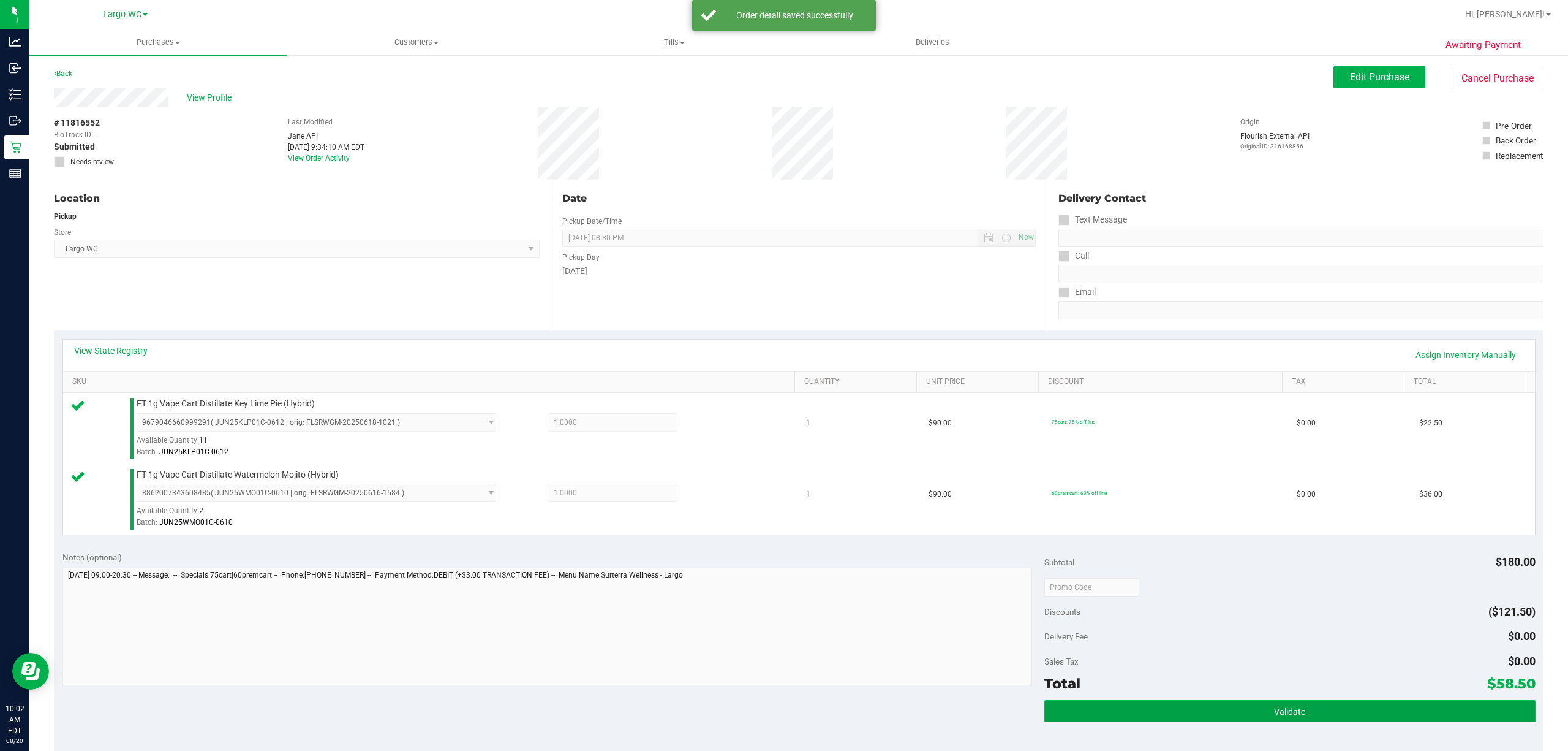
click at [1175, 562] on button "Validate" at bounding box center [1290, 710] width 491 height 22
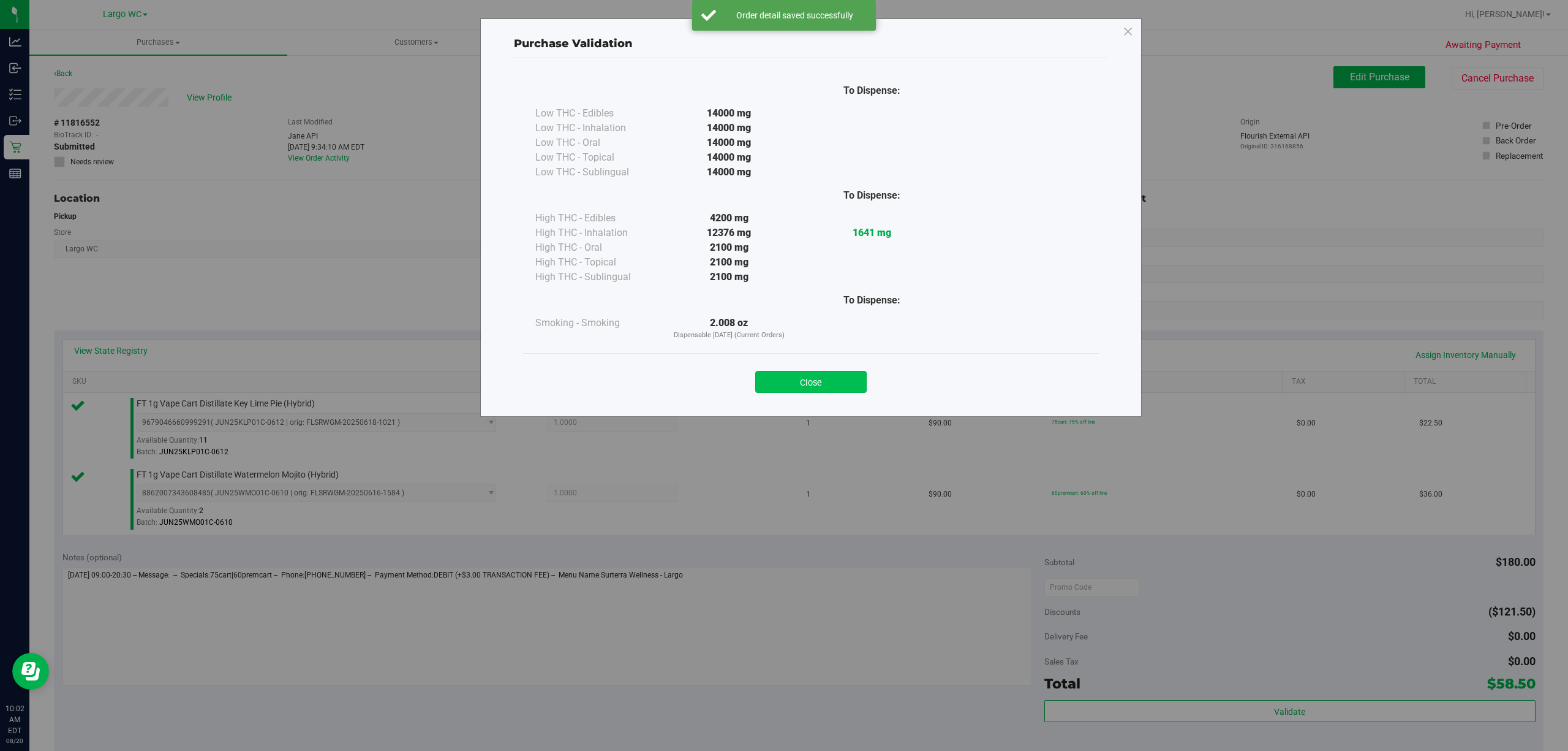
click at [821, 390] on button "Close" at bounding box center [811, 382] width 111 height 22
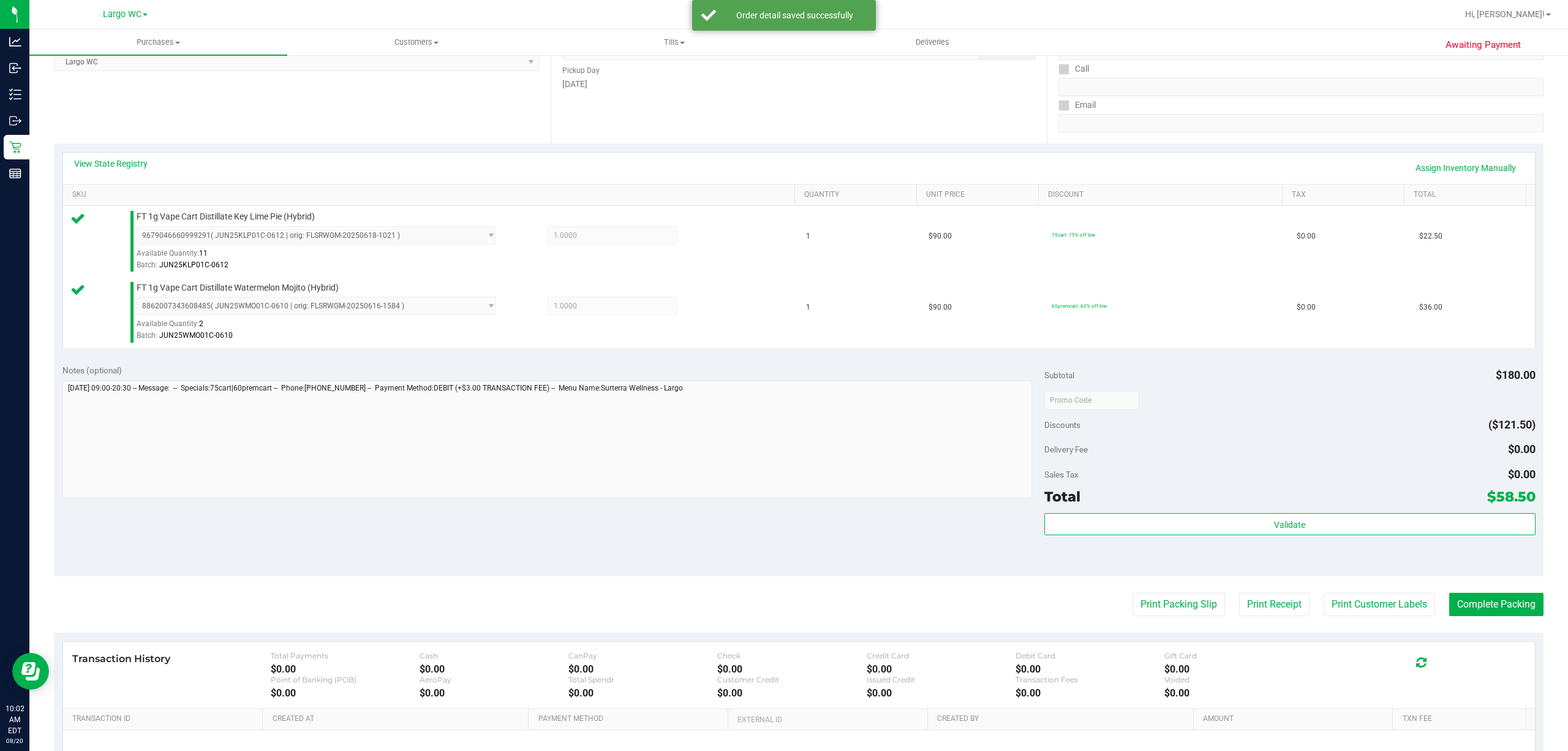
scroll to position [324, 0]
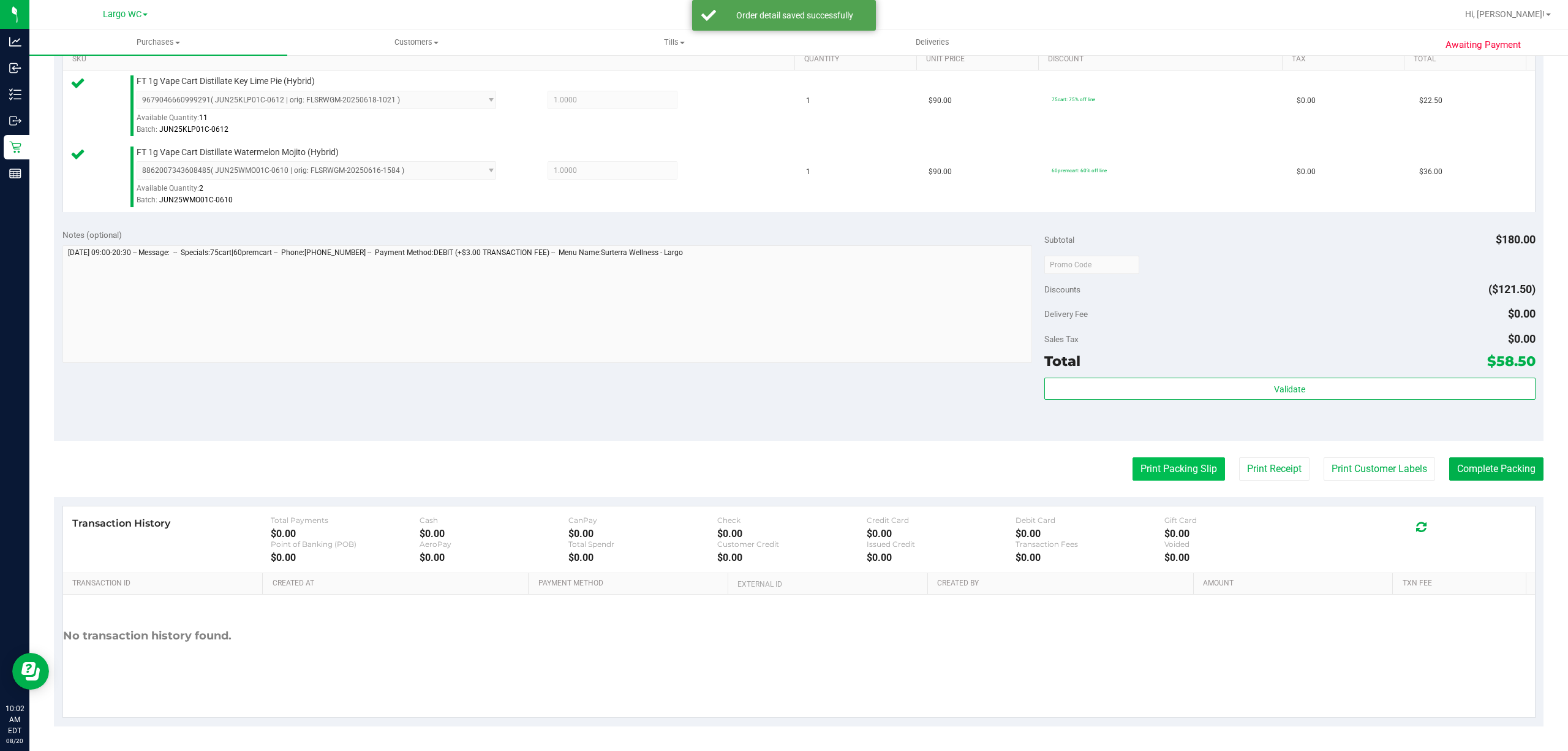
click at [1156, 469] on button "Print Packing Slip" at bounding box center [1179, 469] width 93 height 24
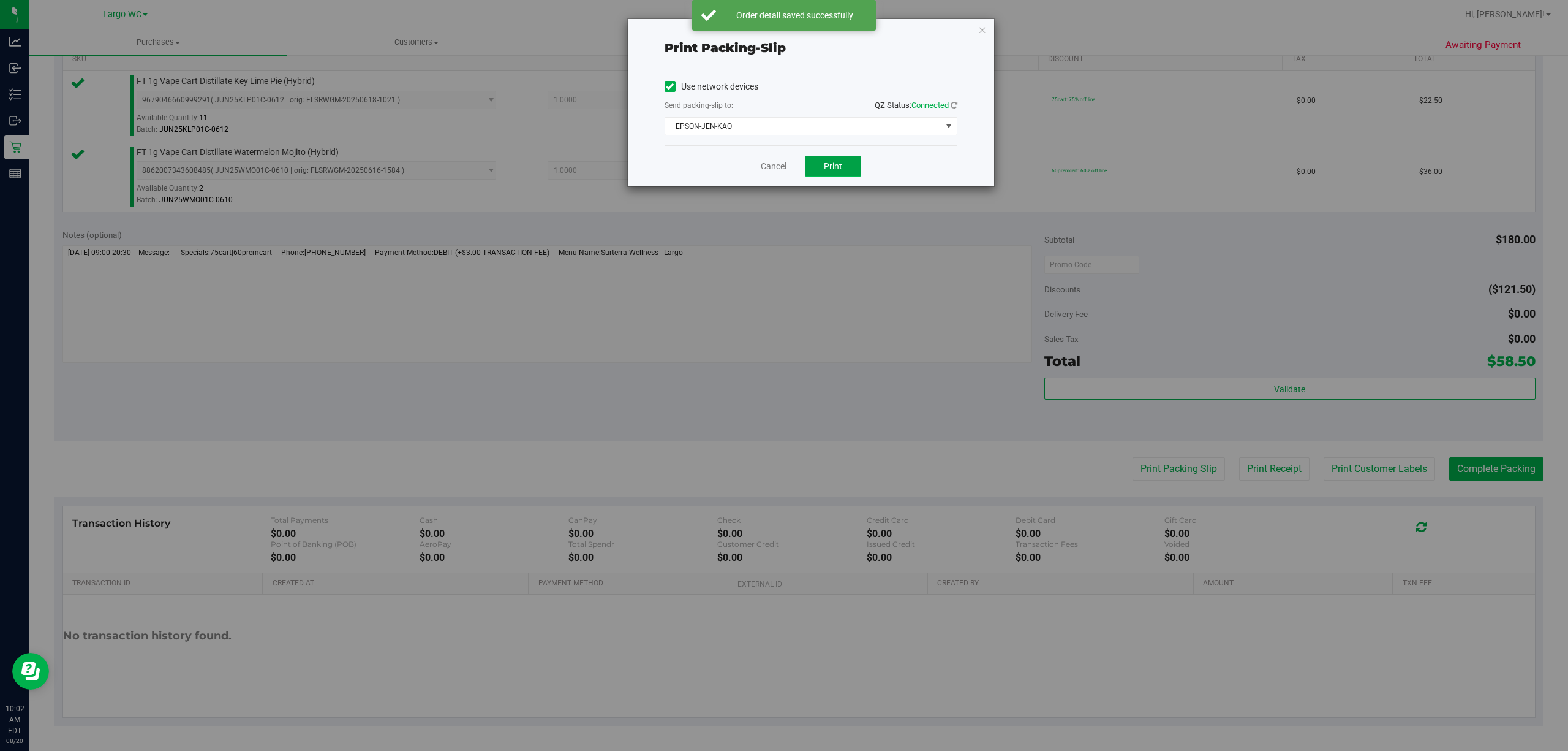
click at [838, 170] on span "Print" at bounding box center [833, 166] width 19 height 10
click at [978, 32] on icon "button" at bounding box center [982, 29] width 9 height 15
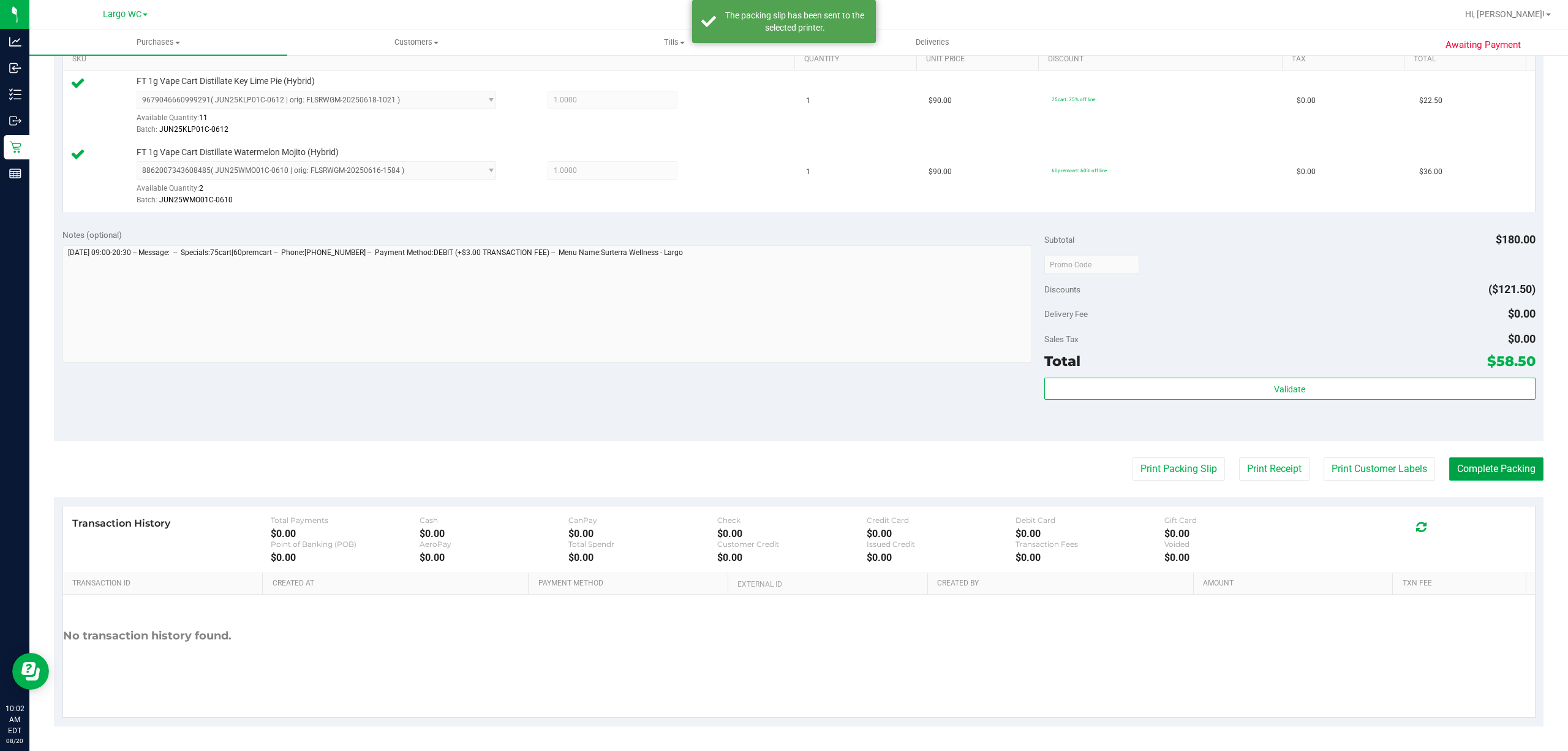
click at [1175, 469] on button "Complete Packing" at bounding box center [1496, 469] width 94 height 24
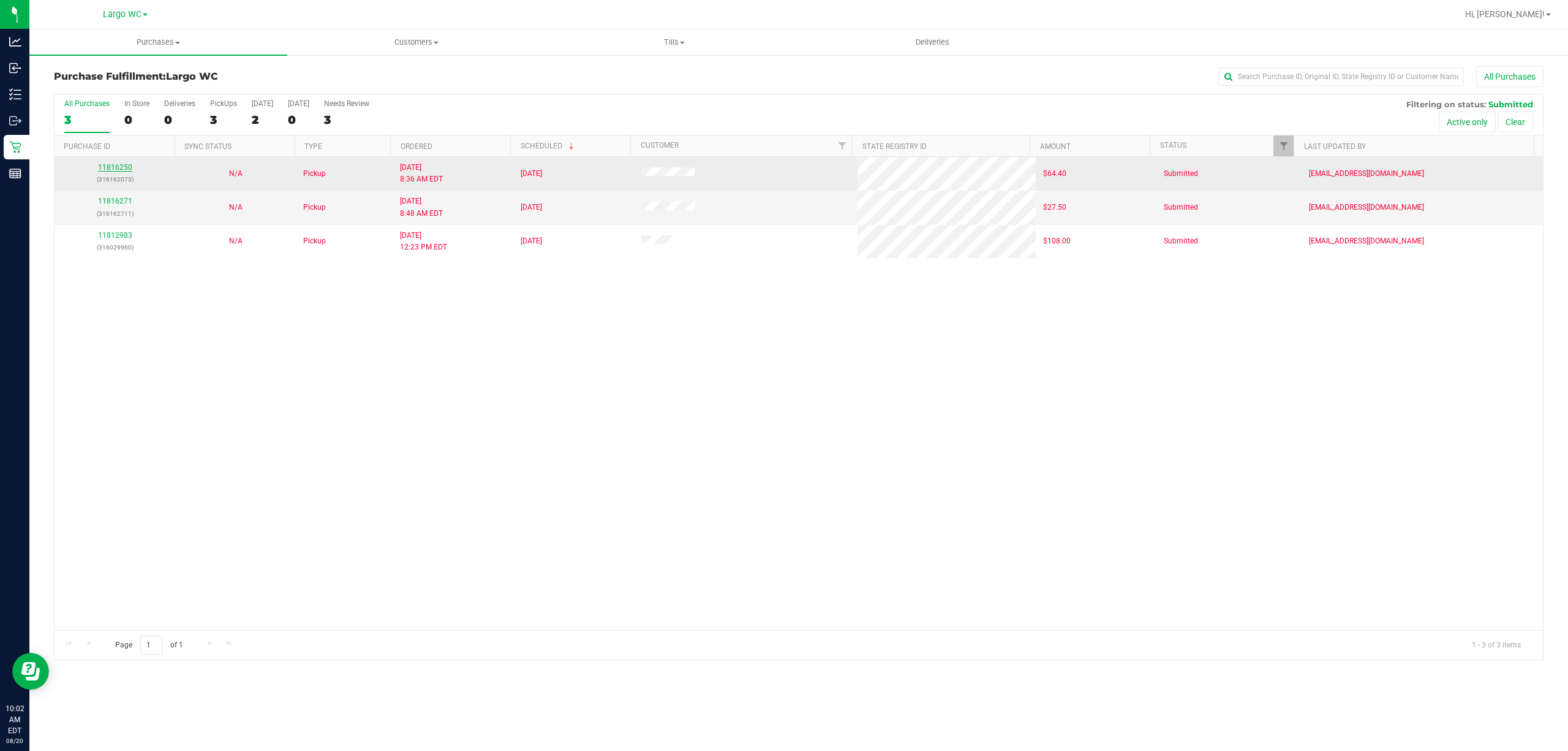
click at [106, 169] on link "11816250" at bounding box center [115, 167] width 34 height 9
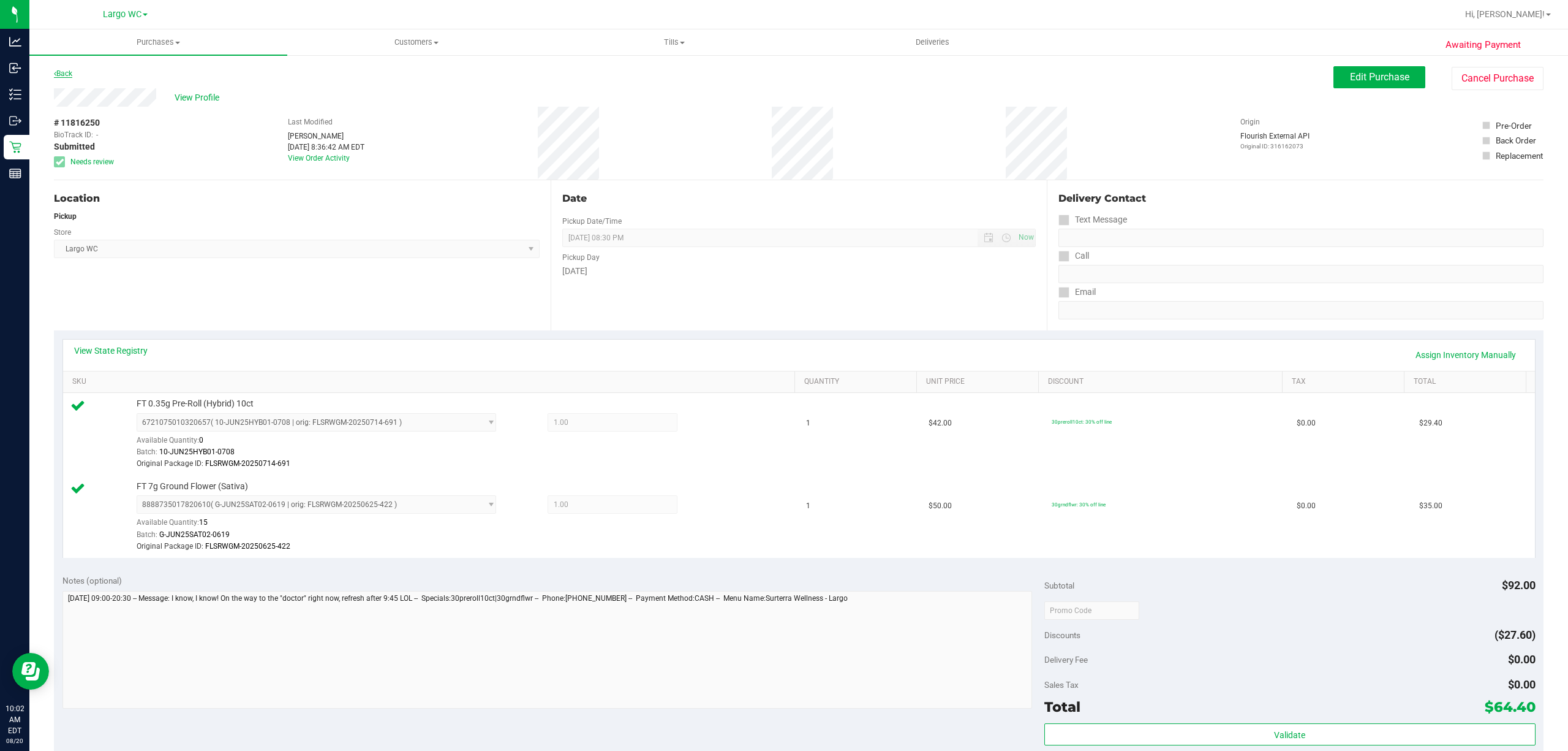
click at [63, 73] on link "Back" at bounding box center [63, 73] width 19 height 9
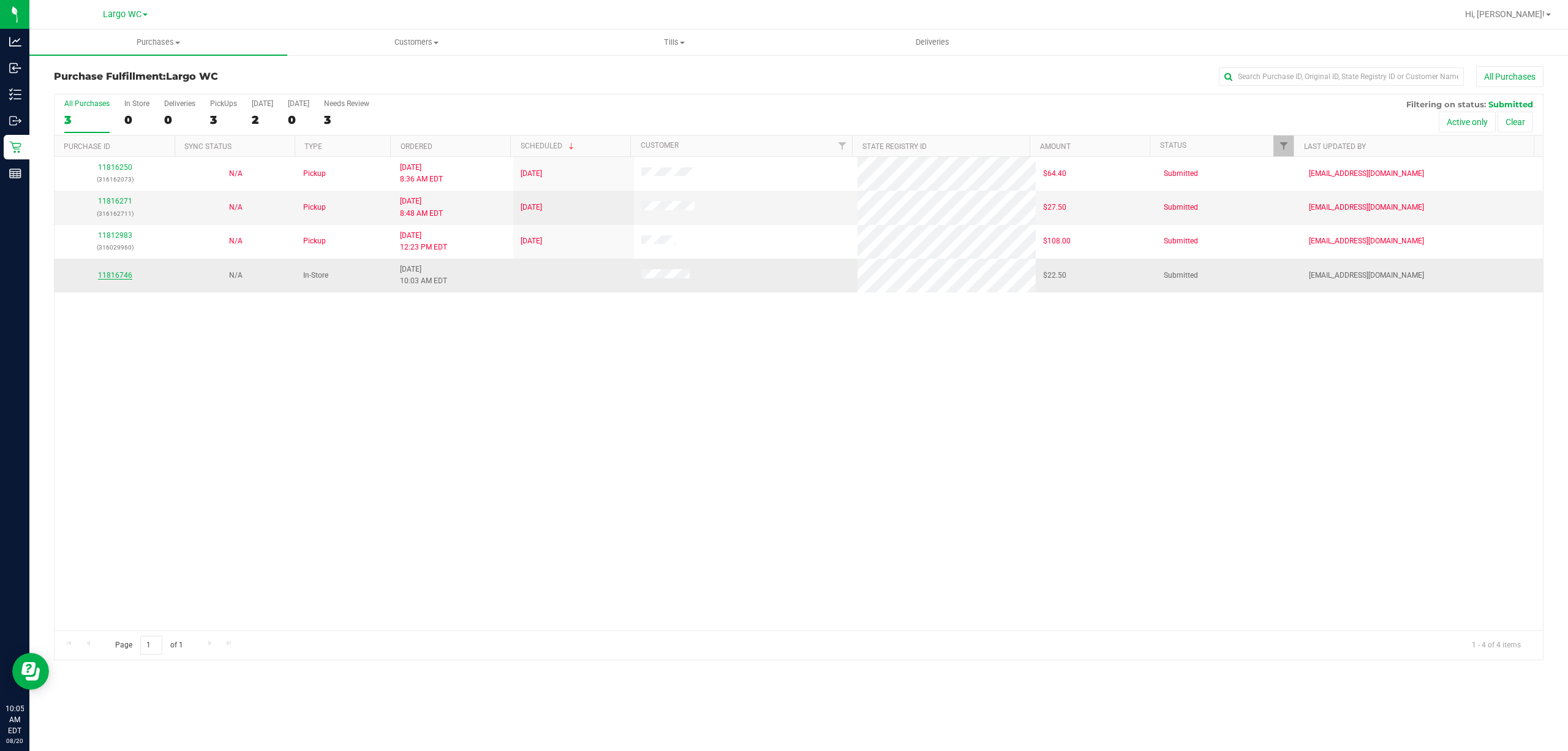
click at [114, 277] on link "11816746" at bounding box center [115, 275] width 34 height 9
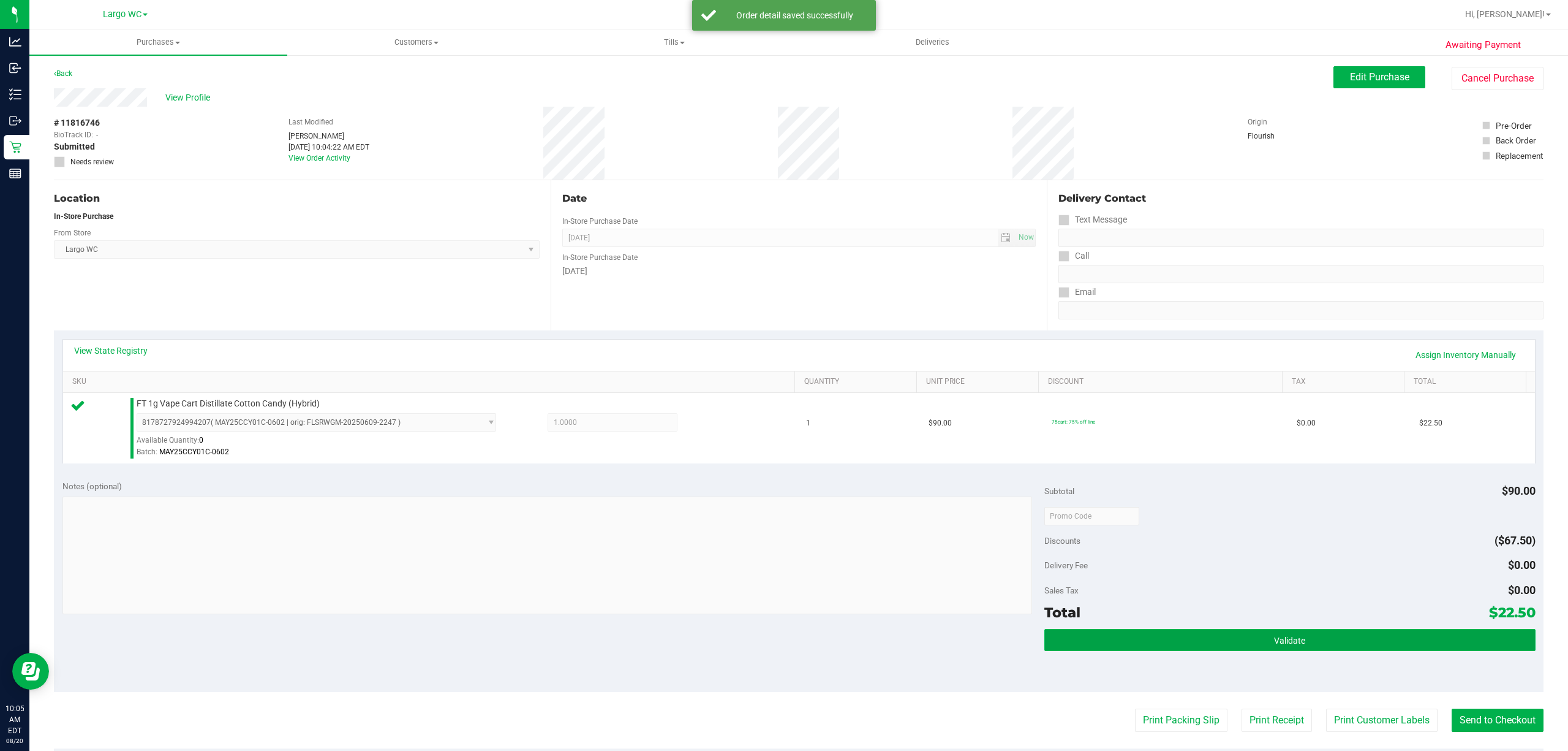
click at [1175, 562] on span "Validate" at bounding box center [1290, 640] width 31 height 10
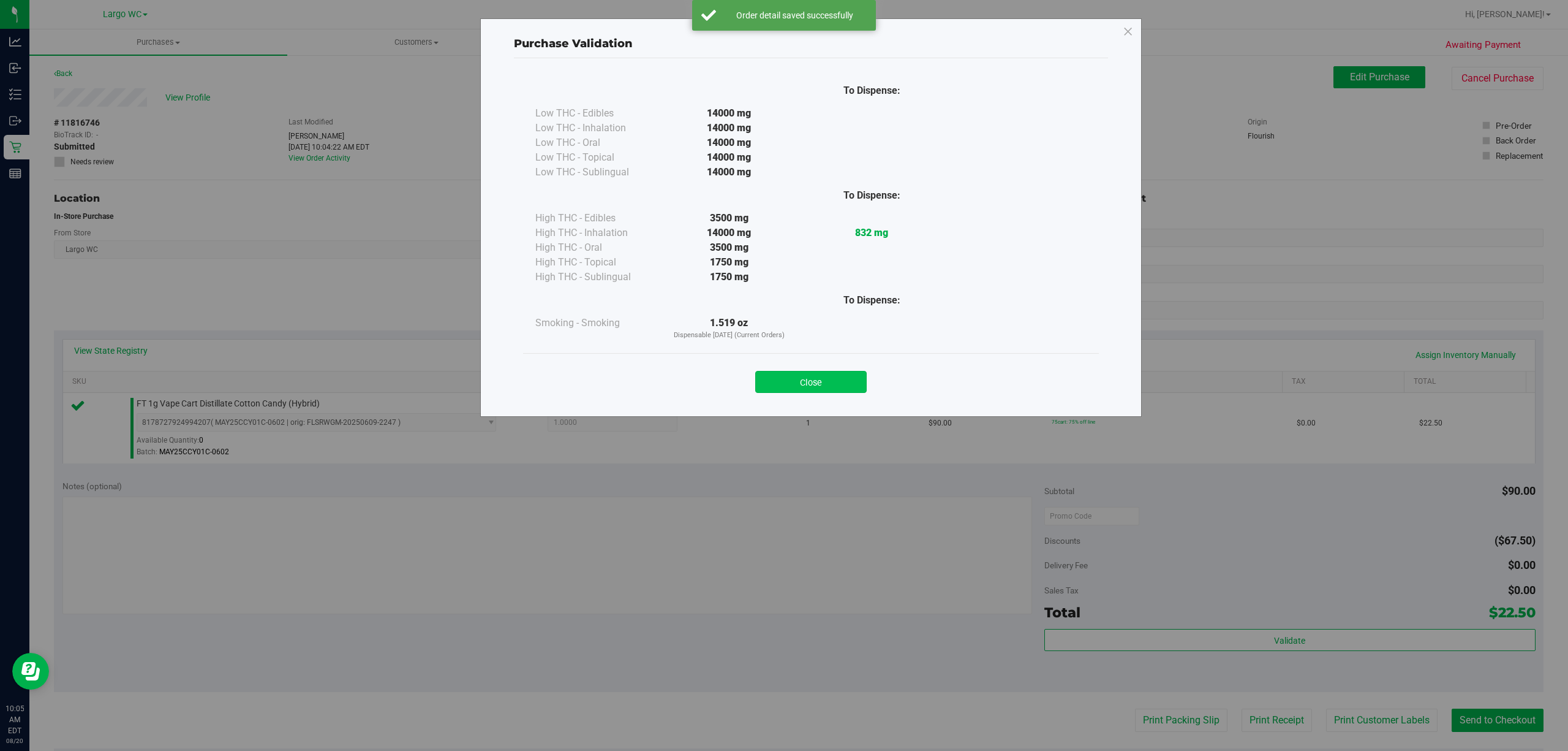
click at [828, 386] on button "Close" at bounding box center [811, 382] width 111 height 22
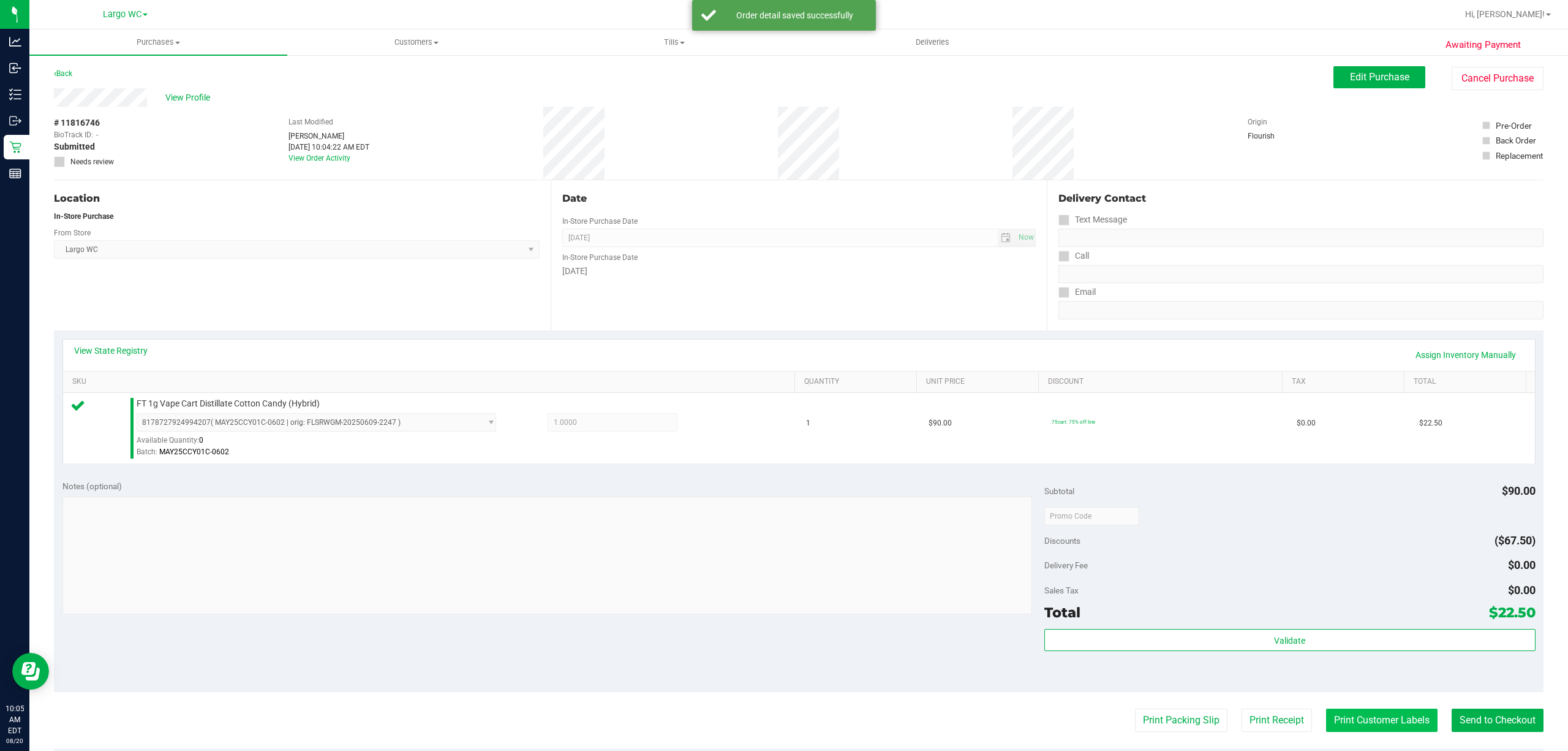
click at [1175, 562] on button "Print Customer Labels" at bounding box center [1382, 720] width 111 height 24
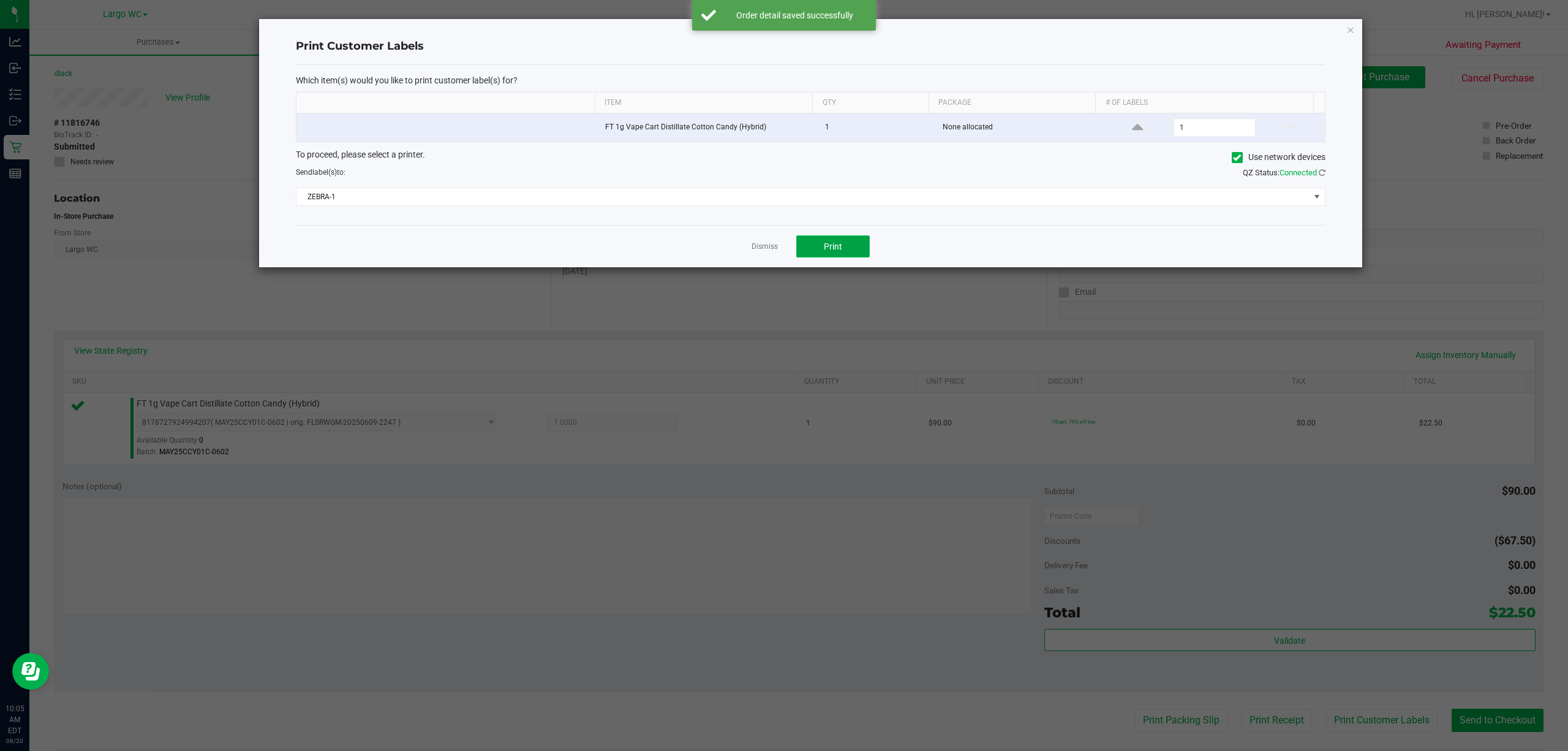
click at [843, 251] on button "Print" at bounding box center [833, 246] width 73 height 22
click at [1175, 32] on icon "button" at bounding box center [1350, 29] width 9 height 15
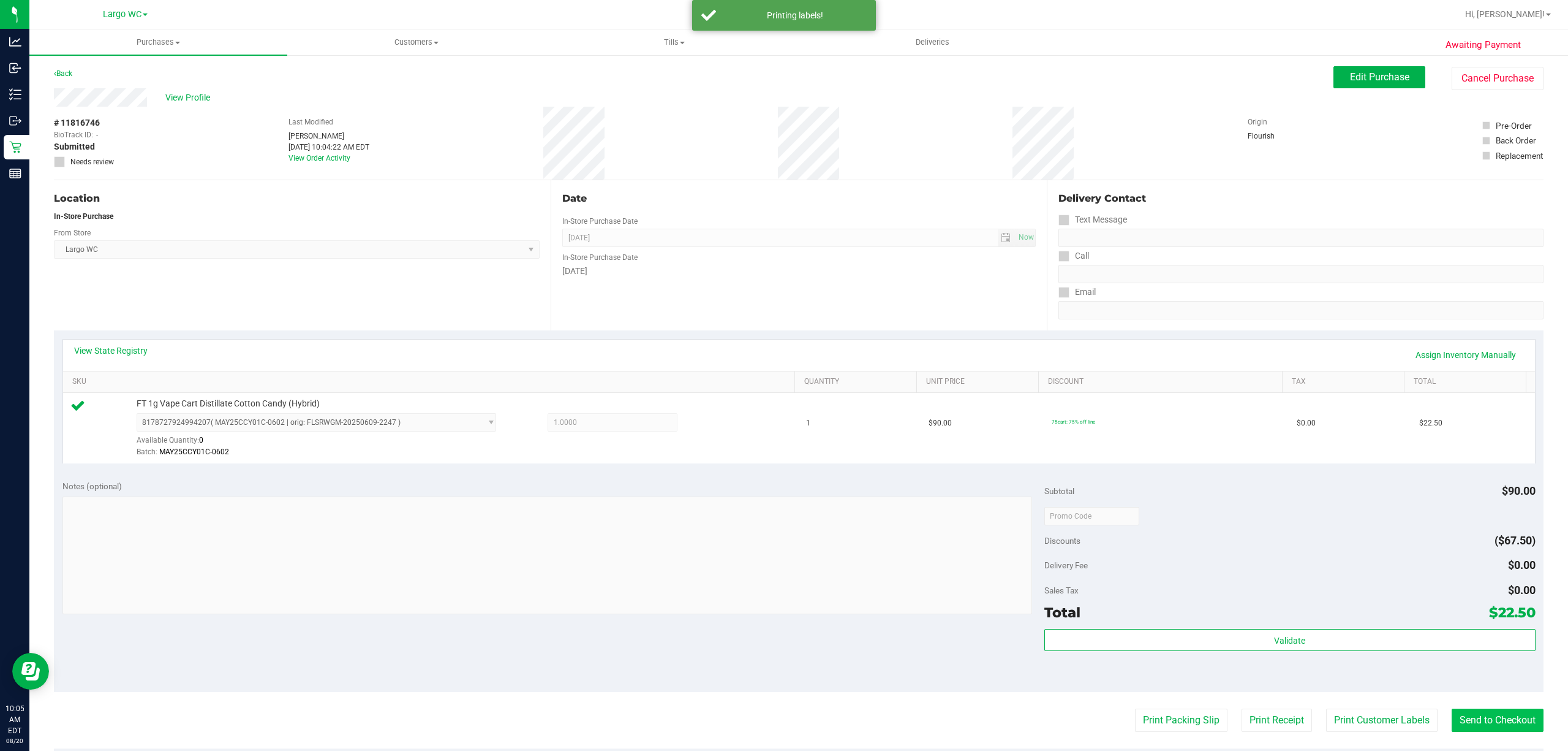
click at [1175, 562] on button "Send to Checkout" at bounding box center [1497, 720] width 92 height 24
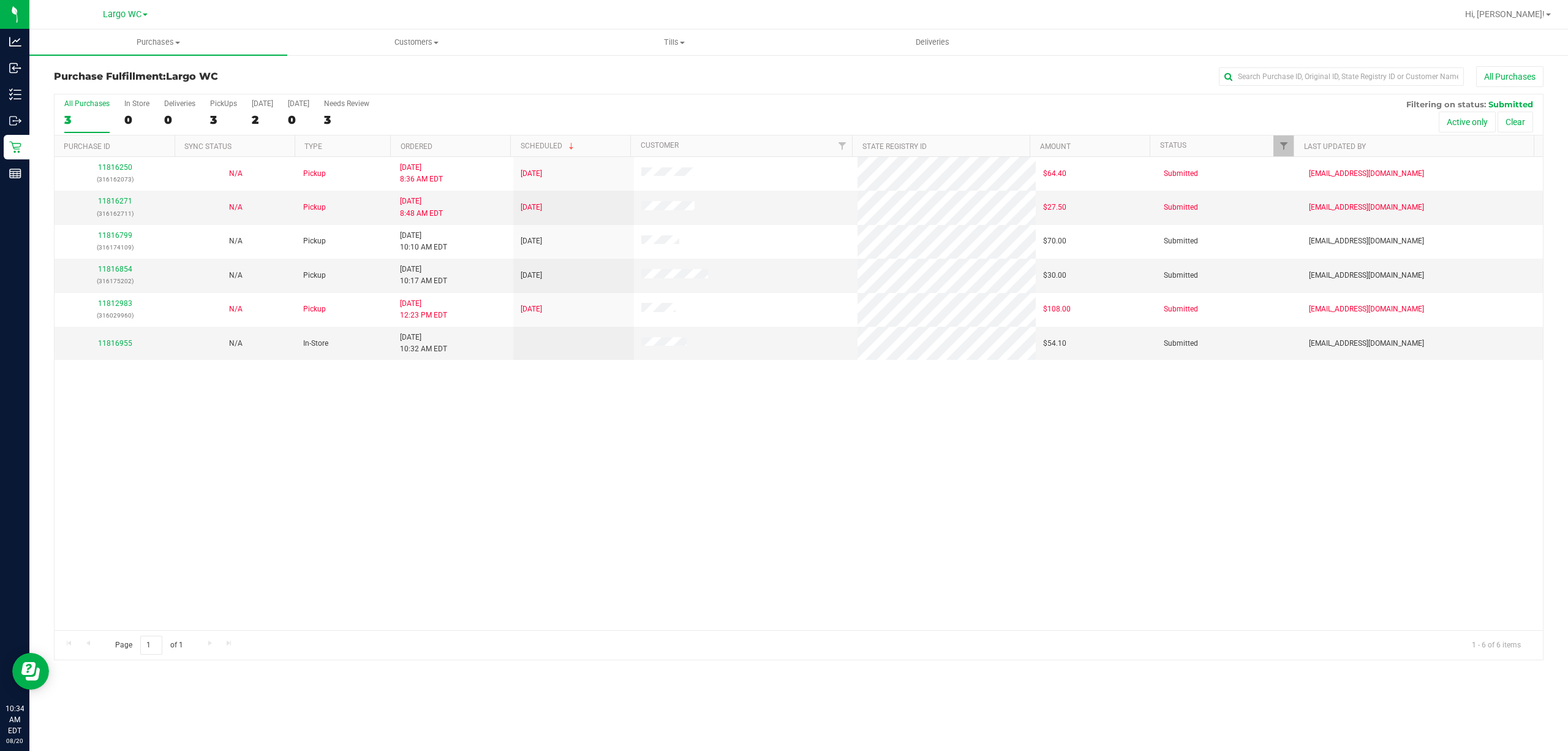
click at [89, 442] on div "11816250 (316162073) N/A Pickup 8/20/2025 8:36 AM EDT 8/20/2025 $64.40 Submitte…" at bounding box center [799, 393] width 1488 height 473
click at [120, 346] on link "11816955" at bounding box center [115, 343] width 34 height 9
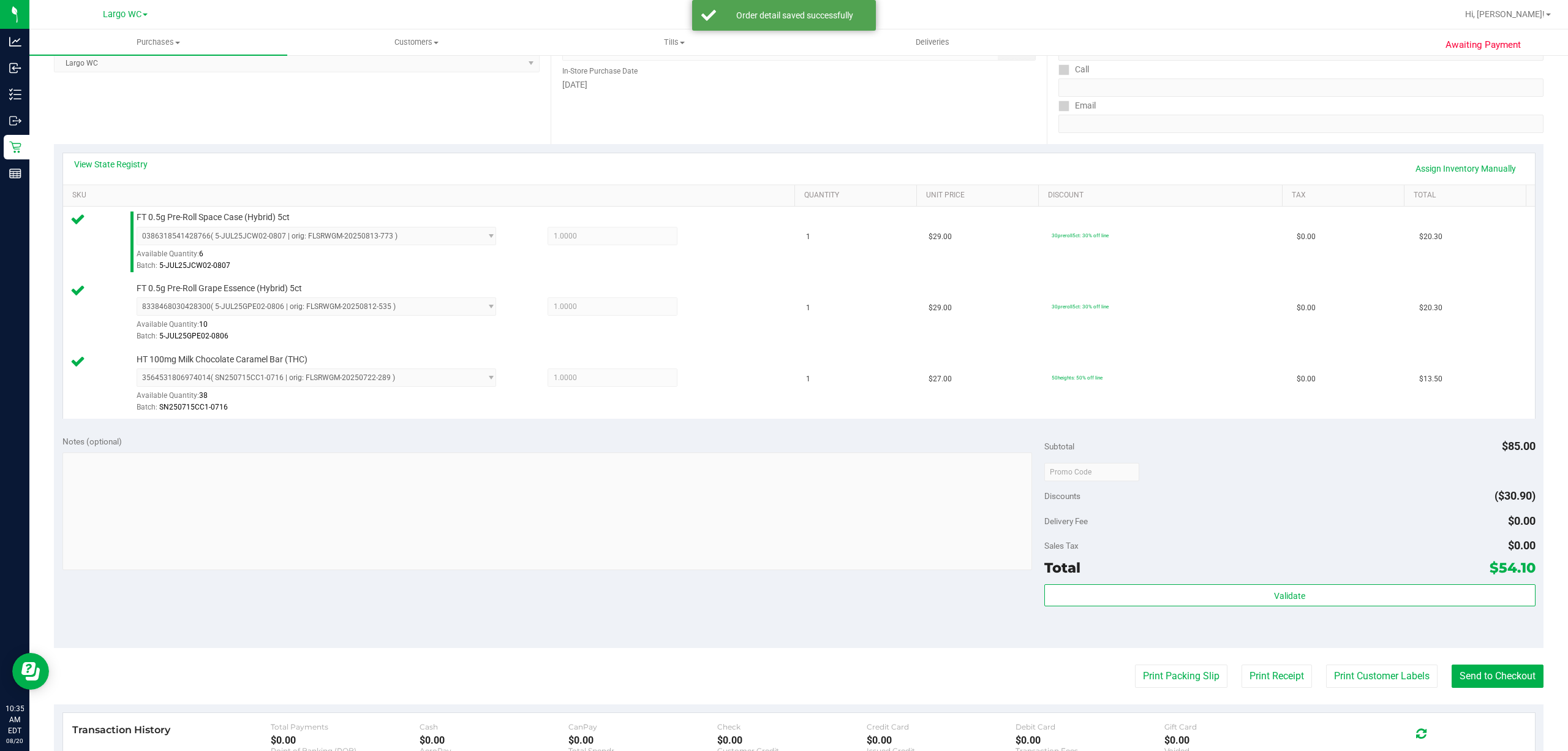
scroll to position [396, 0]
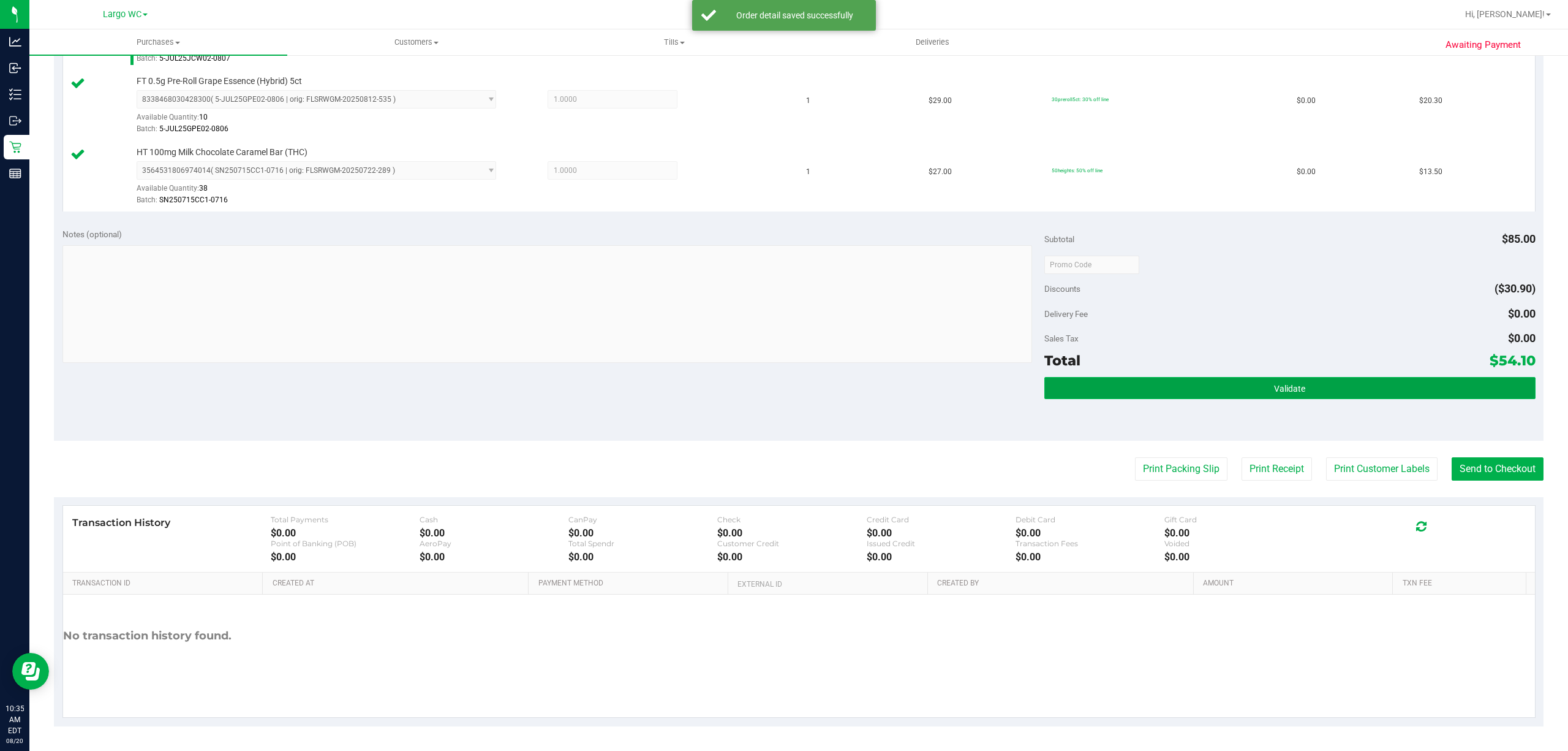
click at [1175, 387] on button "Validate" at bounding box center [1290, 387] width 491 height 22
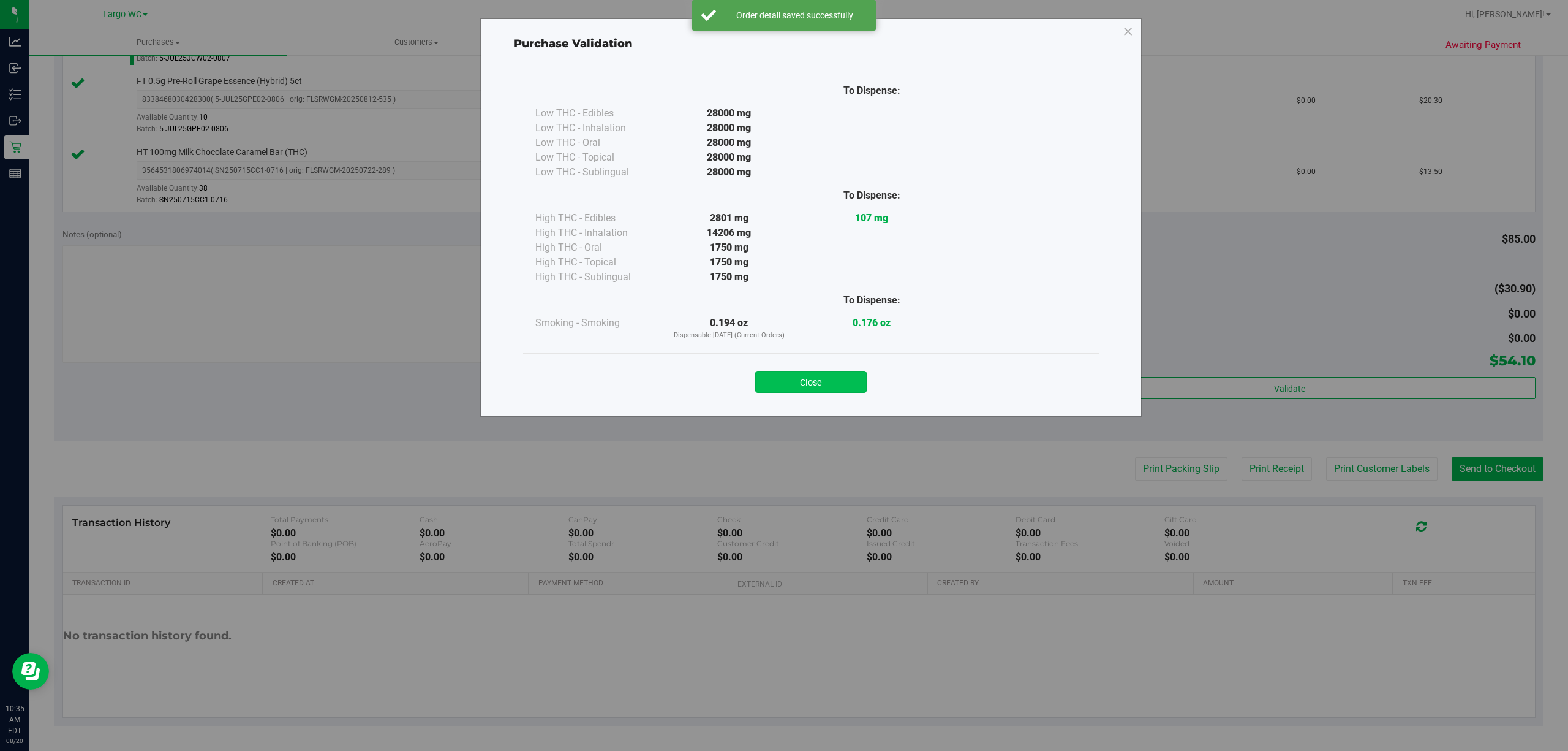
click at [843, 373] on button "Close" at bounding box center [811, 382] width 111 height 22
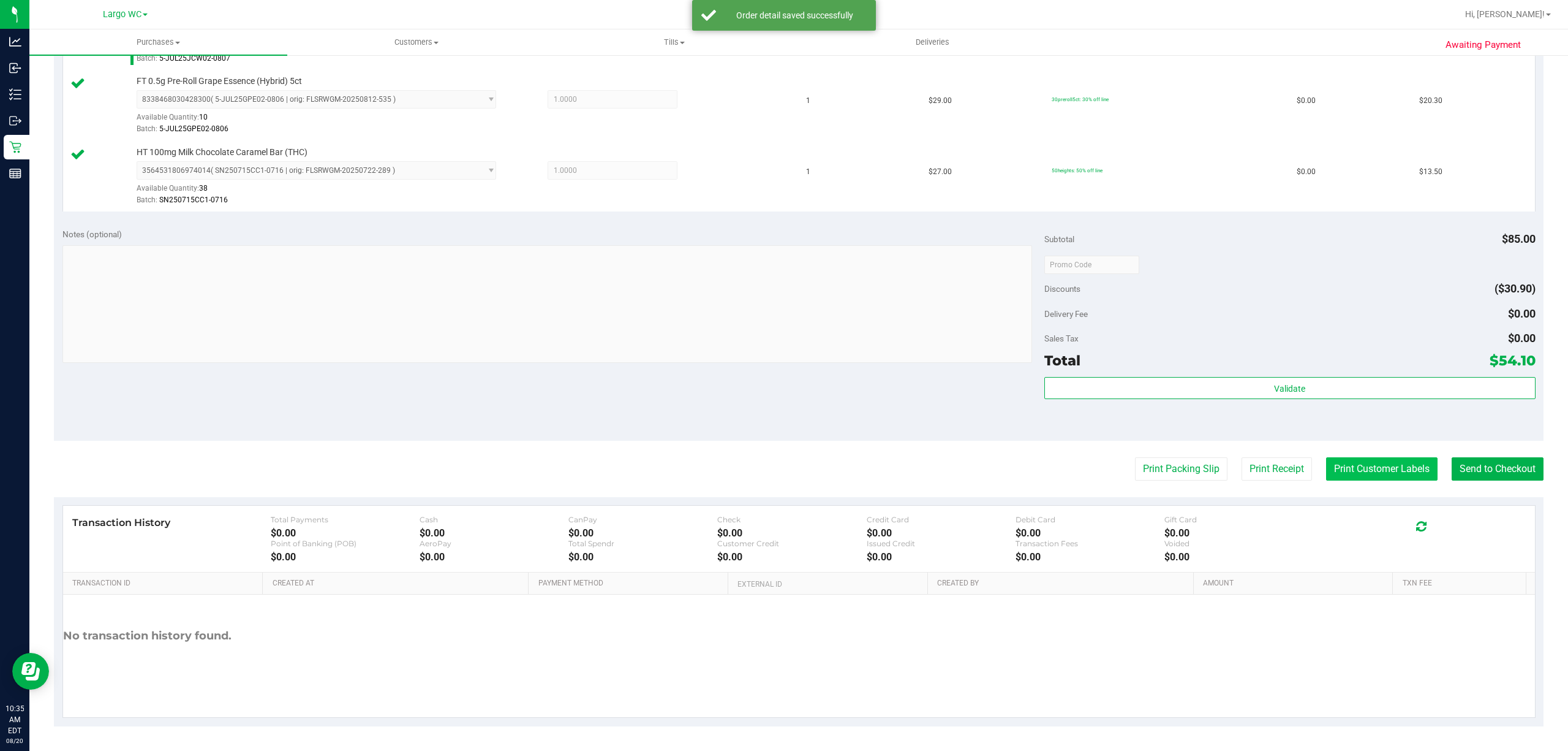
click at [1175, 472] on button "Print Customer Labels" at bounding box center [1382, 469] width 111 height 24
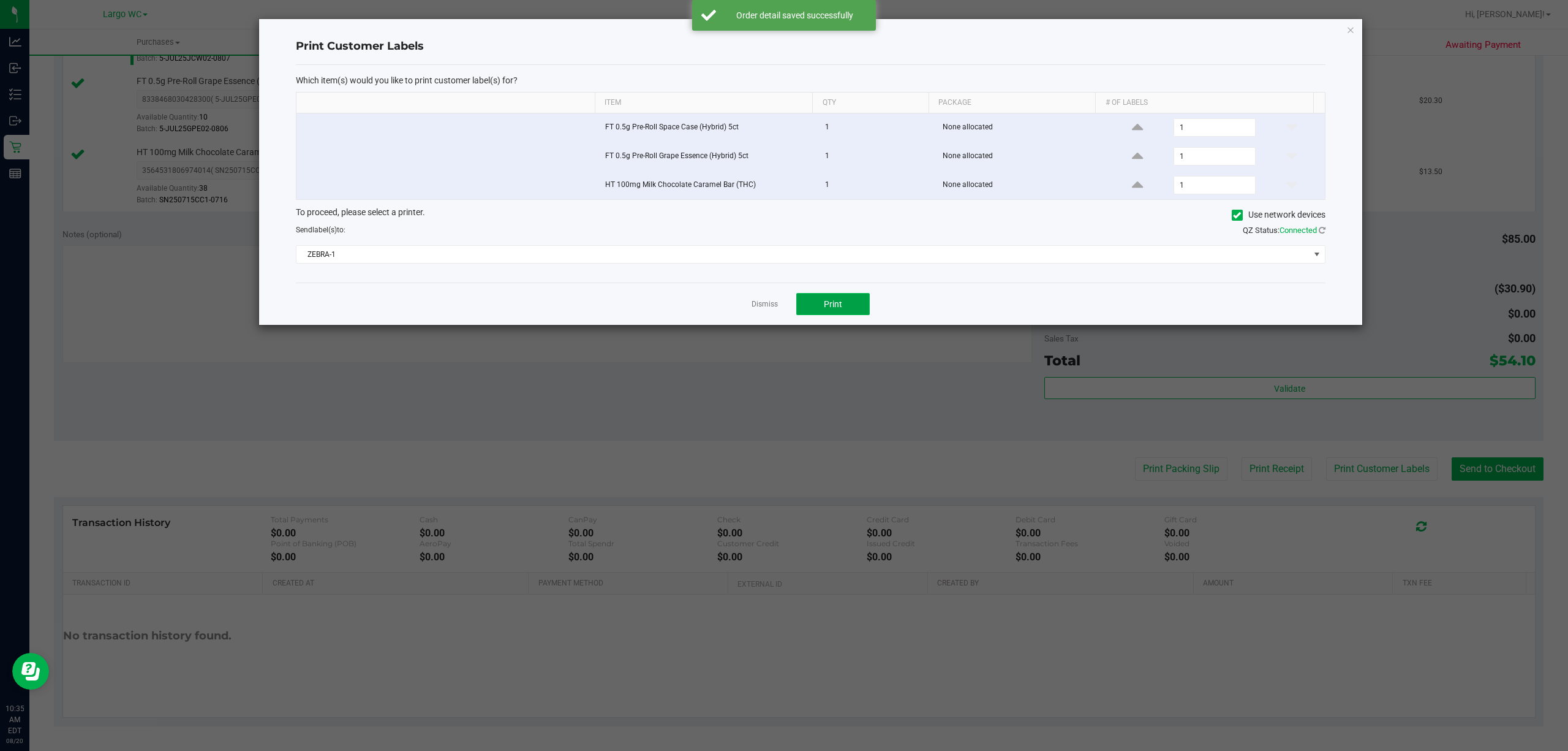
click at [845, 308] on button "Print" at bounding box center [833, 303] width 73 height 22
click at [1175, 28] on icon "button" at bounding box center [1350, 29] width 9 height 15
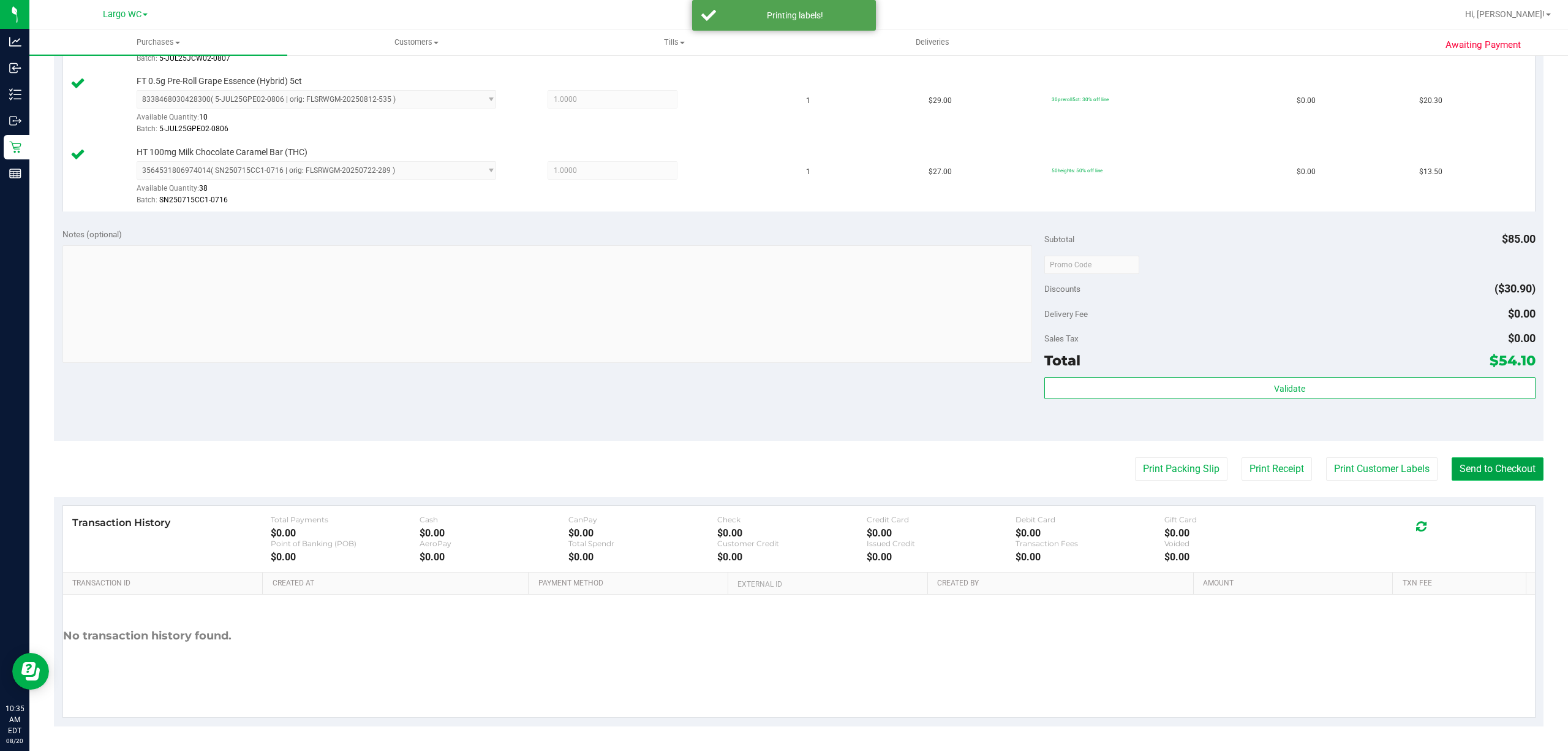
click at [1175, 470] on button "Send to Checkout" at bounding box center [1497, 469] width 92 height 24
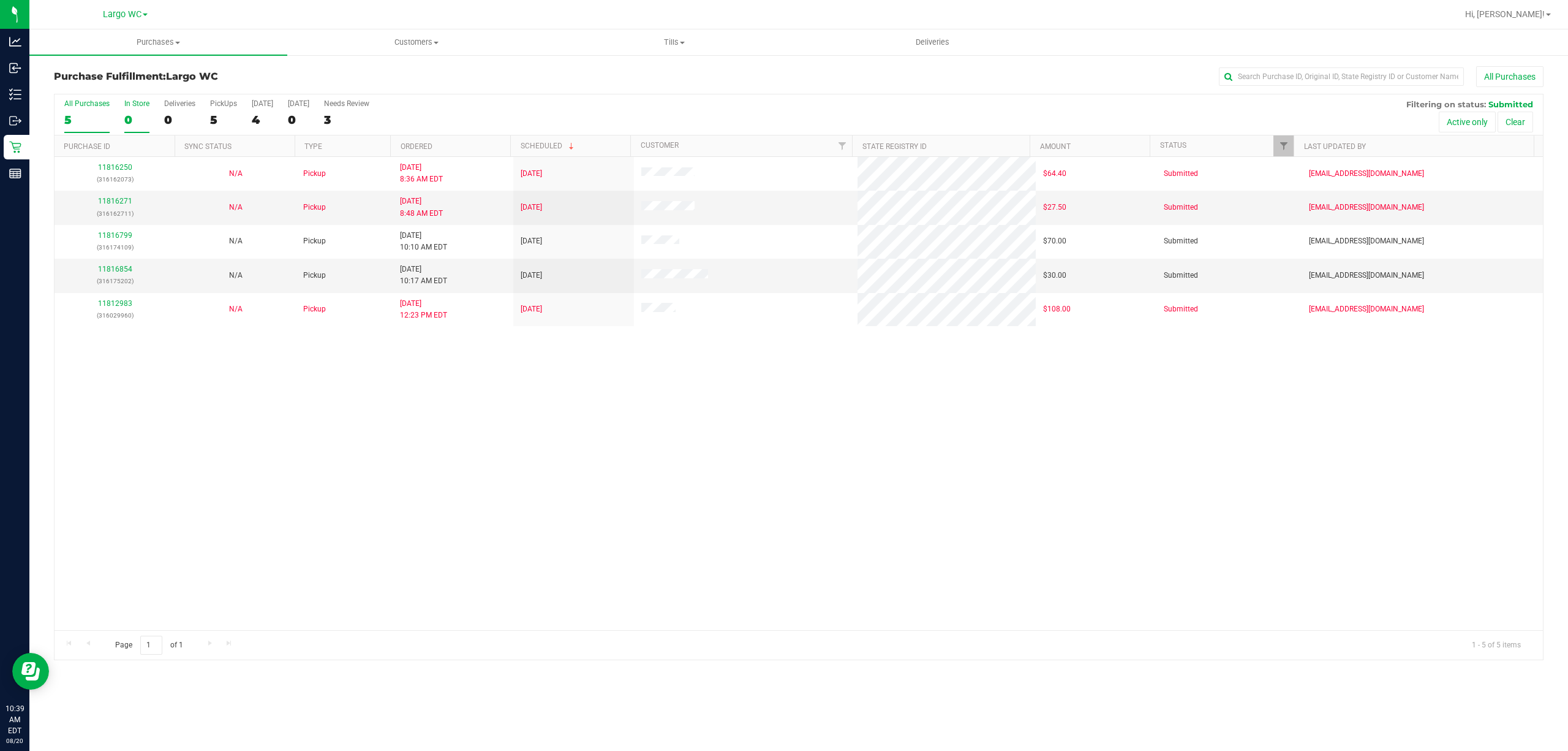
click at [133, 111] on label "In Store 0" at bounding box center [137, 116] width 25 height 33
click at [0, 0] on input "In Store 0" at bounding box center [0, 0] width 0 height 0
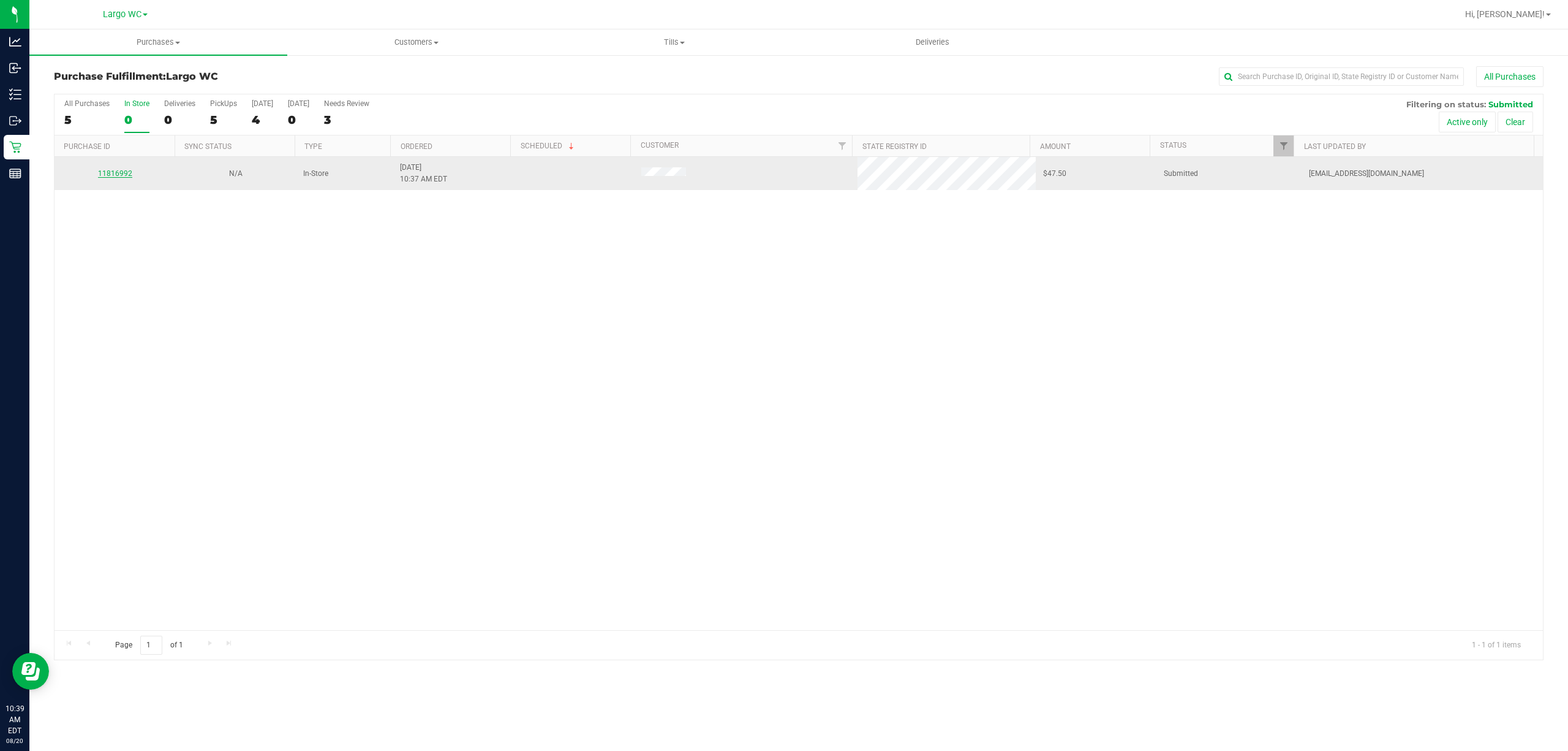
click at [104, 174] on link "11816992" at bounding box center [115, 173] width 34 height 9
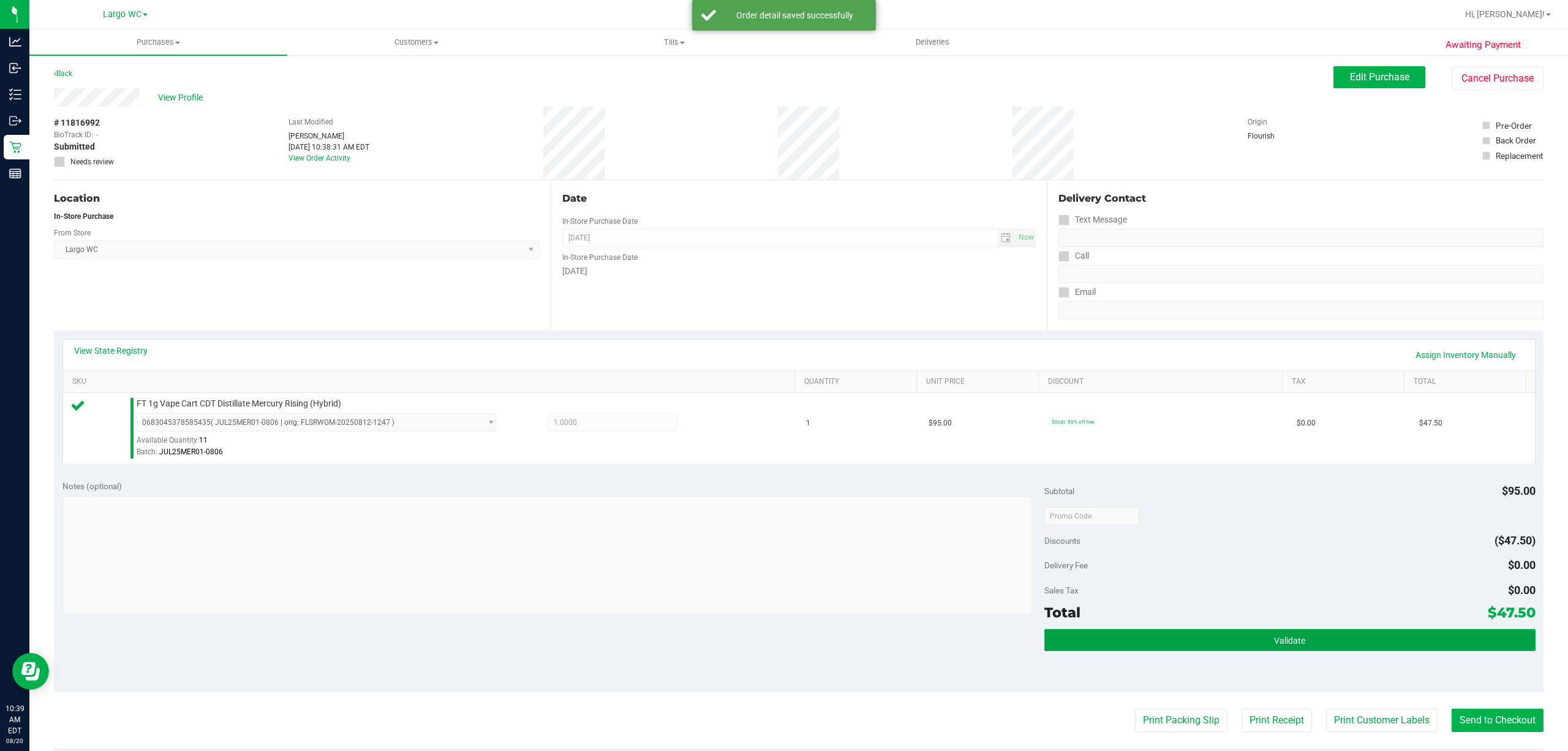
click at [1175, 562] on button "Validate" at bounding box center [1290, 640] width 491 height 22
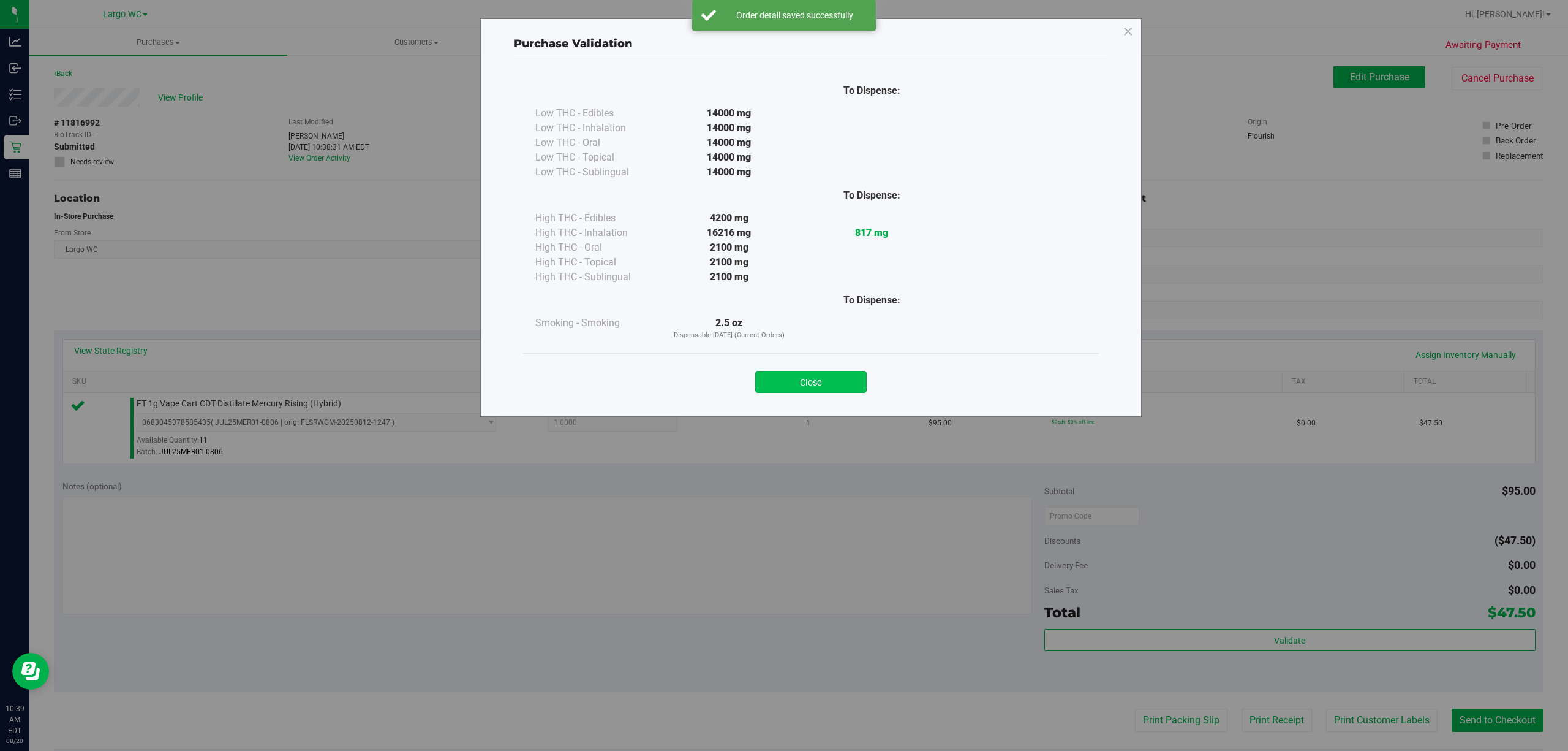
click at [812, 383] on button "Close" at bounding box center [811, 382] width 111 height 22
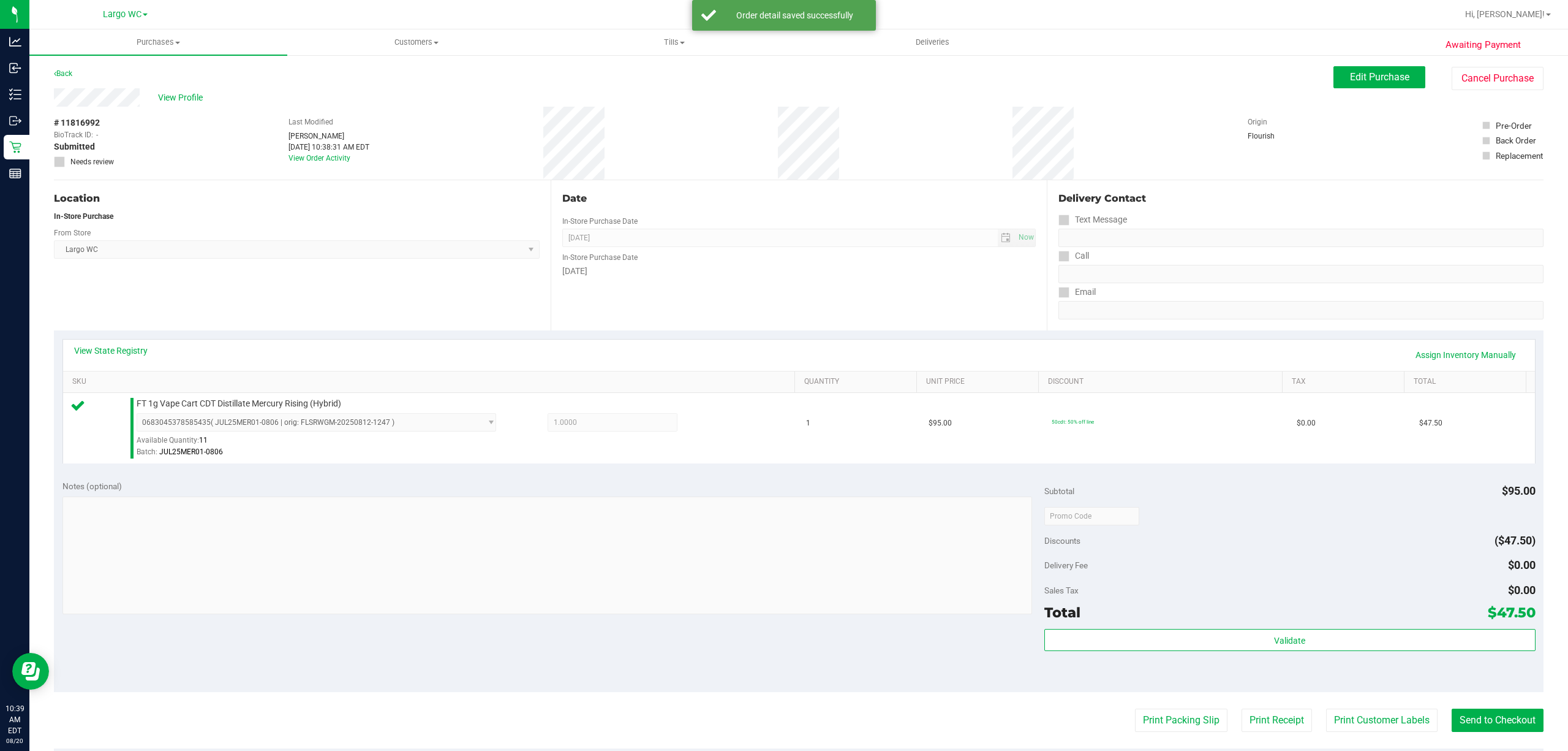
scroll to position [253, 0]
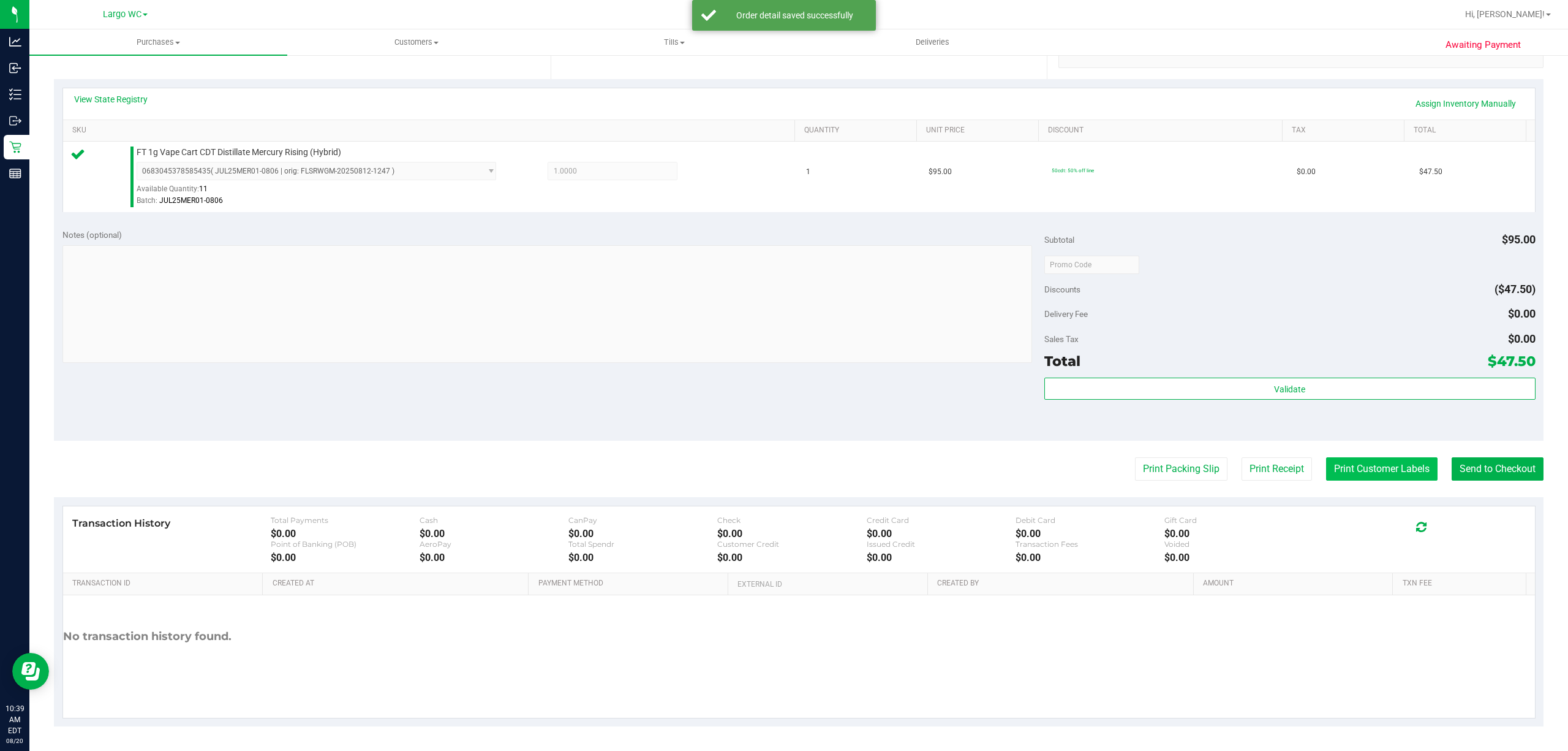
click at [1175, 471] on button "Print Customer Labels" at bounding box center [1382, 469] width 111 height 24
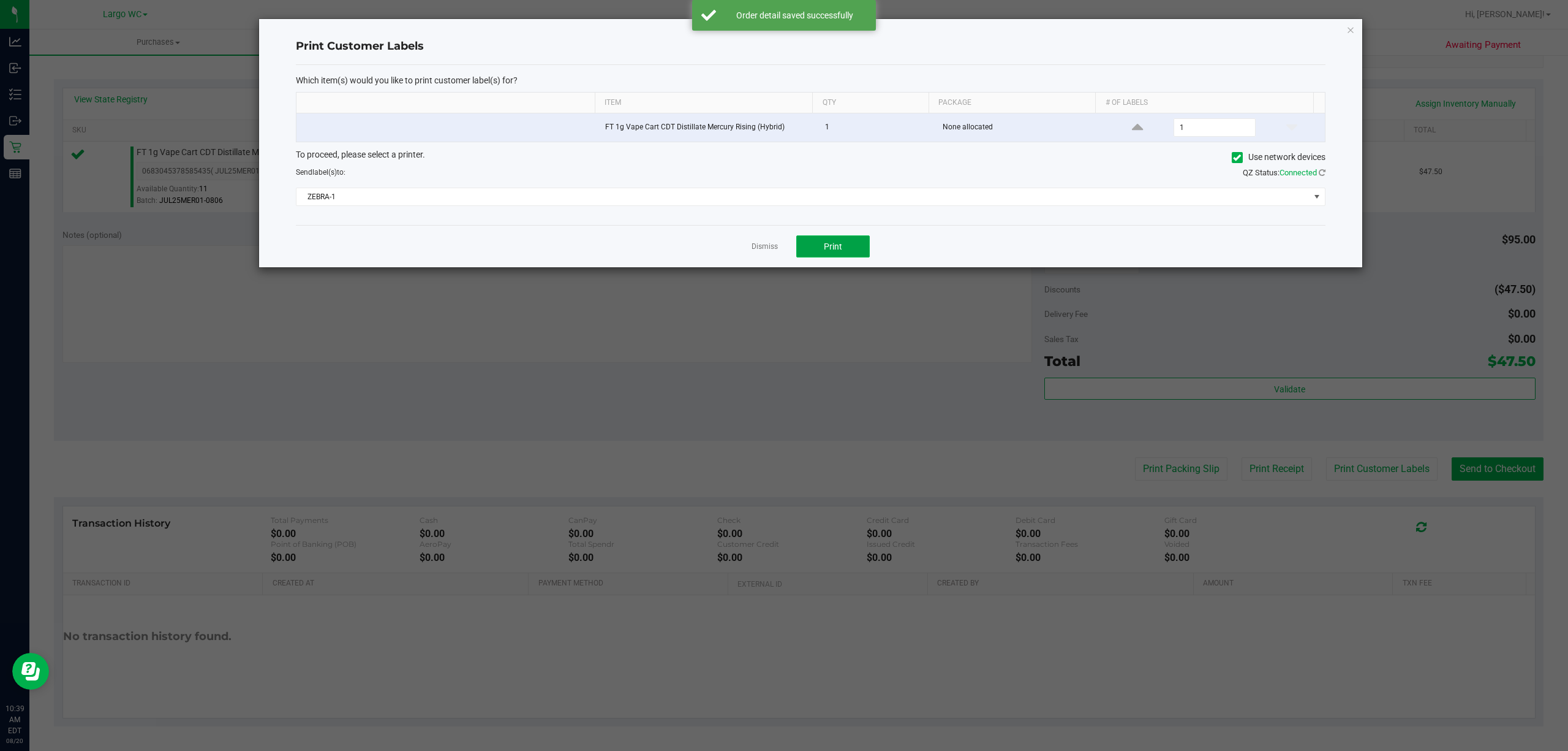
click at [859, 257] on button "Print" at bounding box center [833, 246] width 73 height 22
click at [1175, 32] on icon "button" at bounding box center [1350, 29] width 9 height 15
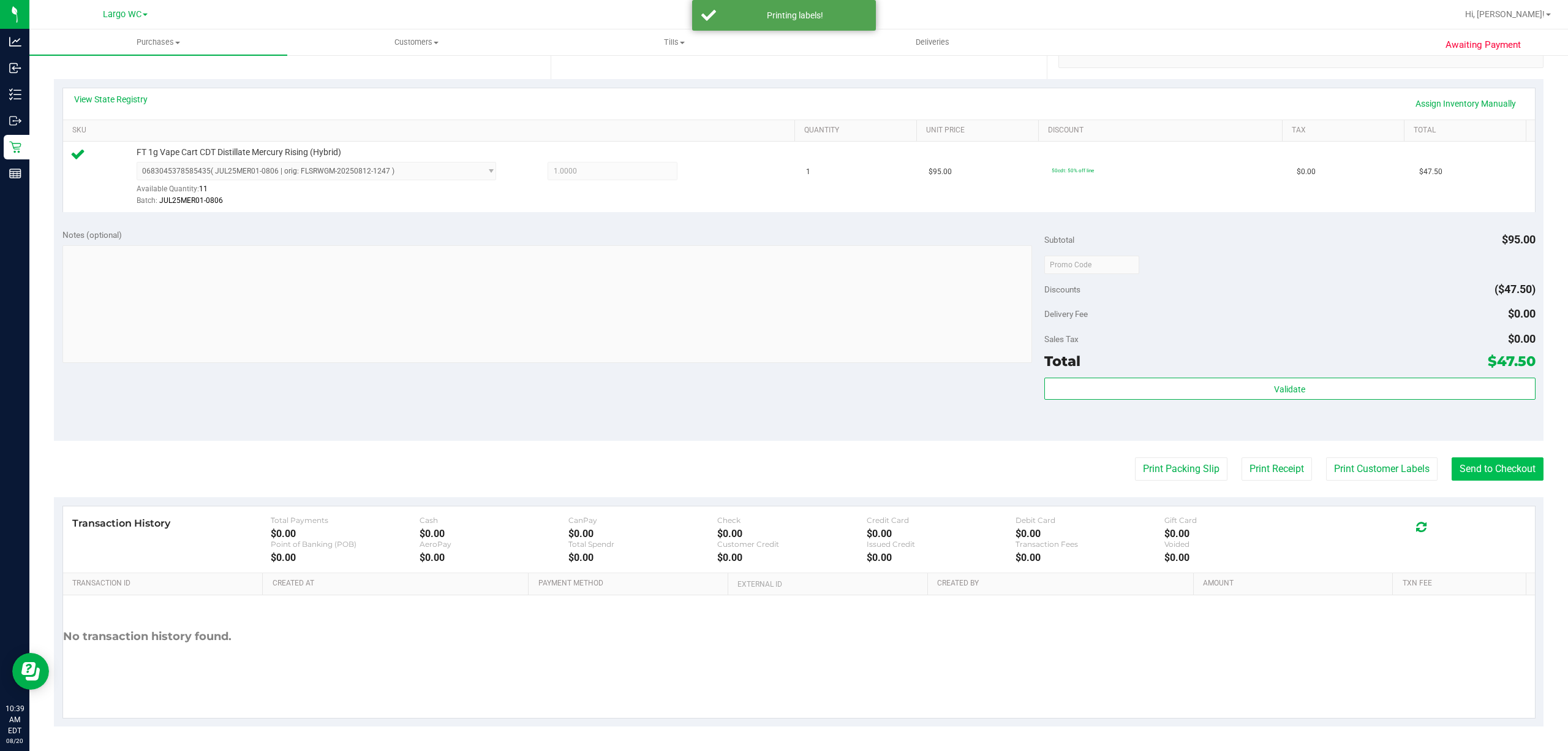
click at [1175, 461] on button "Send to Checkout" at bounding box center [1497, 469] width 92 height 24
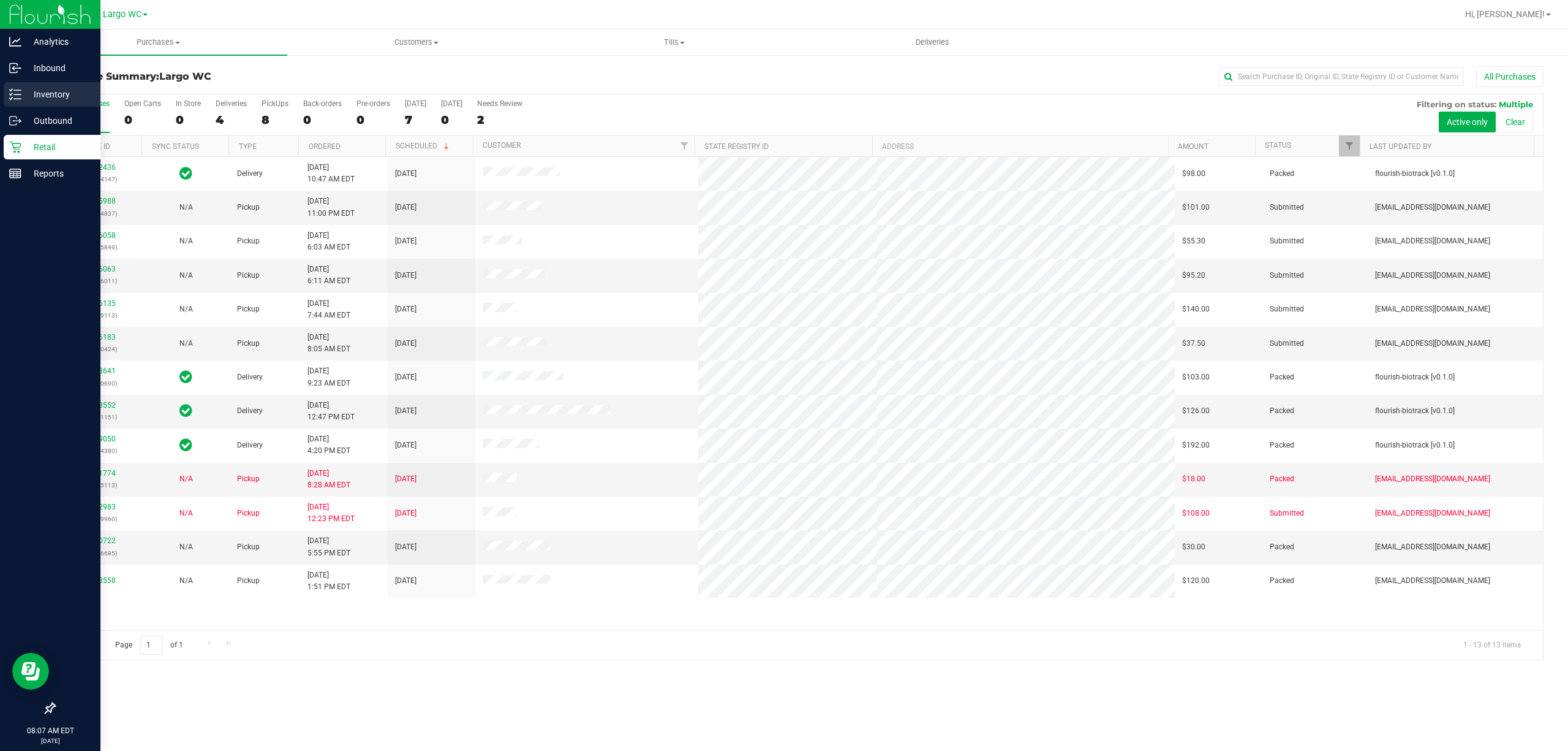
click at [8, 86] on div "Inventory" at bounding box center [52, 94] width 97 height 24
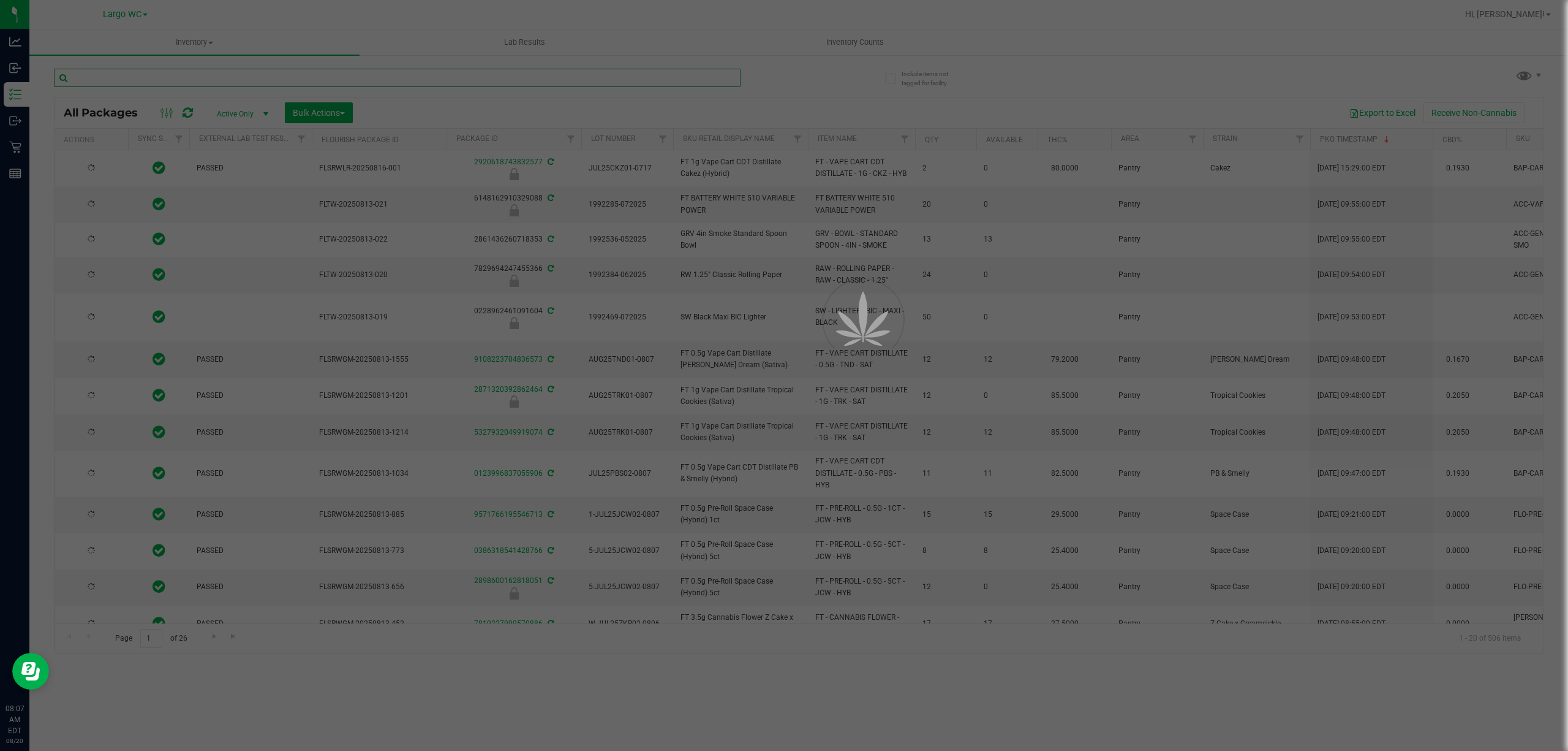
click at [196, 78] on input "text" at bounding box center [397, 77] width 686 height 19
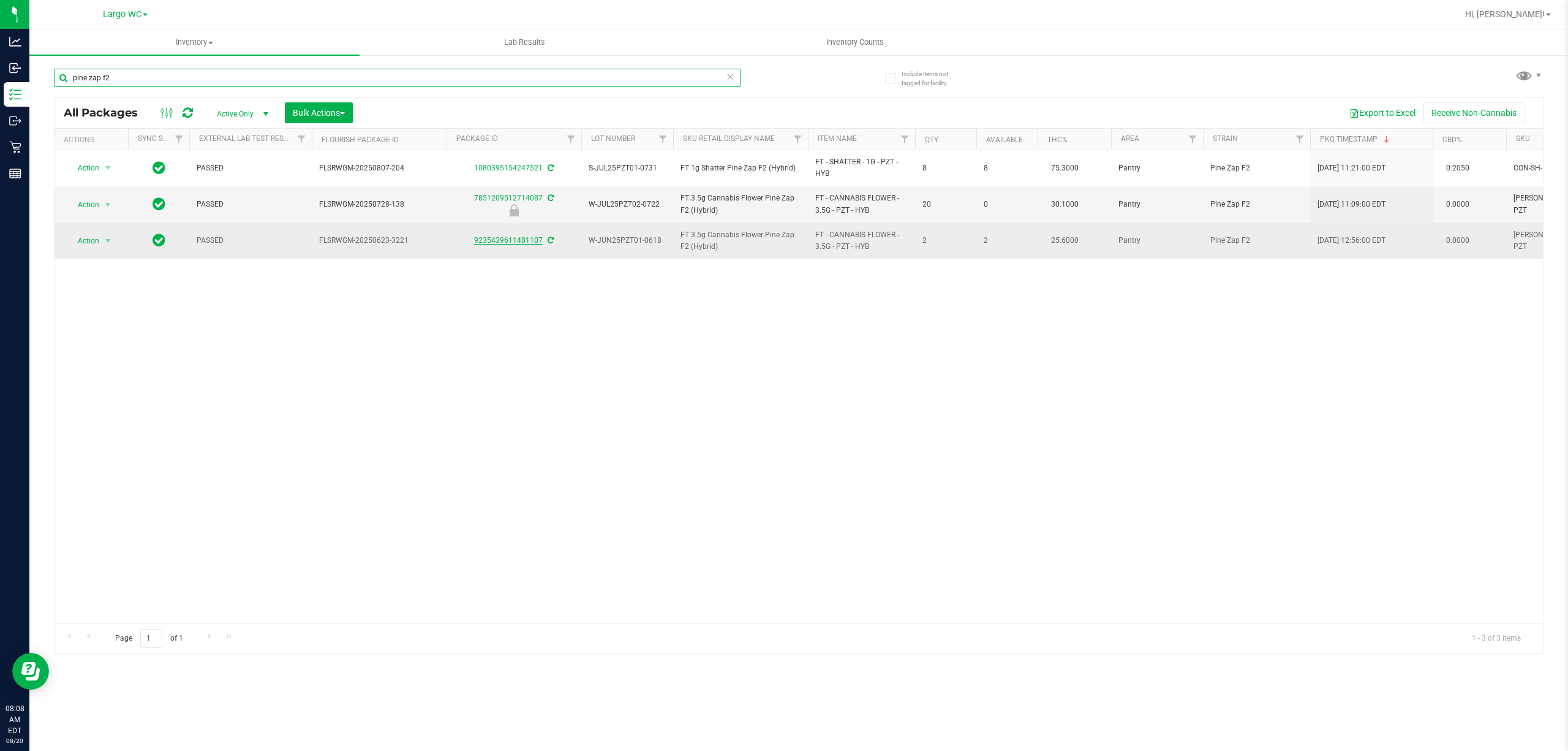
type input "pine zap f2"
click at [503, 242] on link "9235439611481107" at bounding box center [508, 240] width 68 height 9
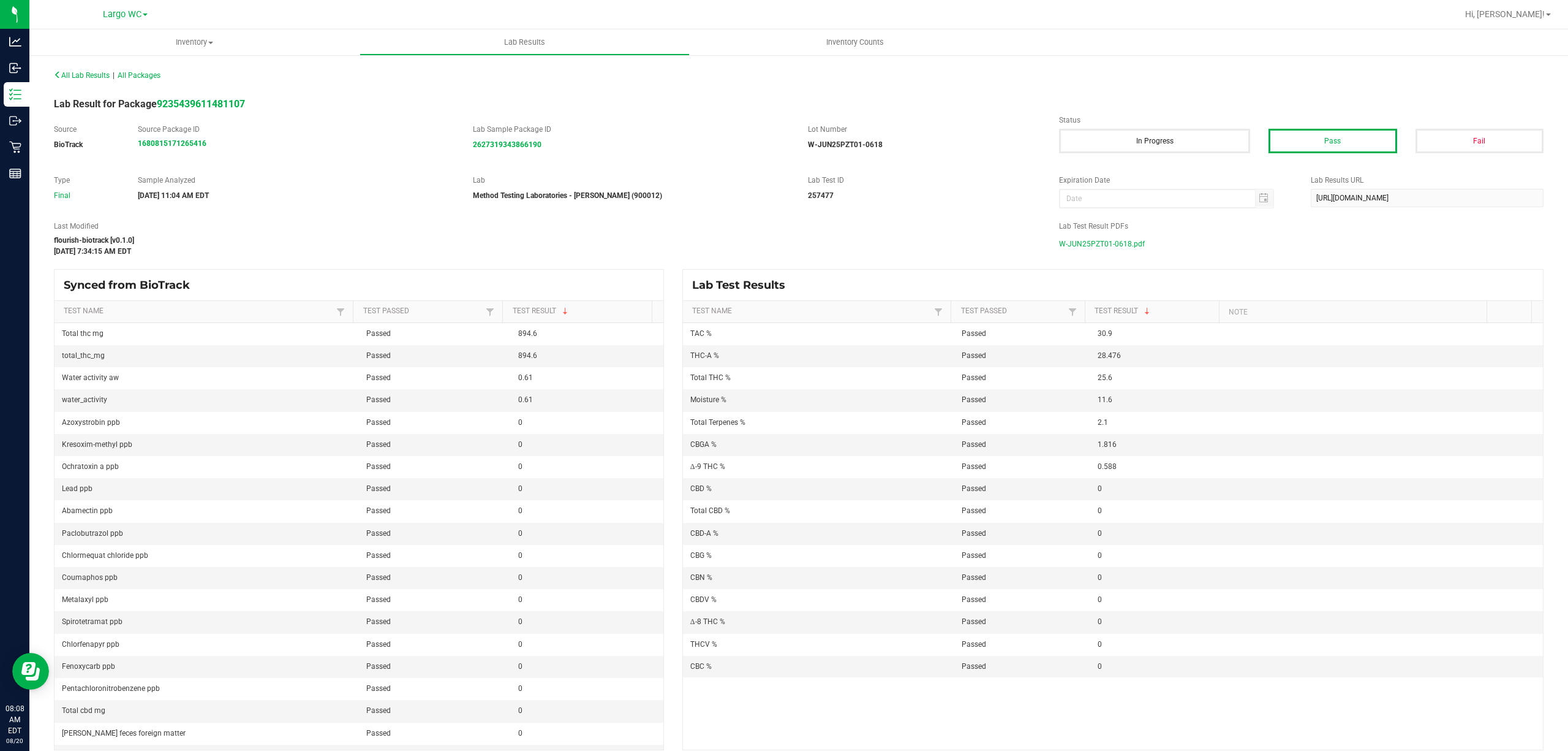
click at [1111, 247] on span "W-JUN25PZT01-0618.pdf" at bounding box center [1101, 243] width 85 height 19
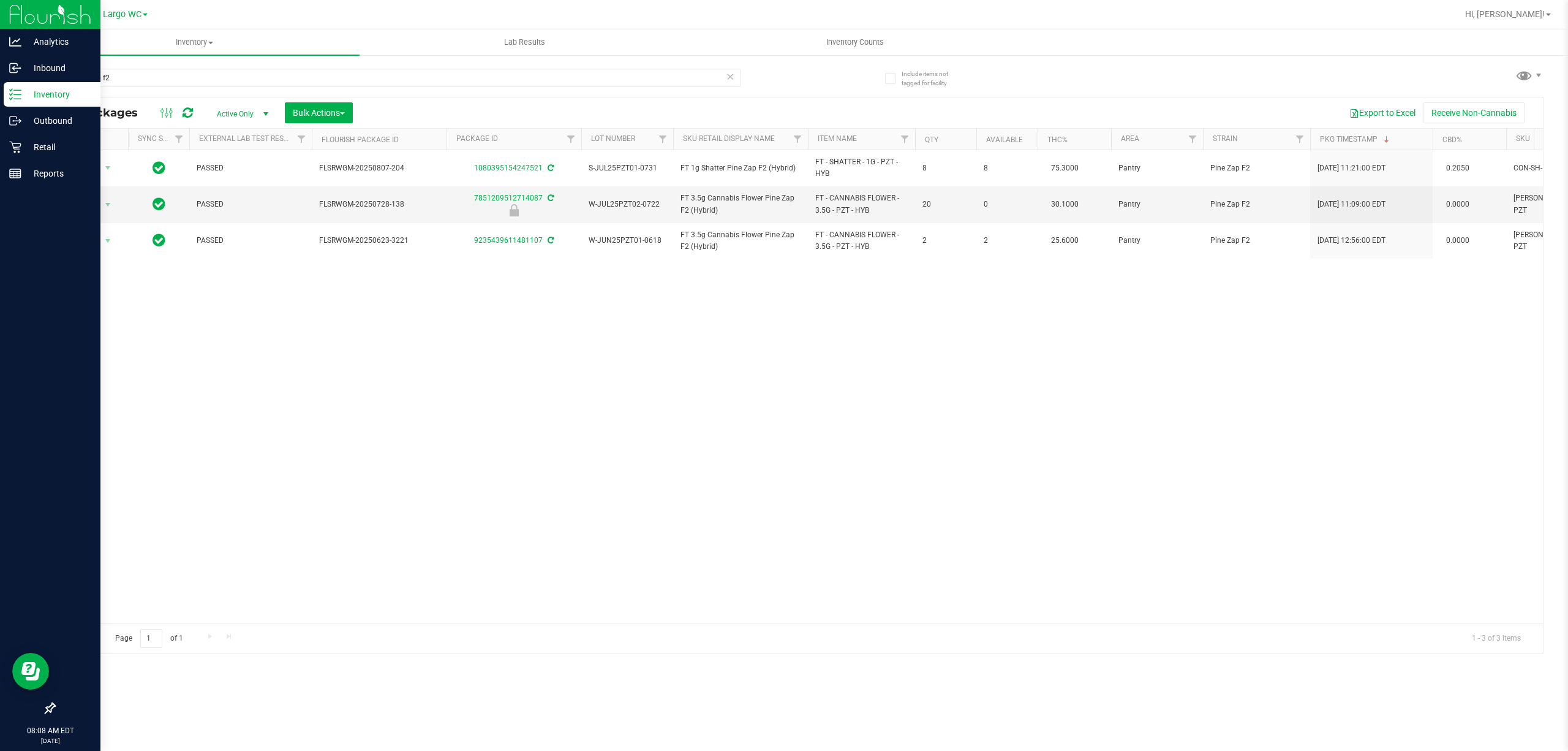
click at [10, 98] on icon at bounding box center [11, 98] width 2 height 2
click at [71, 95] on p "Inventory" at bounding box center [58, 94] width 73 height 15
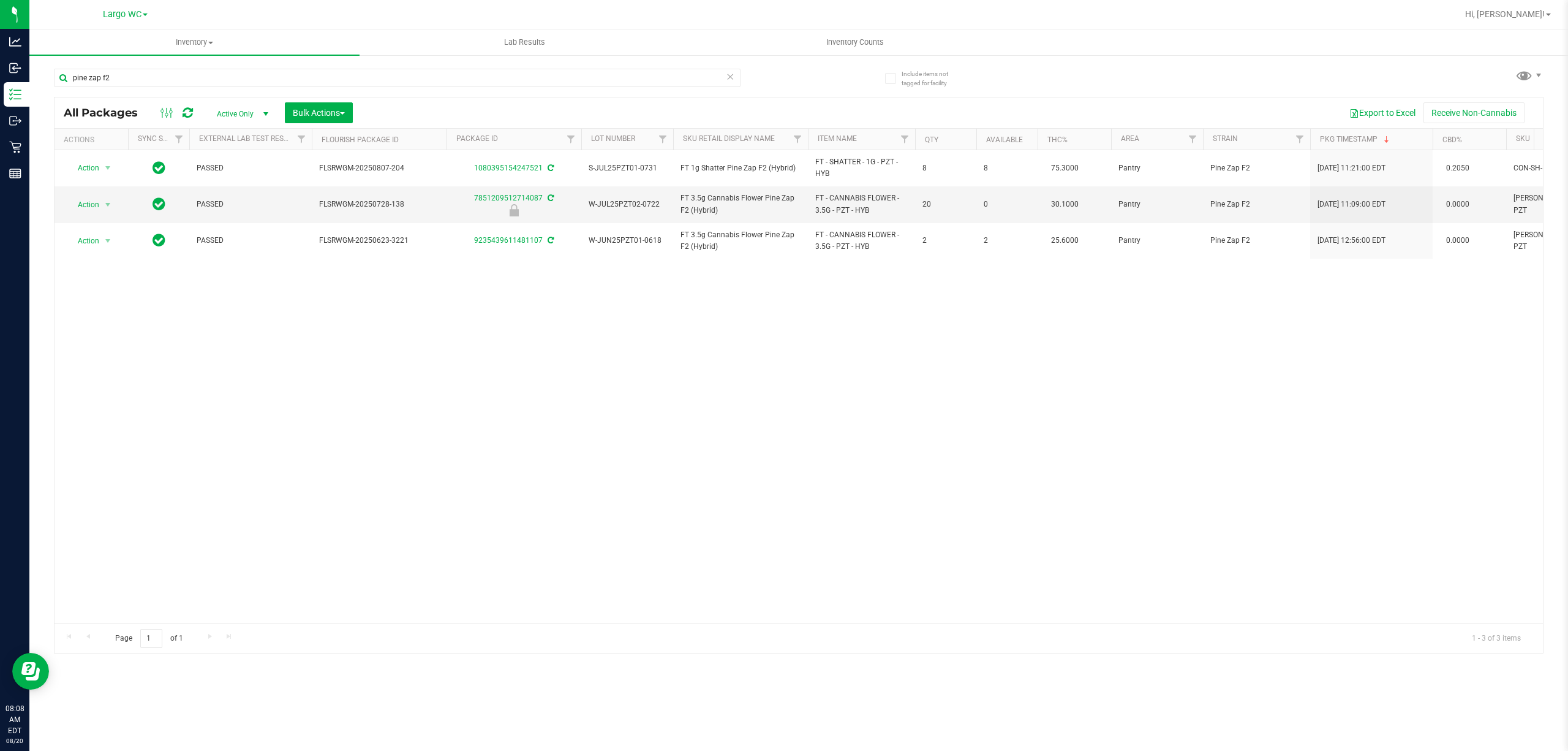
click at [121, 317] on div "Action Action Adjust qty Create package Edit attributes Global inventory Locate…" at bounding box center [799, 386] width 1488 height 473
click at [730, 75] on icon at bounding box center [730, 76] width 9 height 15
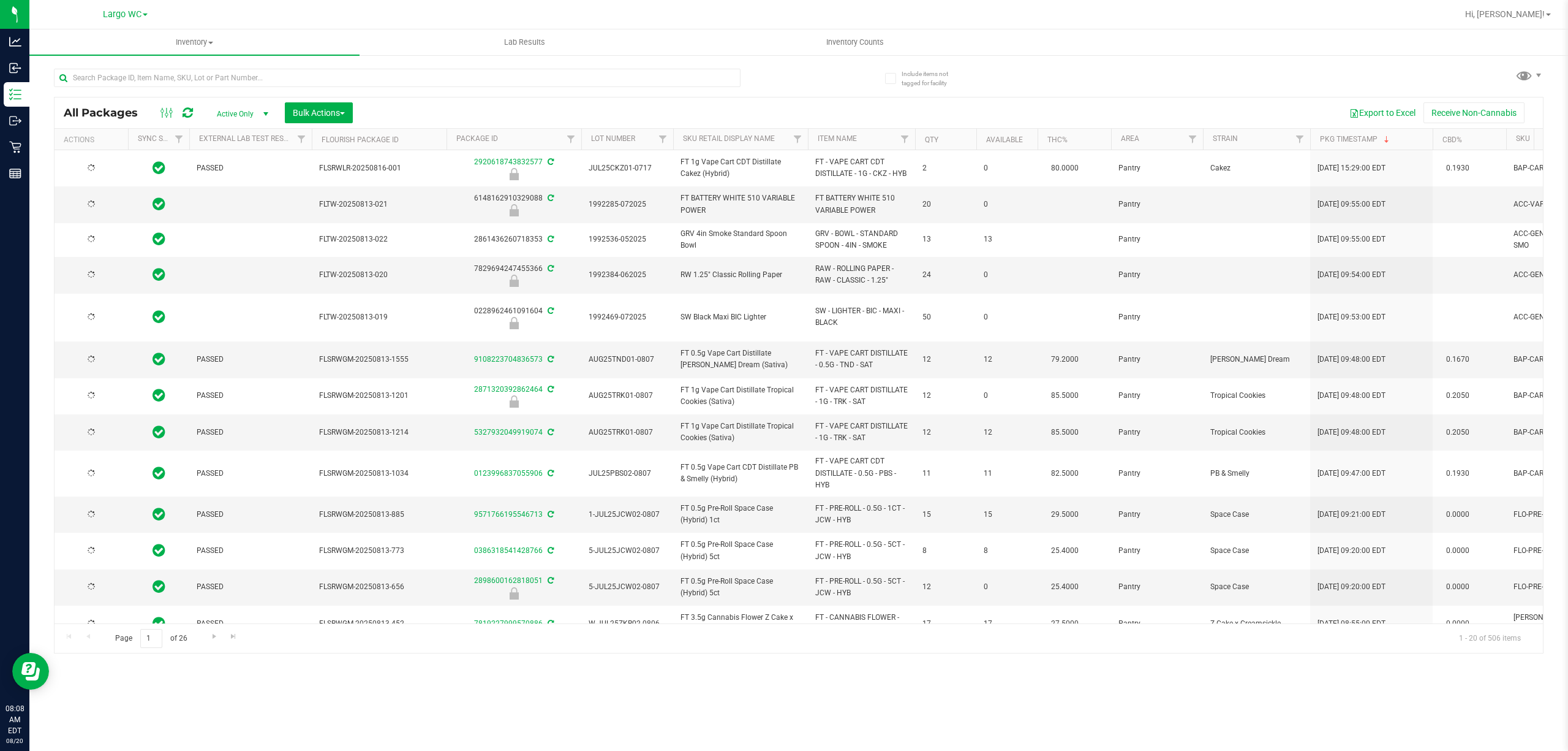
type input "[DATE]"
click at [390, 78] on input "text" at bounding box center [397, 77] width 686 height 19
type input "pine"
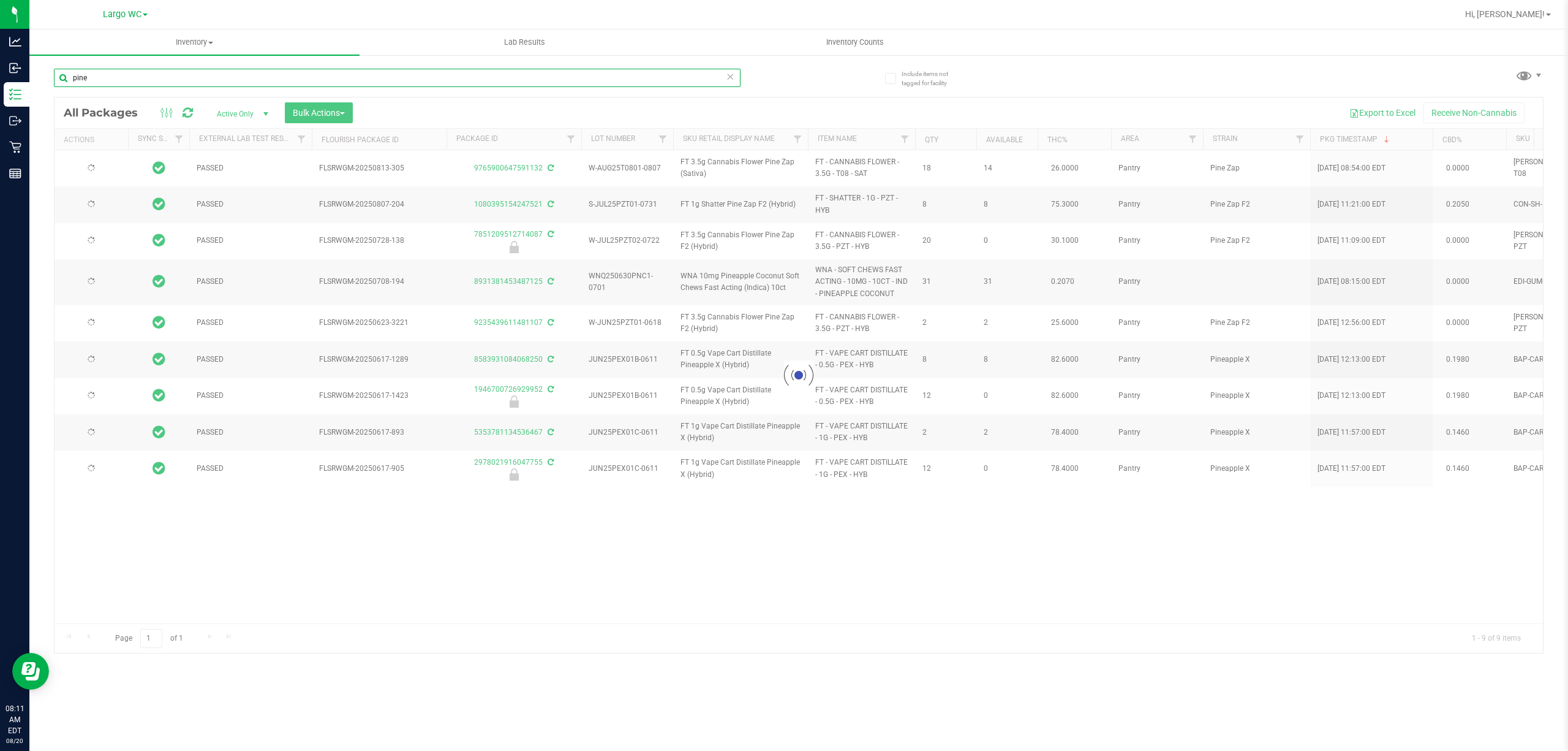
type input "[DATE]"
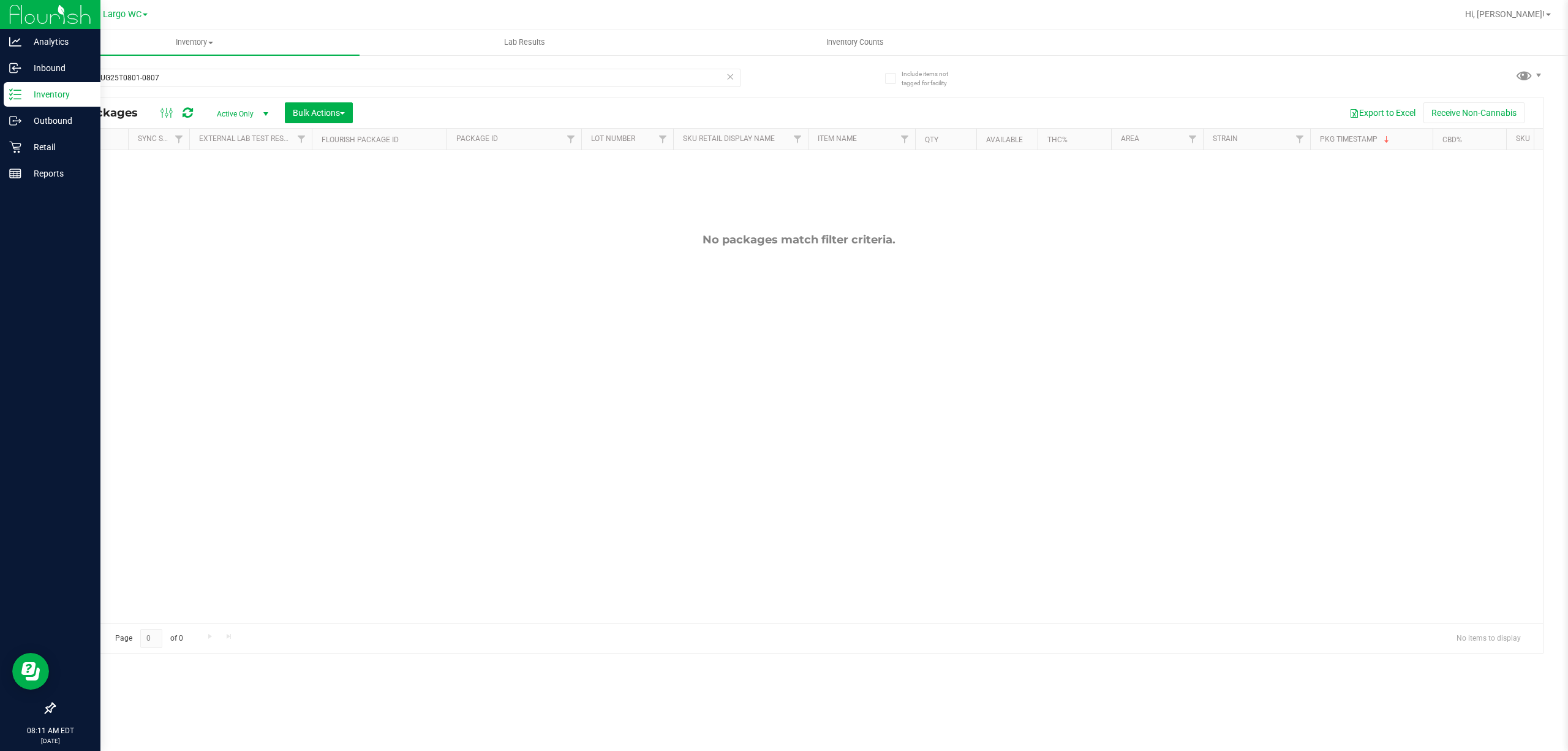
click at [15, 94] on icon at bounding box center [15, 94] width 12 height 12
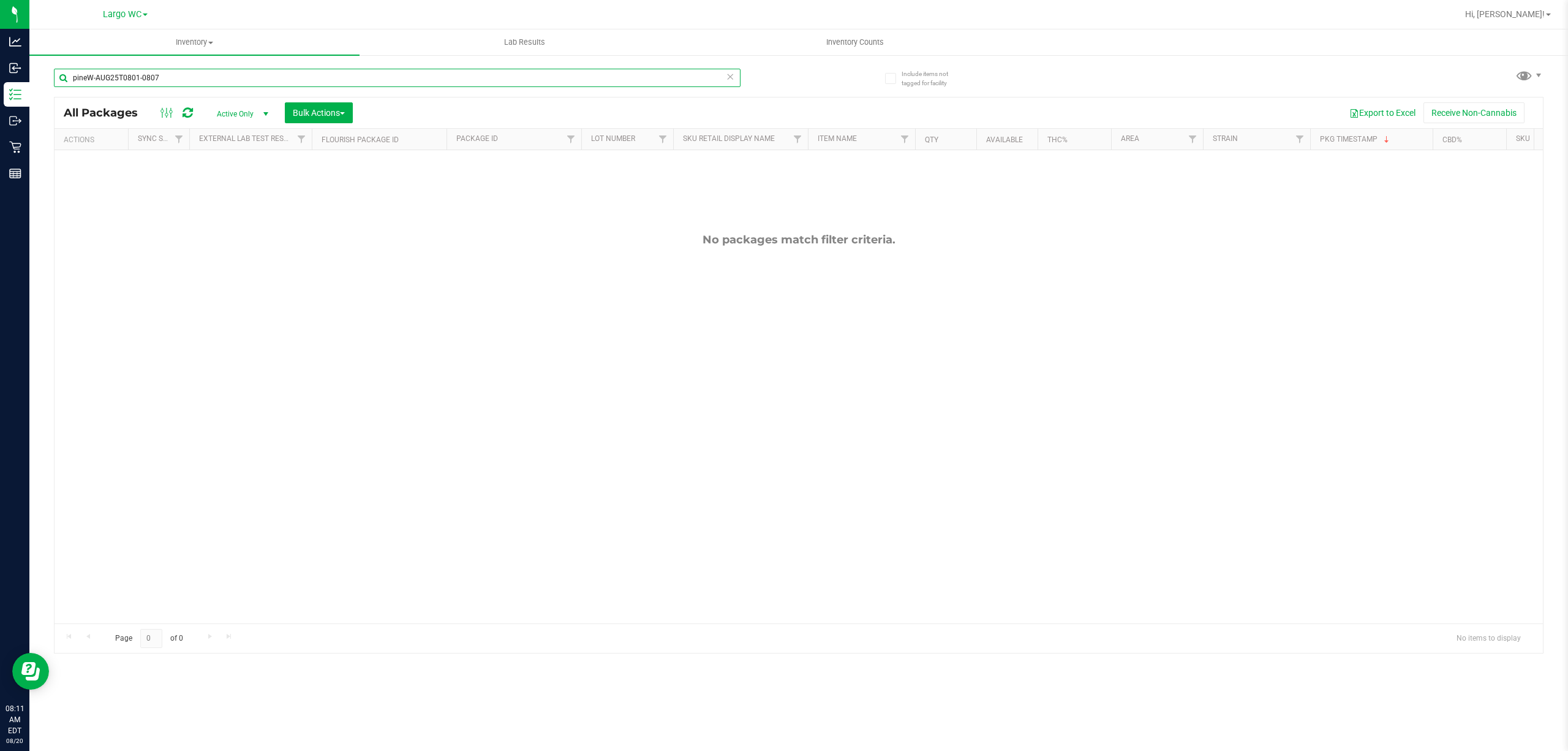
click at [392, 76] on input "pineW-AUG25T0801-0807" at bounding box center [397, 77] width 686 height 19
type input "p"
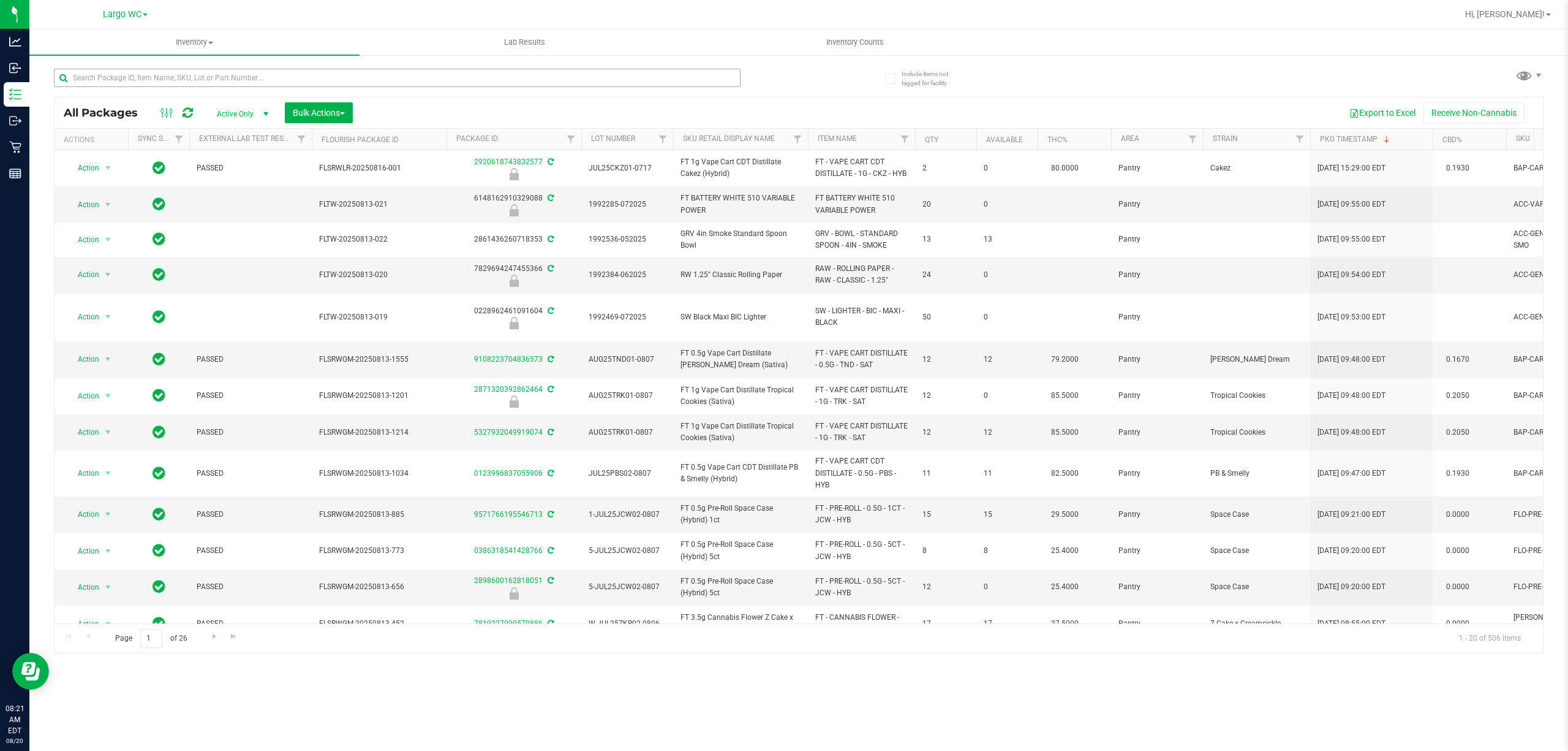
click at [187, 101] on div "All Packages Active Only Active Only Lab Samples Locked All External Internal B…" at bounding box center [799, 113] width 1488 height 31
click at [179, 77] on input "text" at bounding box center [397, 77] width 686 height 19
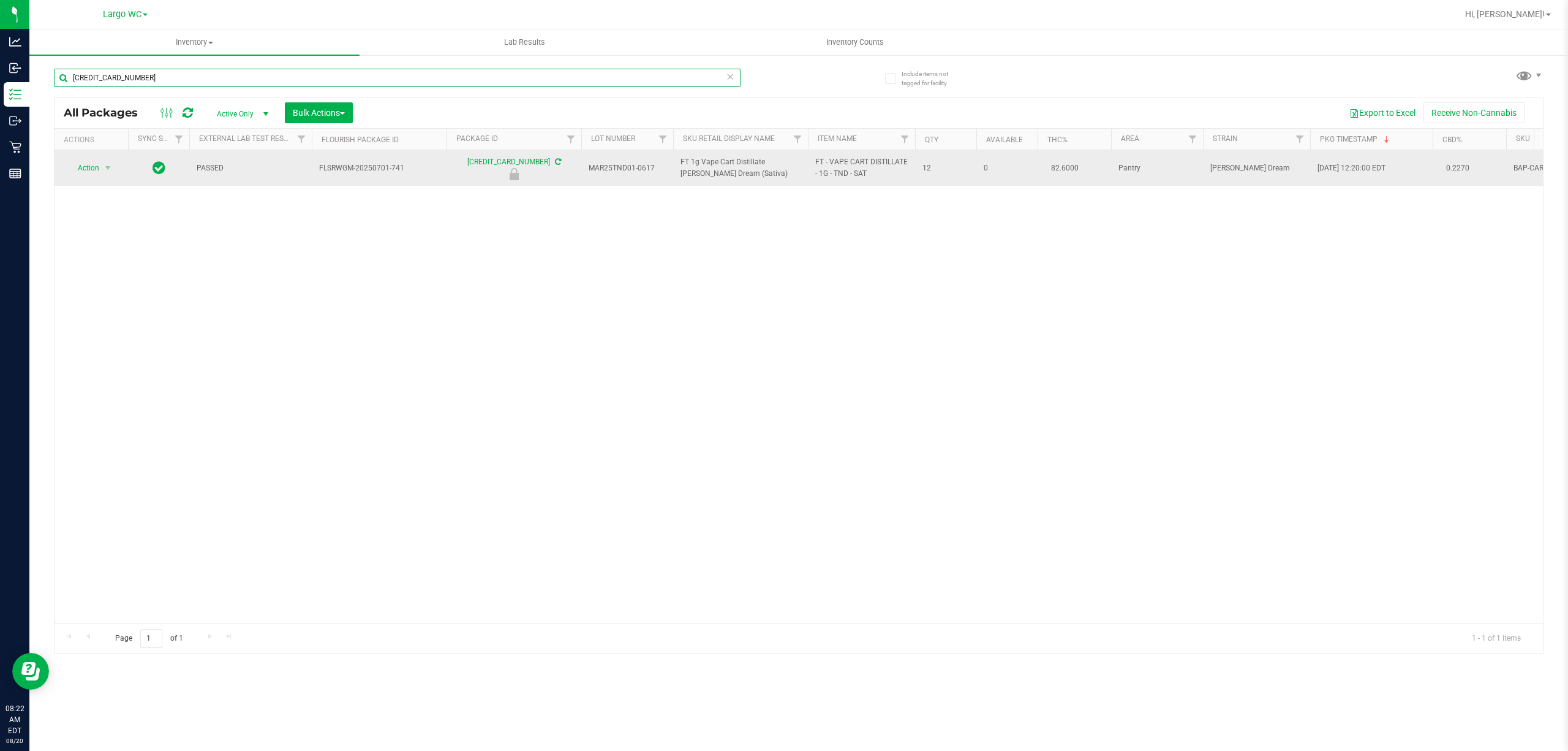
type input "[CREDIT_CARD_NUMBER]"
click at [88, 169] on span "Action" at bounding box center [83, 168] width 33 height 17
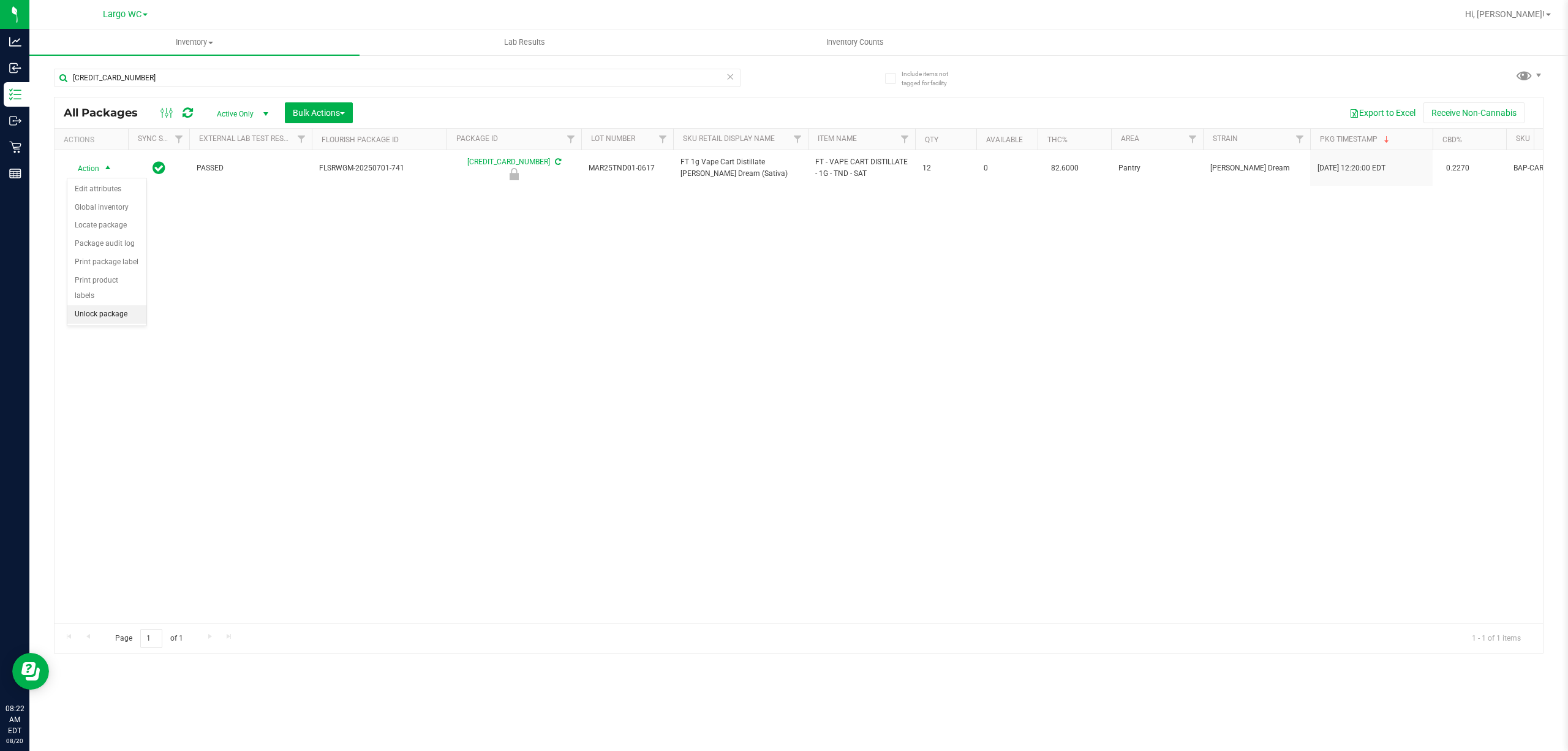
click at [98, 319] on li "Unlock package" at bounding box center [107, 314] width 79 height 19
